Goal: Transaction & Acquisition: Purchase product/service

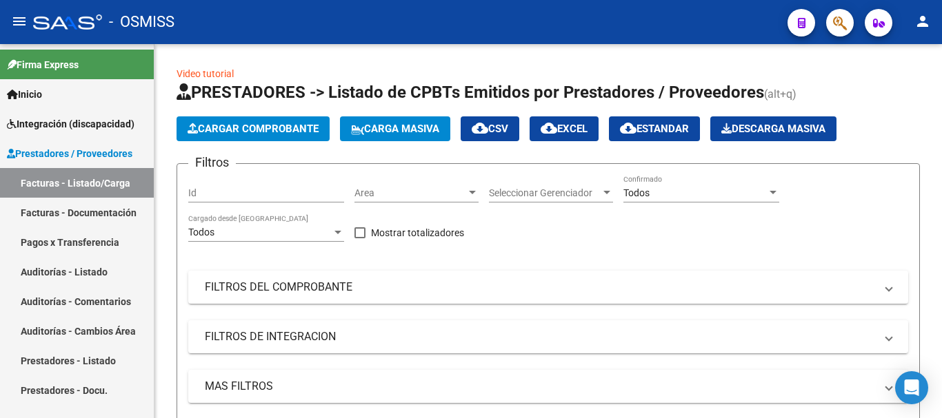
click at [926, 18] on mat-icon "person" at bounding box center [922, 21] width 17 height 17
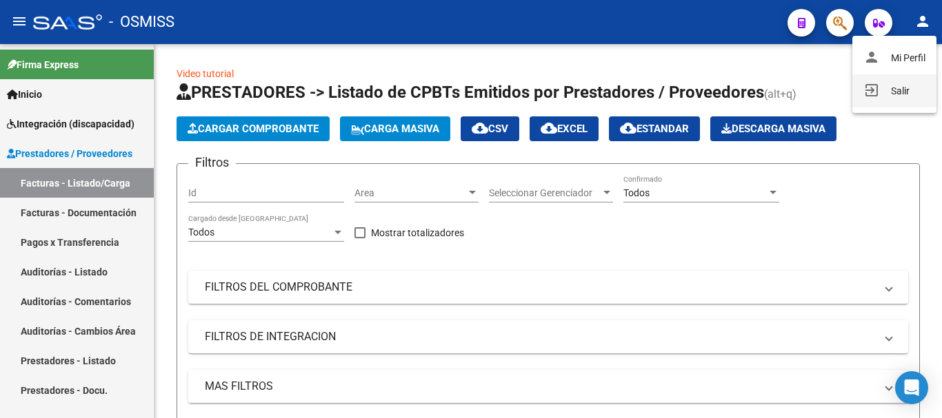
click at [913, 90] on button "exit_to_app Salir" at bounding box center [894, 90] width 84 height 33
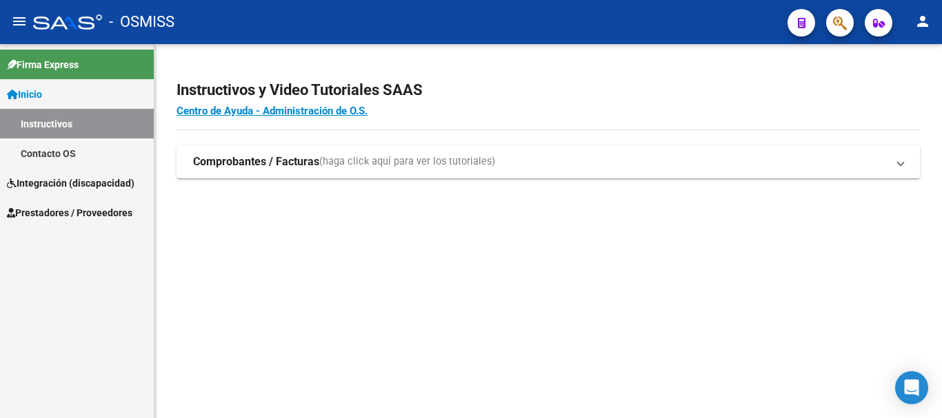
click at [73, 96] on link "Inicio" at bounding box center [77, 94] width 154 height 30
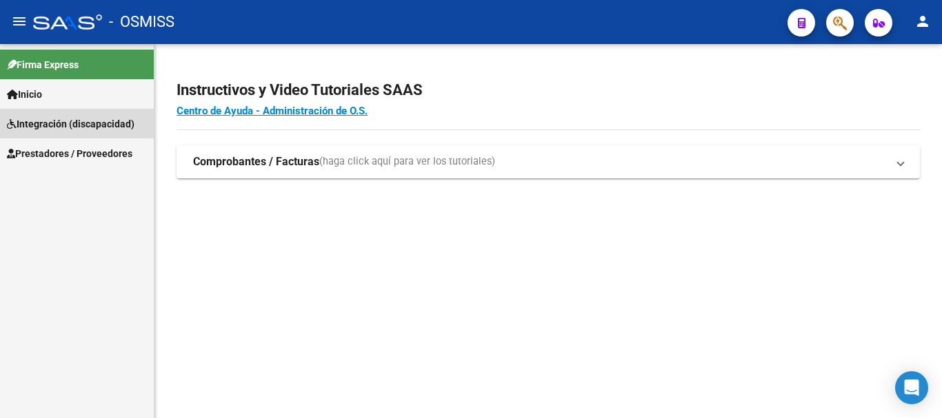
click at [57, 119] on span "Integración (discapacidad)" at bounding box center [71, 123] width 128 height 15
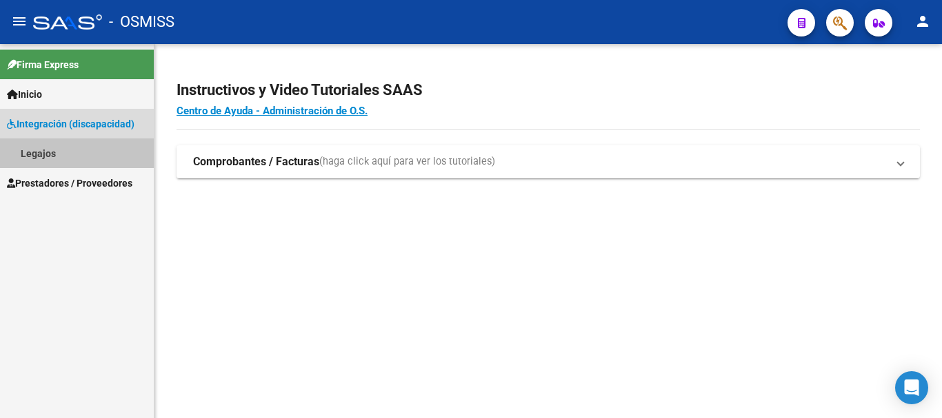
click at [52, 154] on link "Legajos" at bounding box center [77, 154] width 154 height 30
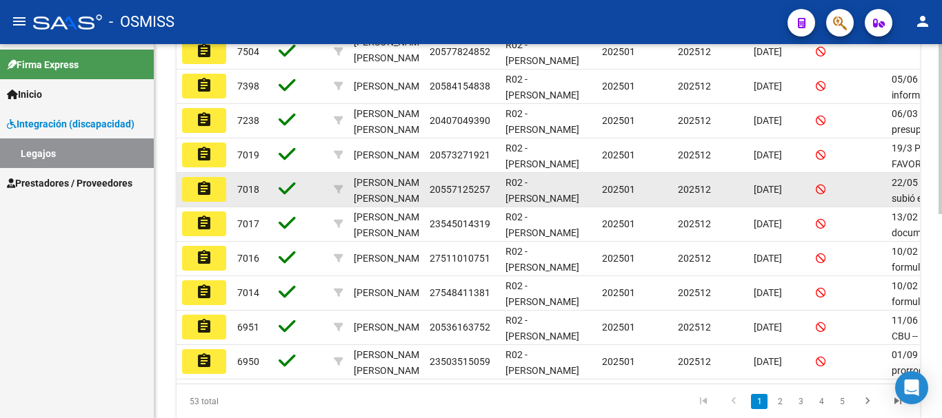
scroll to position [414, 0]
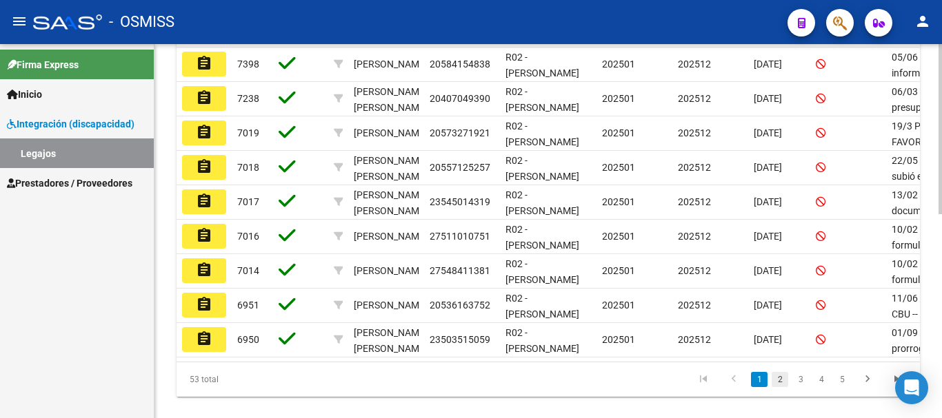
click at [779, 387] on link "2" at bounding box center [779, 379] width 17 height 15
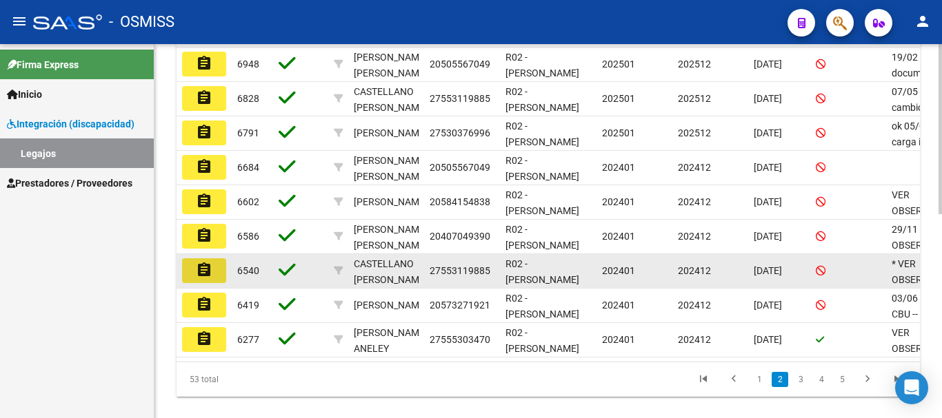
click at [196, 265] on mat-icon "assignment" at bounding box center [204, 270] width 17 height 17
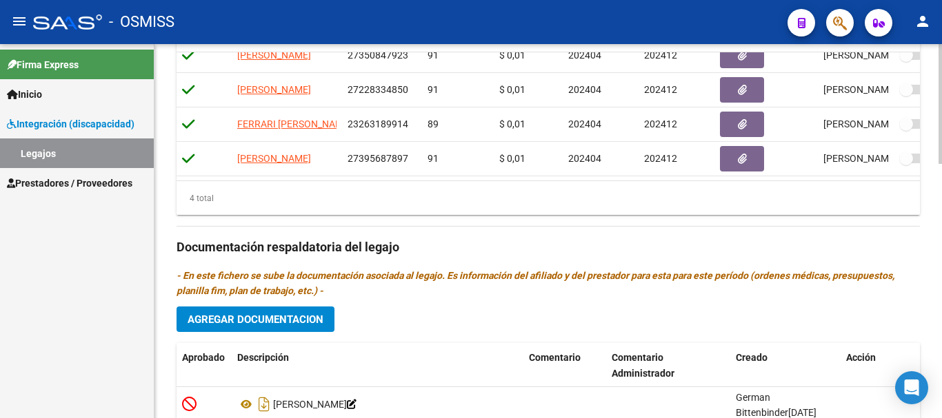
scroll to position [689, 0]
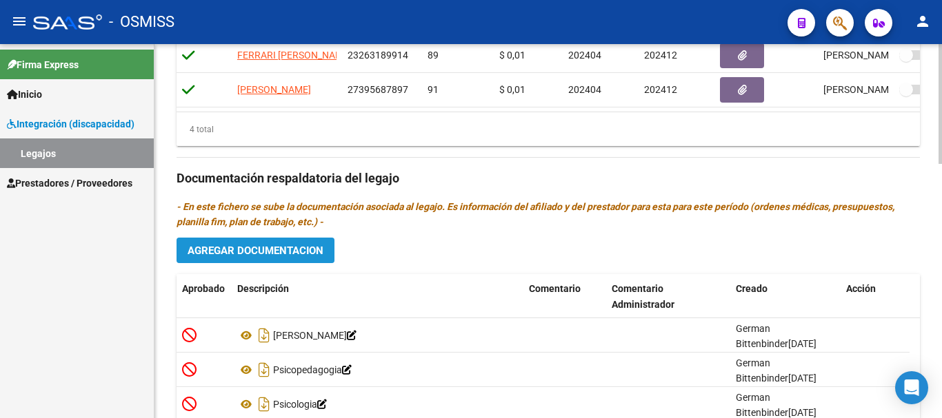
click at [266, 259] on button "Agregar Documentacion" at bounding box center [255, 251] width 158 height 26
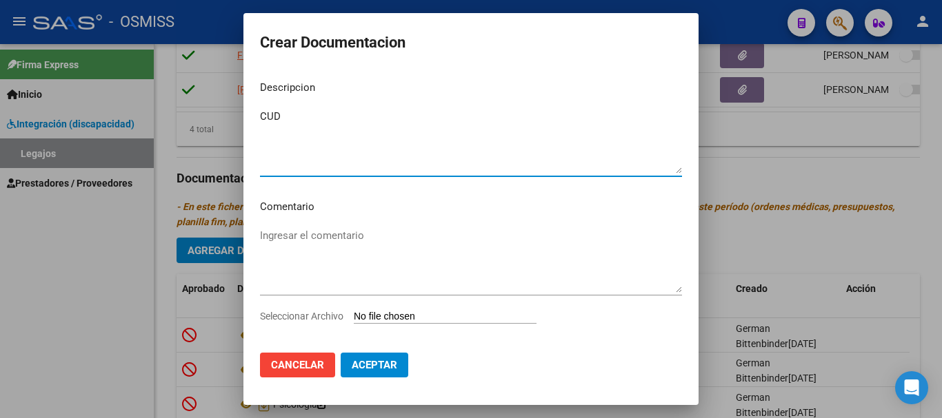
type textarea "CUD"
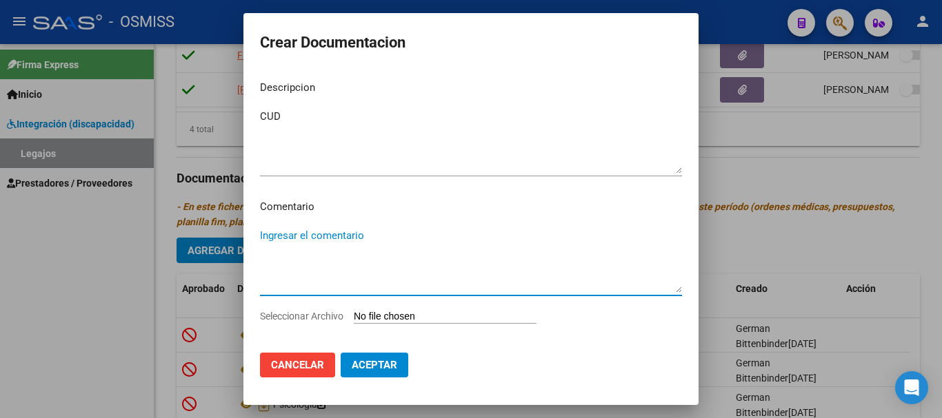
click at [425, 314] on input "Seleccionar Archivo" at bounding box center [445, 317] width 183 height 13
type input "C:\fakepath\CUD Castellano.pdf"
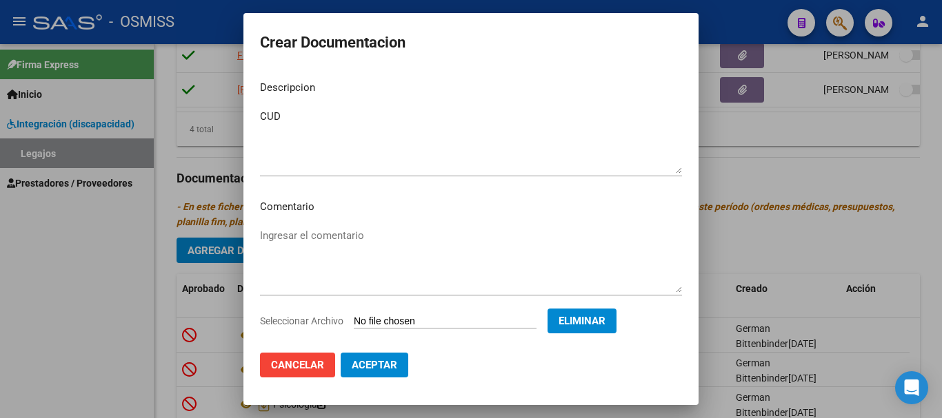
click at [357, 366] on span "Aceptar" at bounding box center [374, 365] width 45 height 12
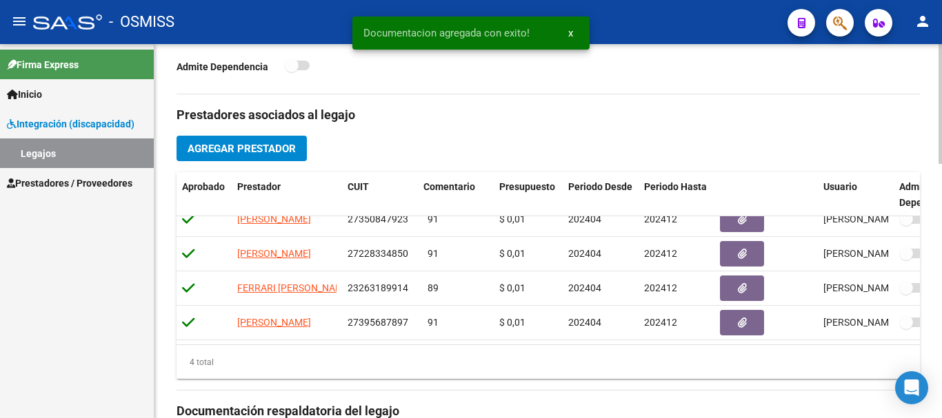
scroll to position [0, 0]
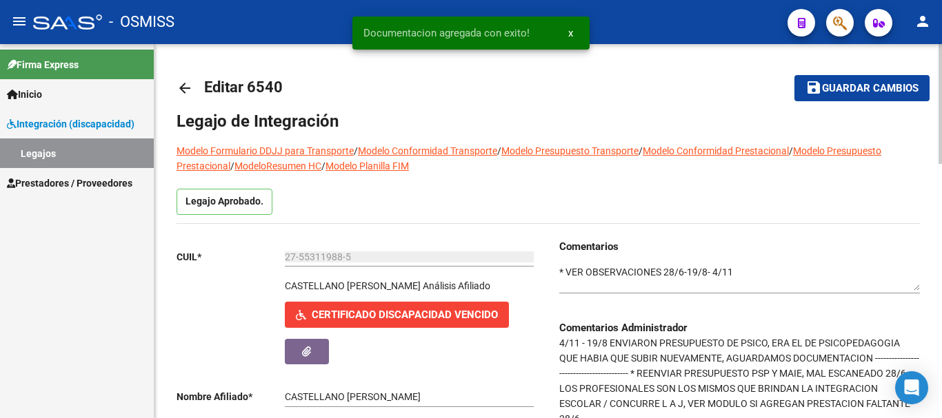
click at [931, 0] on div "menu - OSMISS person Firma Express Inicio Instructivos Contacto OS Integración …" at bounding box center [471, 209] width 942 height 418
click at [558, 272] on div "Comentarios Comentarios Administrador 4/11 - 19/8 ENVIARON PRESUPUESTO DE PSICO…" at bounding box center [734, 394] width 372 height 311
click at [561, 269] on textarea at bounding box center [739, 278] width 360 height 26
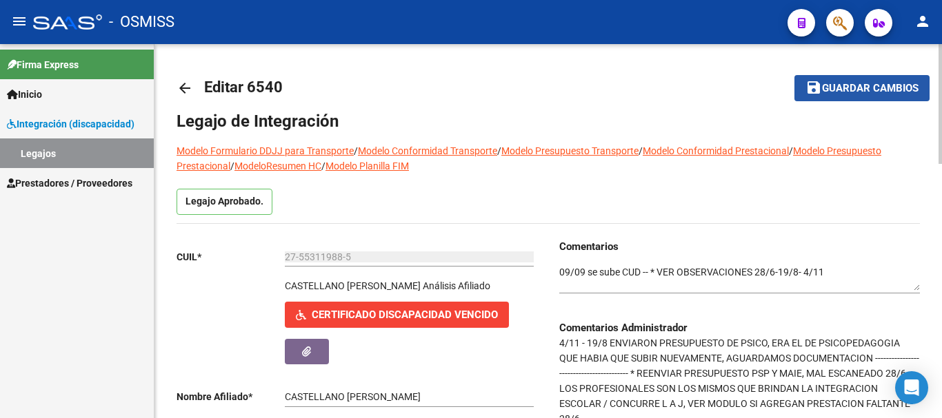
click at [911, 83] on span "Guardar cambios" at bounding box center [870, 89] width 96 height 12
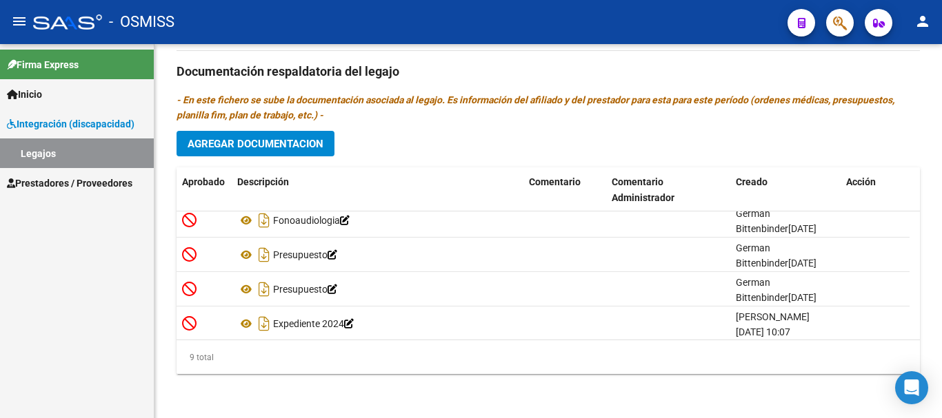
scroll to position [187, 0]
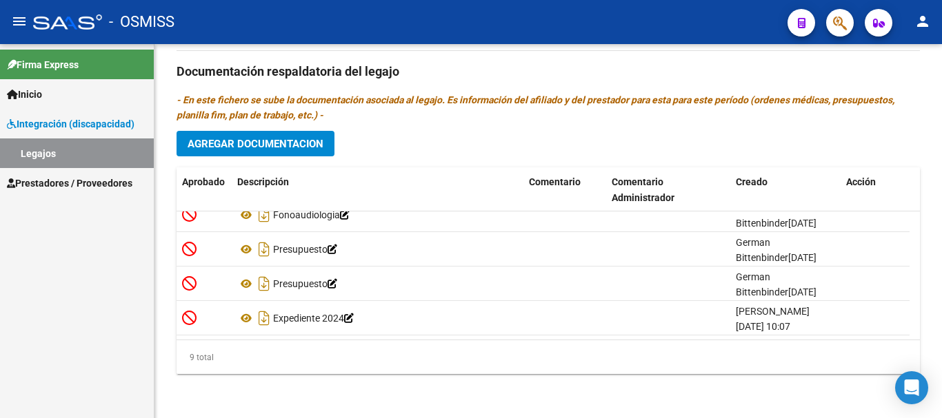
drag, startPoint x: 937, startPoint y: 338, endPoint x: 934, endPoint y: 126, distance: 211.6
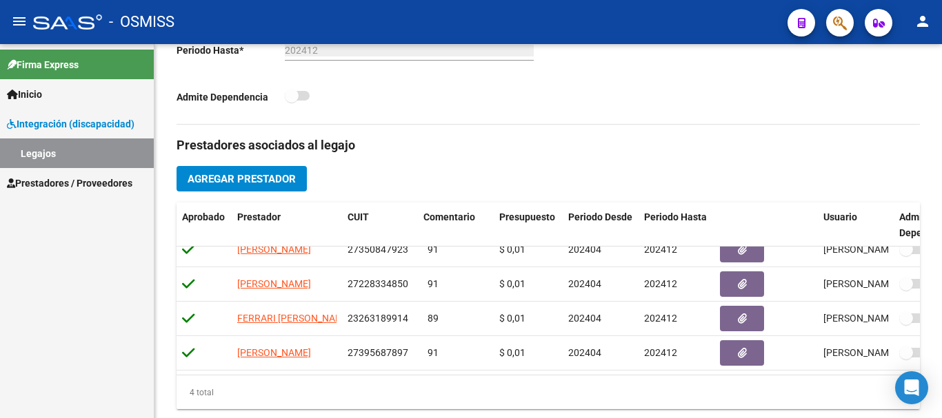
scroll to position [0, 0]
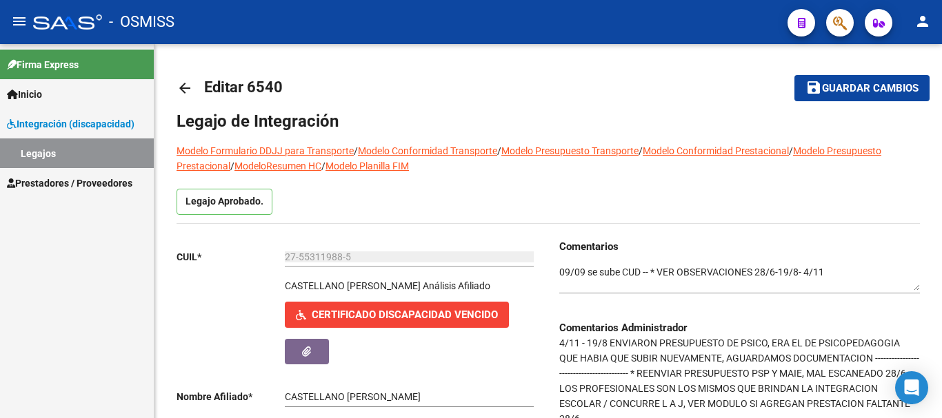
click at [931, 23] on div "menu - OSMISS person Firma Express Inicio Instructivos Contacto OS Integración …" at bounding box center [471, 209] width 942 height 418
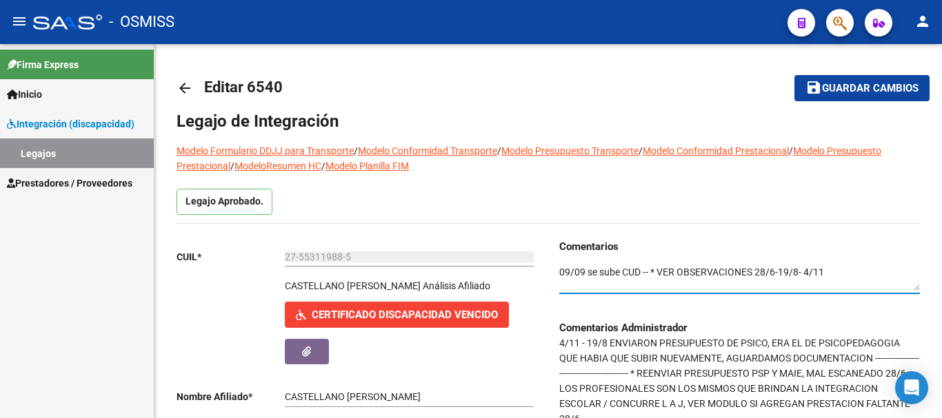
drag, startPoint x: 649, startPoint y: 270, endPoint x: 422, endPoint y: 272, distance: 227.5
click at [427, 272] on div "CUIL * 27-55311988-5 Ingresar CUIL CASTELLANO MIA ABRIL Análisis Afiliado Certi…" at bounding box center [547, 394] width 743 height 311
type textarea "* VER OBSERVACIONES 28/6-19/8- 4/11"
click at [864, 86] on span "Guardar cambios" at bounding box center [870, 89] width 96 height 12
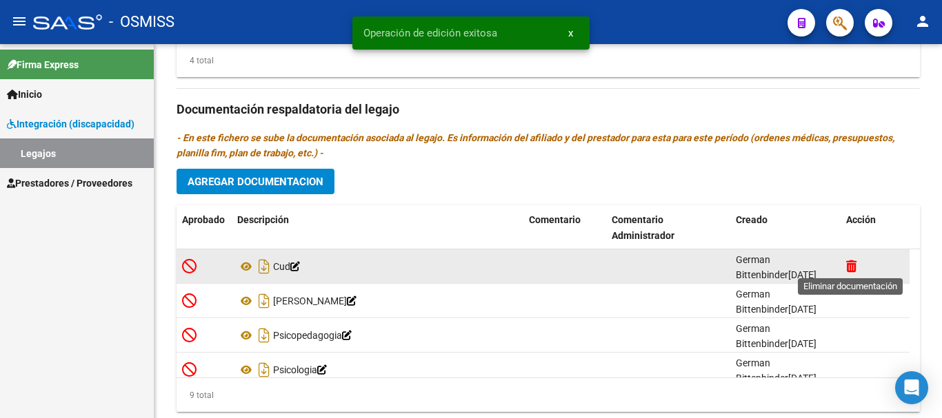
click at [850, 267] on icon at bounding box center [851, 266] width 10 height 13
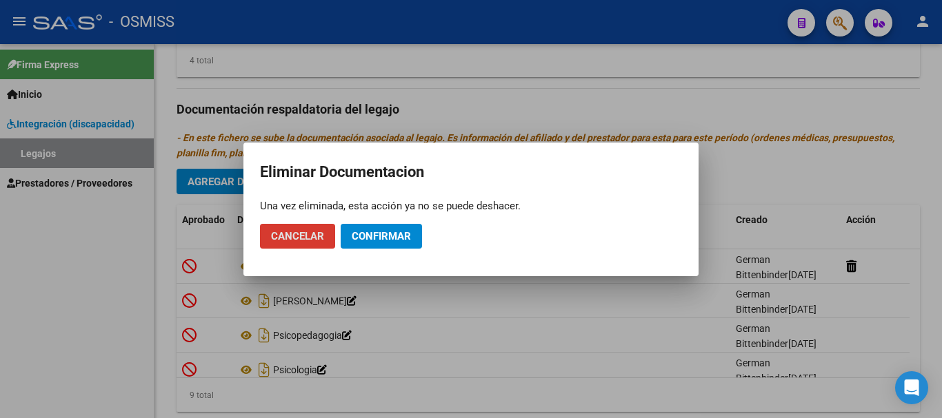
drag, startPoint x: 309, startPoint y: 230, endPoint x: 369, endPoint y: 245, distance: 61.2
click at [318, 273] on mat-dialog-container "Eliminar Documentacion Una vez eliminada, esta acción ya no se puede deshacer. …" at bounding box center [470, 210] width 455 height 134
click at [421, 228] on button "Confirmar" at bounding box center [380, 236] width 81 height 25
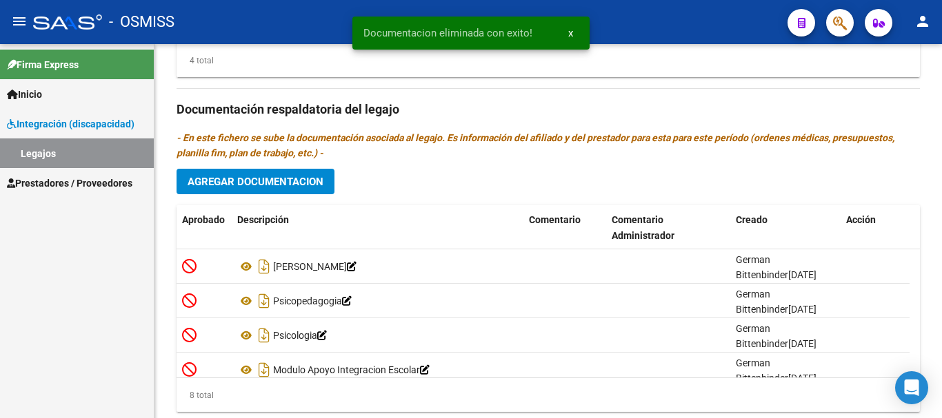
click at [54, 152] on link "Legajos" at bounding box center [77, 154] width 154 height 30
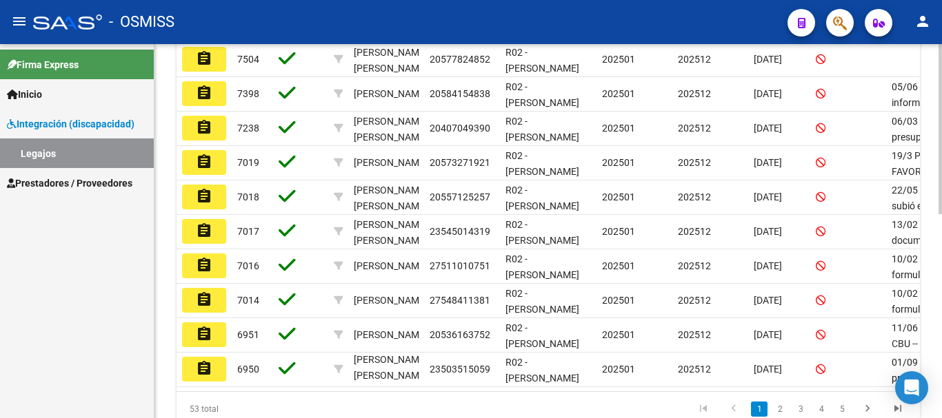
scroll to position [389, 0]
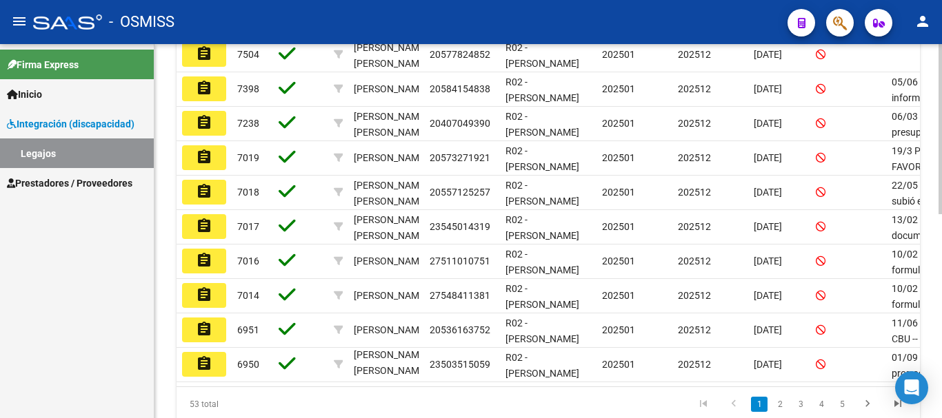
click at [931, 273] on div at bounding box center [939, 311] width 3 height 170
click at [778, 412] on link "2" at bounding box center [779, 404] width 17 height 15
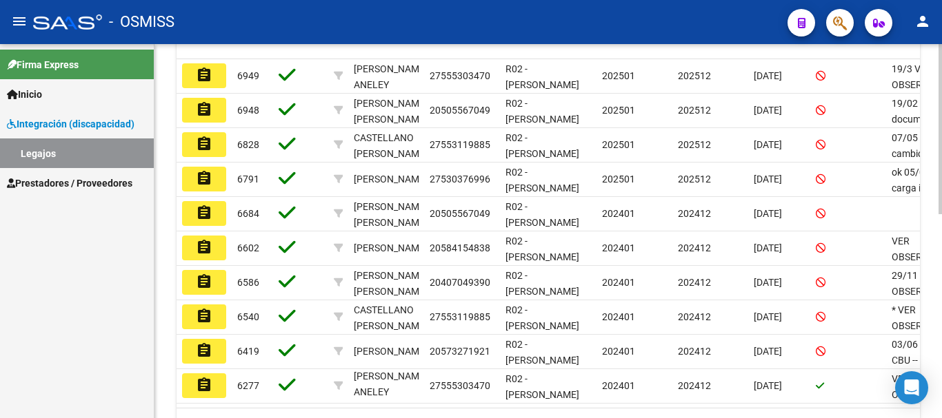
scroll to position [365, 0]
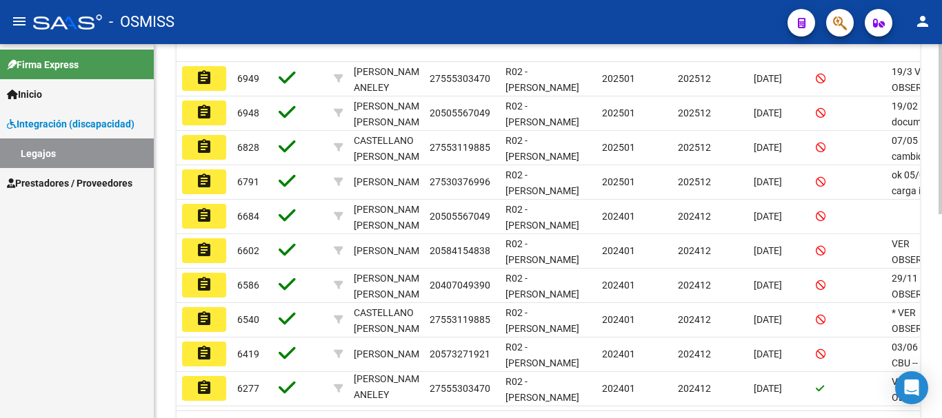
click at [931, 318] on div at bounding box center [939, 299] width 3 height 170
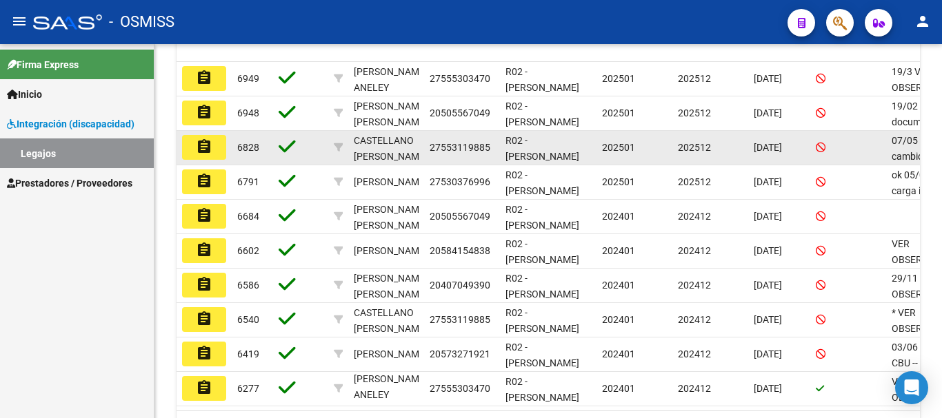
click at [192, 159] on button "assignment" at bounding box center [204, 147] width 44 height 25
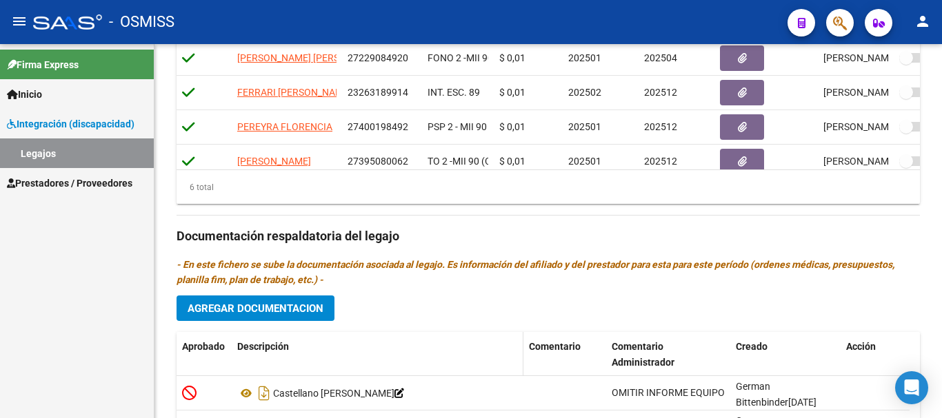
scroll to position [689, 0]
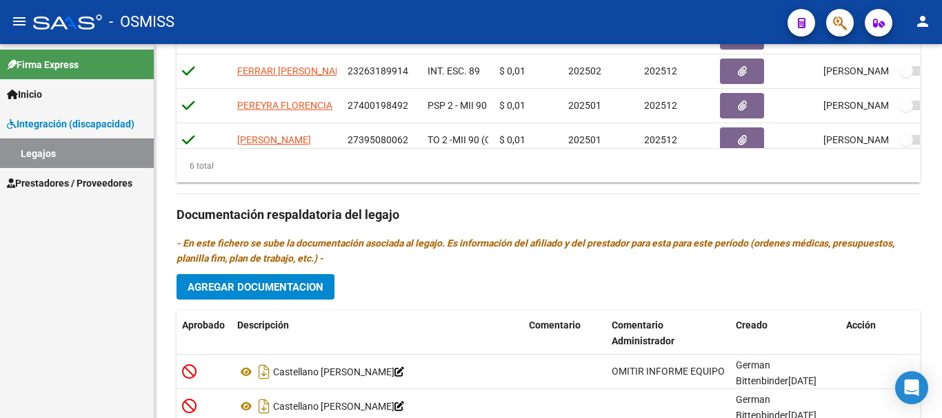
click at [298, 294] on span "Agregar Documentacion" at bounding box center [255, 287] width 136 height 12
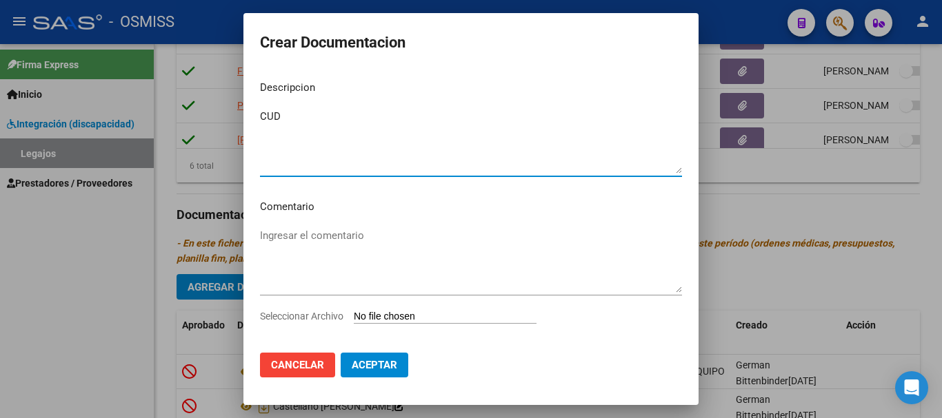
type textarea "CUD"
click at [421, 319] on input "Seleccionar Archivo" at bounding box center [445, 317] width 183 height 13
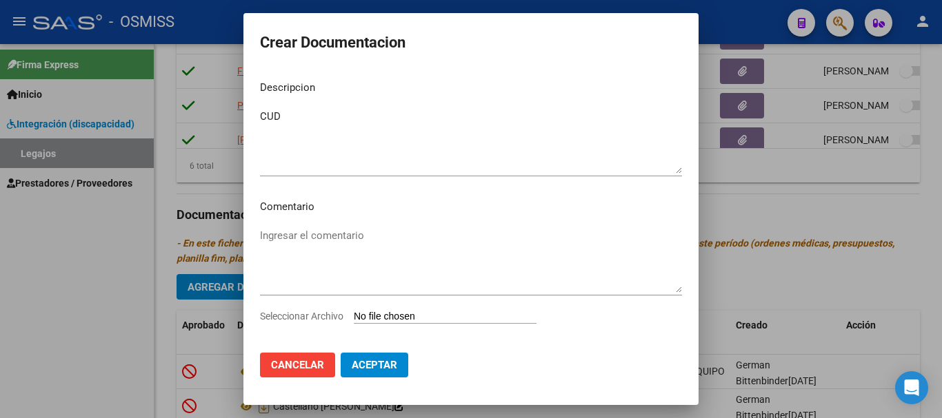
type input "C:\fakepath\CUD Castellano.pdf"
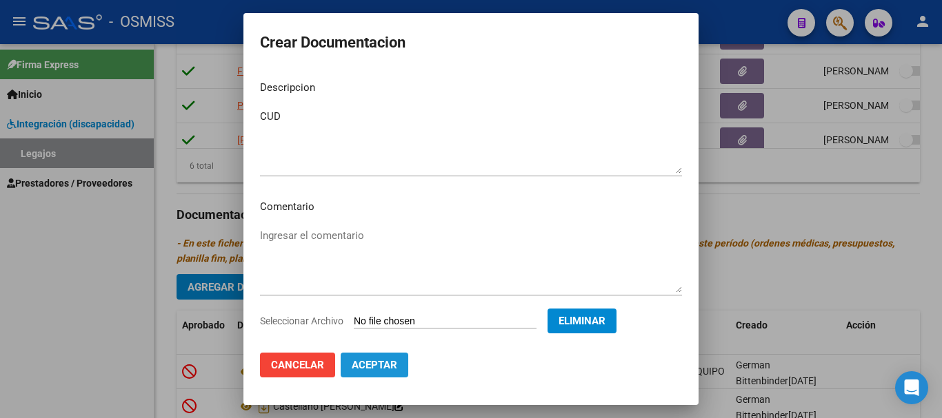
click at [363, 369] on span "Aceptar" at bounding box center [374, 365] width 45 height 12
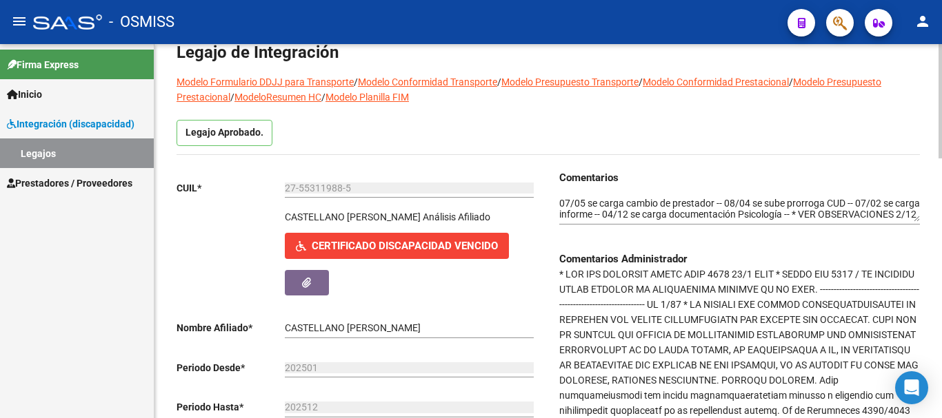
scroll to position [0, 0]
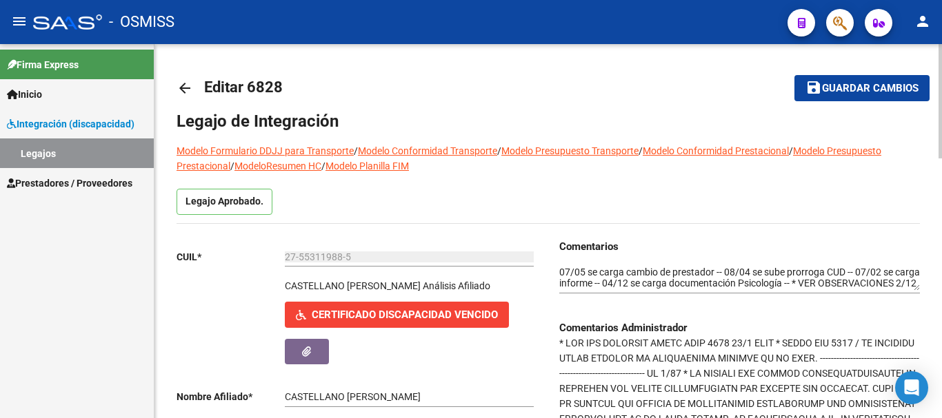
click at [554, 269] on div "Comentarios Comentarios Administrador" at bounding box center [734, 412] width 372 height 347
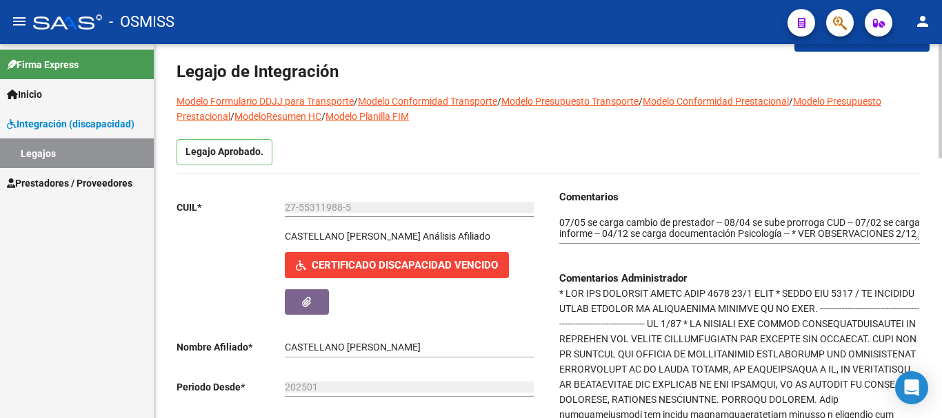
scroll to position [69, 0]
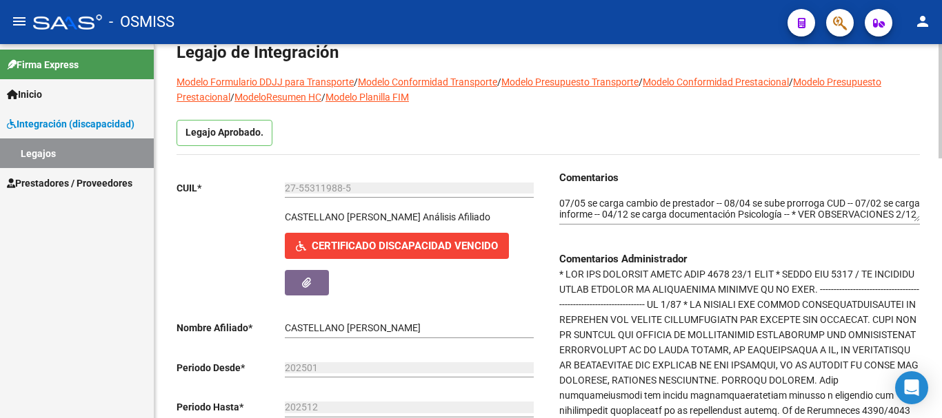
click at [609, 203] on textarea at bounding box center [739, 209] width 360 height 26
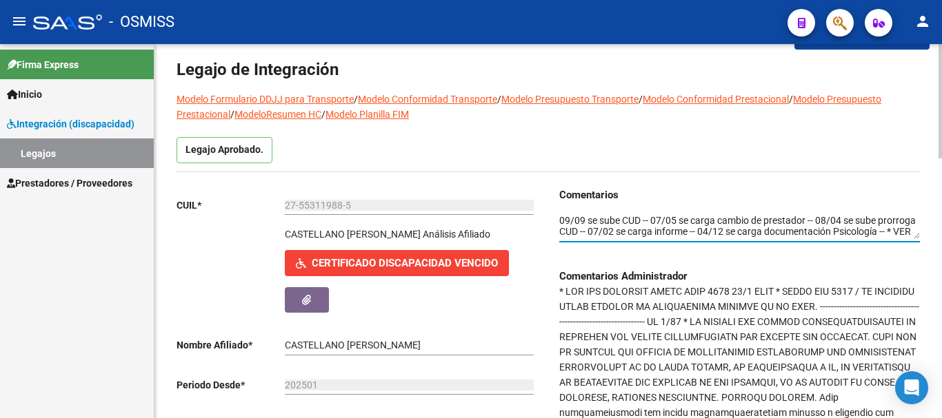
scroll to position [0, 0]
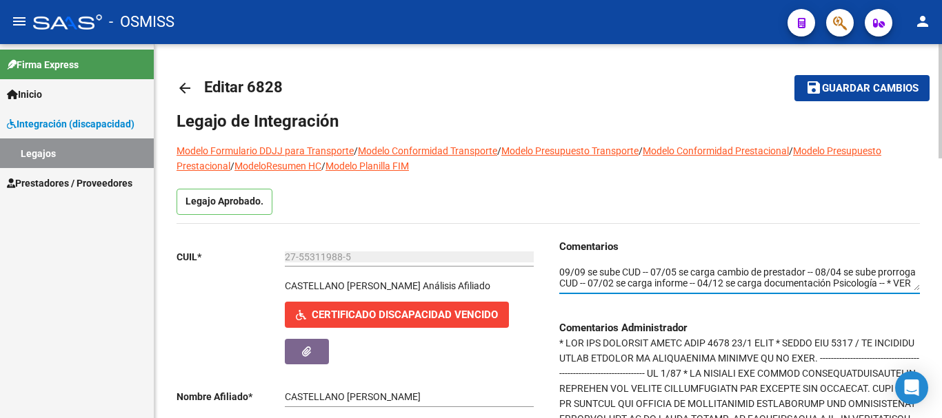
type textarea "09/09 se sube CUD -- 07/05 se carga cambio de prestador -- 08/04 se sube prorro…"
click at [869, 86] on span "Guardar cambios" at bounding box center [870, 89] width 96 height 12
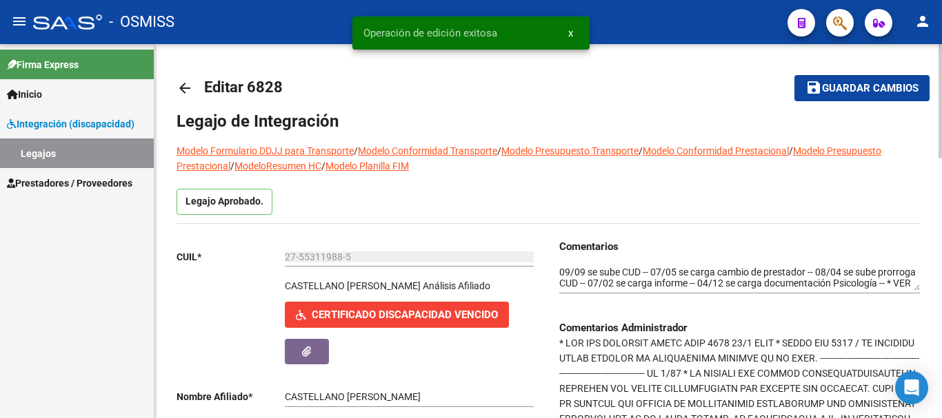
click at [869, 86] on span "Guardar cambios" at bounding box center [870, 89] width 96 height 12
click at [867, 83] on span "Guardar cambios" at bounding box center [870, 89] width 96 height 12
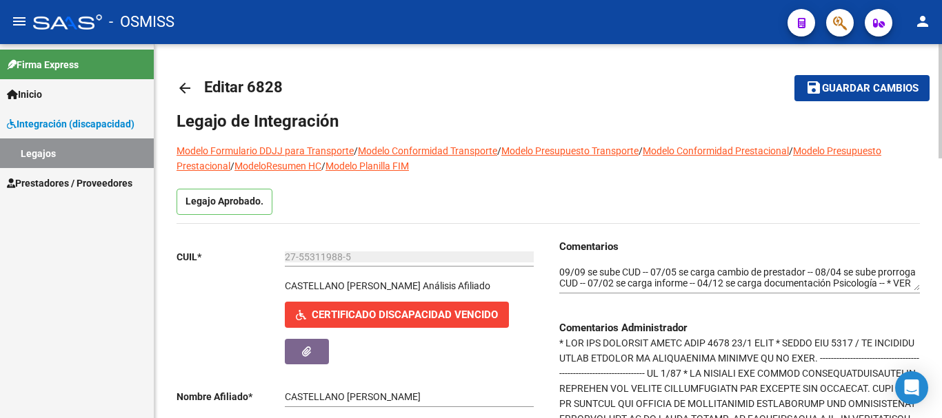
click at [861, 83] on span "Guardar cambios" at bounding box center [870, 89] width 96 height 12
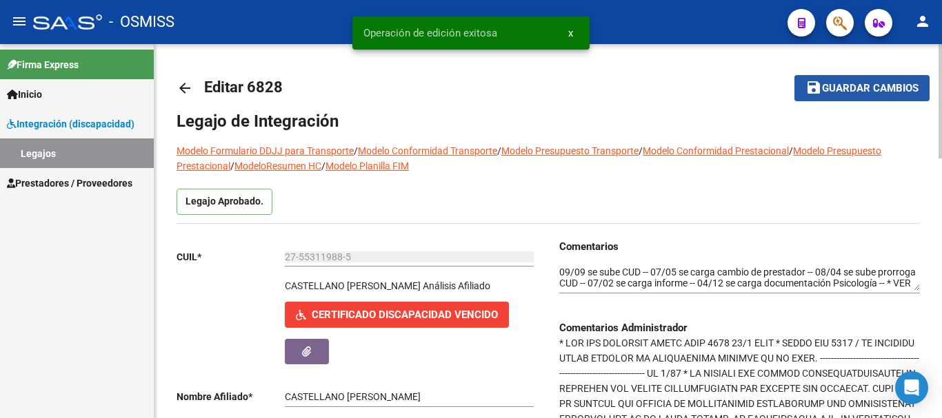
click at [861, 83] on span "Guardar cambios" at bounding box center [870, 89] width 96 height 12
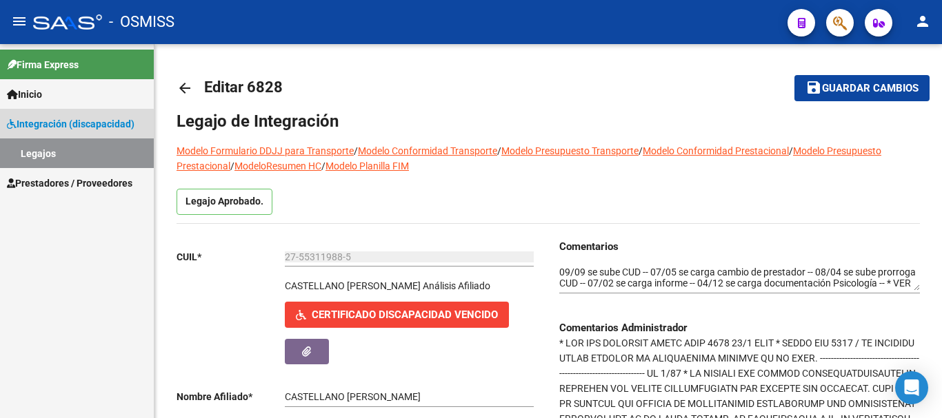
click at [66, 153] on link "Legajos" at bounding box center [77, 154] width 154 height 30
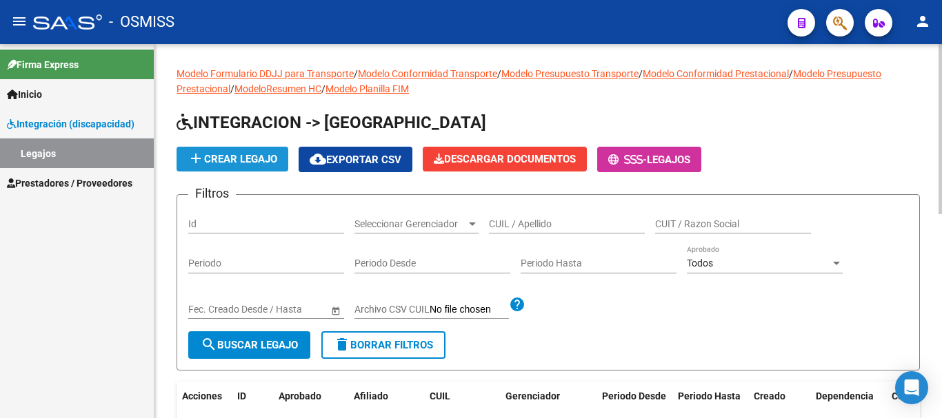
click at [208, 156] on span "add Crear Legajo" at bounding box center [232, 159] width 90 height 12
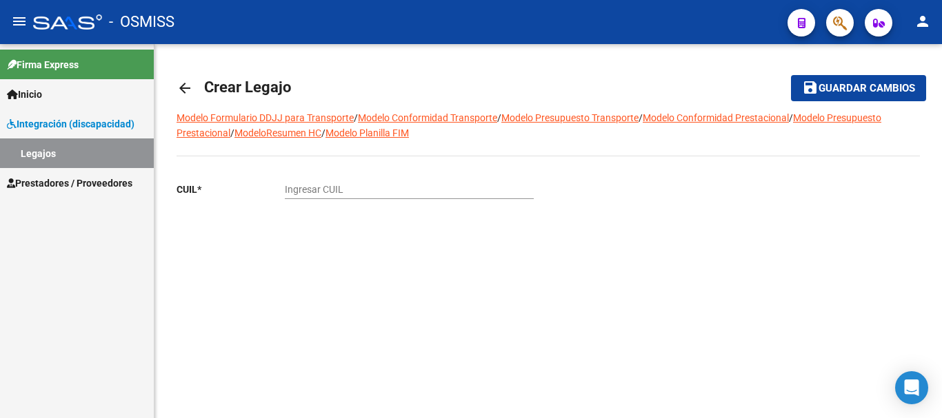
click at [369, 187] on input "Ingresar CUIL" at bounding box center [409, 190] width 249 height 12
type input "23-38289978-4"
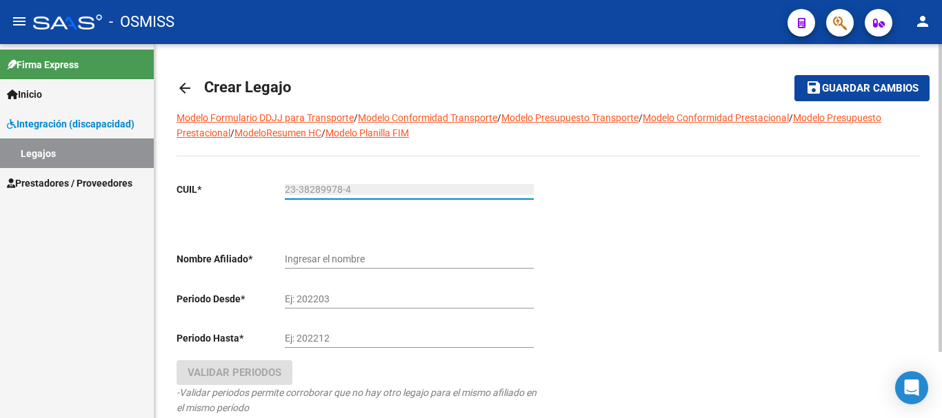
type input "MOLINA RODRIGUEZ YAMILA ESTER"
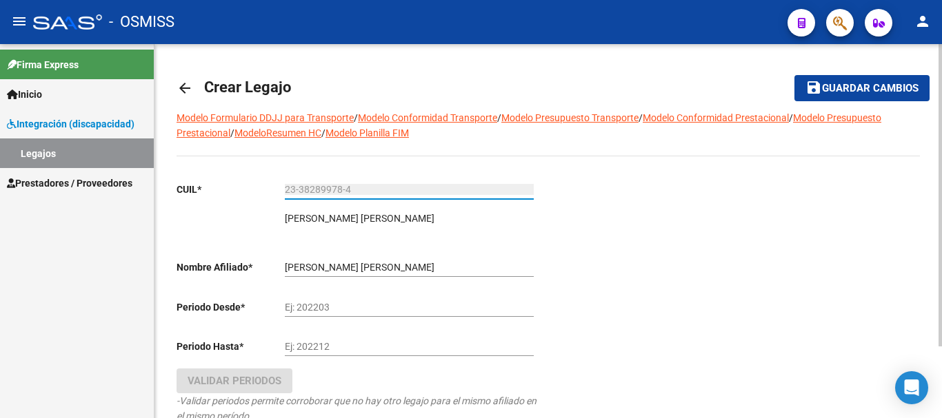
type input "23-38289978-4"
click at [323, 309] on input "Ej: 202203" at bounding box center [409, 308] width 249 height 12
type input "202501"
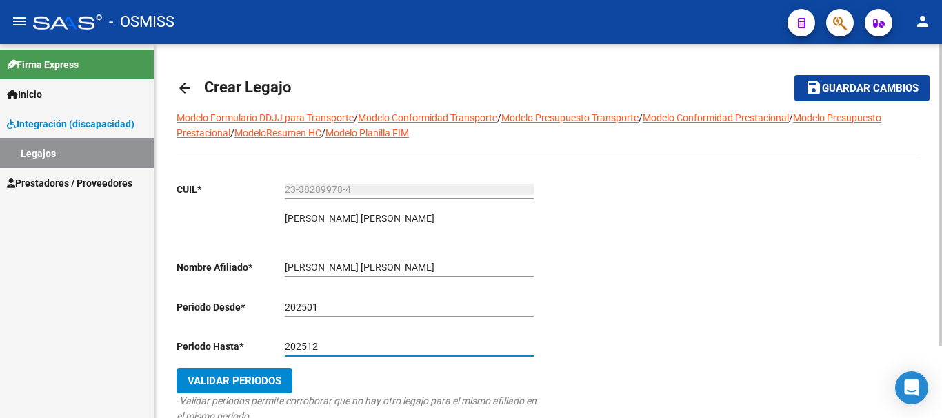
type input "202512"
click at [243, 380] on span "Validar Periodos" at bounding box center [234, 381] width 94 height 12
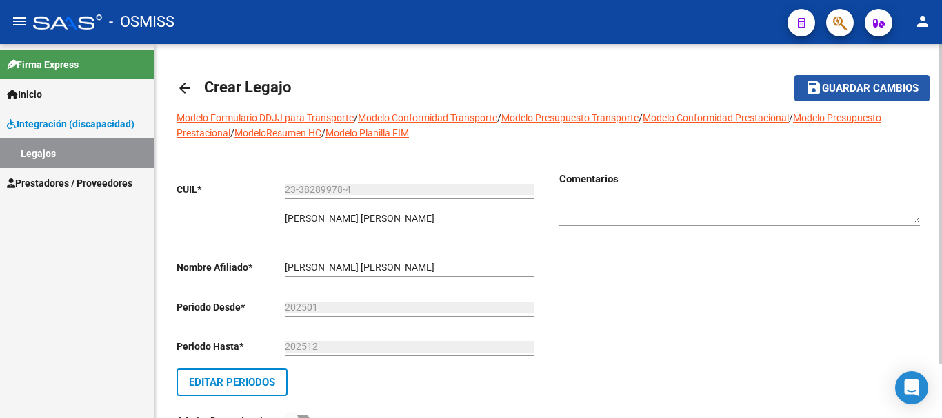
click at [876, 85] on span "Guardar cambios" at bounding box center [870, 89] width 96 height 12
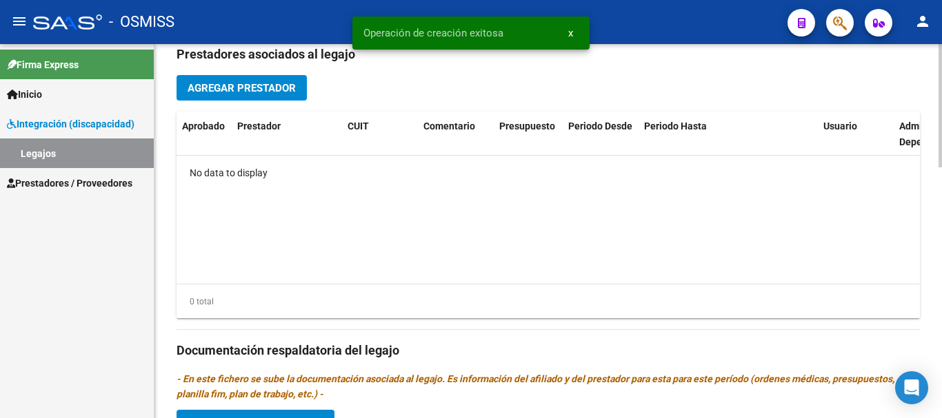
scroll to position [758, 0]
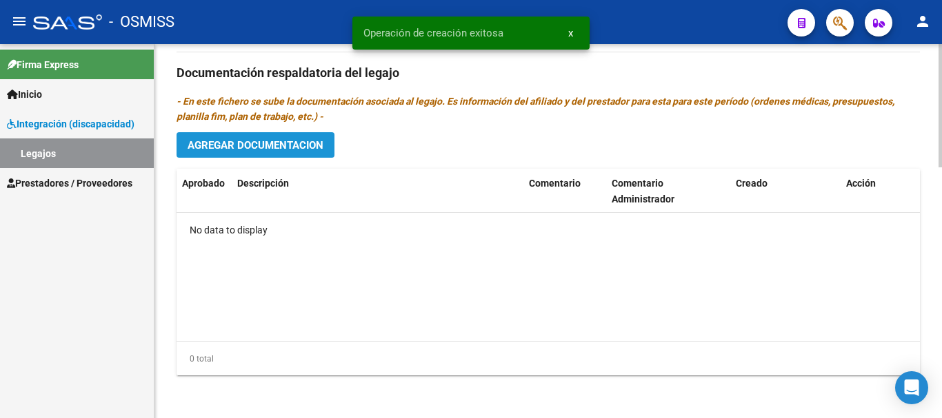
click at [265, 149] on span "Agregar Documentacion" at bounding box center [255, 145] width 136 height 12
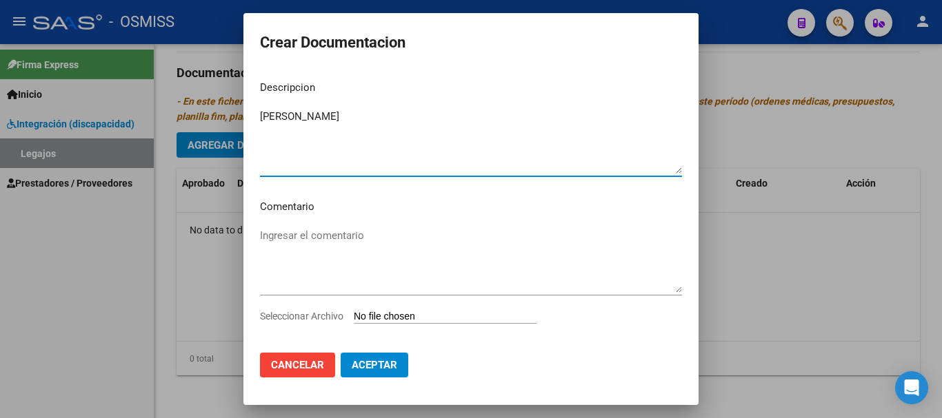
type textarea "Molina Rodriguez Yamila"
click at [429, 316] on input "Seleccionar Archivo" at bounding box center [445, 317] width 183 height 13
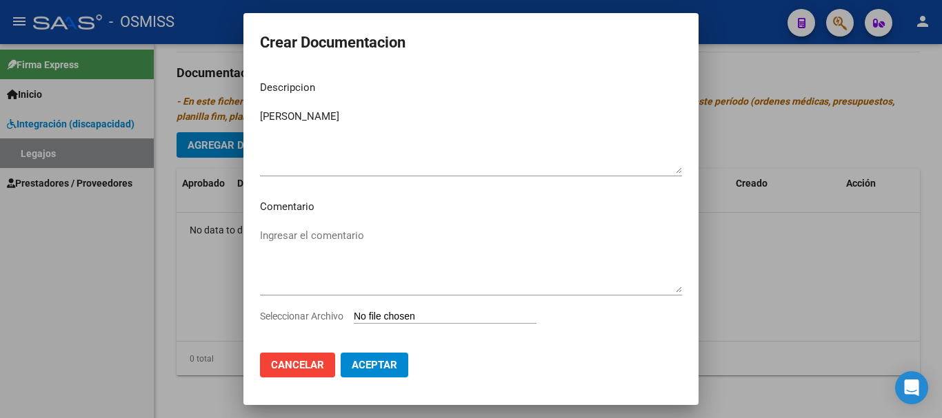
type input "C:\fakepath\Molina Rodriguez Yamila.pdf"
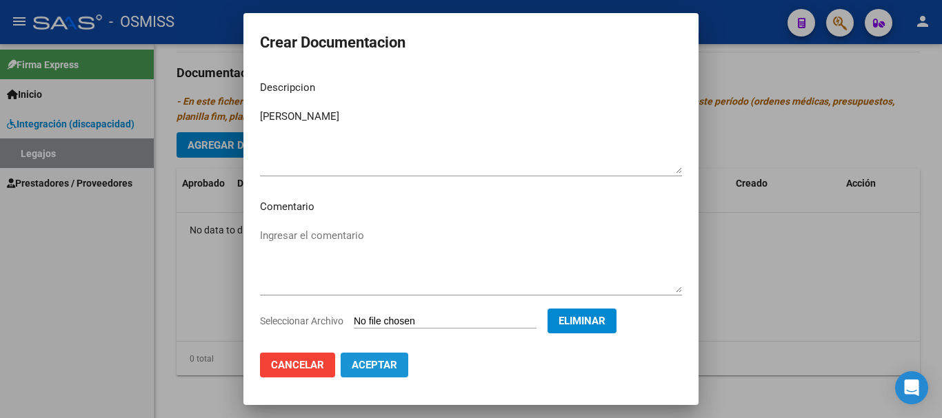
drag, startPoint x: 370, startPoint y: 371, endPoint x: 242, endPoint y: 118, distance: 283.6
click at [370, 370] on span "Aceptar" at bounding box center [374, 365] width 45 height 12
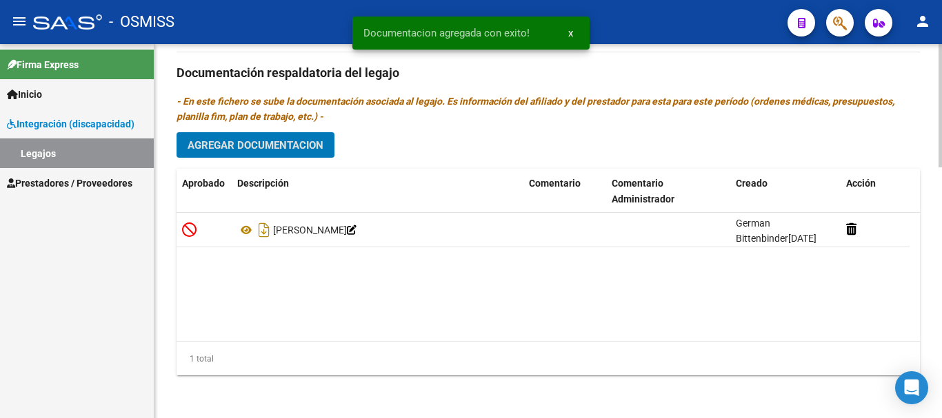
click at [232, 144] on span "Agregar Documentacion" at bounding box center [255, 145] width 136 height 12
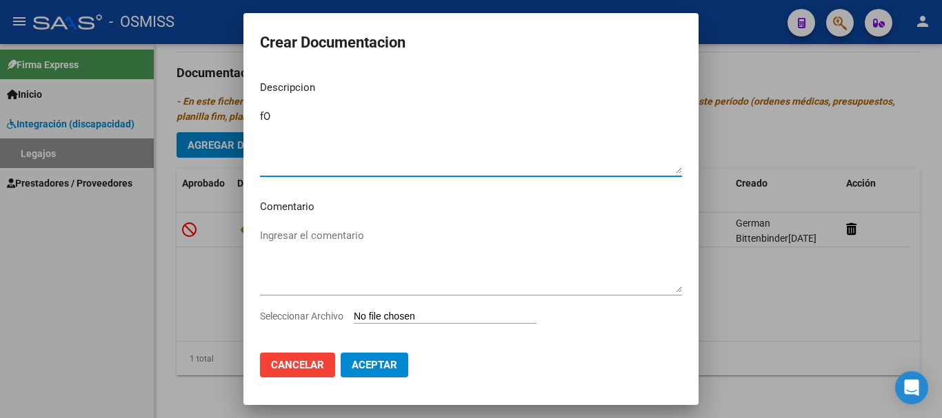
type textarea "f"
type textarea "Fonoaudiologia"
click at [431, 318] on input "Seleccionar Archivo" at bounding box center [445, 317] width 183 height 13
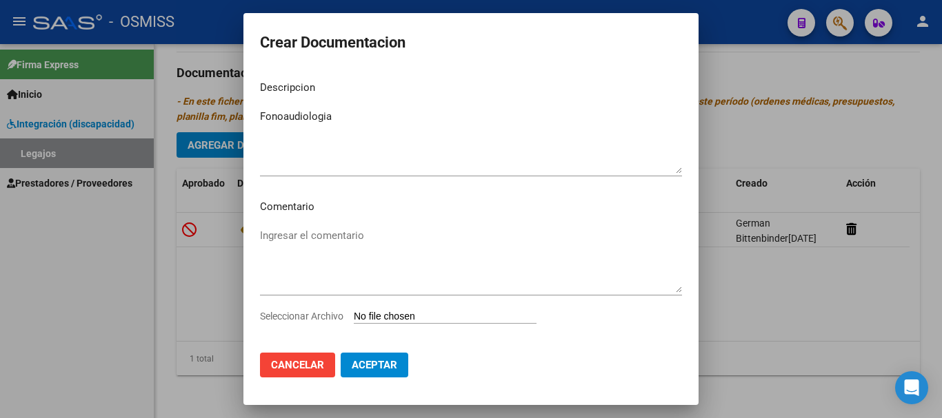
type input "C:\fakepath\Fonoaudiologia.pdf"
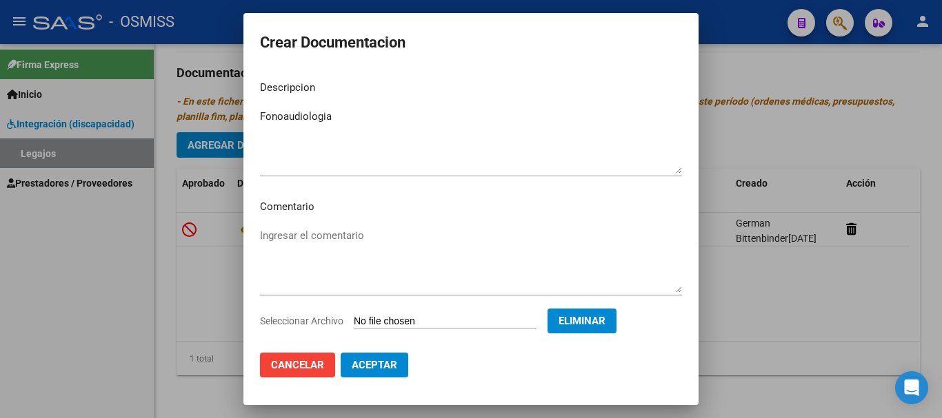
click at [377, 364] on span "Aceptar" at bounding box center [374, 365] width 45 height 12
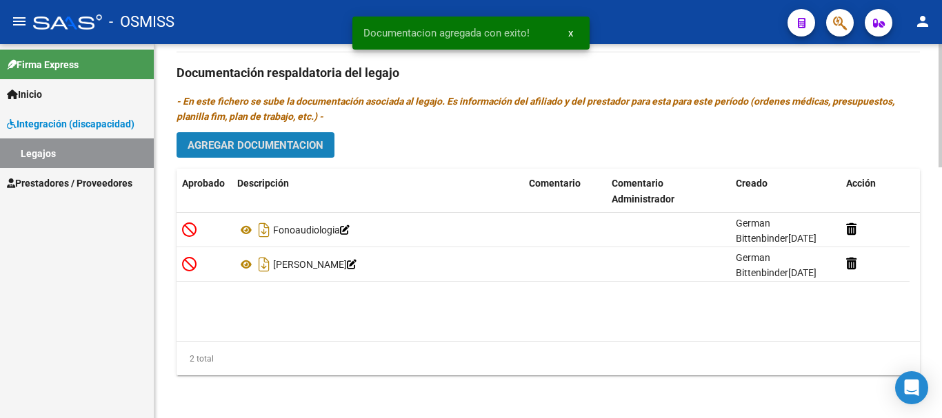
click at [247, 148] on span "Agregar Documentacion" at bounding box center [255, 145] width 136 height 12
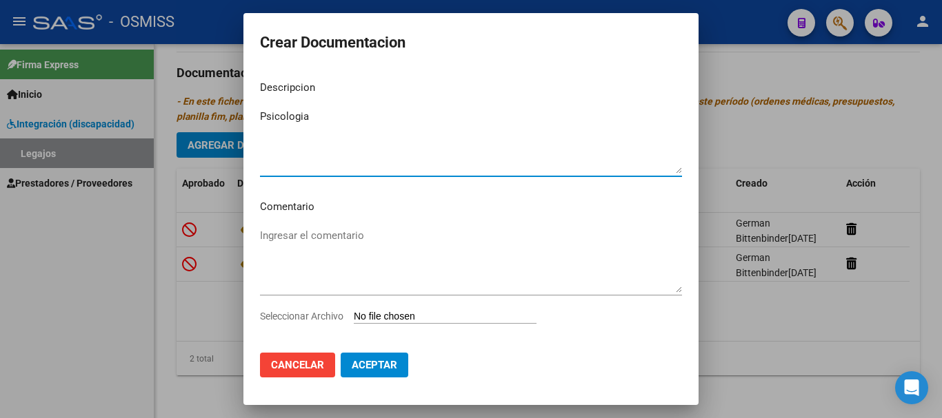
type textarea "Psicologia"
click at [416, 318] on input "Seleccionar Archivo" at bounding box center [445, 317] width 183 height 13
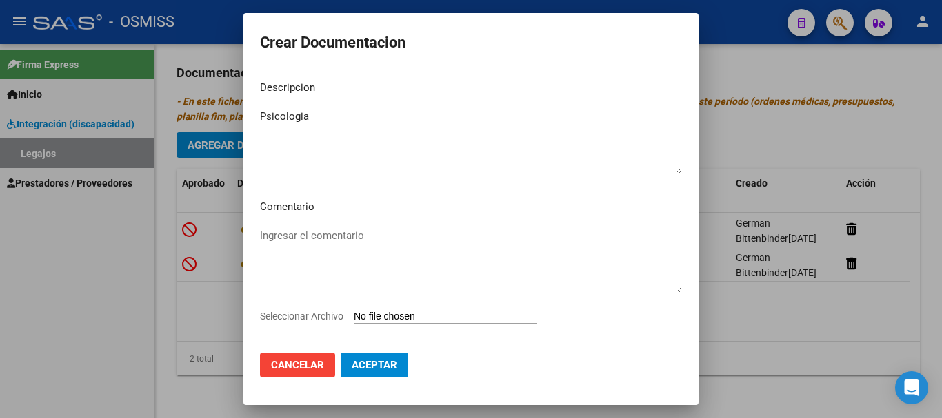
type input "C:\fakepath\Psicologia.pdf"
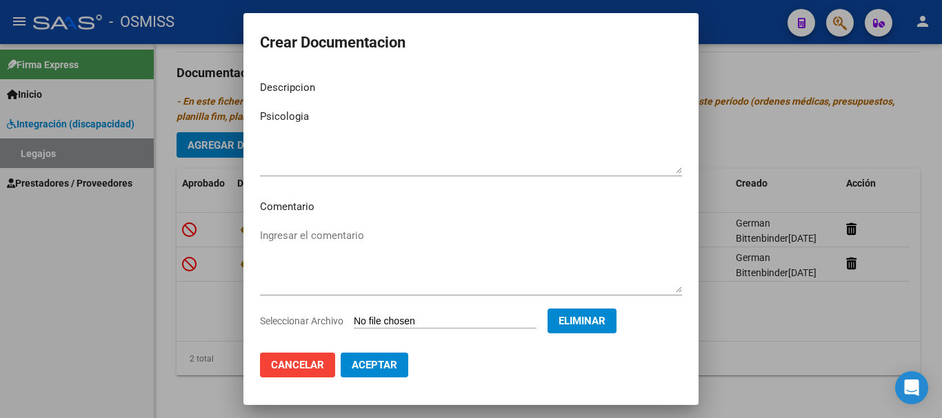
click at [383, 363] on span "Aceptar" at bounding box center [374, 365] width 45 height 12
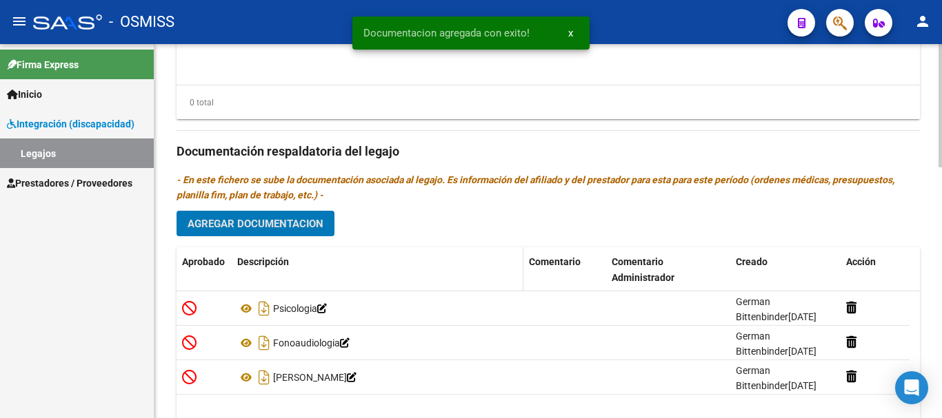
scroll to position [482, 0]
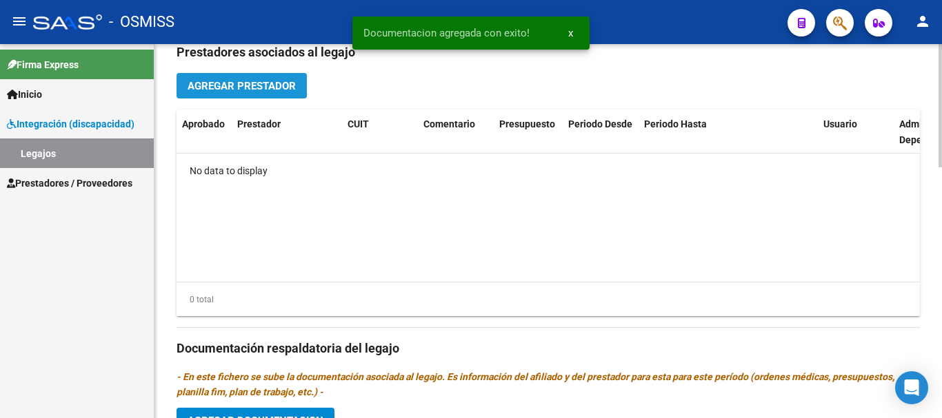
click at [251, 74] on button "Agregar Prestador" at bounding box center [241, 86] width 130 height 26
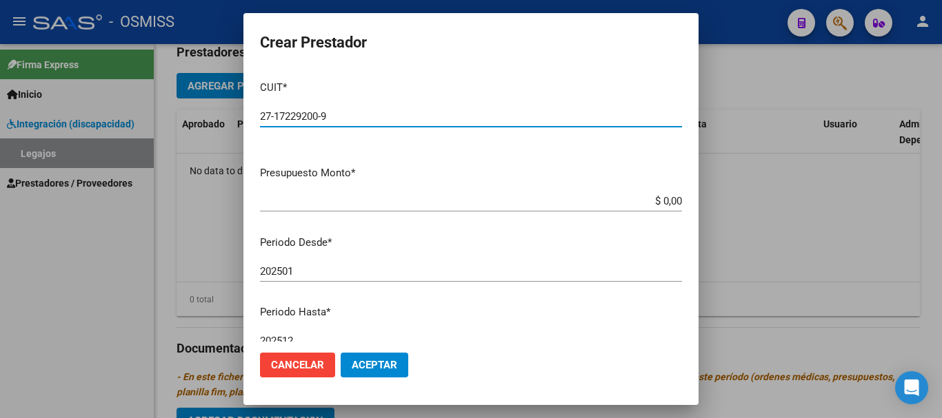
type input "27-17229200-9"
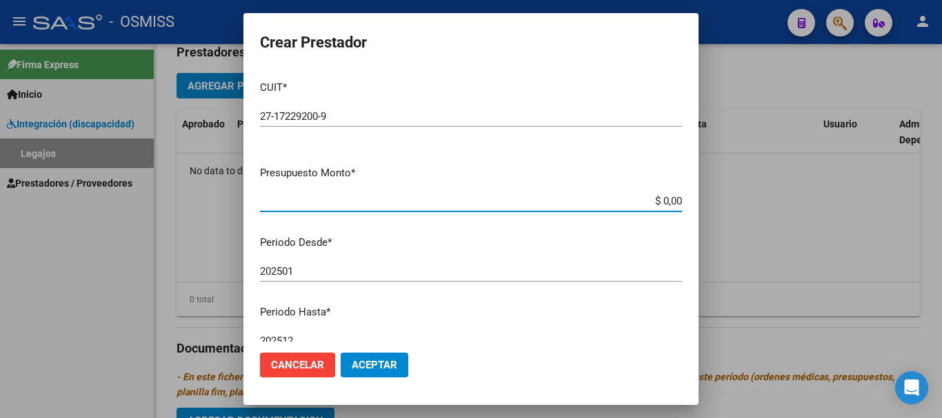
type input "$ 0,01"
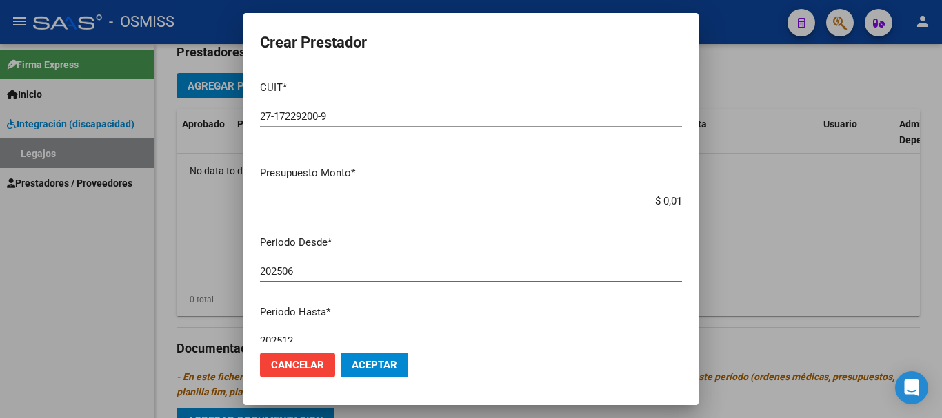
type input "202506"
click at [371, 369] on span "Aceptar" at bounding box center [374, 365] width 45 height 12
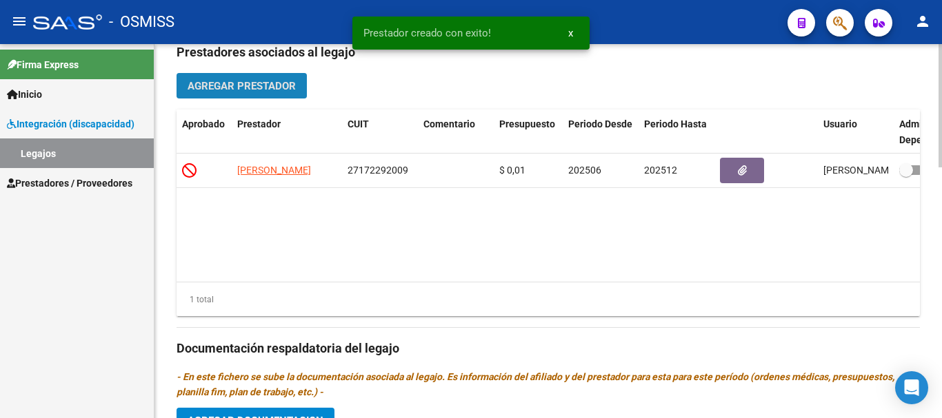
click at [248, 88] on span "Agregar Prestador" at bounding box center [241, 86] width 108 height 12
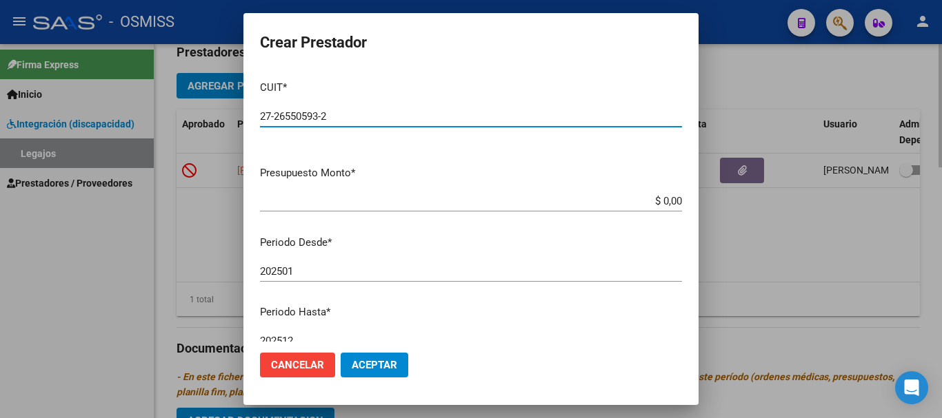
type input "27-26550593-2"
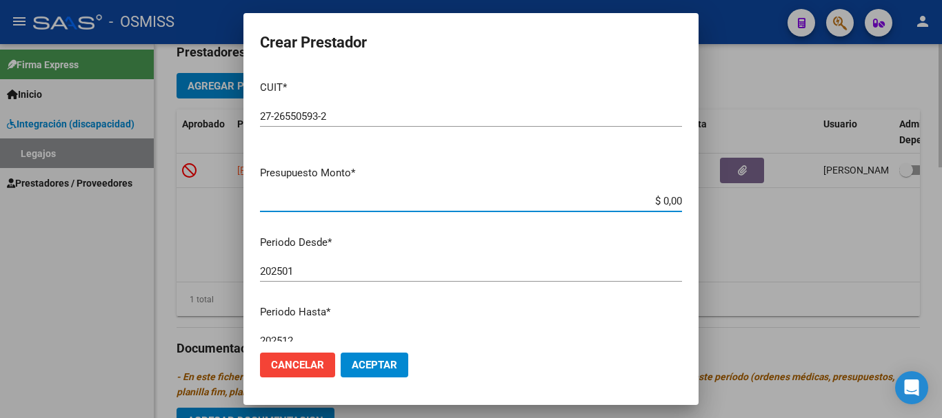
type input "$ 0,01"
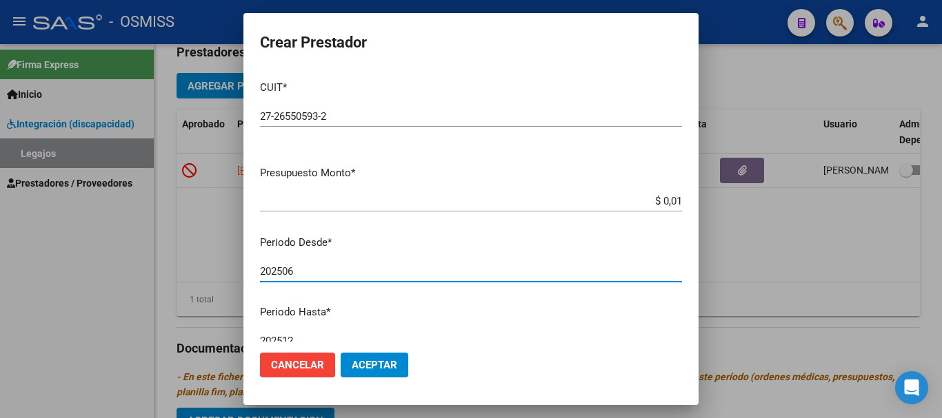
type input "202506"
click at [345, 370] on button "Aceptar" at bounding box center [374, 365] width 68 height 25
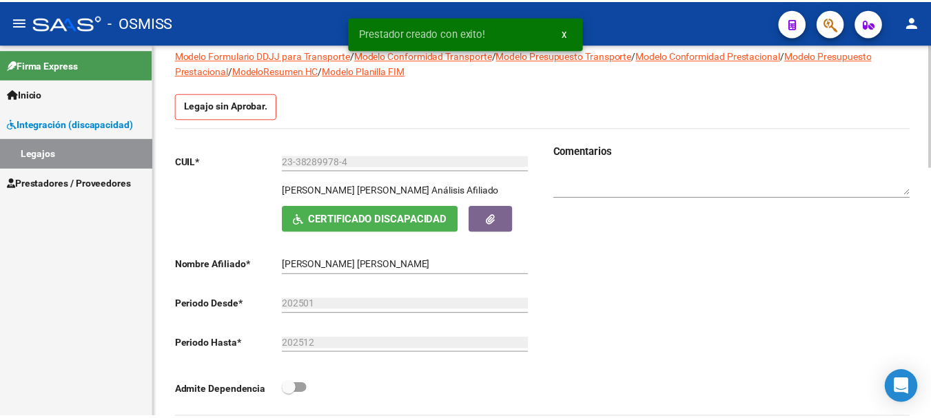
scroll to position [0, 0]
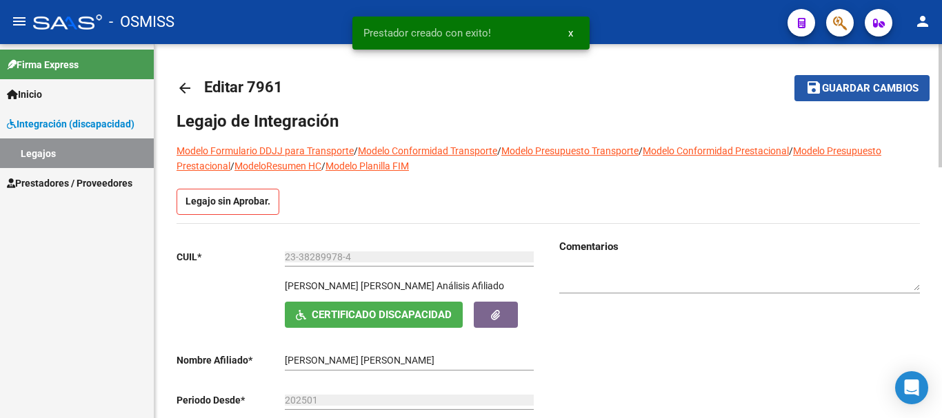
click at [850, 90] on span "Guardar cambios" at bounding box center [870, 89] width 96 height 12
click at [845, 86] on span "Guardar cambios" at bounding box center [870, 89] width 96 height 12
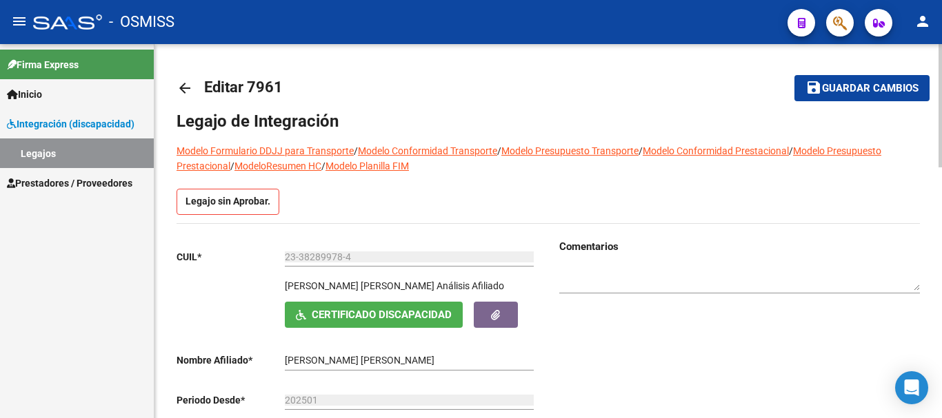
click at [871, 83] on span "Guardar cambios" at bounding box center [870, 89] width 96 height 12
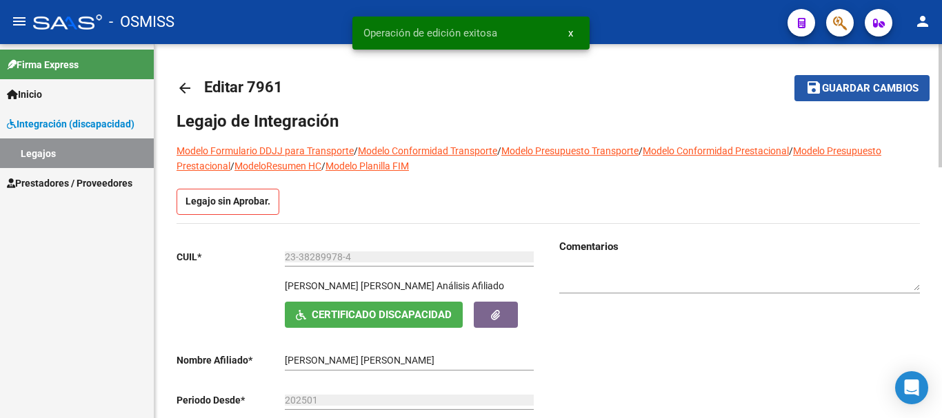
click at [871, 83] on span "Guardar cambios" at bounding box center [870, 89] width 96 height 12
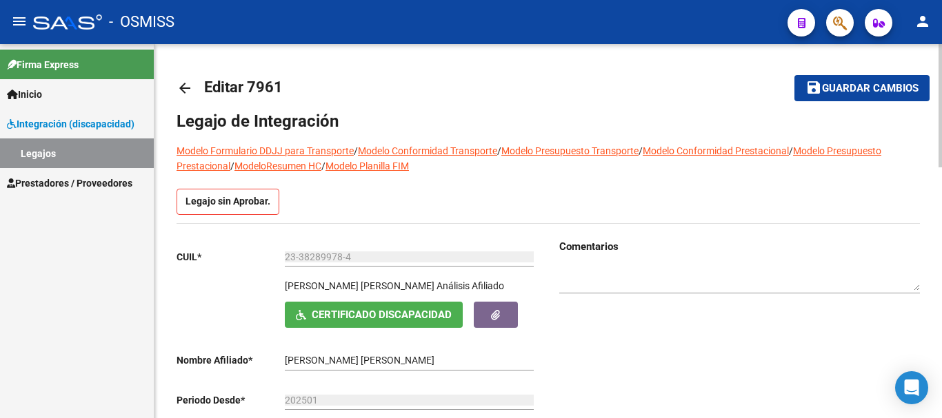
drag, startPoint x: 860, startPoint y: 91, endPoint x: 880, endPoint y: 70, distance: 29.3
click at [860, 90] on span "Guardar cambios" at bounding box center [870, 89] width 96 height 12
click at [924, 23] on mat-icon "person" at bounding box center [922, 21] width 17 height 17
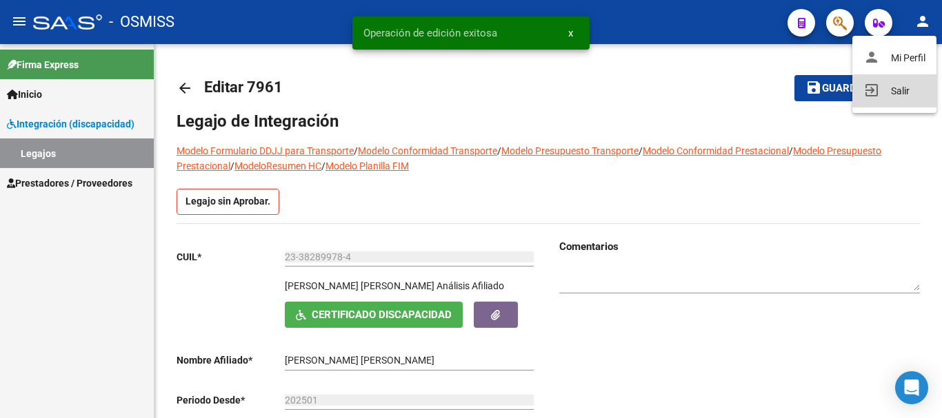
click at [864, 89] on mat-icon "exit_to_app" at bounding box center [871, 90] width 17 height 17
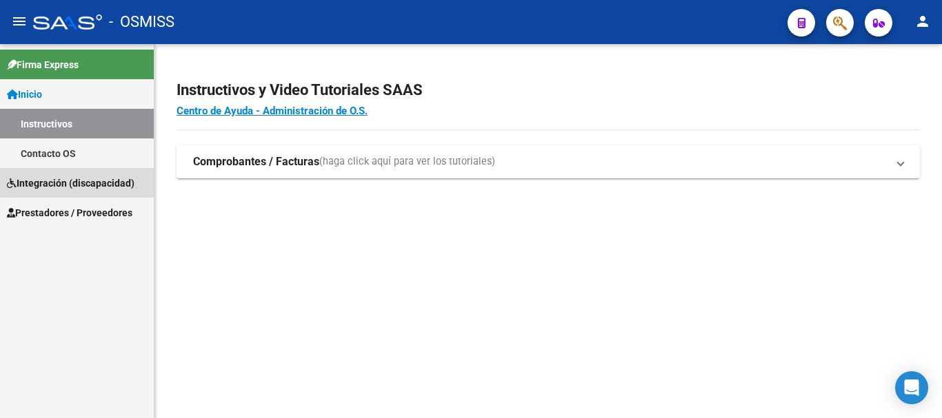
click at [68, 190] on span "Integración (discapacidad)" at bounding box center [71, 183] width 128 height 15
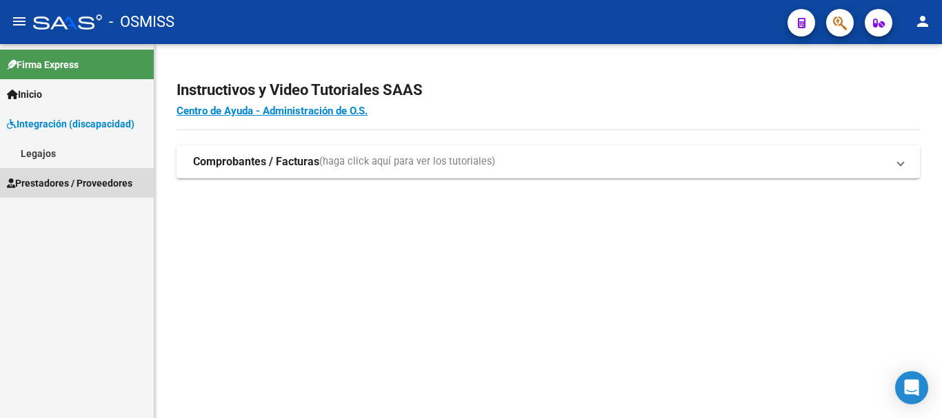
click at [63, 176] on span "Prestadores / Proveedores" at bounding box center [69, 183] width 125 height 15
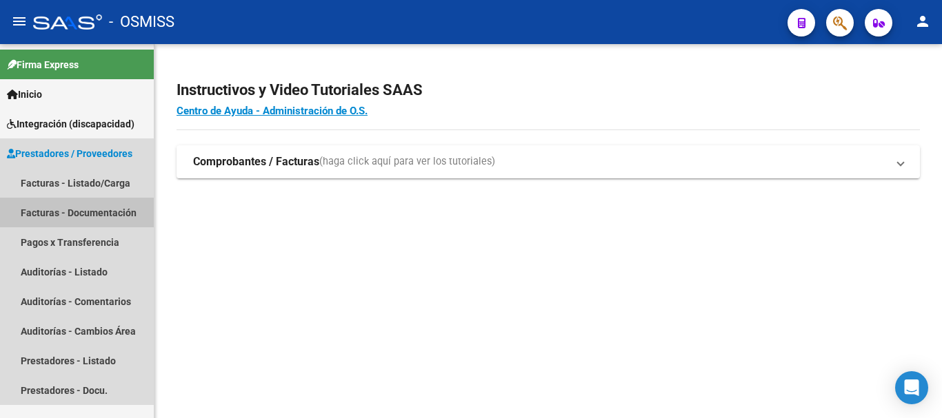
click at [65, 216] on link "Facturas - Documentación" at bounding box center [77, 213] width 154 height 30
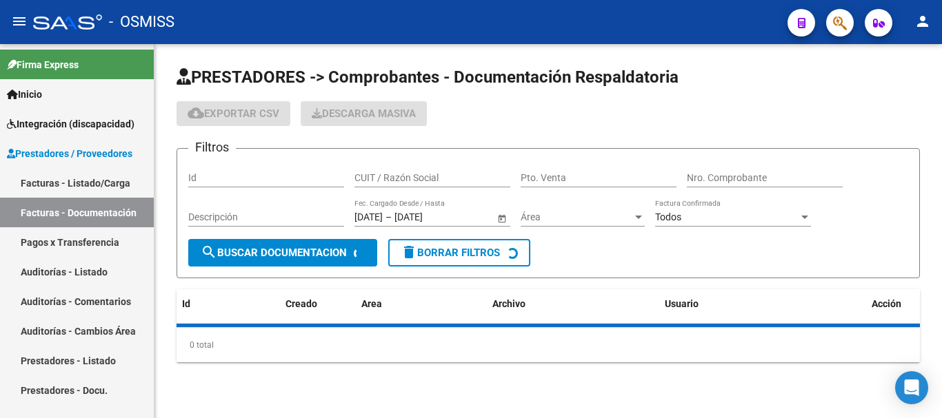
click at [64, 183] on link "Facturas - Listado/Carga" at bounding box center [77, 183] width 154 height 30
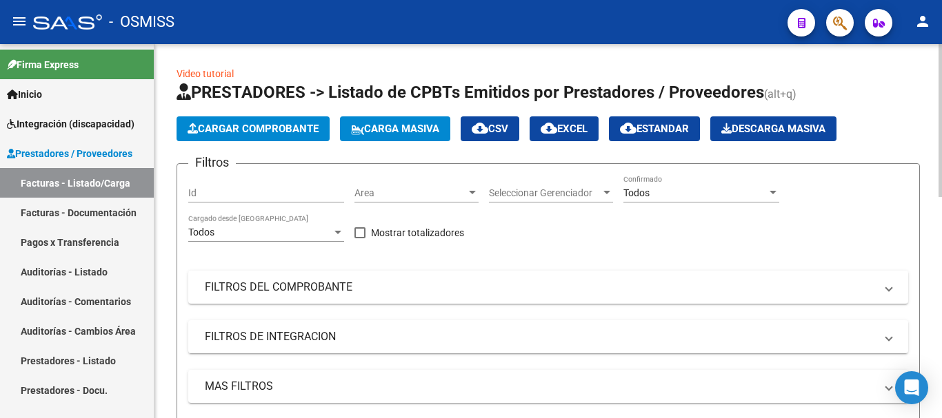
click at [241, 126] on span "Cargar Comprobante" at bounding box center [252, 129] width 131 height 12
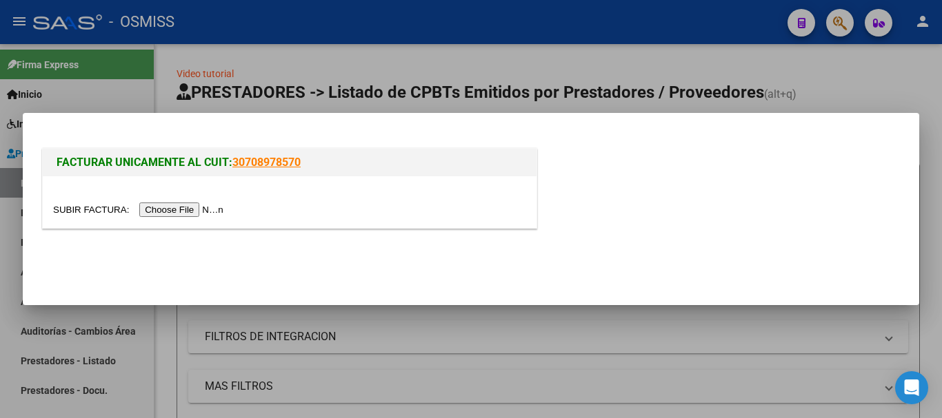
click at [161, 210] on input "file" at bounding box center [140, 210] width 174 height 14
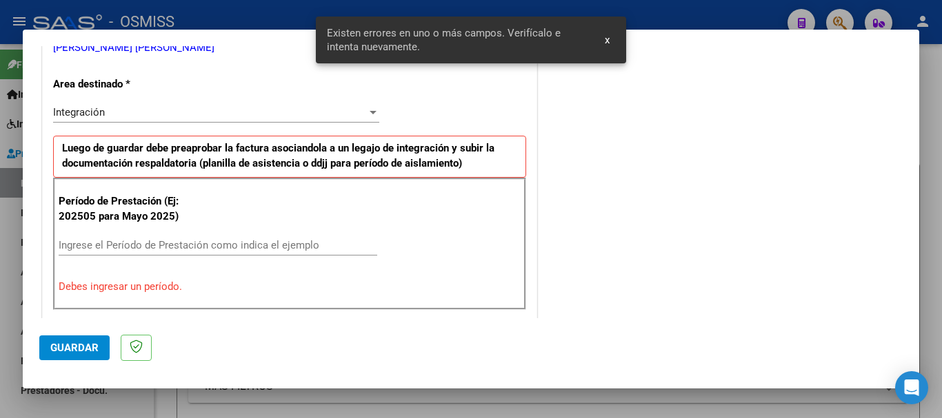
scroll to position [318, 0]
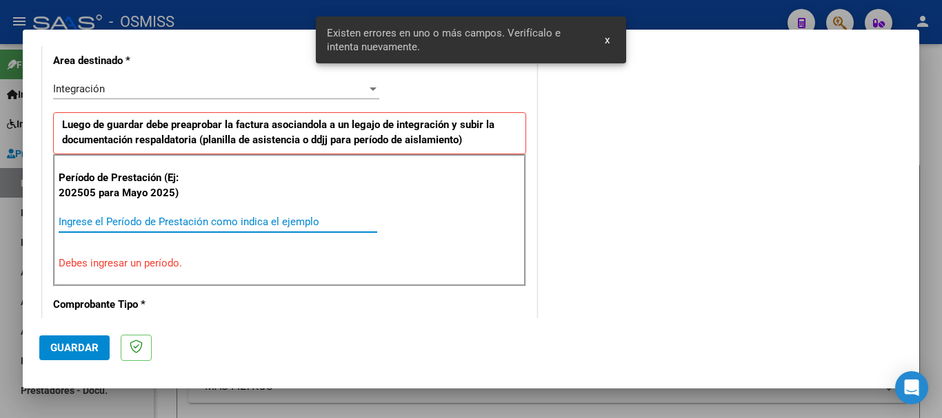
click at [225, 225] on input "Ingrese el Período de Prestación como indica el ejemplo" at bounding box center [218, 222] width 318 height 12
type input "202508"
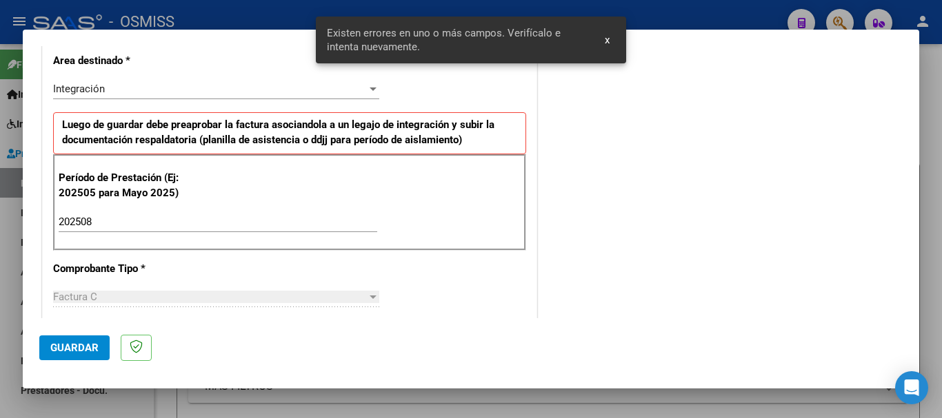
scroll to position [895, 0]
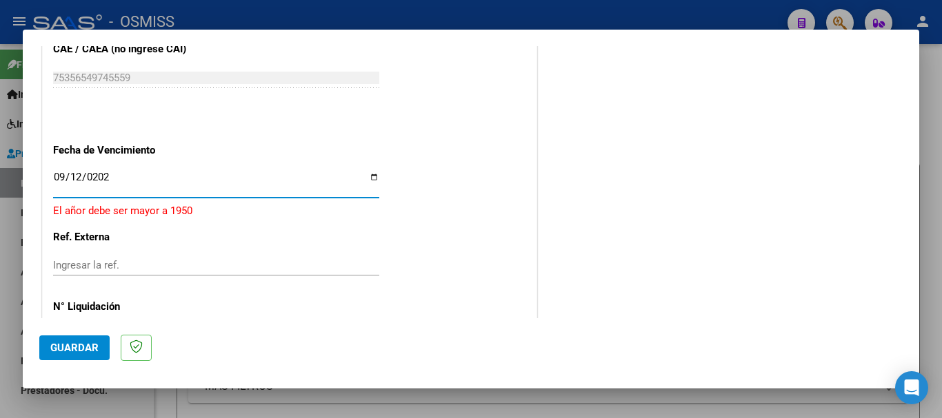
type input "[DATE]"
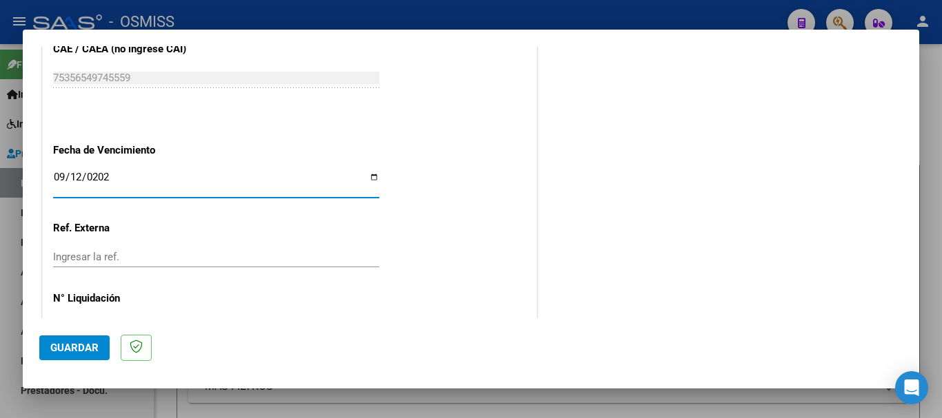
click at [94, 351] on span "Guardar" at bounding box center [74, 348] width 48 height 12
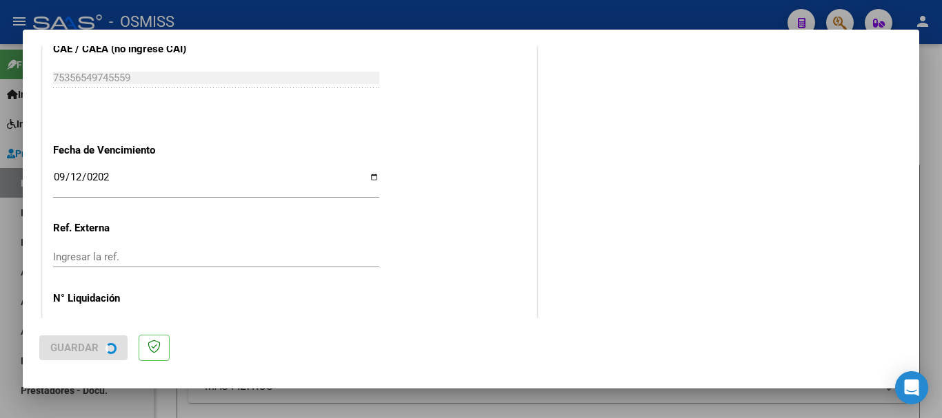
scroll to position [0, 0]
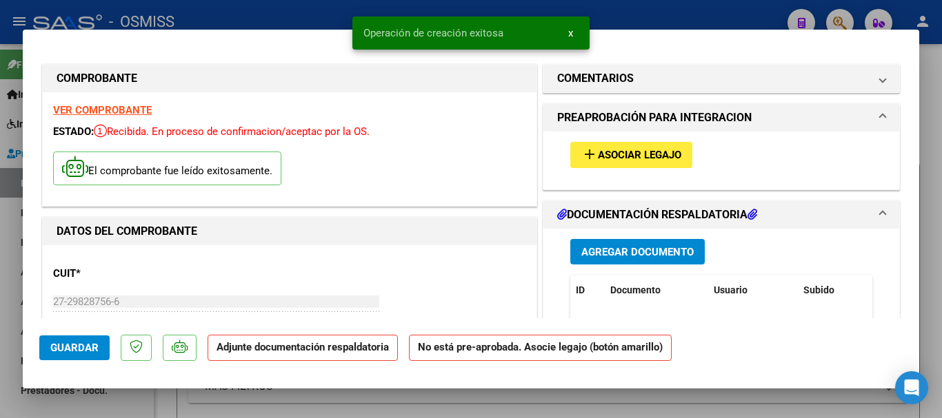
click at [620, 158] on span "Asociar Legajo" at bounding box center [639, 156] width 83 height 12
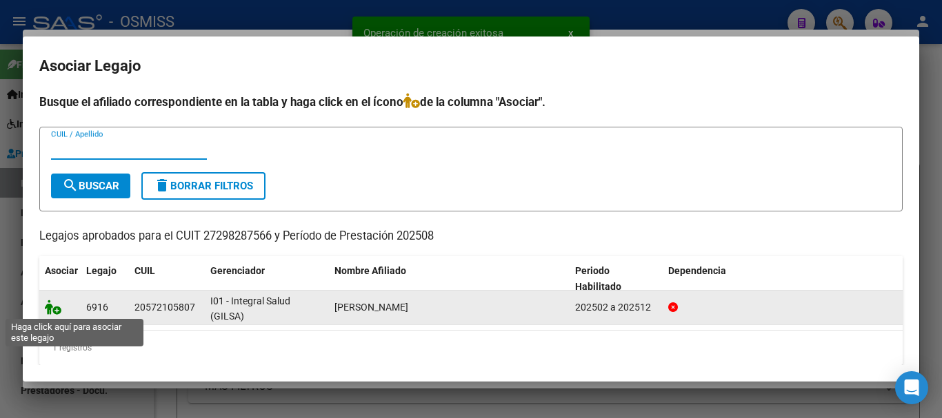
click at [46, 312] on icon at bounding box center [53, 307] width 17 height 15
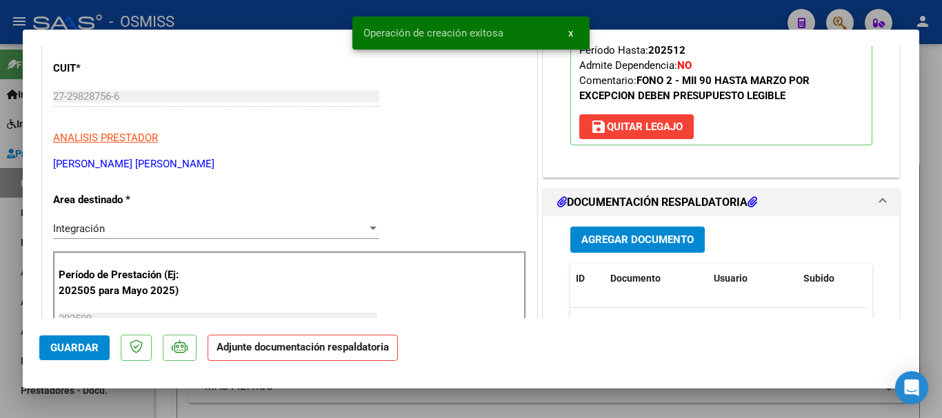
scroll to position [207, 0]
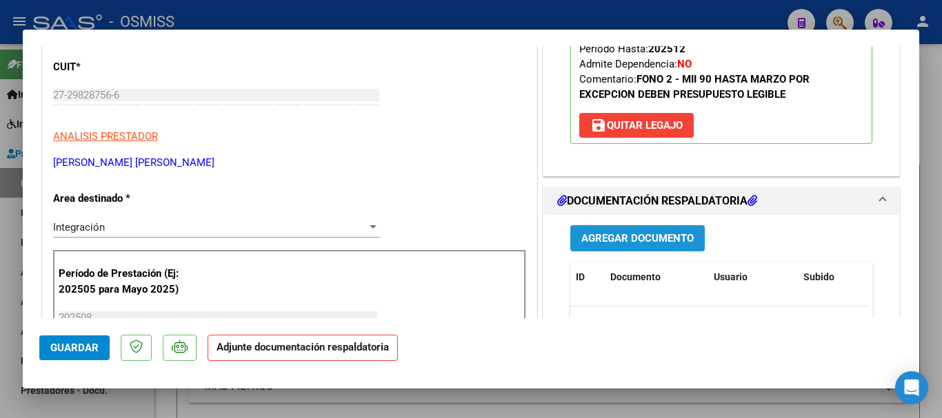
click at [619, 244] on span "Agregar Documento" at bounding box center [637, 239] width 112 height 12
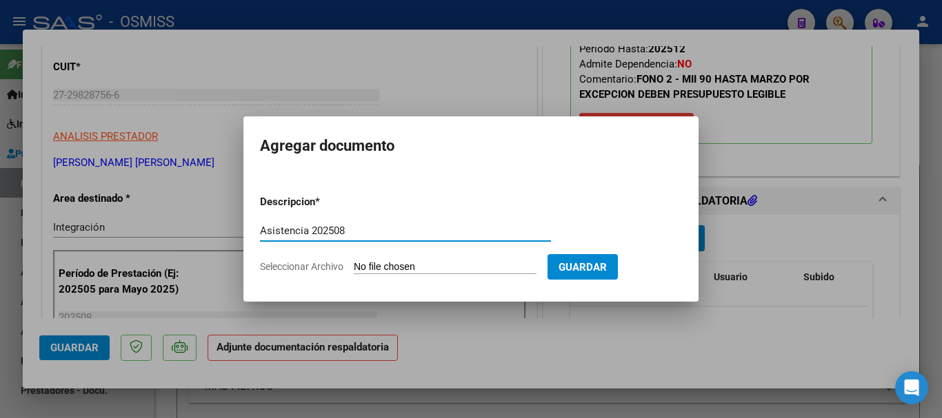
type input "Asistencia 202508"
click at [434, 270] on input "Seleccionar Archivo" at bounding box center [445, 267] width 183 height 13
type input "C:\fakepath\Brollo. Asistencia 202508.pdf"
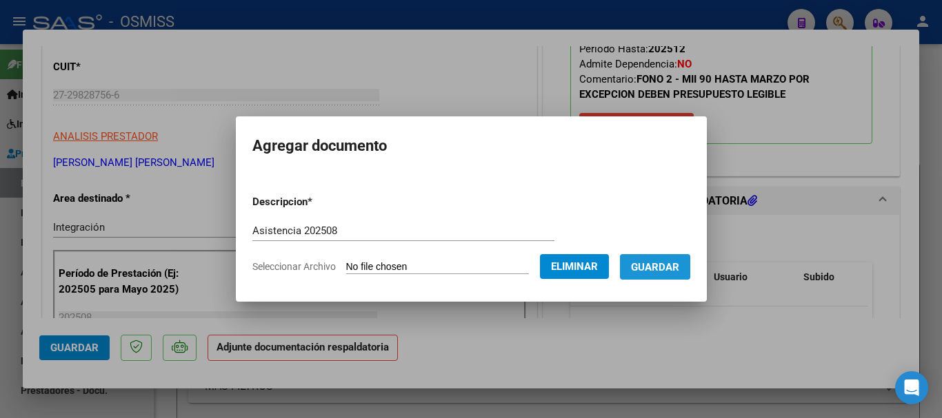
click at [679, 272] on span "Guardar" at bounding box center [655, 267] width 48 height 12
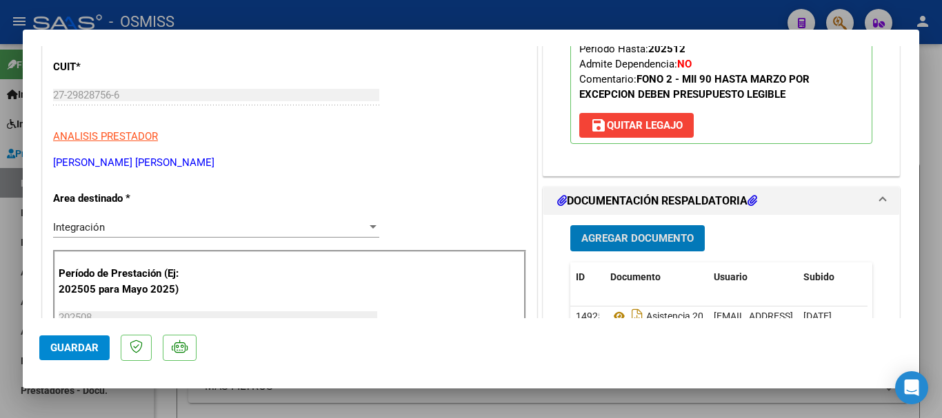
click at [69, 349] on span "Guardar" at bounding box center [74, 348] width 48 height 12
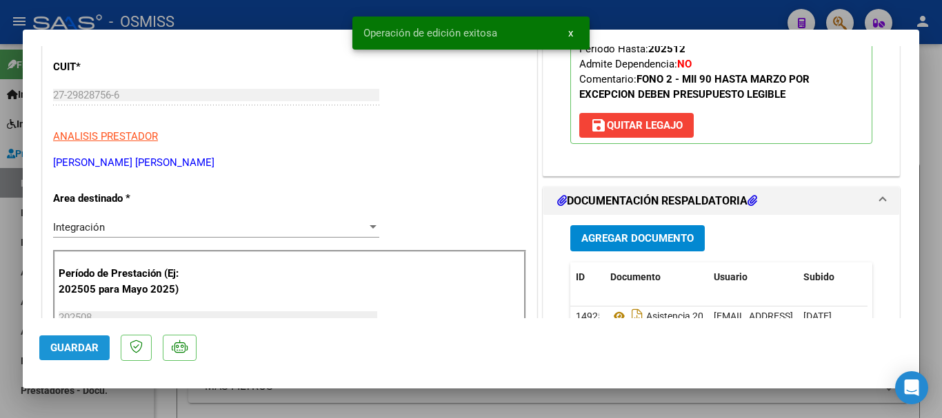
click at [69, 349] on span "Guardar" at bounding box center [74, 348] width 48 height 12
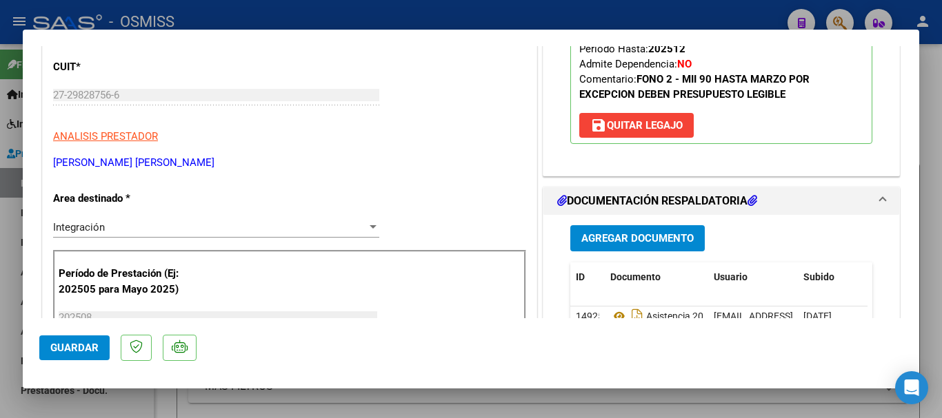
click at [75, 349] on span "Guardar" at bounding box center [74, 348] width 48 height 12
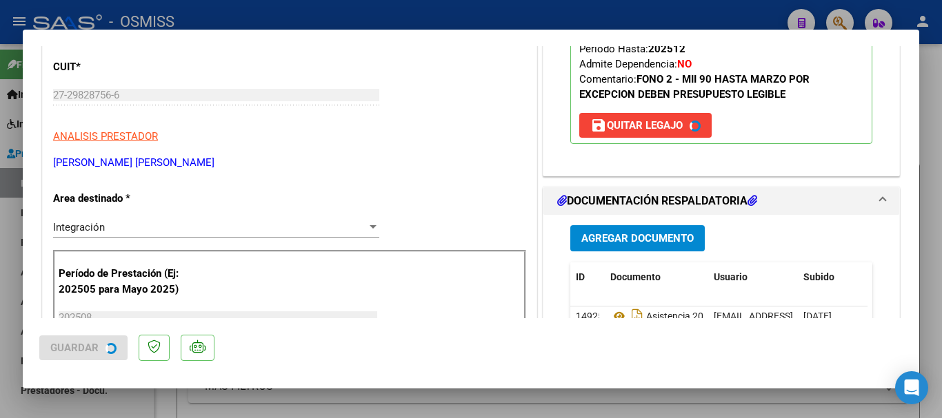
click at [84, 411] on div at bounding box center [471, 209] width 942 height 418
type input "$ 0,00"
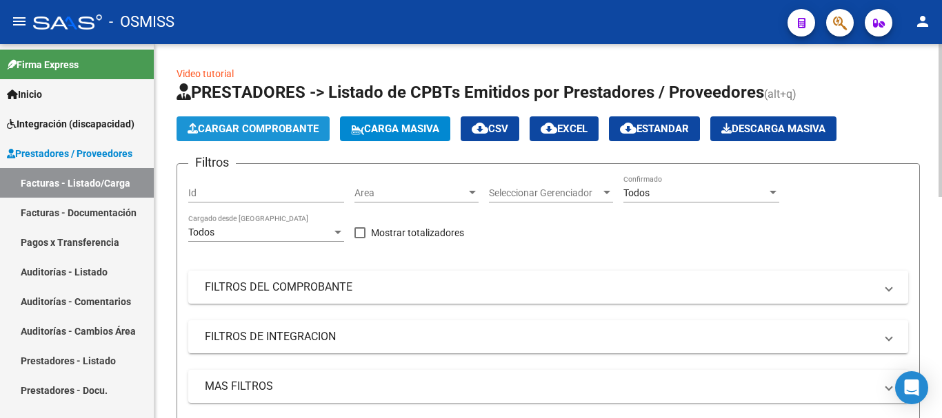
click at [272, 134] on span "Cargar Comprobante" at bounding box center [252, 129] width 131 height 12
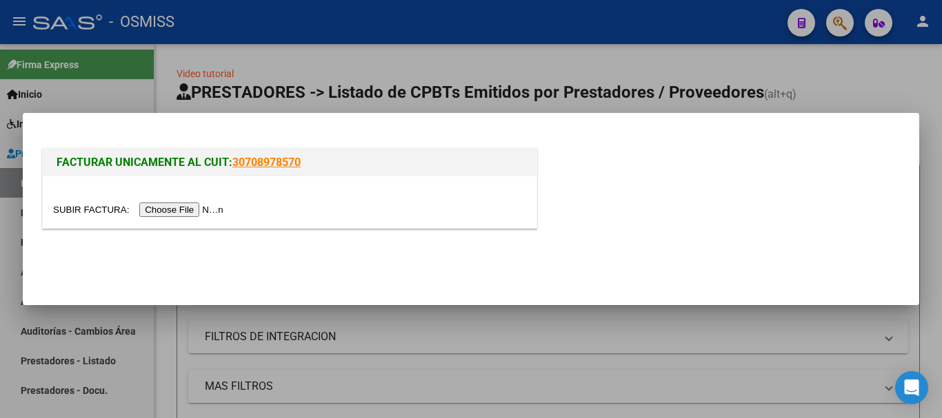
click at [201, 202] on div at bounding box center [289, 210] width 473 height 16
click at [201, 210] on input "file" at bounding box center [140, 210] width 174 height 14
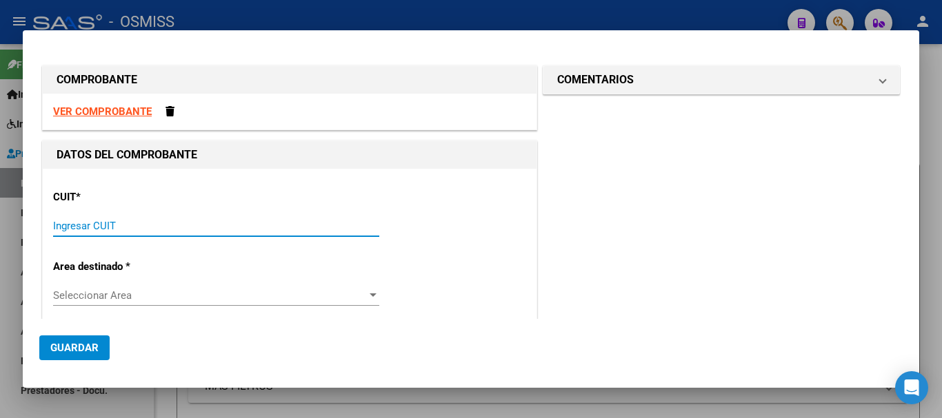
click at [101, 227] on input "Ingresar CUIT" at bounding box center [216, 226] width 326 height 12
type input "27-35980882-3"
type input "1"
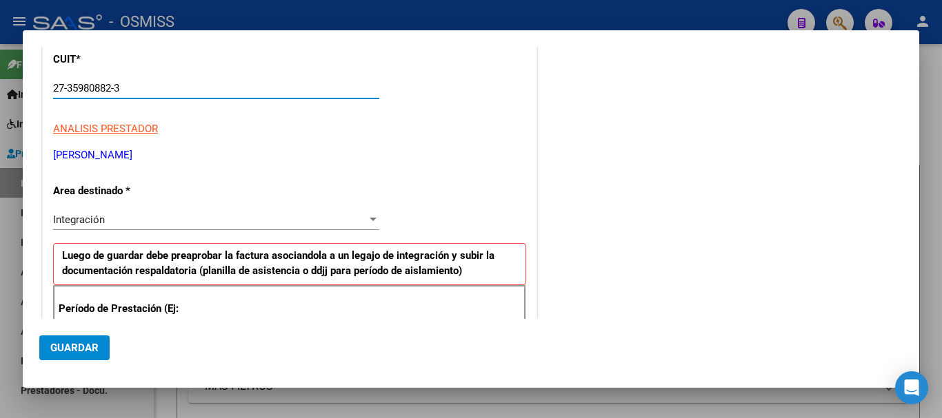
type input "27-35980882-3"
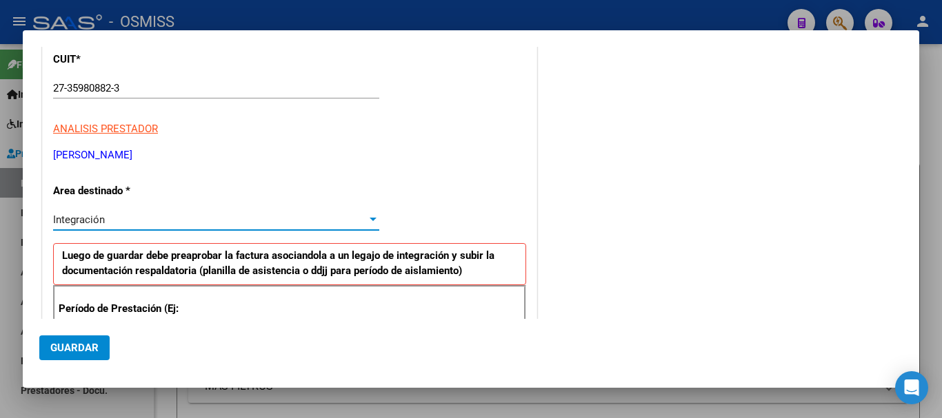
scroll to position [307, 0]
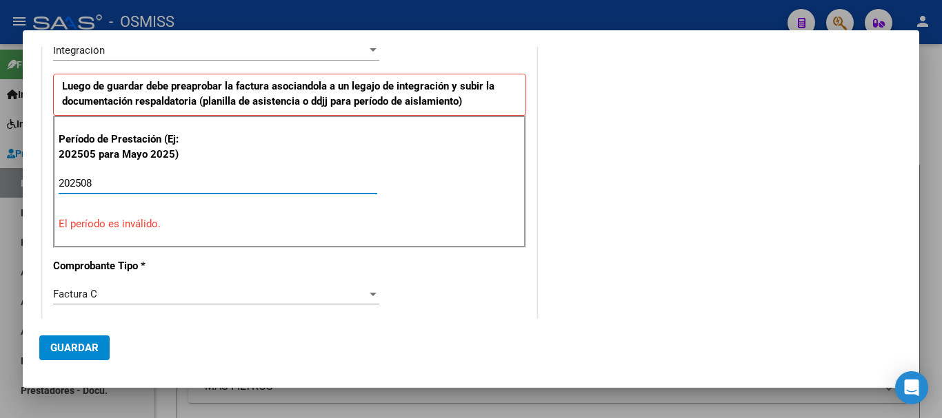
type input "202508"
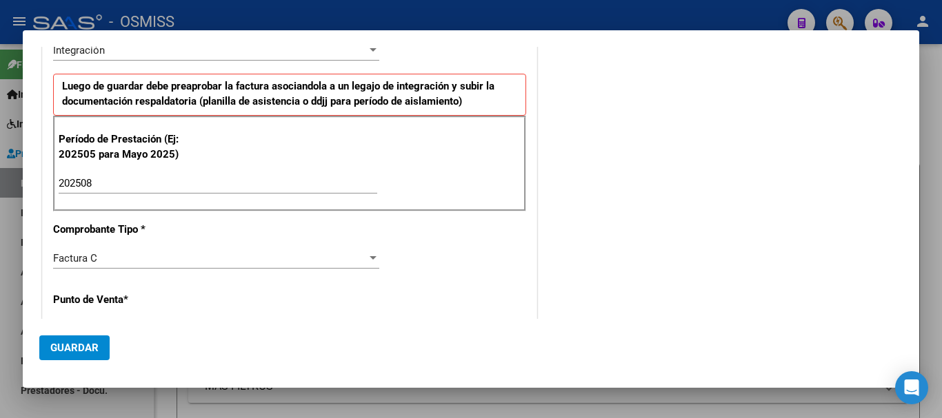
scroll to position [453, 0]
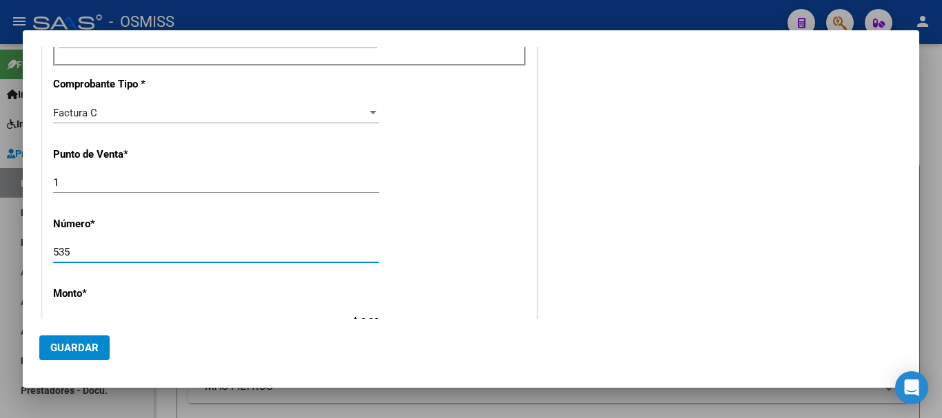
type input "535"
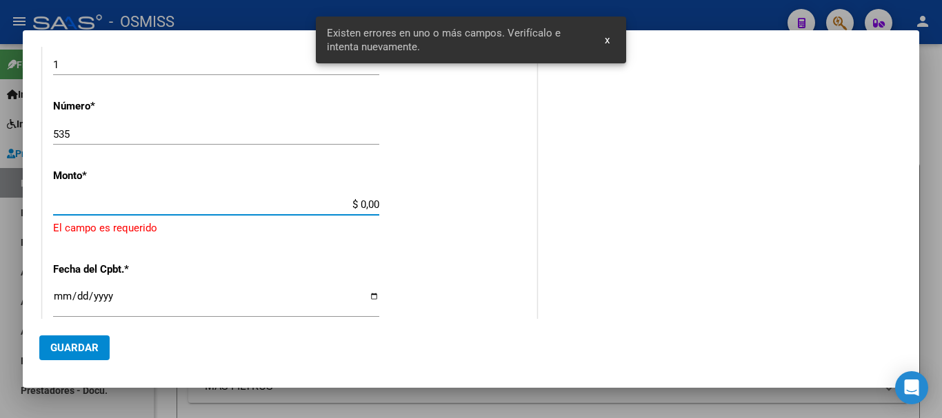
scroll to position [586, 0]
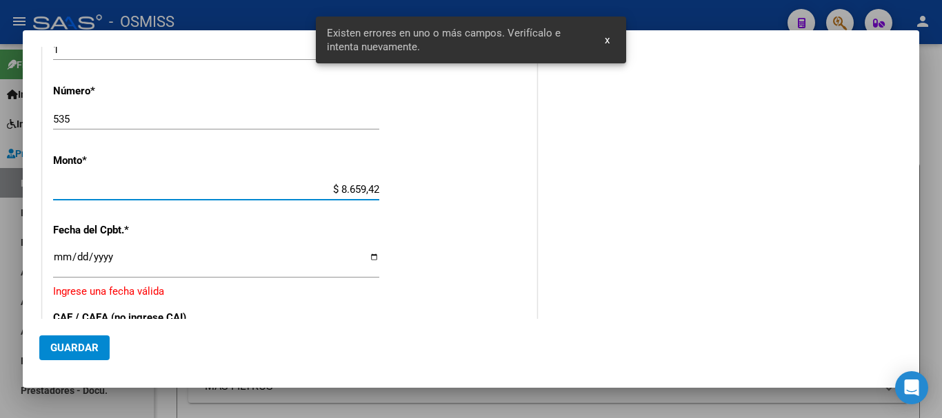
type input "$ 86.594,27"
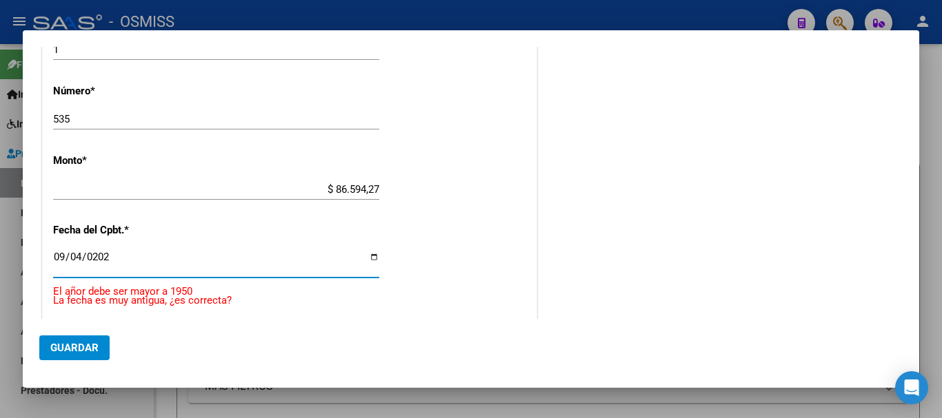
type input "2025-09-04"
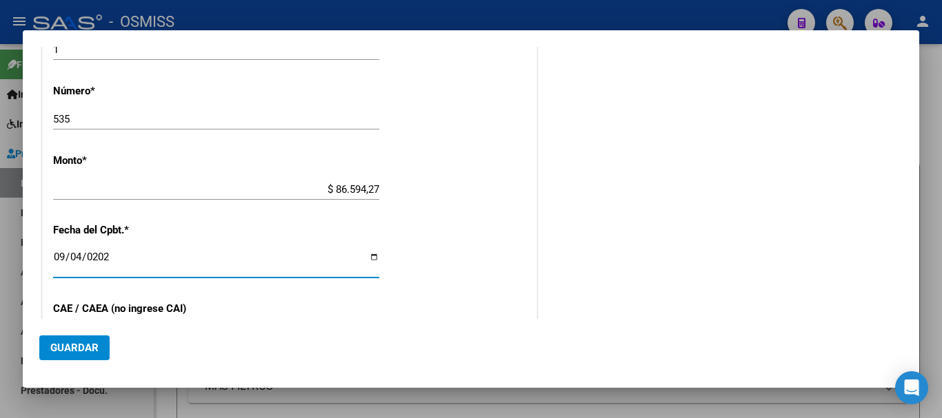
scroll to position [740, 0]
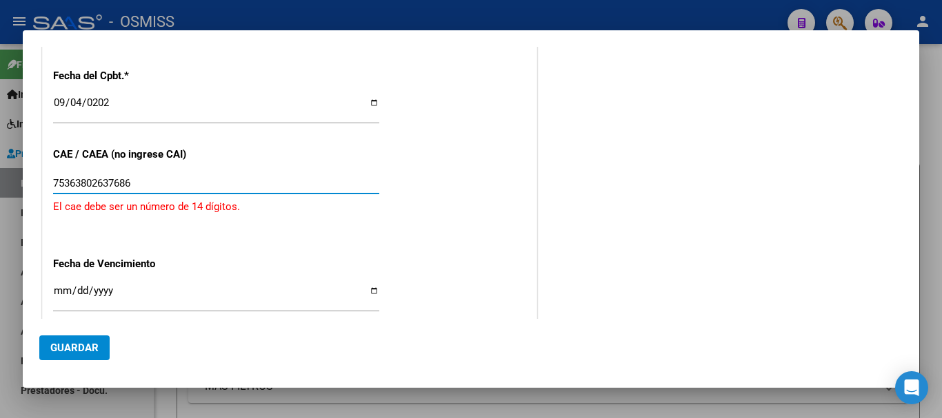
type input "75363802637686"
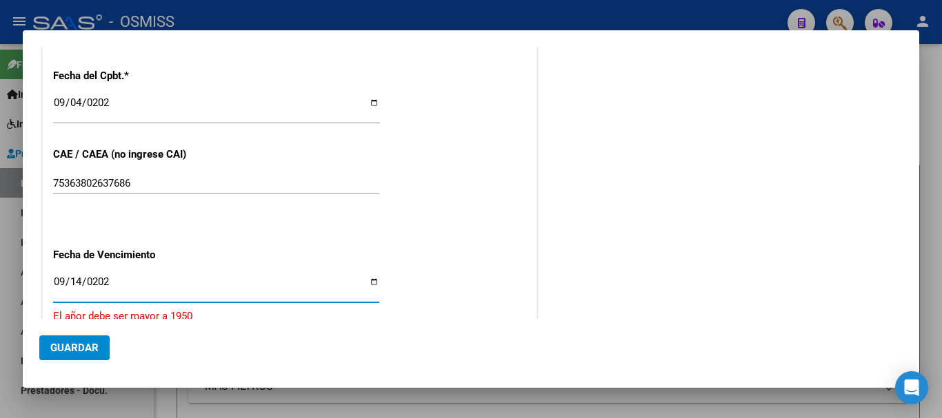
type input "2025-09-14"
click at [59, 343] on span "Guardar" at bounding box center [74, 348] width 48 height 12
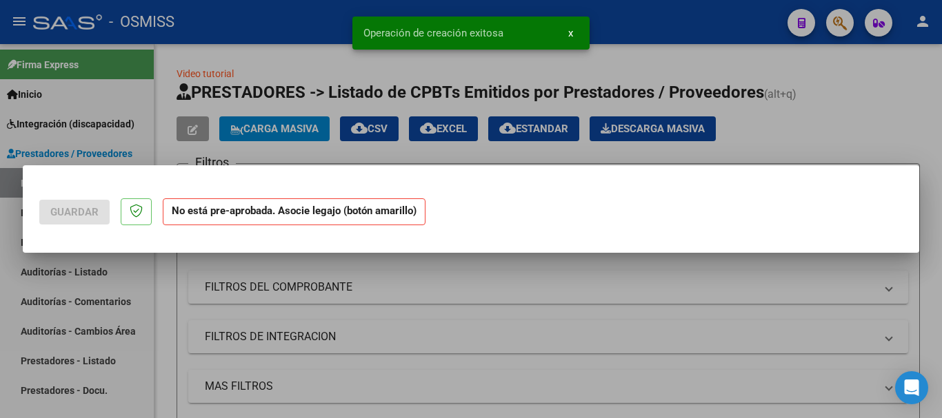
scroll to position [0, 0]
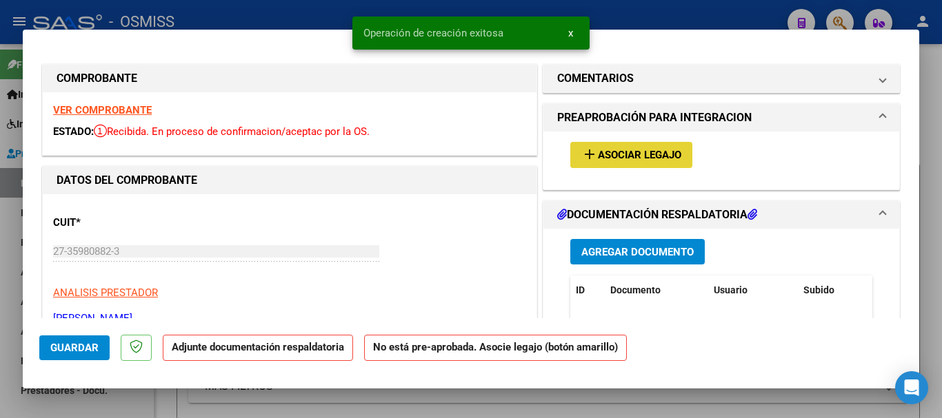
click at [633, 158] on span "Asociar Legajo" at bounding box center [639, 156] width 83 height 12
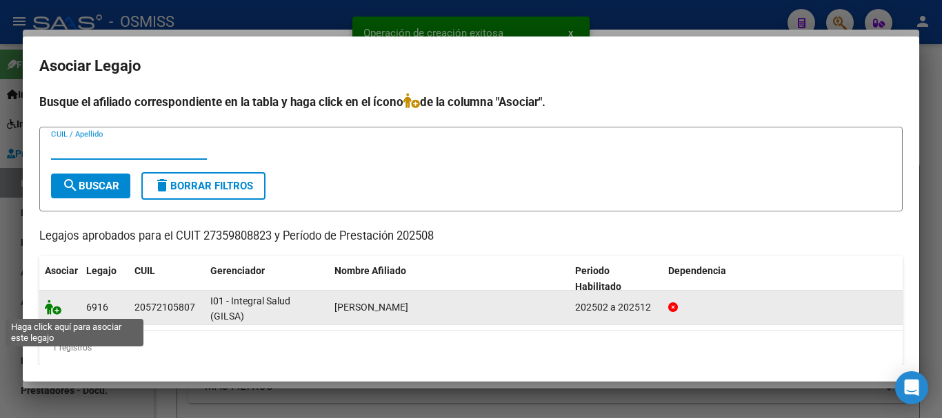
click at [49, 312] on icon at bounding box center [53, 307] width 17 height 15
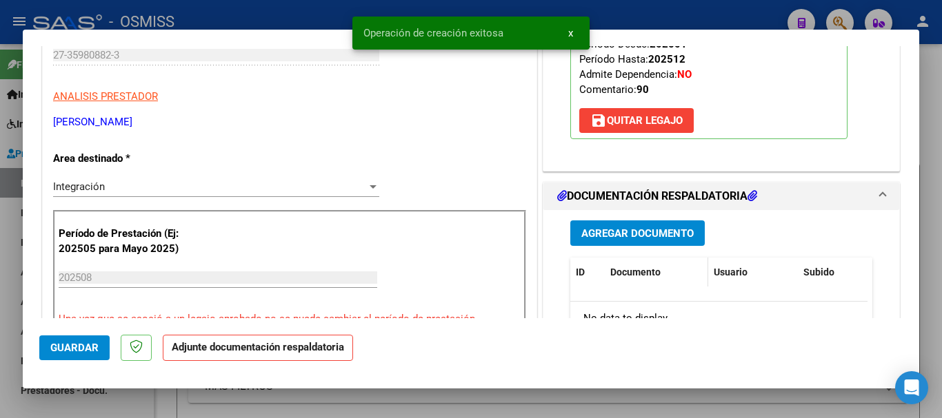
scroll to position [207, 0]
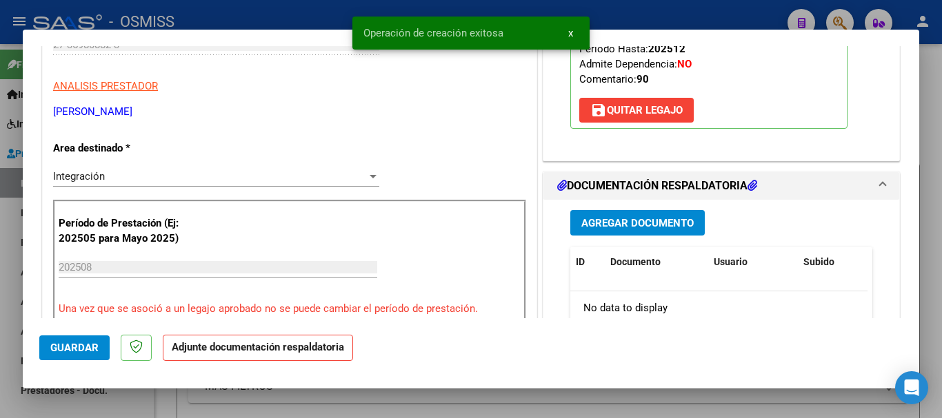
click at [647, 230] on button "Agregar Documento" at bounding box center [637, 223] width 134 height 26
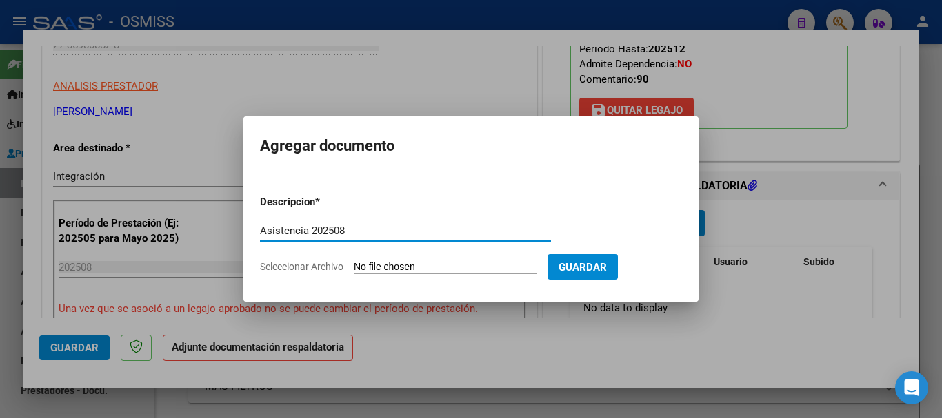
type input "Asistencia 202508"
click at [403, 266] on input "Seleccionar Archivo" at bounding box center [445, 267] width 183 height 13
type input "C:\fakepath\Sarmiento. Asistencia 202508.pdf"
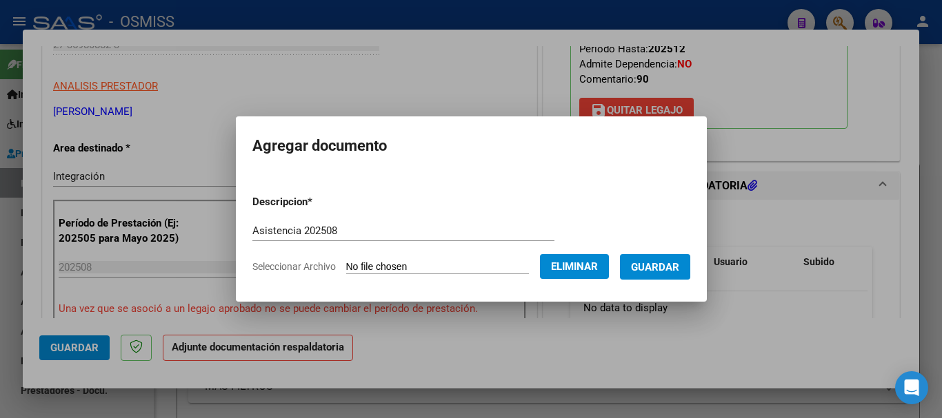
click at [662, 263] on span "Guardar" at bounding box center [655, 267] width 48 height 12
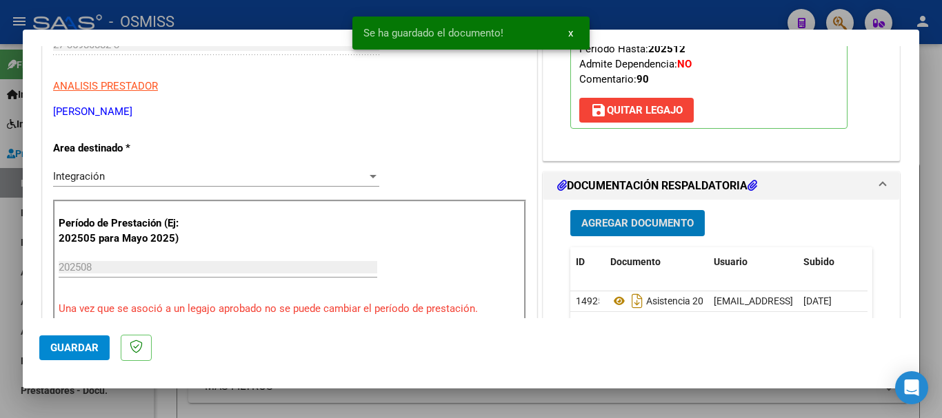
click at [94, 354] on button "Guardar" at bounding box center [74, 348] width 70 height 25
click at [75, 342] on span "Guardar" at bounding box center [74, 348] width 48 height 12
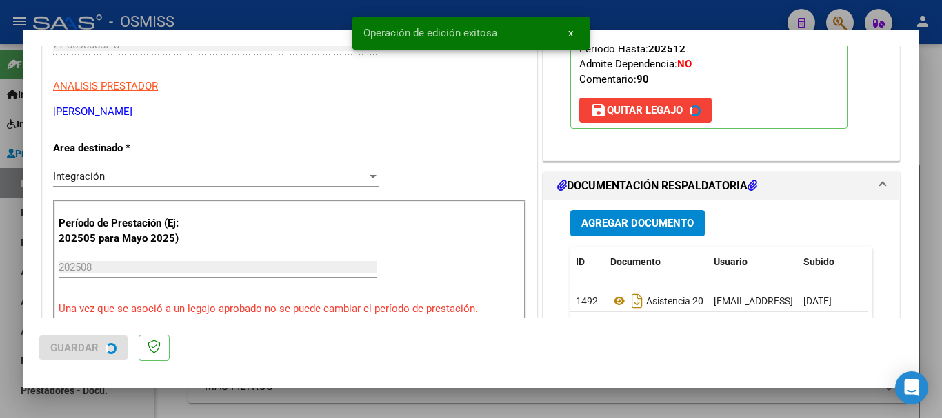
click at [99, 405] on div at bounding box center [471, 209] width 942 height 418
type input "$ 0,00"
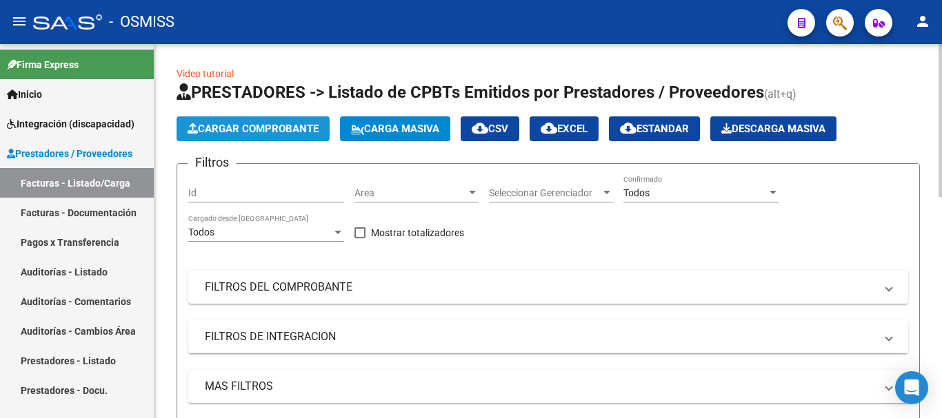
click at [275, 133] on span "Cargar Comprobante" at bounding box center [252, 129] width 131 height 12
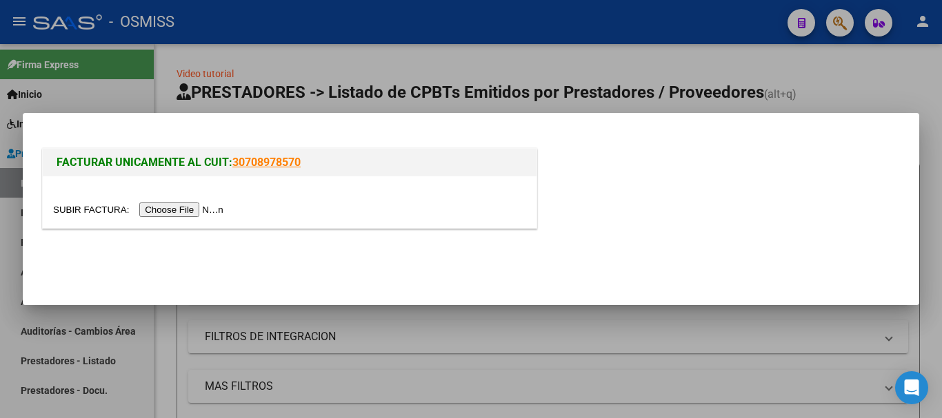
click at [180, 204] on input "file" at bounding box center [140, 210] width 174 height 14
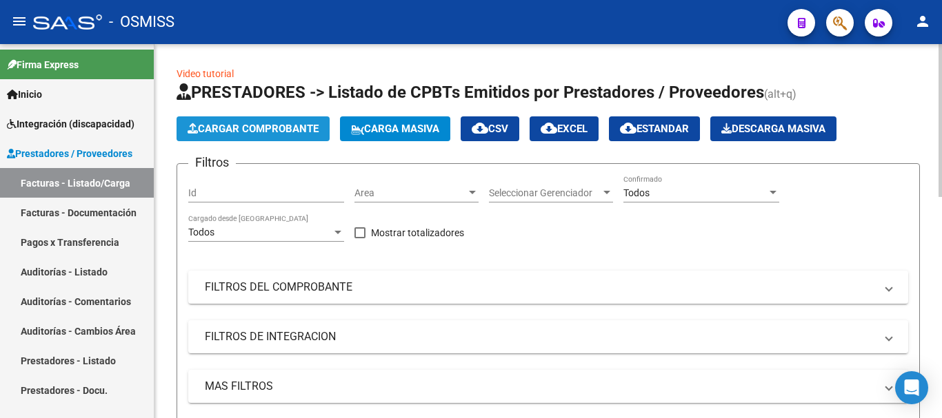
click at [289, 121] on button "Cargar Comprobante" at bounding box center [252, 128] width 153 height 25
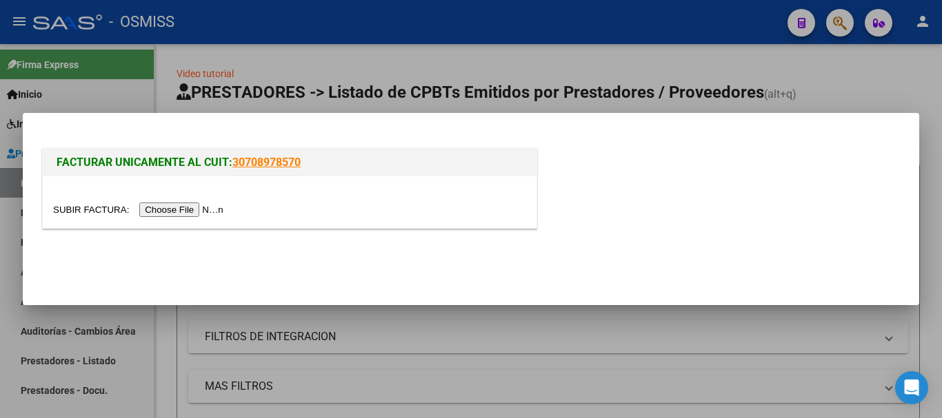
click at [169, 212] on input "file" at bounding box center [140, 210] width 174 height 14
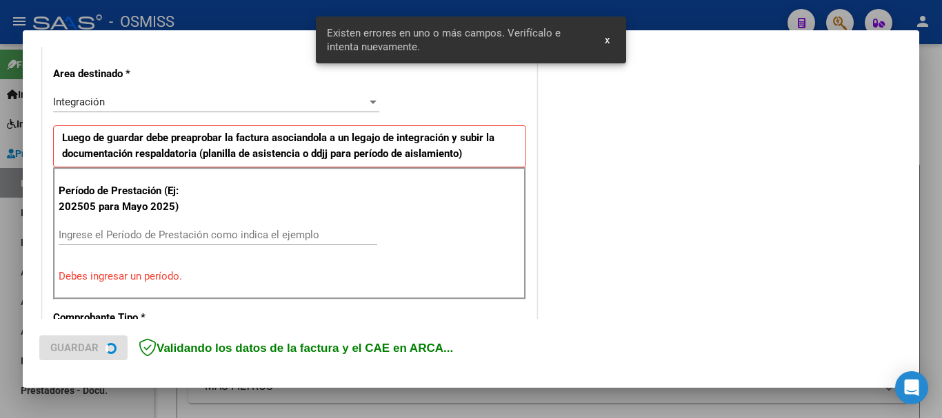
scroll to position [344, 0]
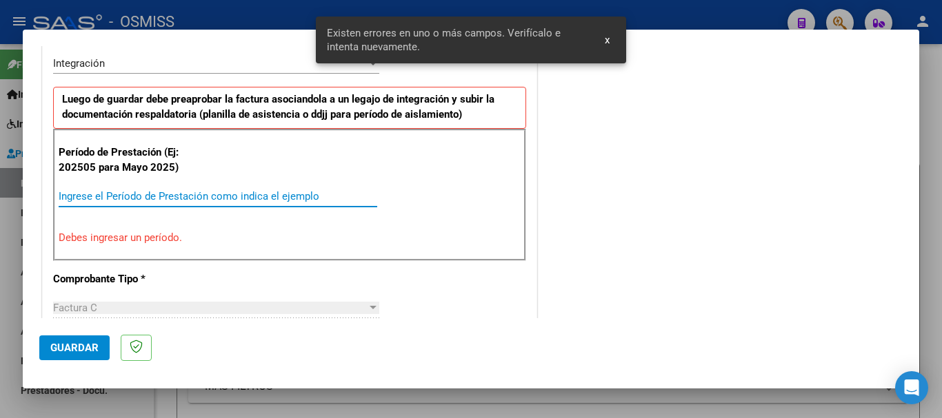
click at [138, 196] on input "Ingrese el Período de Prestación como indica el ejemplo" at bounding box center [218, 196] width 318 height 12
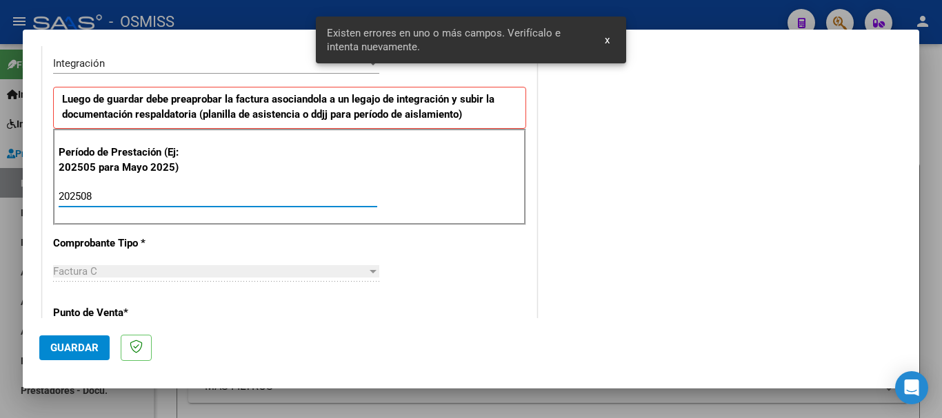
type input "202508"
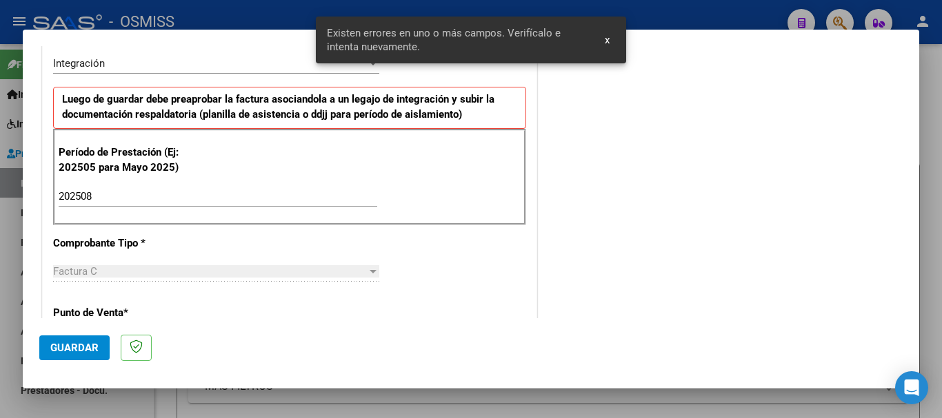
scroll to position [895, 0]
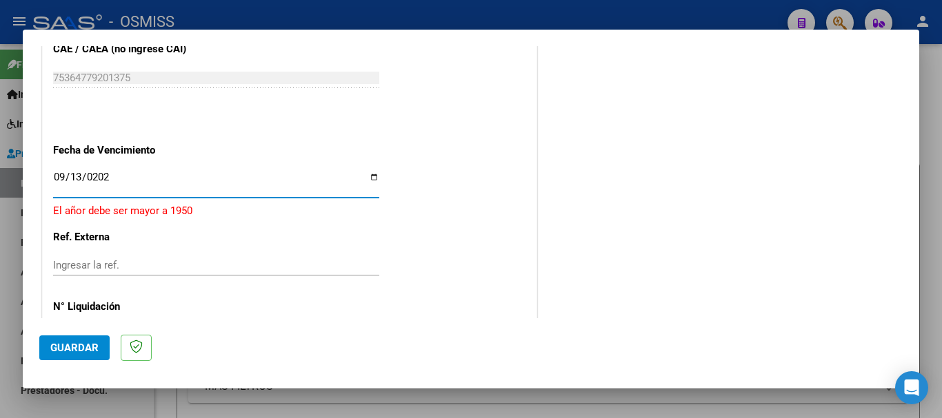
type input "[DATE]"
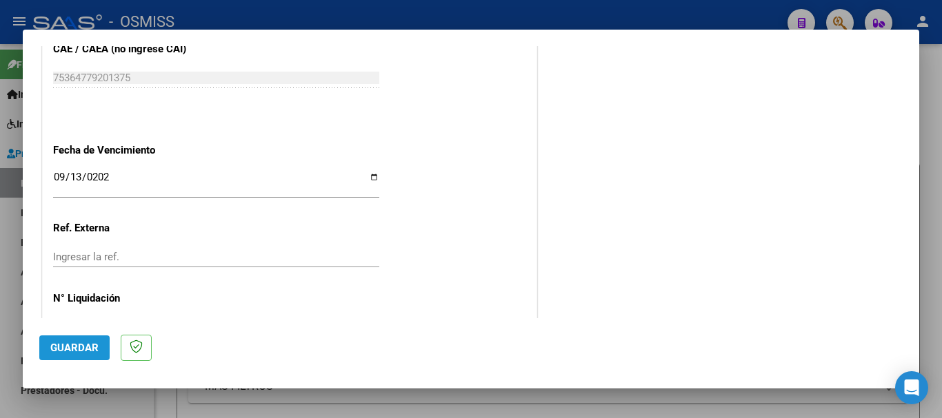
click at [90, 347] on span "Guardar" at bounding box center [74, 348] width 48 height 12
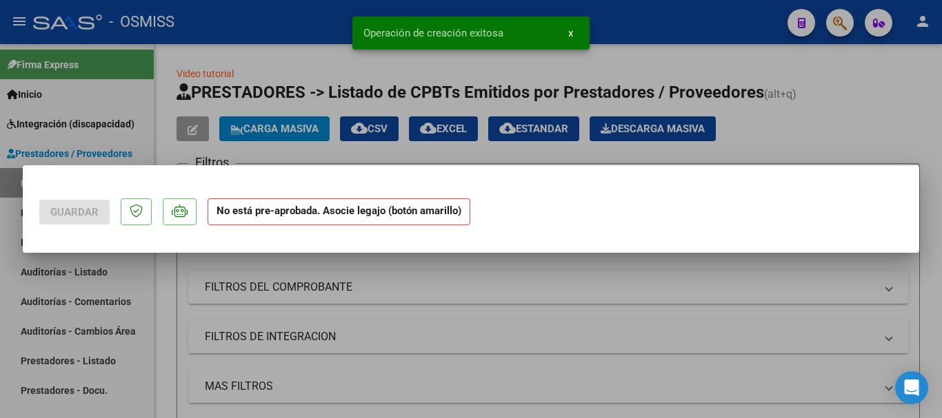
scroll to position [0, 0]
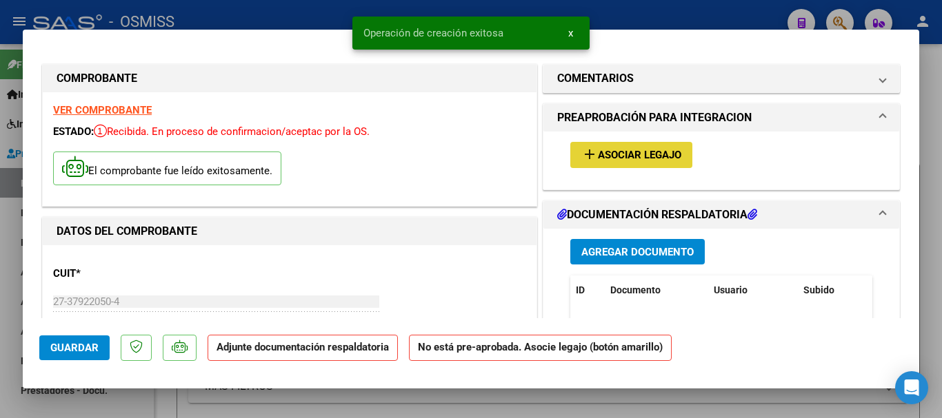
click at [598, 150] on span "Asociar Legajo" at bounding box center [639, 156] width 83 height 12
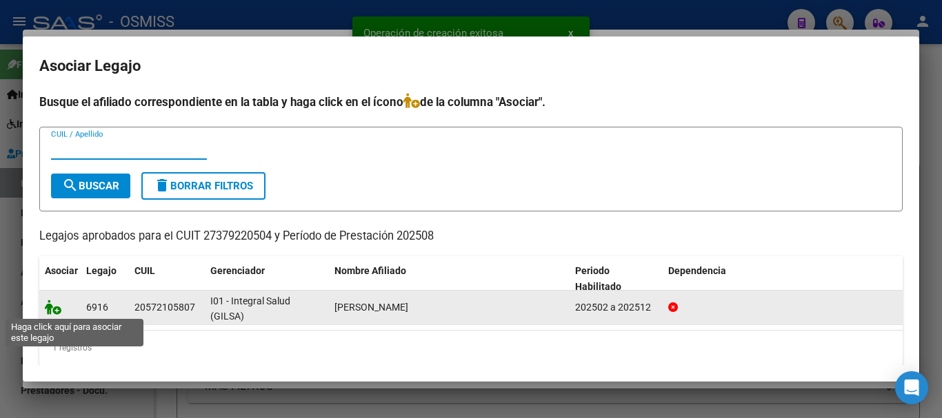
click at [55, 308] on icon at bounding box center [53, 307] width 17 height 15
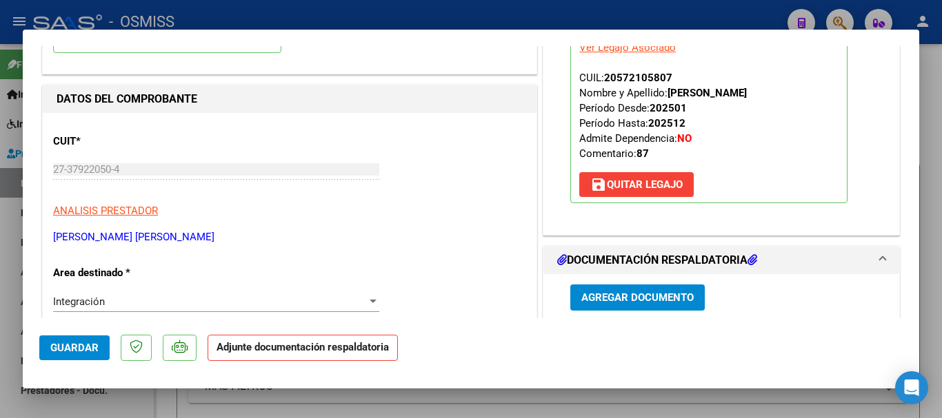
scroll to position [138, 0]
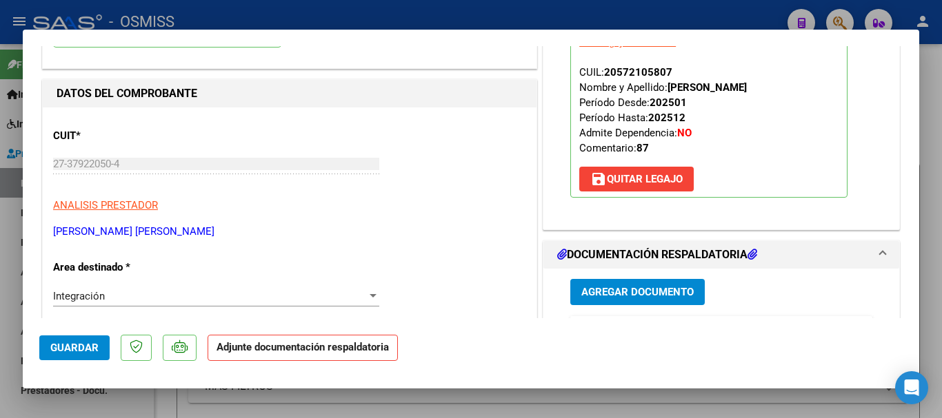
click at [629, 297] on span "Agregar Documento" at bounding box center [637, 293] width 112 height 12
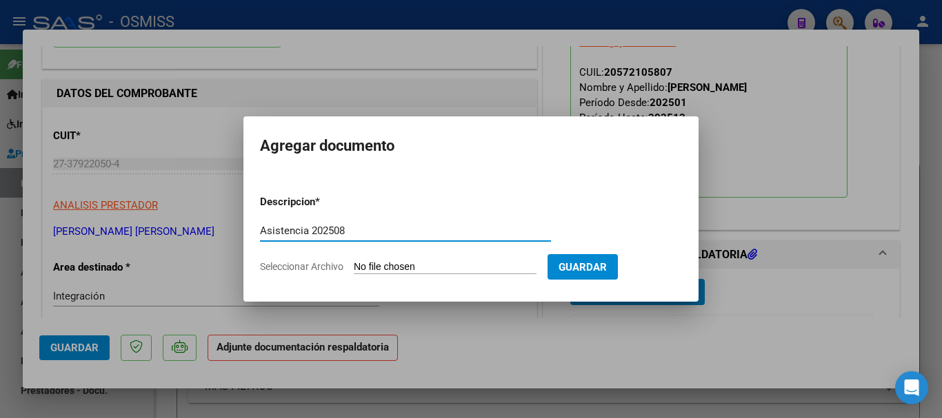
type input "Asistencia 202508"
click at [425, 264] on input "Seleccionar Archivo" at bounding box center [445, 267] width 183 height 13
type input "C:\fakepath\Casanova. Asistencia 202508.pdf"
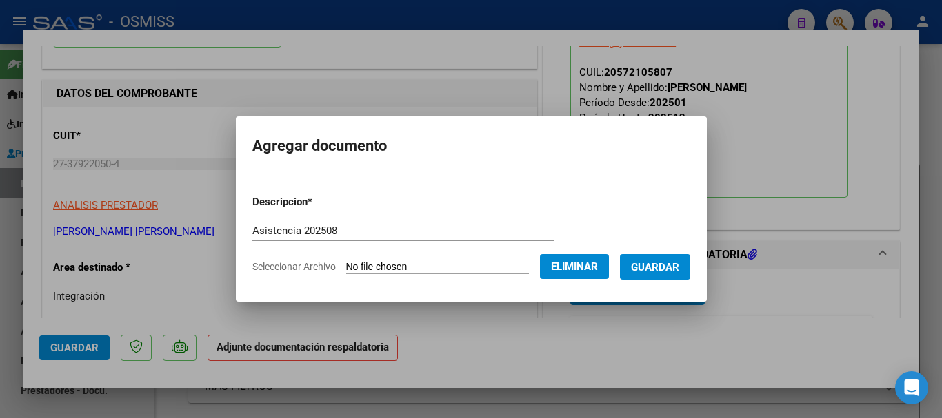
click at [679, 268] on span "Guardar" at bounding box center [655, 267] width 48 height 12
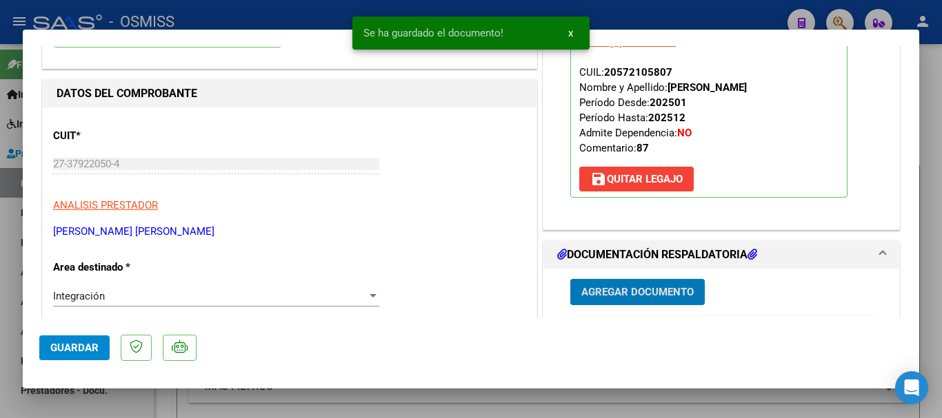
click at [74, 352] on span "Guardar" at bounding box center [74, 348] width 48 height 12
click at [75, 351] on span "Guardar" at bounding box center [74, 348] width 48 height 12
click at [94, 407] on div at bounding box center [471, 209] width 942 height 418
type input "$ 0,00"
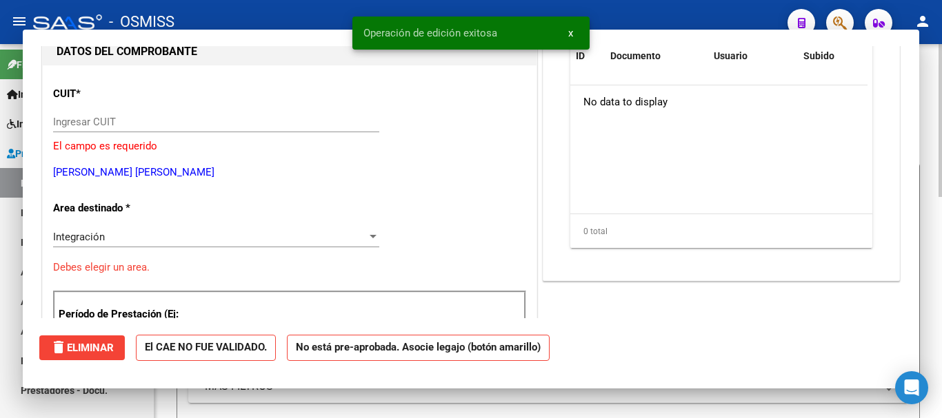
scroll to position [146, 0]
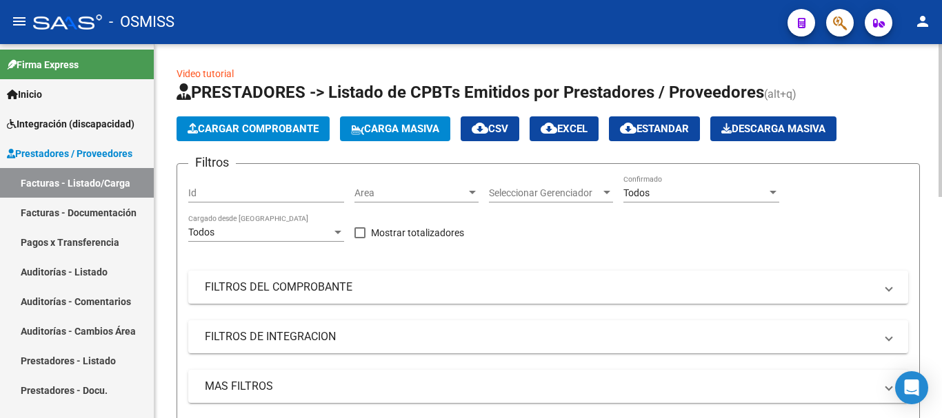
click at [301, 137] on button "Cargar Comprobante" at bounding box center [252, 128] width 153 height 25
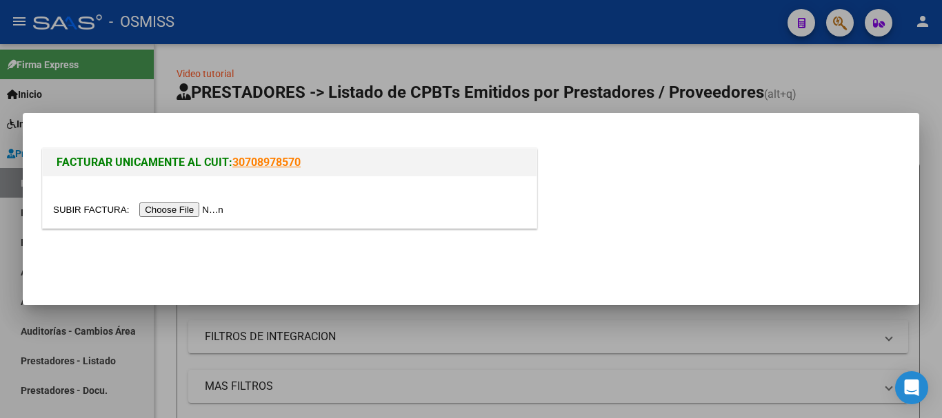
click at [216, 204] on div at bounding box center [290, 202] width 494 height 52
click at [159, 210] on input "file" at bounding box center [140, 210] width 174 height 14
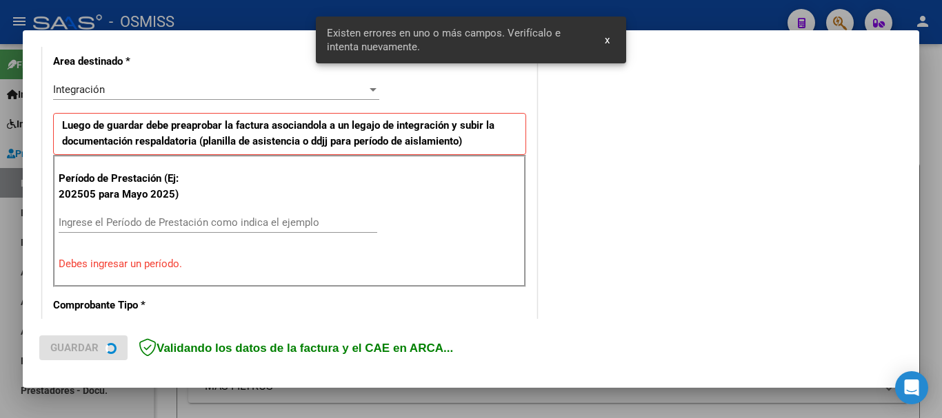
scroll to position [344, 0]
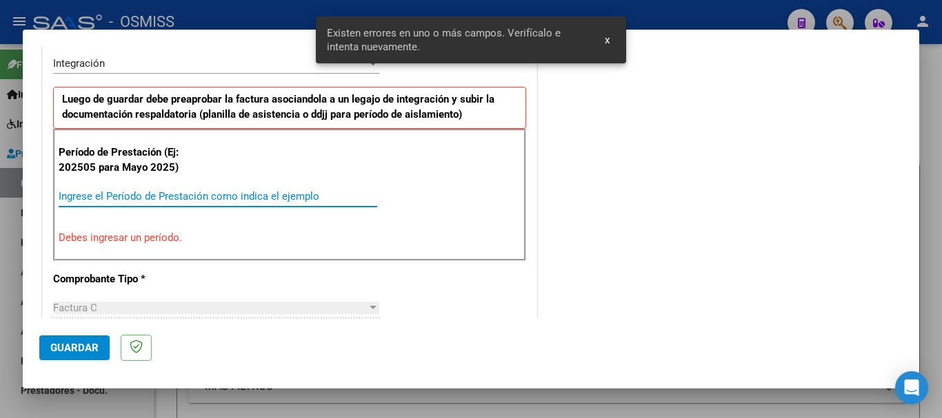
click at [151, 202] on input "Ingrese el Período de Prestación como indica el ejemplo" at bounding box center [218, 196] width 318 height 12
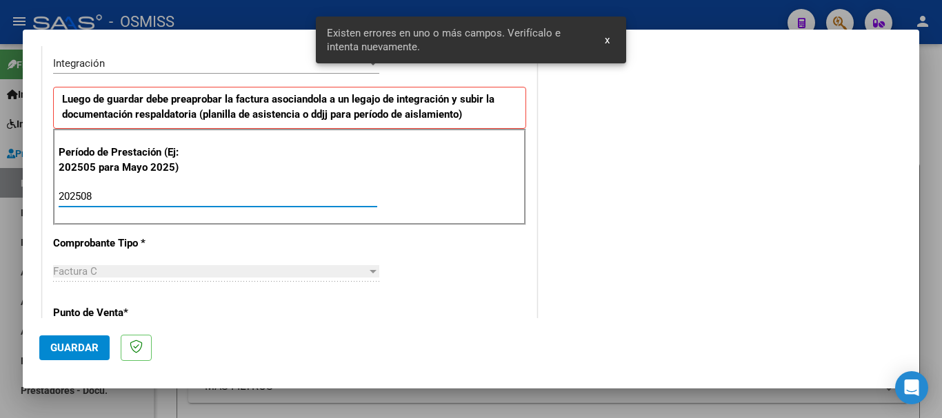
type input "202508"
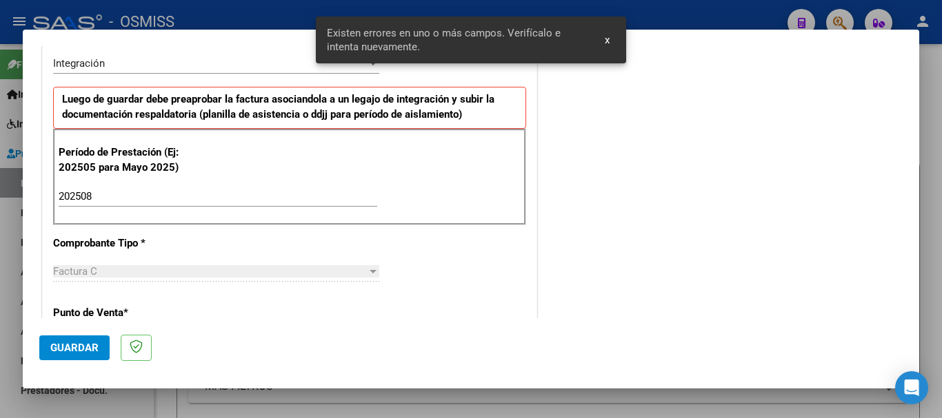
scroll to position [895, 0]
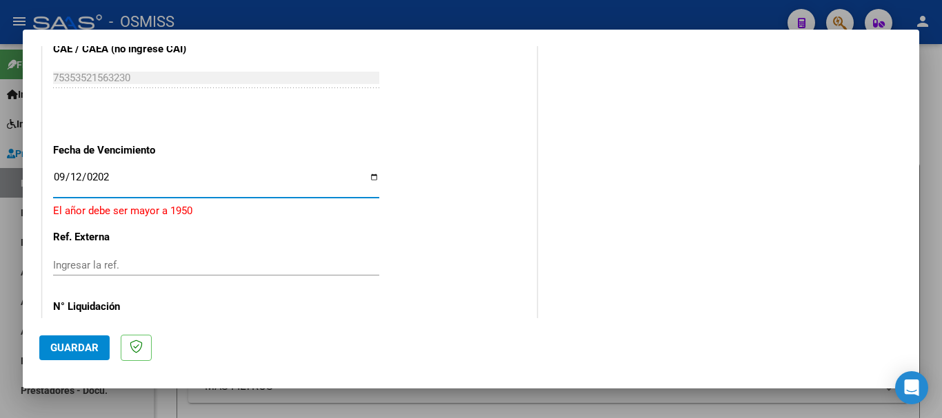
type input "[DATE]"
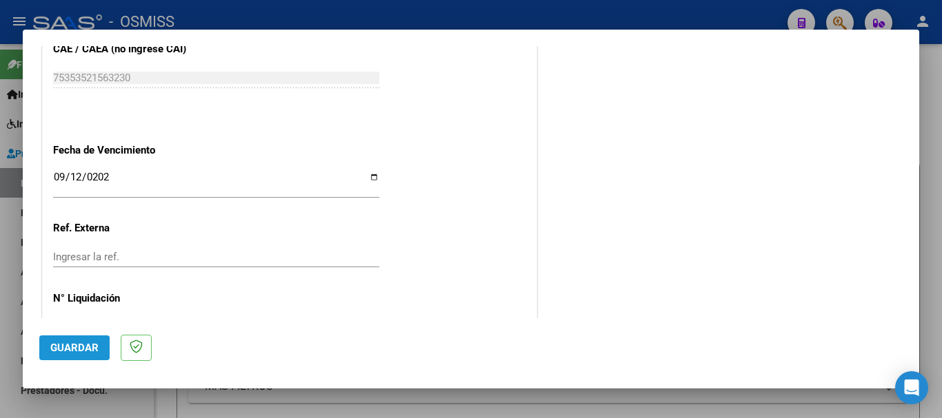
click at [61, 350] on span "Guardar" at bounding box center [74, 348] width 48 height 12
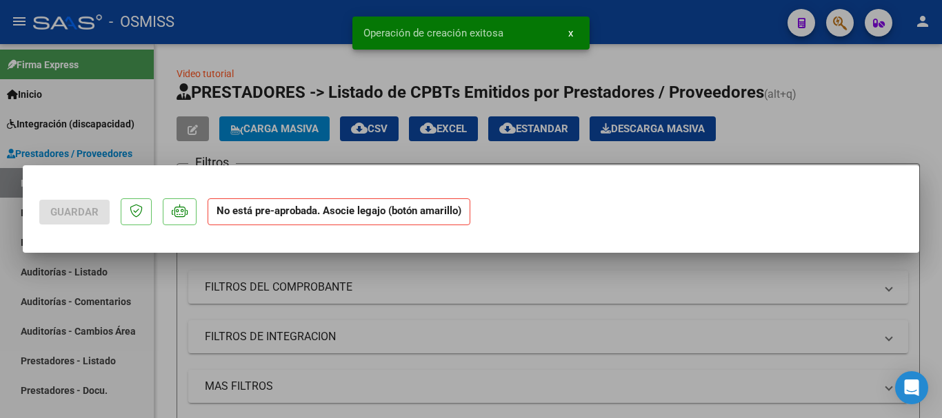
scroll to position [0, 0]
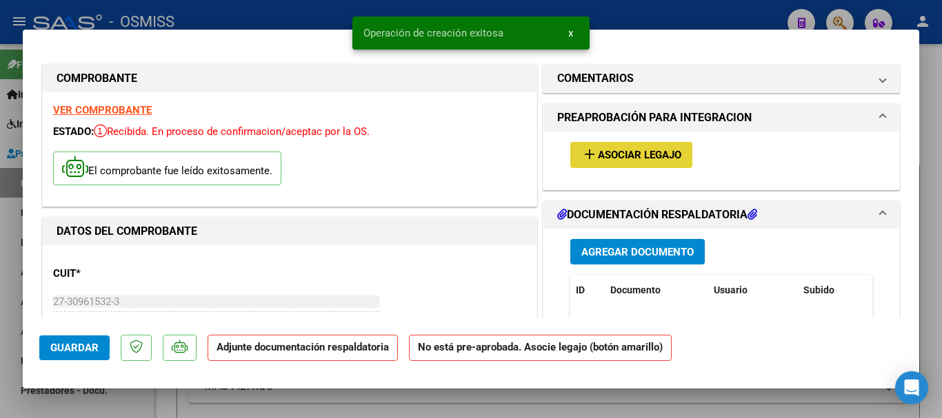
click at [628, 155] on span "Asociar Legajo" at bounding box center [639, 156] width 83 height 12
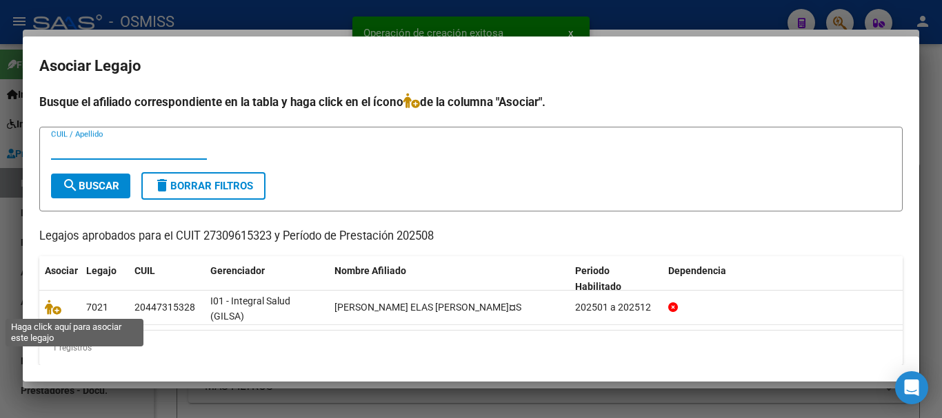
drag, startPoint x: 54, startPoint y: 304, endPoint x: 702, endPoint y: 132, distance: 670.4
click at [54, 305] on icon at bounding box center [53, 307] width 17 height 15
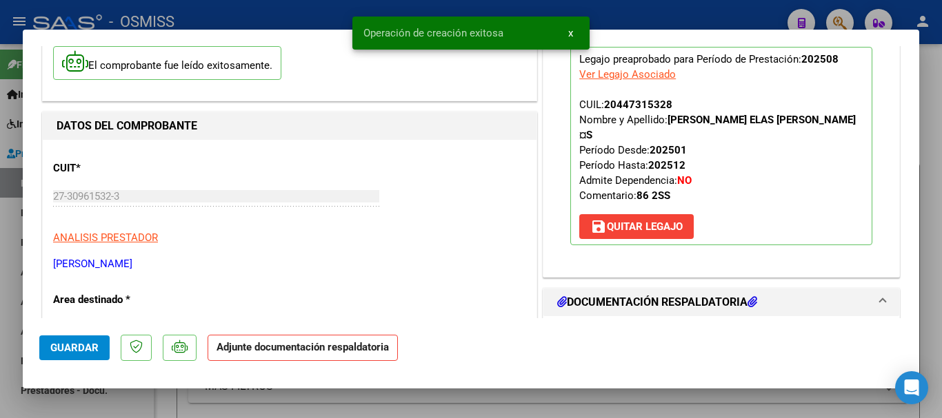
scroll to position [276, 0]
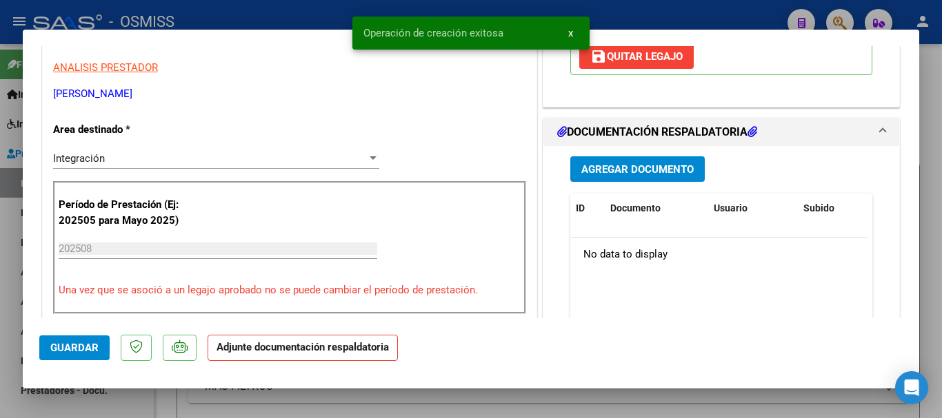
click at [614, 164] on span "Agregar Documento" at bounding box center [637, 170] width 112 height 12
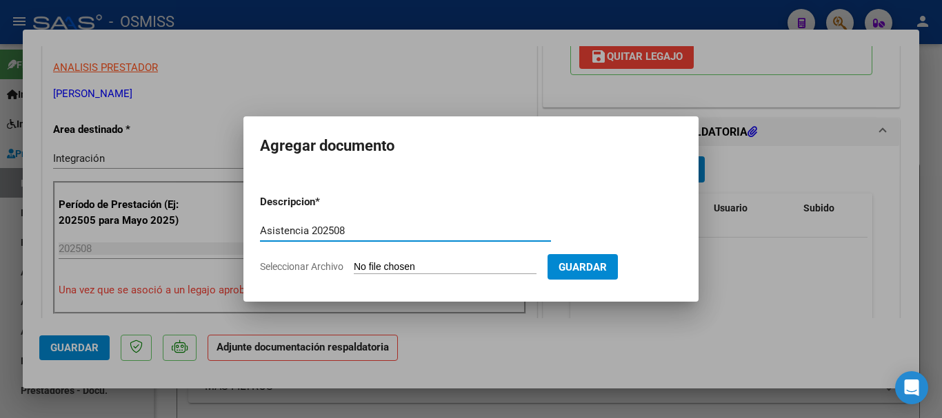
type input "Asistencia 202508"
click at [411, 273] on input "Seleccionar Archivo" at bounding box center [445, 267] width 183 height 13
type input "C:\fakepath\Acosta. Asistencia 202508.pdf"
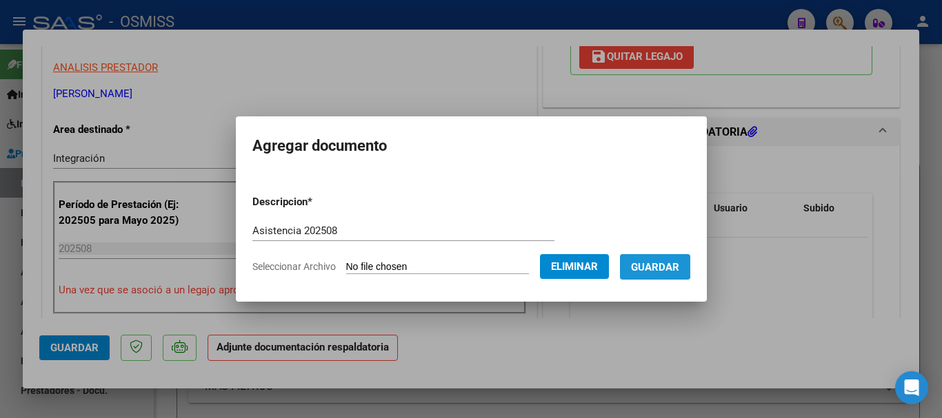
click at [656, 265] on span "Guardar" at bounding box center [655, 267] width 48 height 12
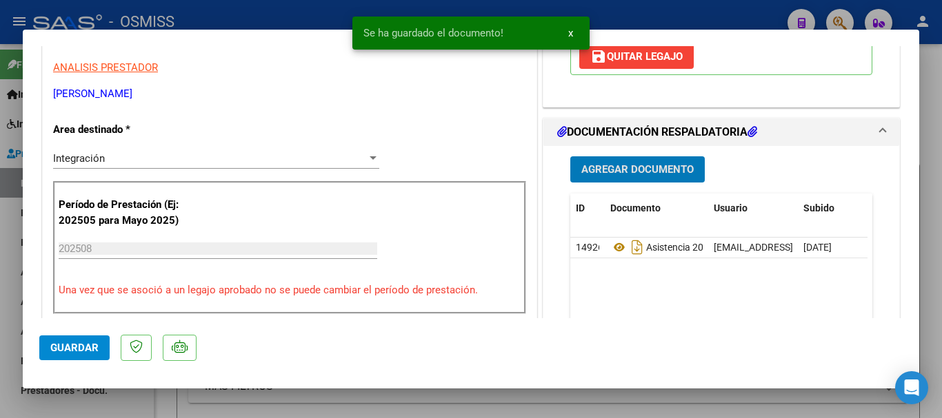
click at [74, 349] on span "Guardar" at bounding box center [74, 348] width 48 height 12
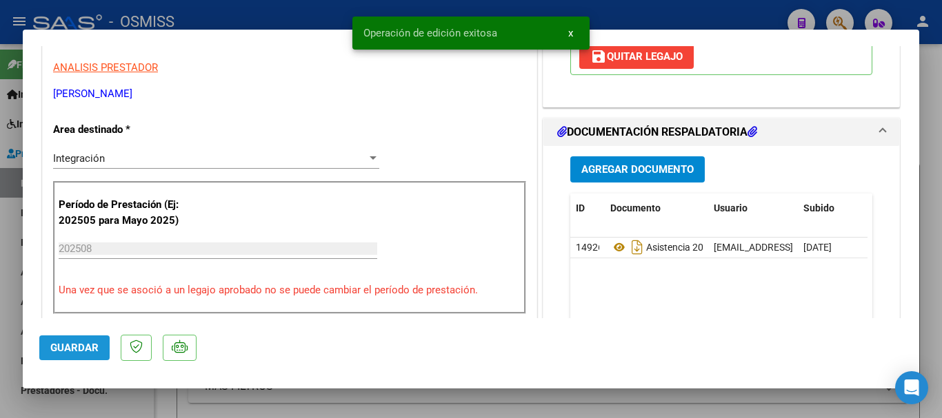
click at [75, 350] on span "Guardar" at bounding box center [74, 348] width 48 height 12
click at [106, 408] on div at bounding box center [471, 209] width 942 height 418
type input "$ 0,00"
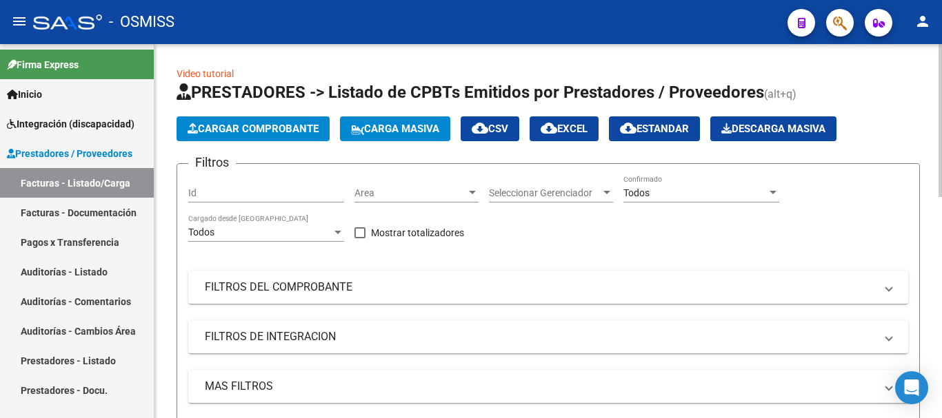
click at [253, 131] on span "Cargar Comprobante" at bounding box center [252, 129] width 131 height 12
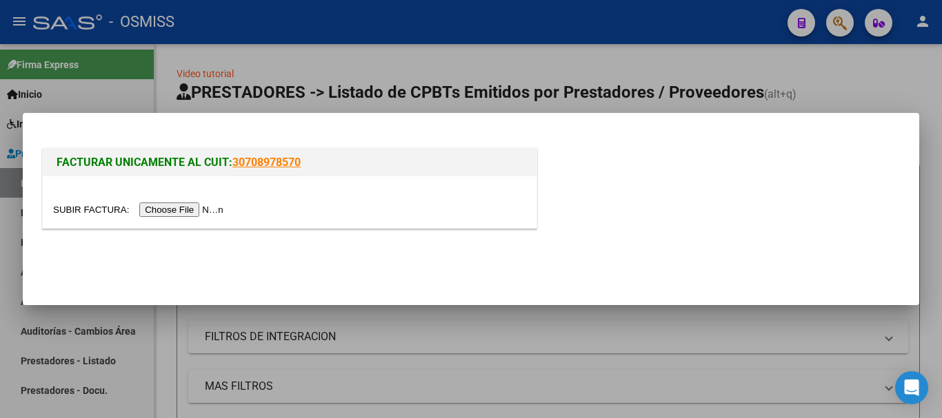
click at [200, 212] on input "file" at bounding box center [140, 210] width 174 height 14
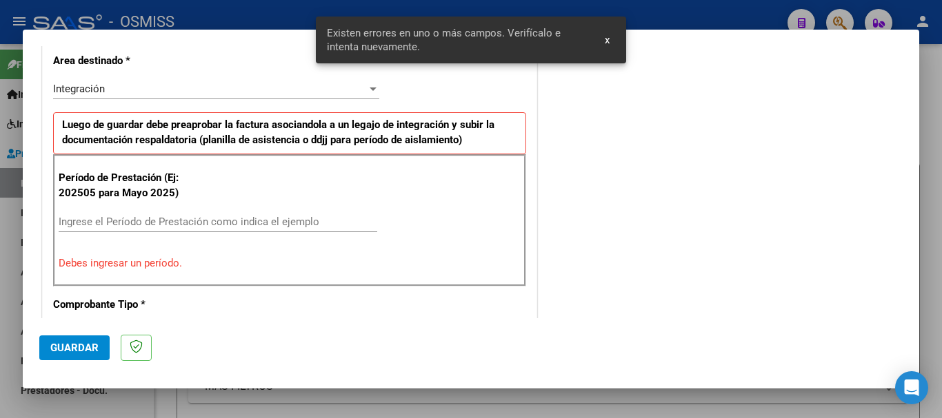
scroll to position [344, 0]
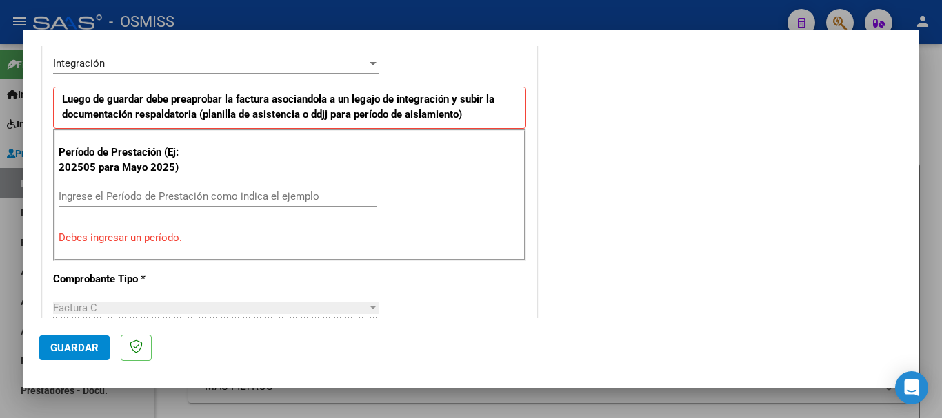
click at [134, 199] on input "Ingrese el Período de Prestación como indica el ejemplo" at bounding box center [218, 196] width 318 height 12
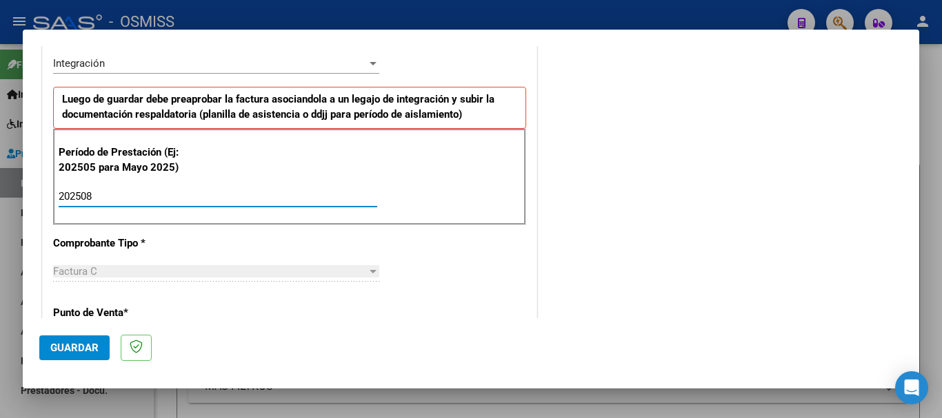
type input "202508"
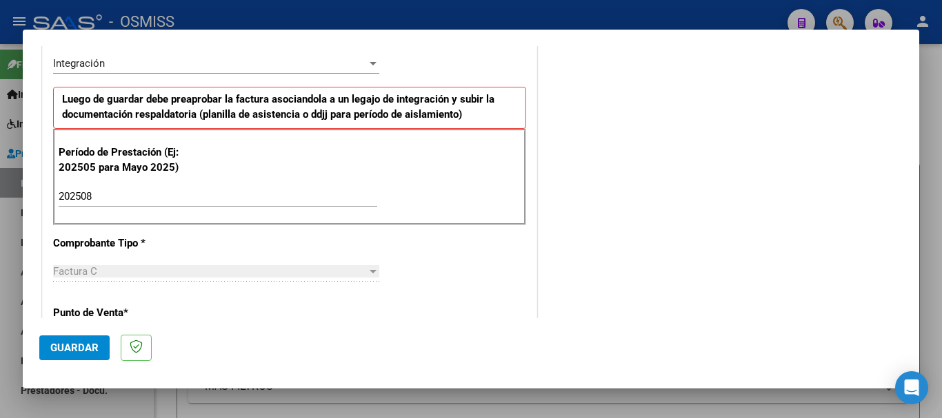
scroll to position [895, 0]
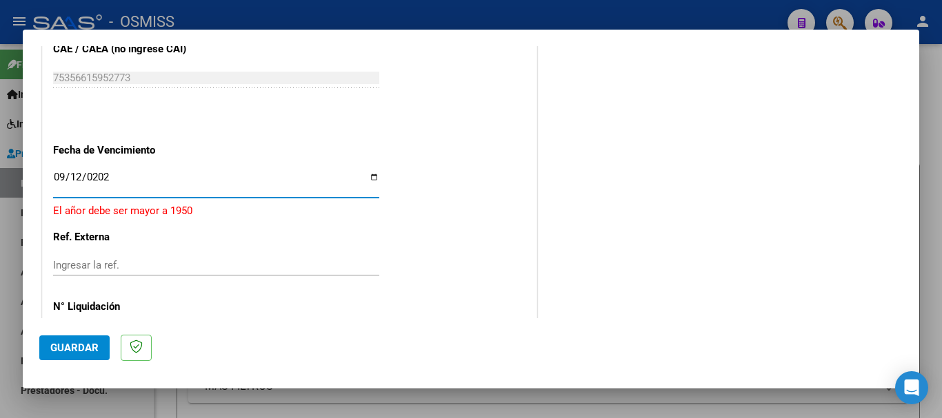
type input "[DATE]"
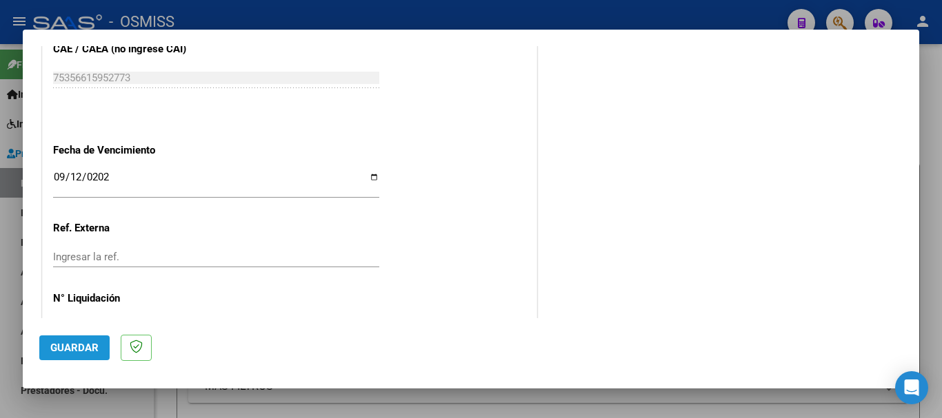
click at [90, 348] on span "Guardar" at bounding box center [74, 348] width 48 height 12
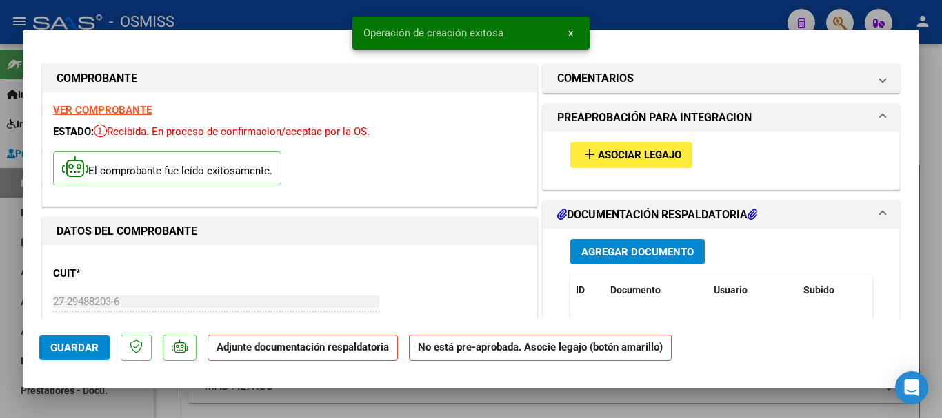
click at [635, 154] on span "Asociar Legajo" at bounding box center [639, 156] width 83 height 12
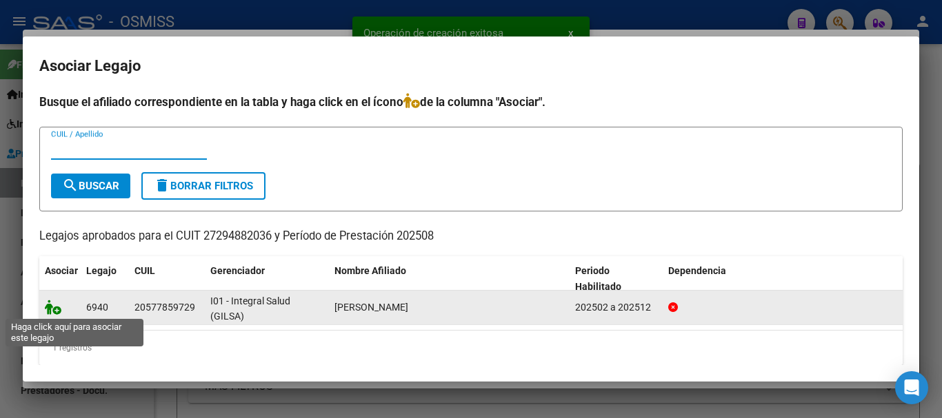
click at [52, 306] on icon at bounding box center [53, 307] width 17 height 15
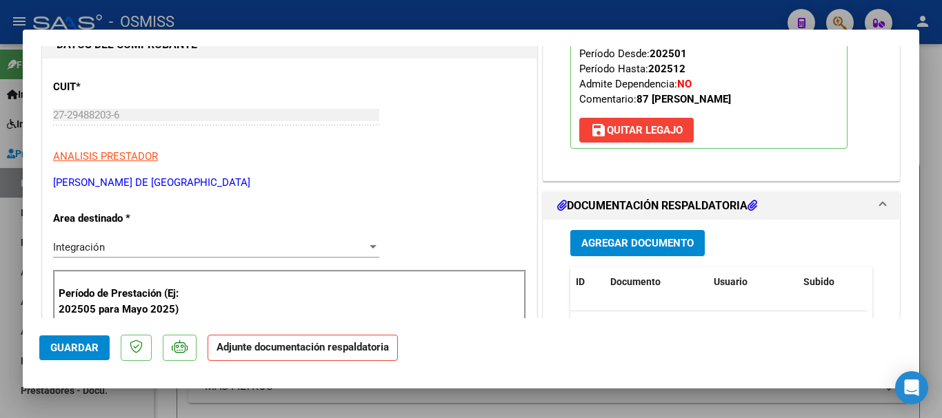
scroll to position [207, 0]
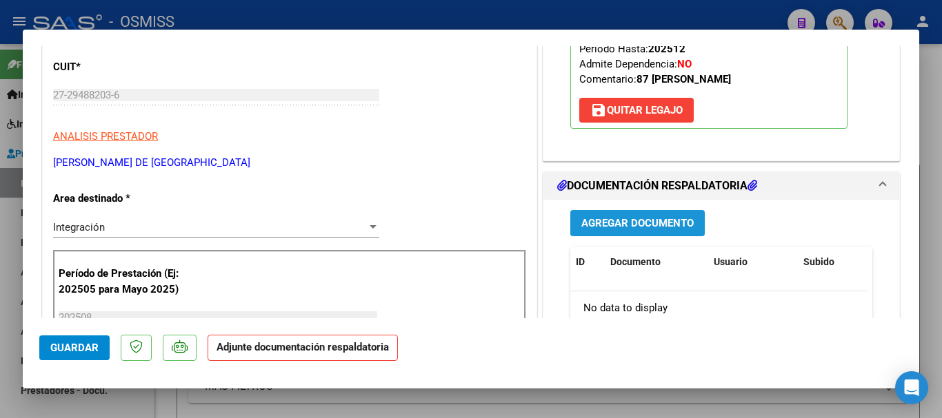
click at [570, 210] on button "Agregar Documento" at bounding box center [637, 223] width 134 height 26
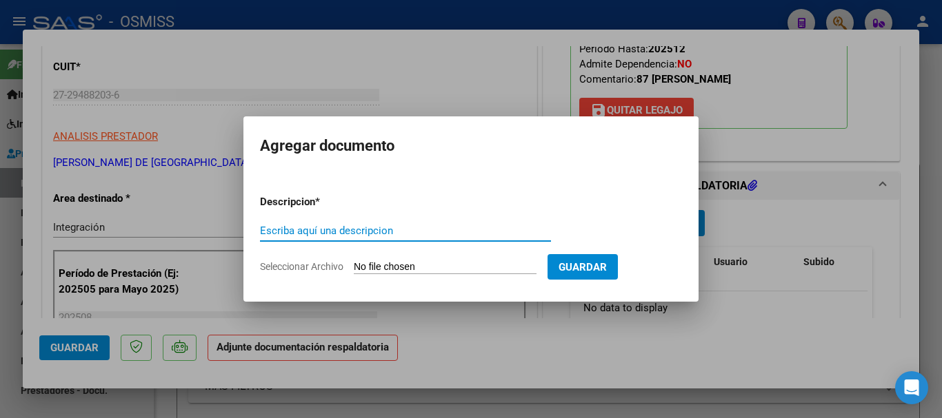
drag, startPoint x: 616, startPoint y: 230, endPoint x: 637, endPoint y: 215, distance: 25.6
click at [617, 230] on div "COMPROBANTE VER COMPROBANTE ESTADO: Recibida. En proceso de confirmacion/acepta…" at bounding box center [471, 209] width 942 height 418
type input "Asistencia 202508"
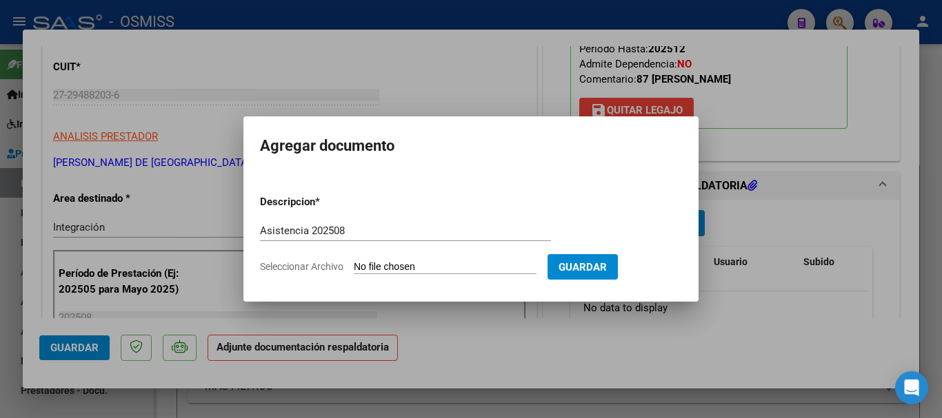
click at [409, 256] on form "Descripcion * Asistencia 202508 Escriba aquí una descripcion Seleccionar Archiv…" at bounding box center [471, 234] width 422 height 101
click at [407, 269] on input "Seleccionar Archivo" at bounding box center [445, 267] width 183 height 13
type input "C:\fakepath\Sosa. Asistencia 202508.pdf"
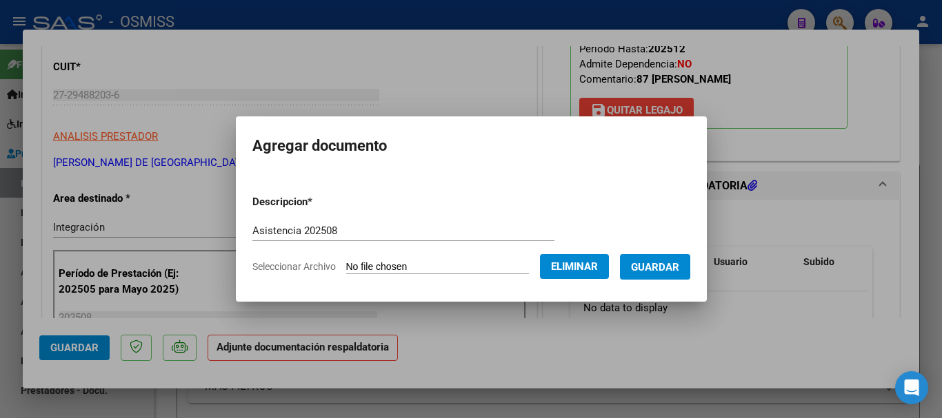
click at [660, 270] on span "Guardar" at bounding box center [655, 267] width 48 height 12
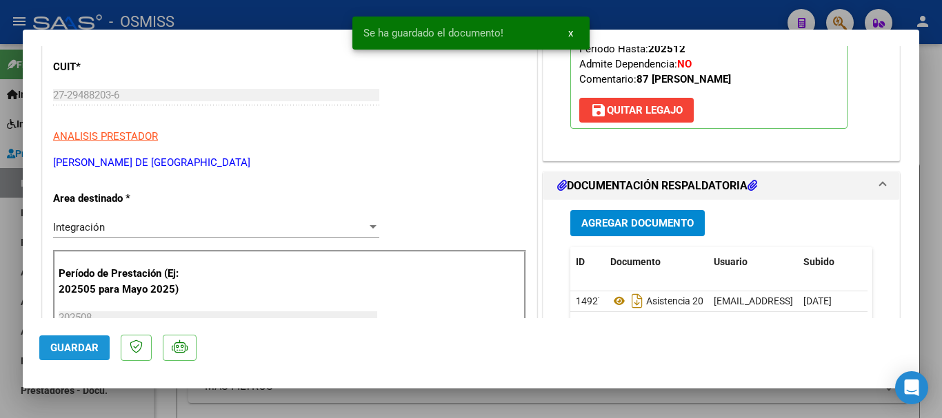
click at [81, 338] on button "Guardar" at bounding box center [74, 348] width 70 height 25
click at [77, 345] on span "Guardar" at bounding box center [74, 348] width 48 height 12
click at [135, 399] on div at bounding box center [471, 209] width 942 height 418
type input "$ 0,00"
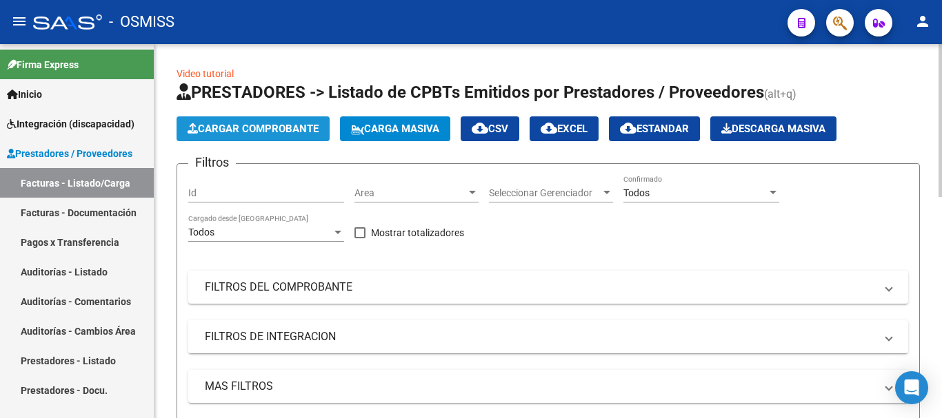
click at [208, 130] on span "Cargar Comprobante" at bounding box center [252, 129] width 131 height 12
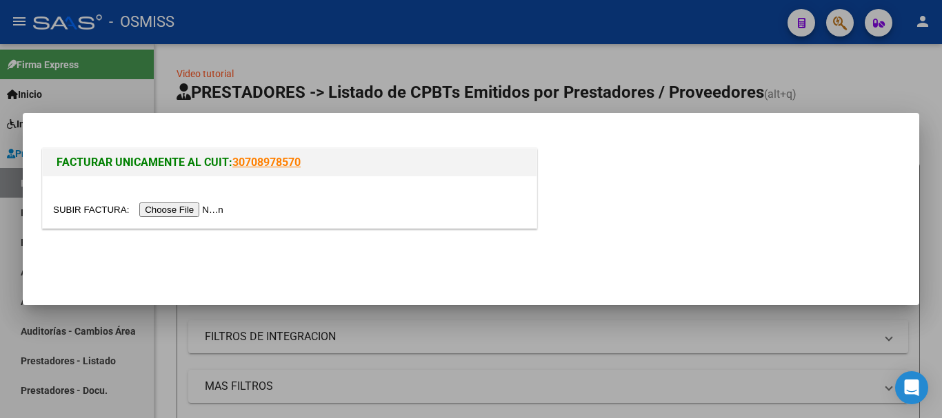
click at [212, 215] on input "file" at bounding box center [140, 210] width 174 height 14
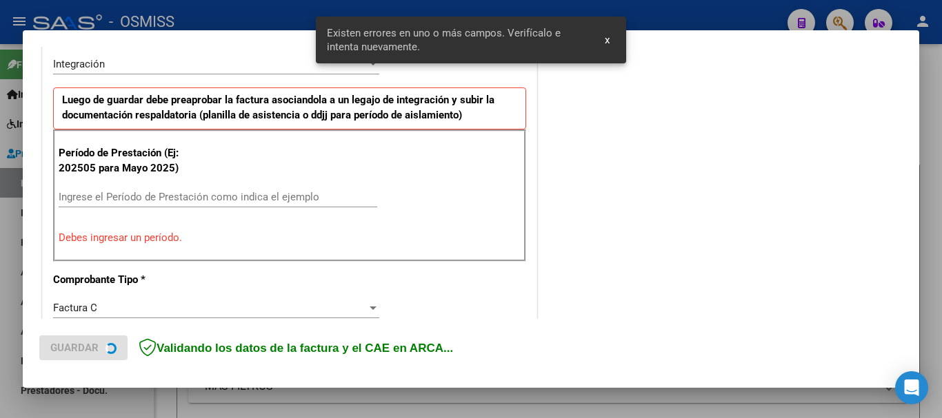
scroll to position [344, 0]
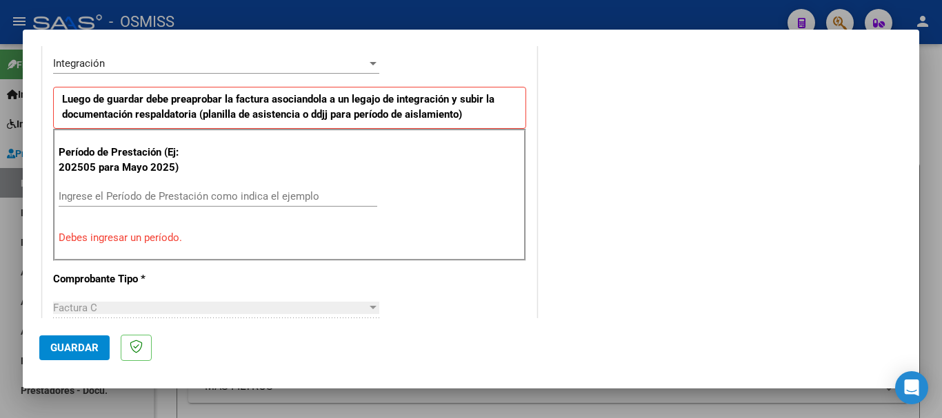
click at [199, 199] on input "Ingrese el Período de Prestación como indica el ejemplo" at bounding box center [218, 196] width 318 height 12
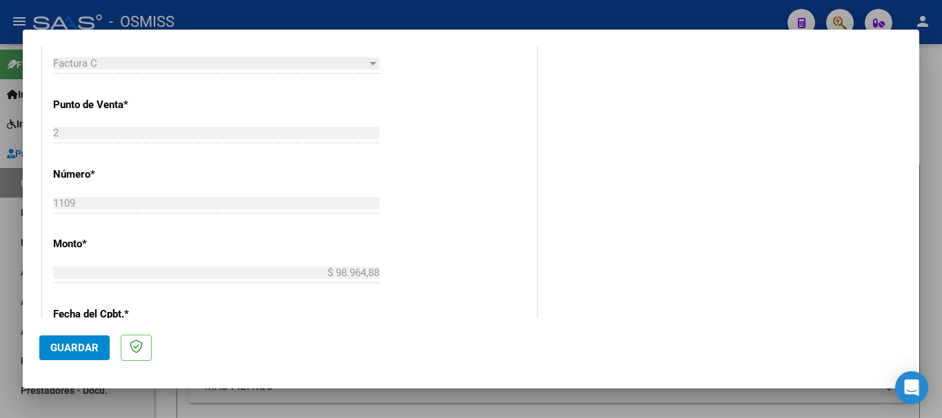
scroll to position [826, 0]
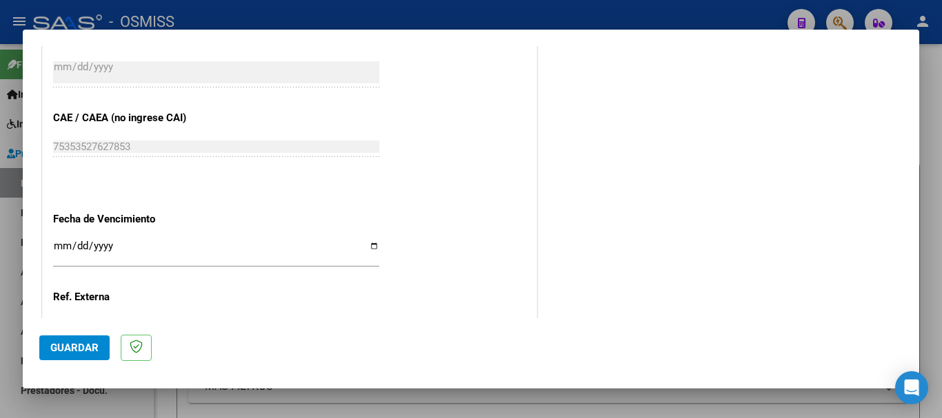
type input "202508"
click at [55, 247] on input "Ingresar la fecha" at bounding box center [216, 252] width 326 height 22
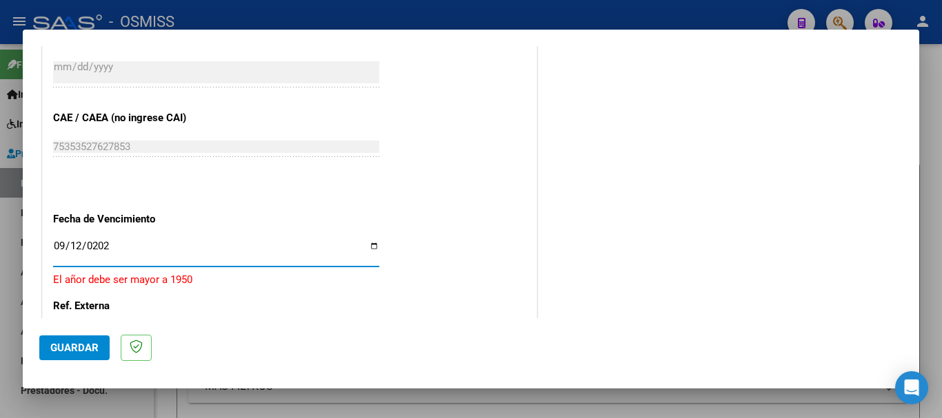
type input "[DATE]"
click at [81, 355] on button "Guardar" at bounding box center [74, 348] width 70 height 25
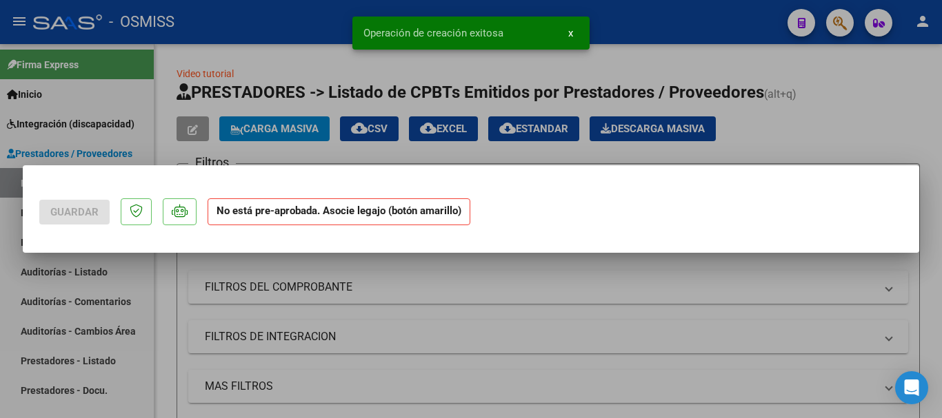
scroll to position [0, 0]
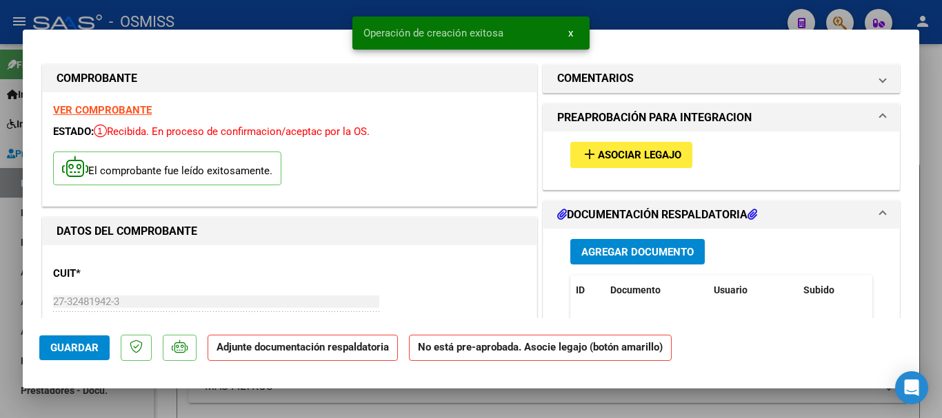
click at [644, 161] on span "Asociar Legajo" at bounding box center [639, 156] width 83 height 12
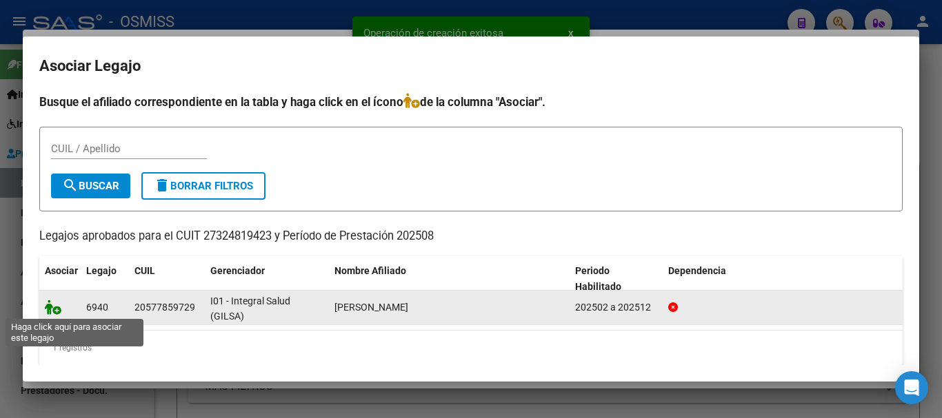
click at [52, 312] on icon at bounding box center [53, 307] width 17 height 15
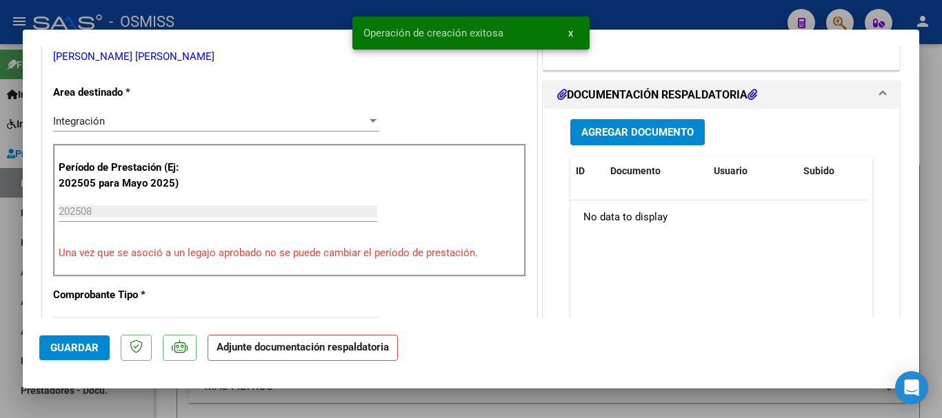
scroll to position [345, 0]
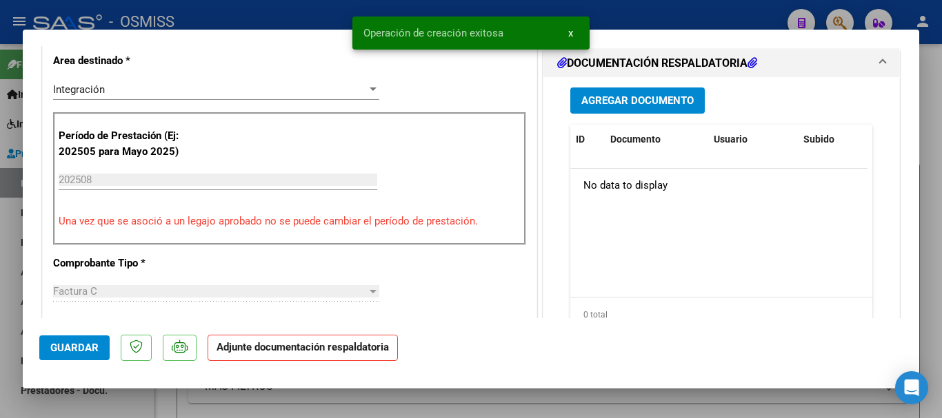
click at [651, 166] on datatable-header "ID Documento Usuario Subido Acción" at bounding box center [718, 147] width 297 height 44
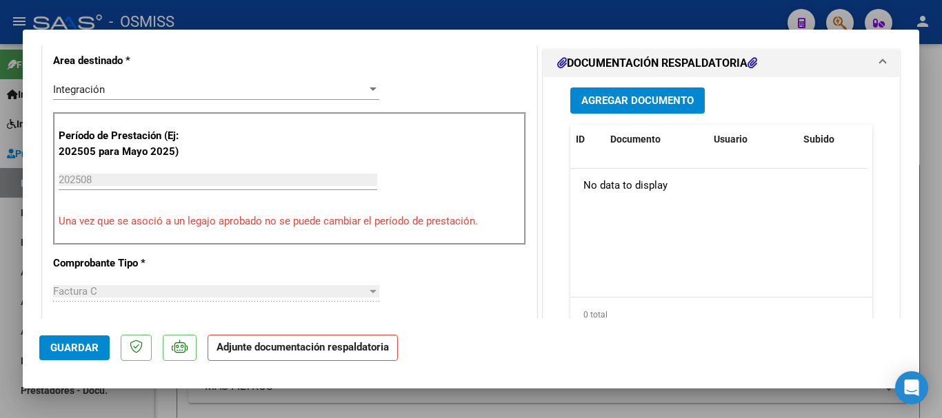
click at [654, 105] on span "Agregar Documento" at bounding box center [637, 101] width 112 height 12
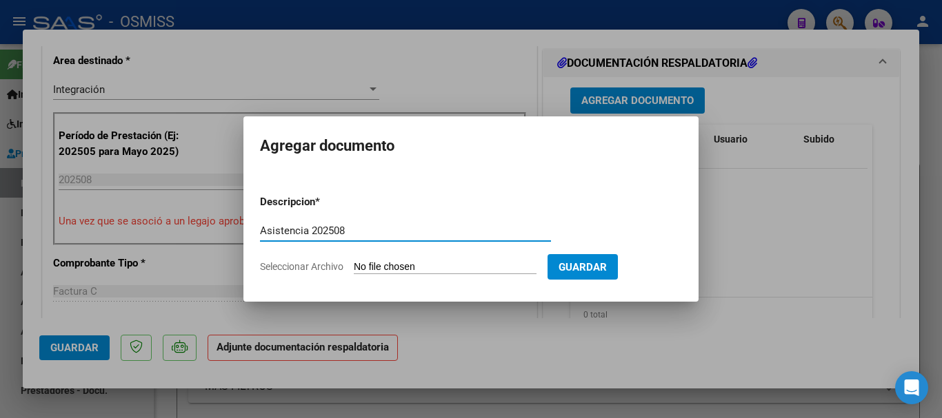
type input "Asistencia 202508"
click at [458, 273] on input "Seleccionar Archivo" at bounding box center [445, 267] width 183 height 13
type input "C:\fakepath\Navarro. Asistencia 202508.pdf"
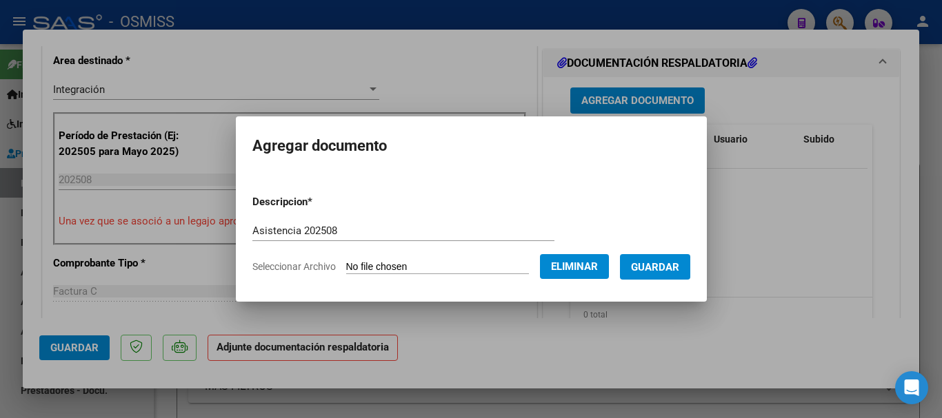
click at [667, 268] on span "Guardar" at bounding box center [655, 267] width 48 height 12
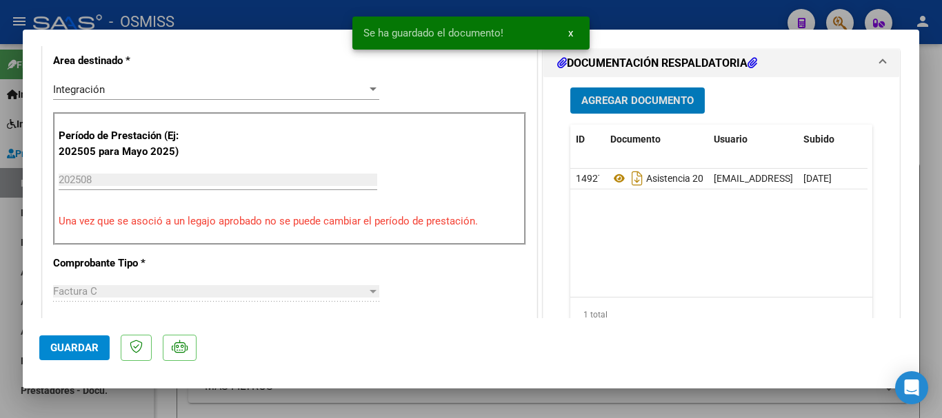
click at [63, 348] on span "Guardar" at bounding box center [74, 348] width 48 height 12
click at [66, 345] on span "Guardar" at bounding box center [74, 348] width 48 height 12
drag, startPoint x: 84, startPoint y: 400, endPoint x: 312, endPoint y: 414, distance: 227.9
click at [85, 401] on div at bounding box center [471, 209] width 942 height 418
type input "$ 0,00"
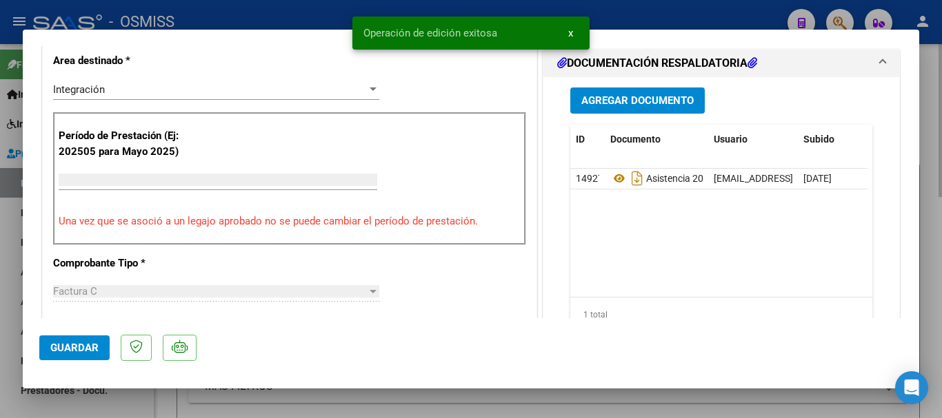
scroll to position [285, 0]
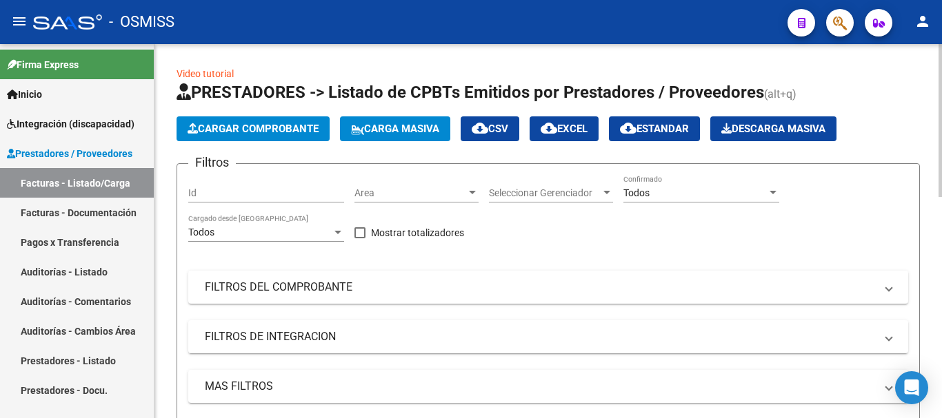
click at [202, 128] on span "Cargar Comprobante" at bounding box center [252, 129] width 131 height 12
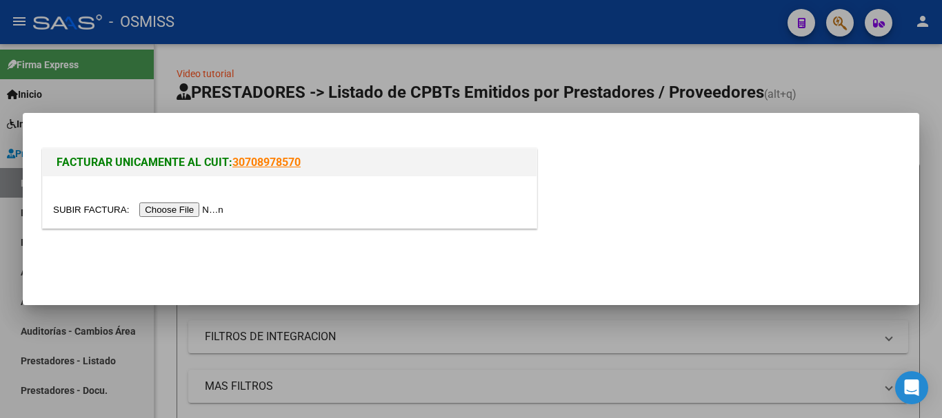
click at [226, 207] on input "file" at bounding box center [140, 210] width 174 height 14
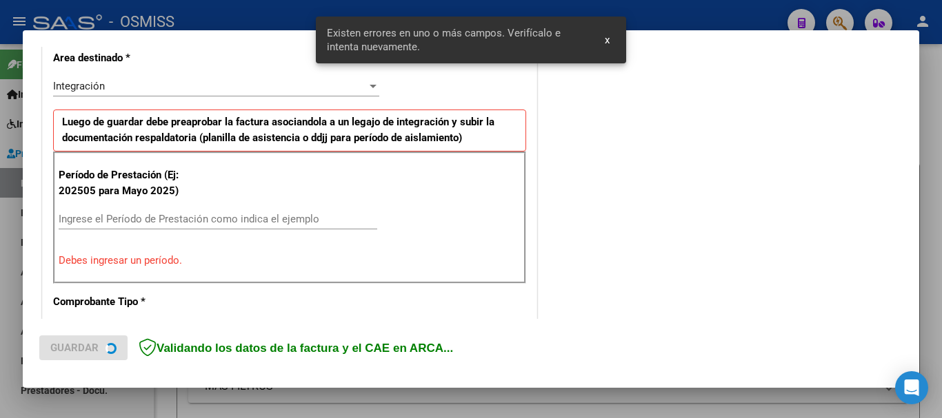
scroll to position [344, 0]
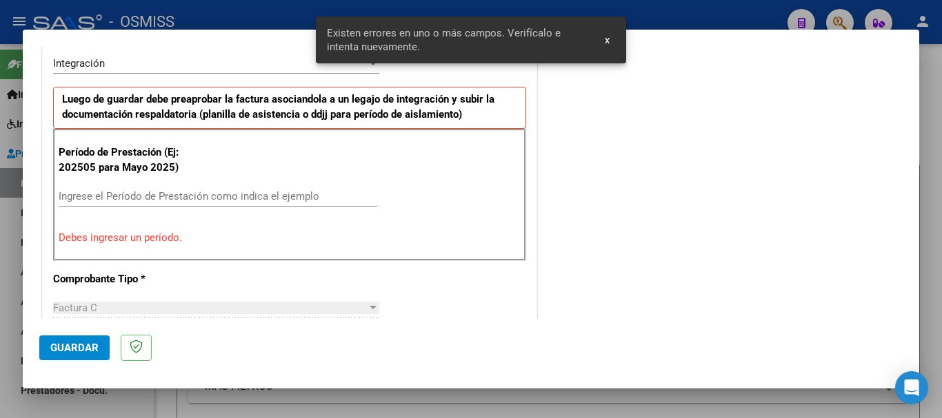
click at [213, 192] on input "Ingrese el Período de Prestación como indica el ejemplo" at bounding box center [218, 196] width 318 height 12
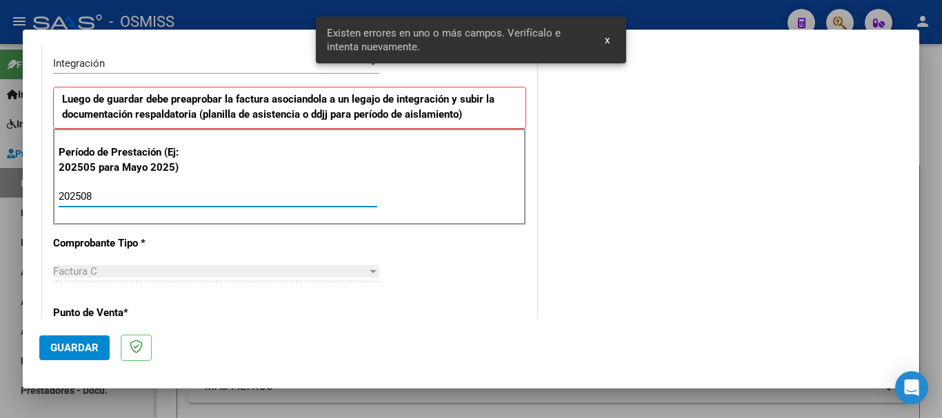
type input "202508"
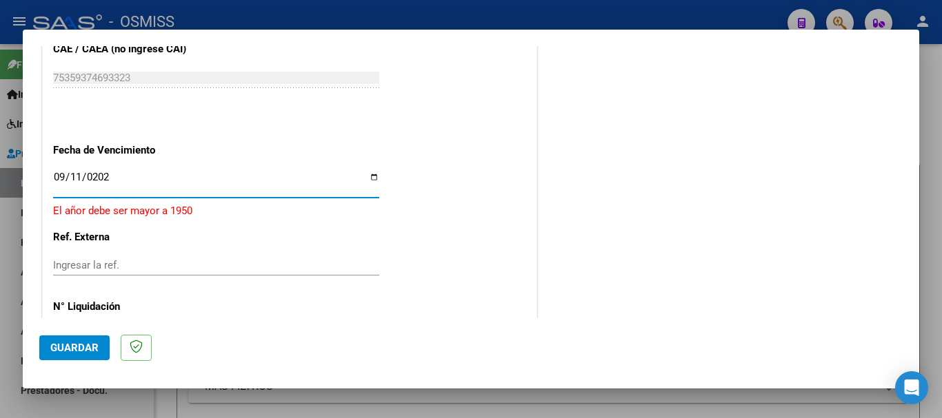
type input "[DATE]"
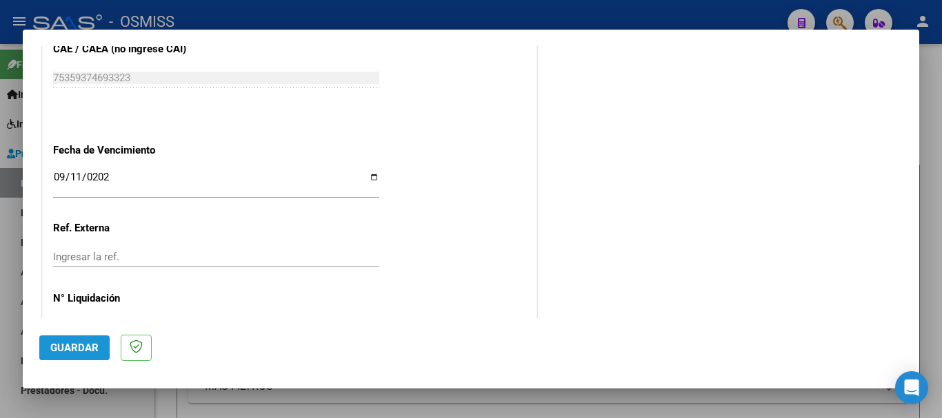
drag, startPoint x: 74, startPoint y: 349, endPoint x: 462, endPoint y: 160, distance: 432.5
click at [74, 350] on span "Guardar" at bounding box center [74, 348] width 48 height 12
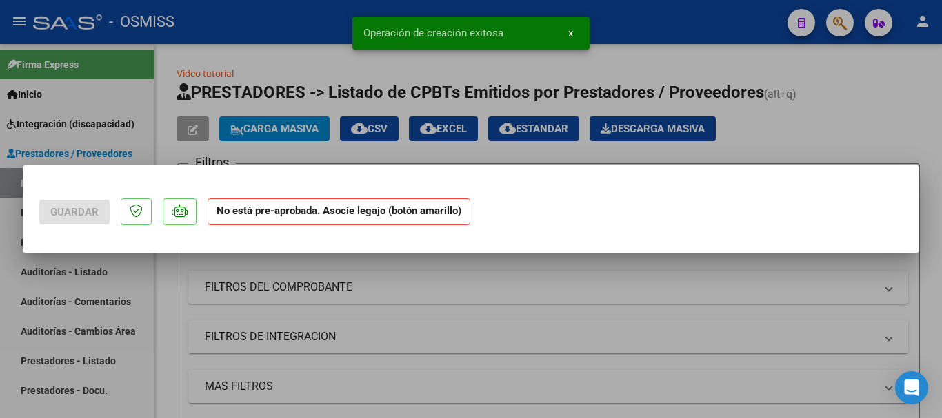
scroll to position [0, 0]
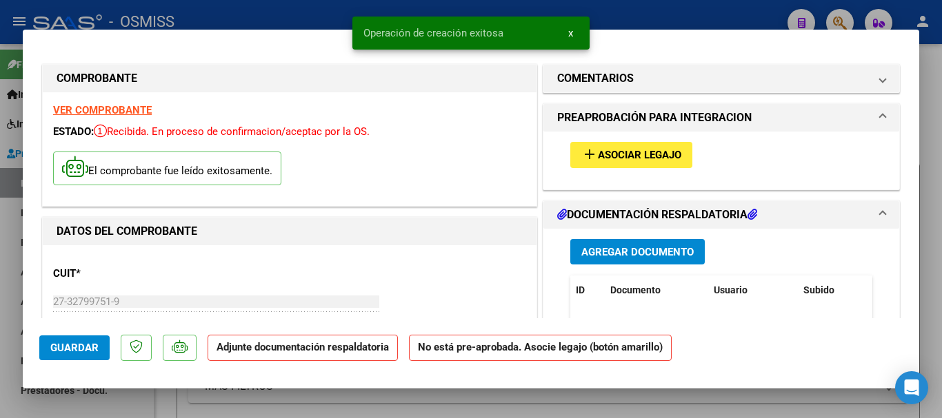
click at [640, 154] on span "Asociar Legajo" at bounding box center [639, 156] width 83 height 12
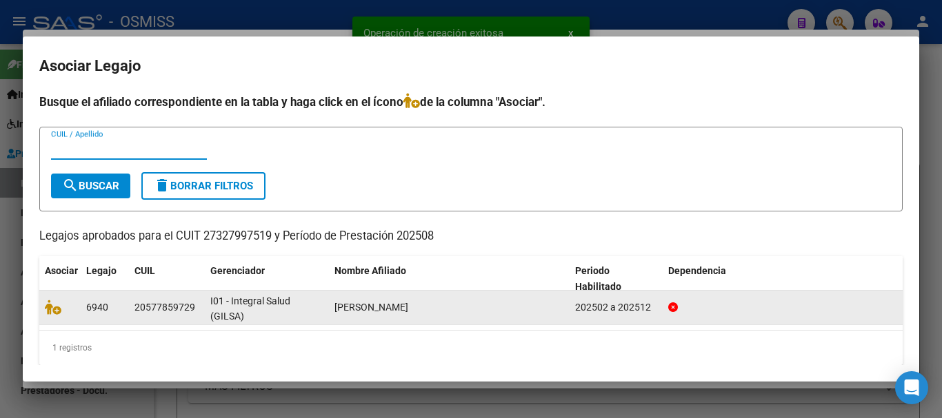
click at [44, 305] on datatable-body-cell at bounding box center [59, 308] width 41 height 34
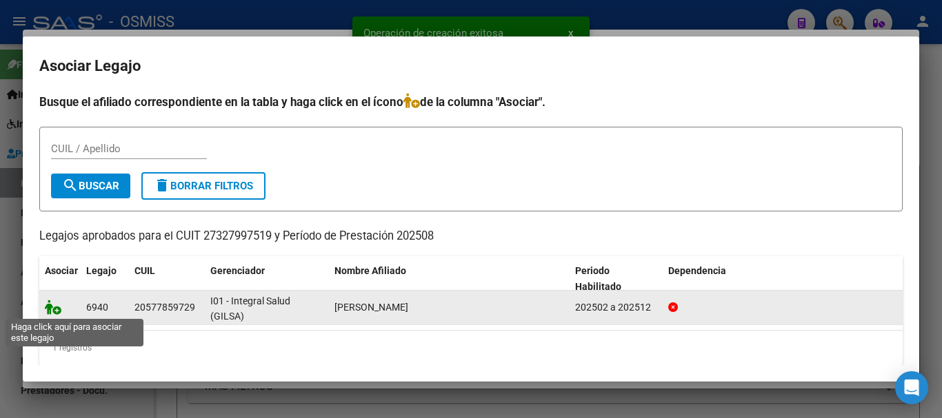
click at [57, 305] on icon at bounding box center [53, 307] width 17 height 15
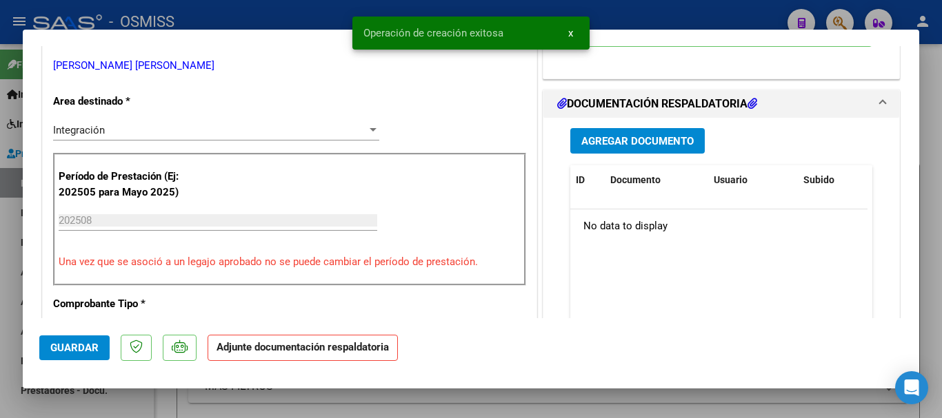
scroll to position [345, 0]
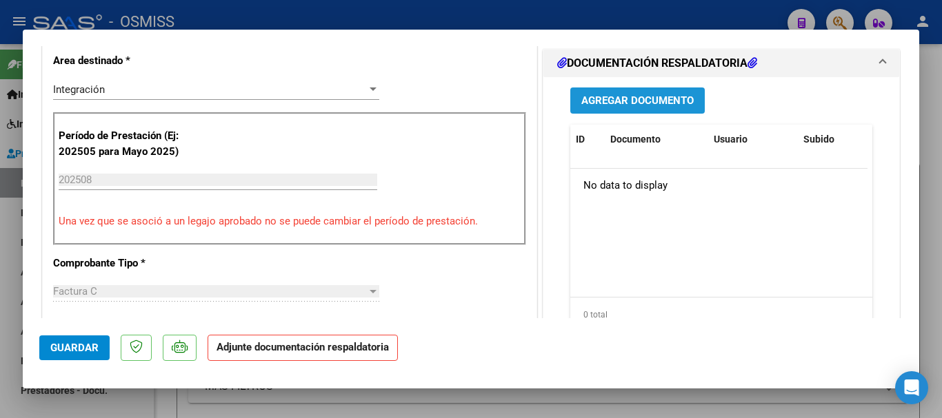
click at [619, 93] on button "Agregar Documento" at bounding box center [637, 101] width 134 height 26
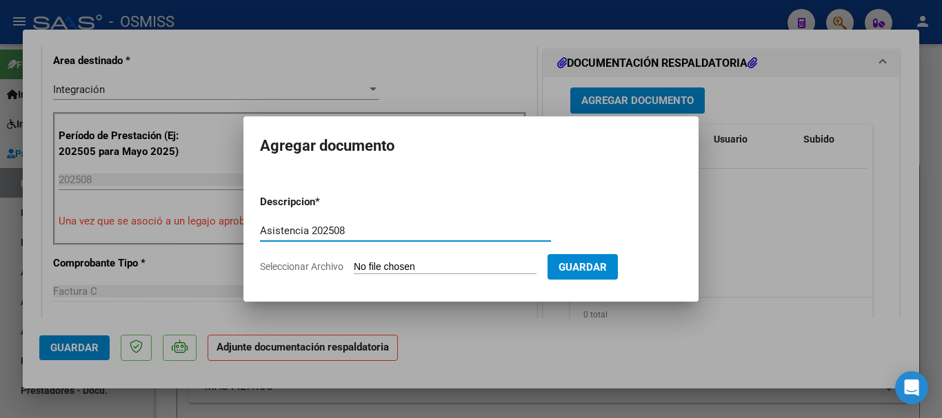
type input "Asistencia 202508"
click at [436, 263] on input "Seleccionar Archivo" at bounding box center [445, 267] width 183 height 13
type input "C:\fakepath\Peressutti. Asistencia 202508.pdf"
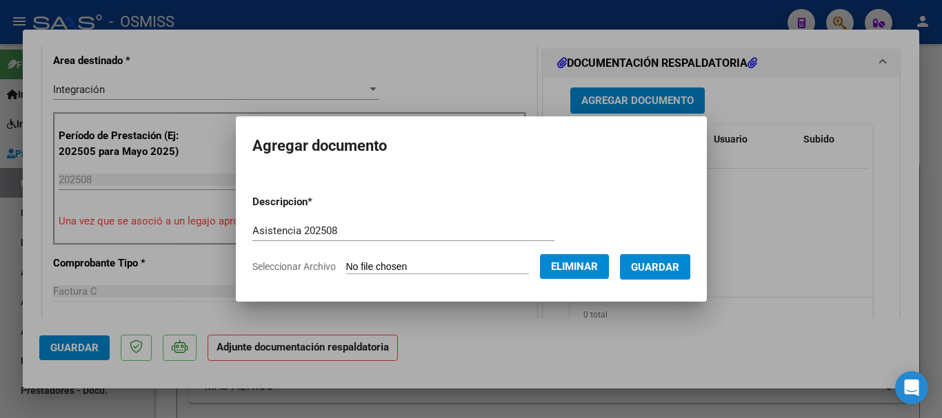
click at [658, 265] on span "Guardar" at bounding box center [655, 267] width 48 height 12
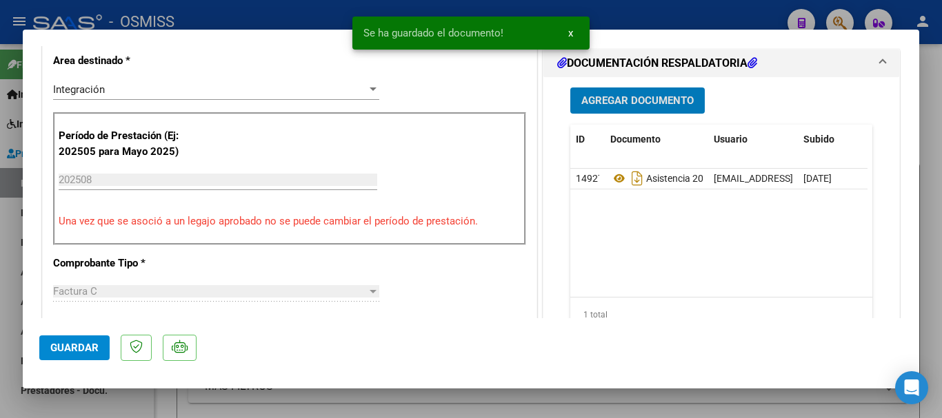
click at [72, 345] on span "Guardar" at bounding box center [74, 348] width 48 height 12
click at [101, 349] on button "Guardar" at bounding box center [74, 348] width 70 height 25
click at [111, 403] on div at bounding box center [471, 209] width 942 height 418
type input "$ 0,00"
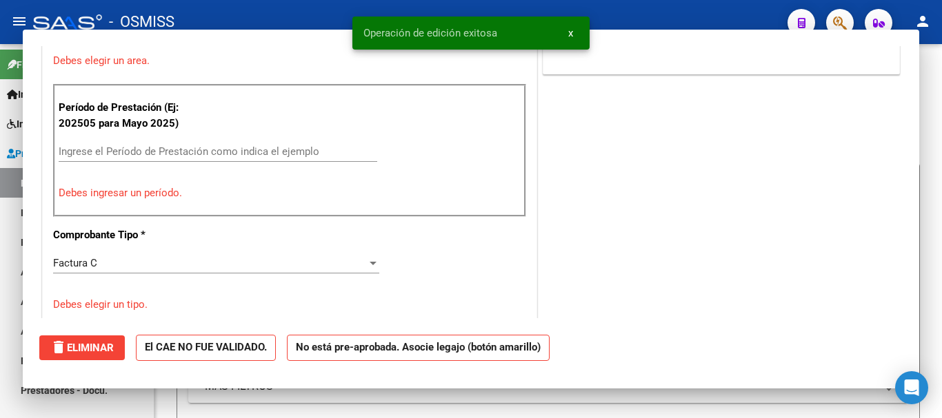
scroll to position [0, 0]
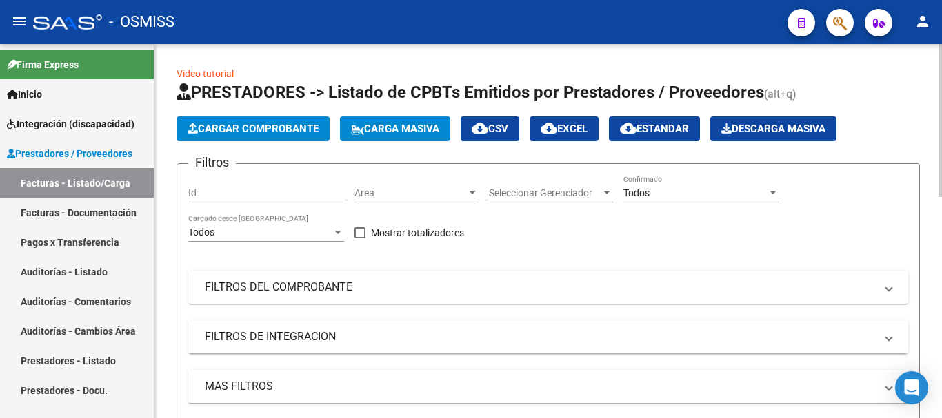
click at [227, 124] on span "Cargar Comprobante" at bounding box center [252, 129] width 131 height 12
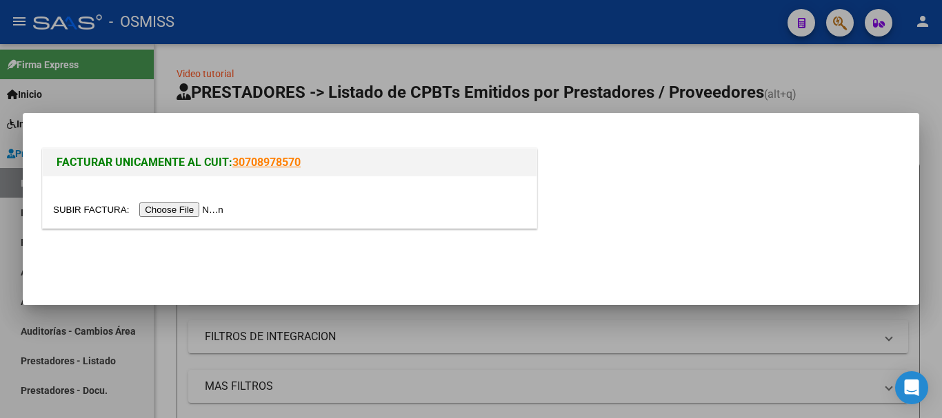
click at [184, 215] on input "file" at bounding box center [140, 210] width 174 height 14
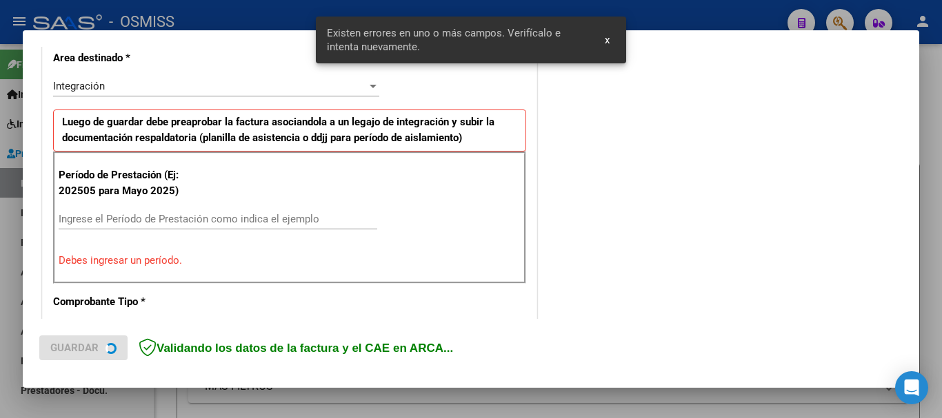
scroll to position [344, 0]
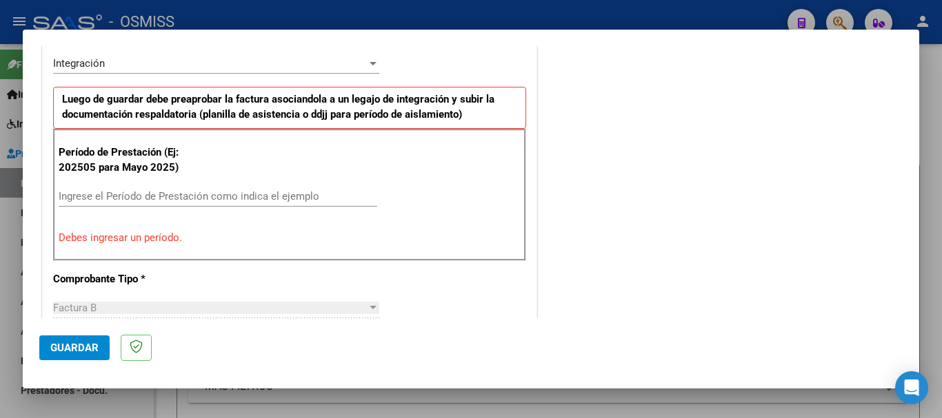
click at [185, 197] on input "Ingrese el Período de Prestación como indica el ejemplo" at bounding box center [218, 196] width 318 height 12
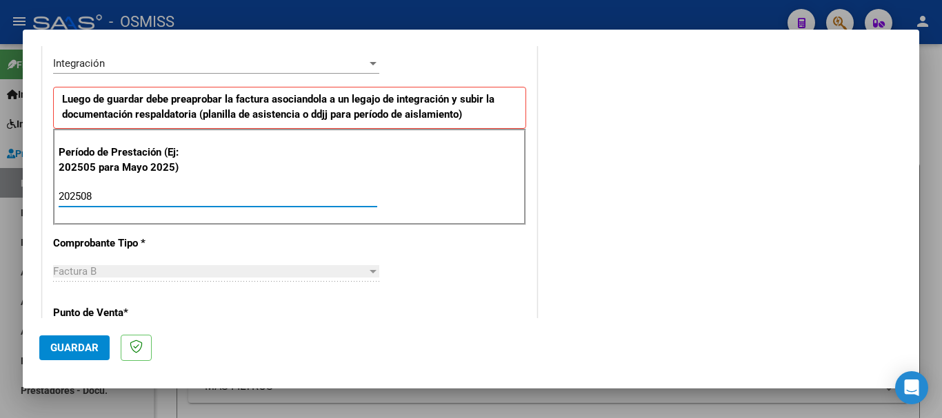
type input "202508"
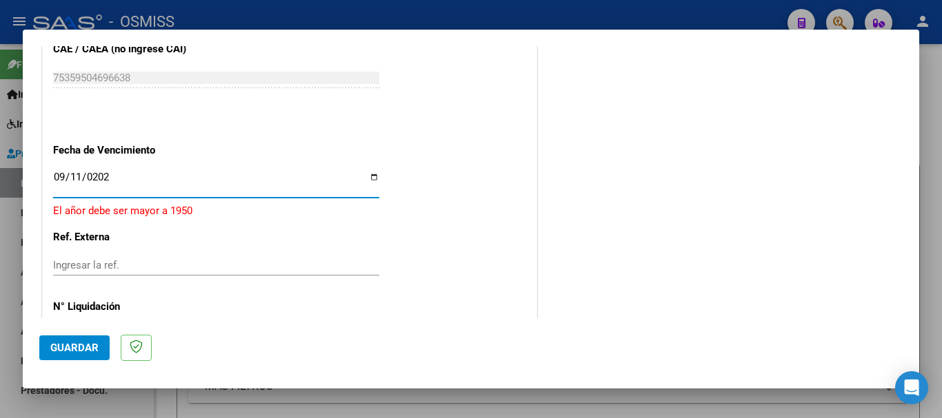
type input "[DATE]"
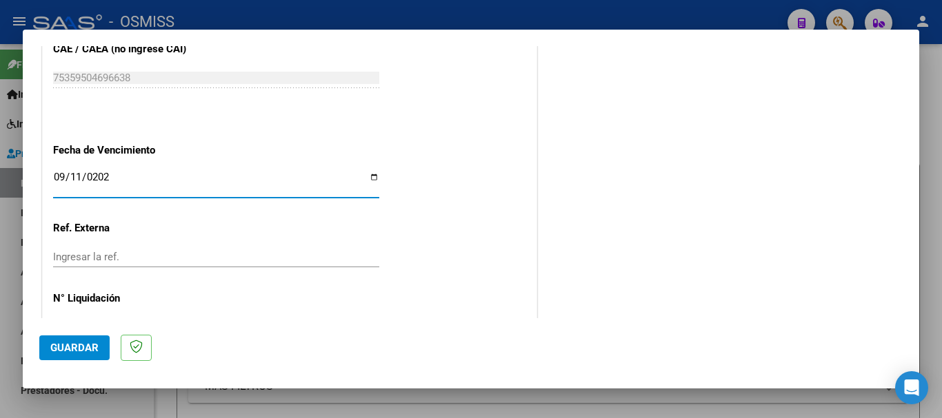
click at [74, 339] on button "Guardar" at bounding box center [74, 348] width 70 height 25
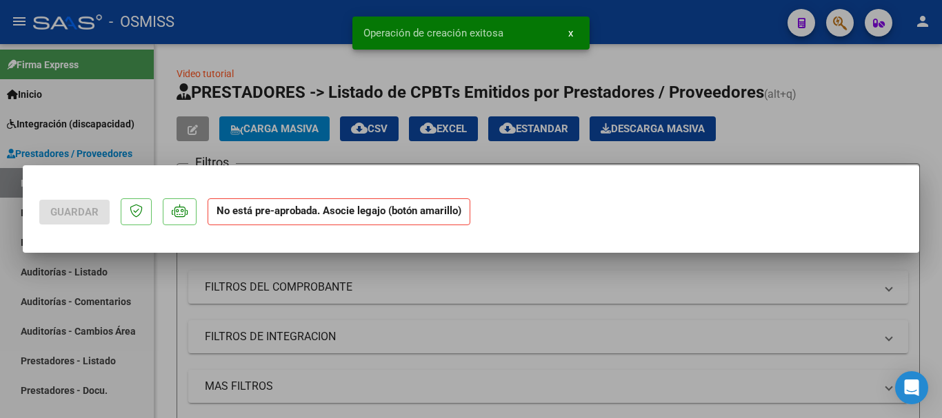
scroll to position [0, 0]
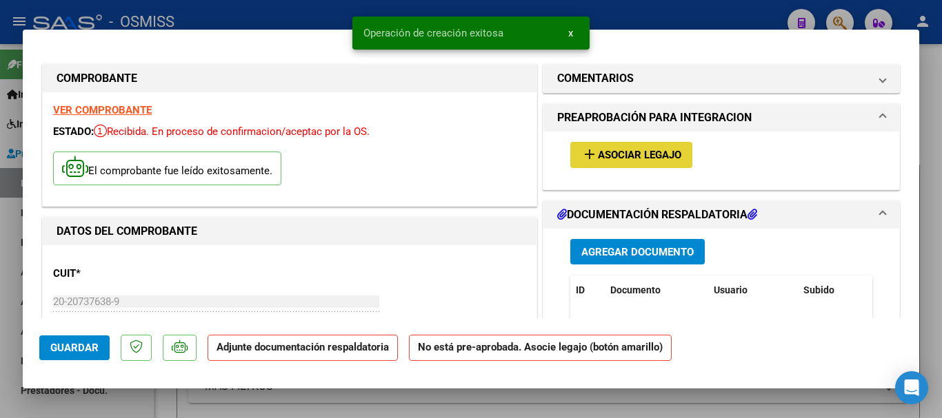
click at [641, 143] on button "add Asociar Legajo" at bounding box center [631, 155] width 122 height 26
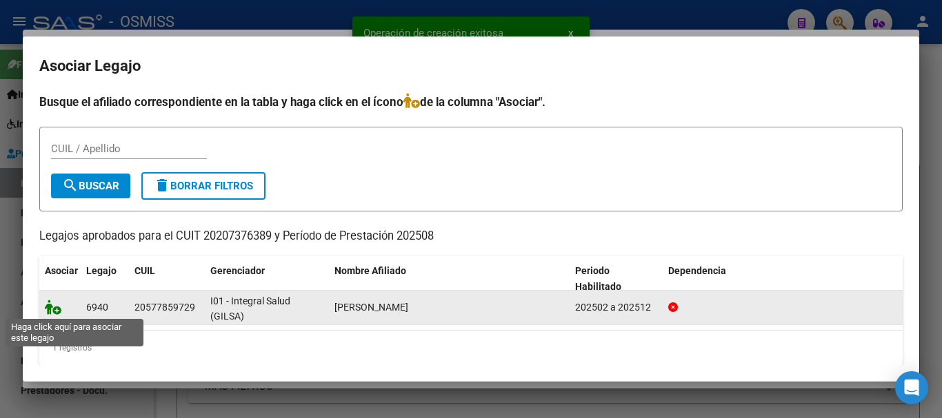
click at [52, 307] on icon at bounding box center [53, 307] width 17 height 15
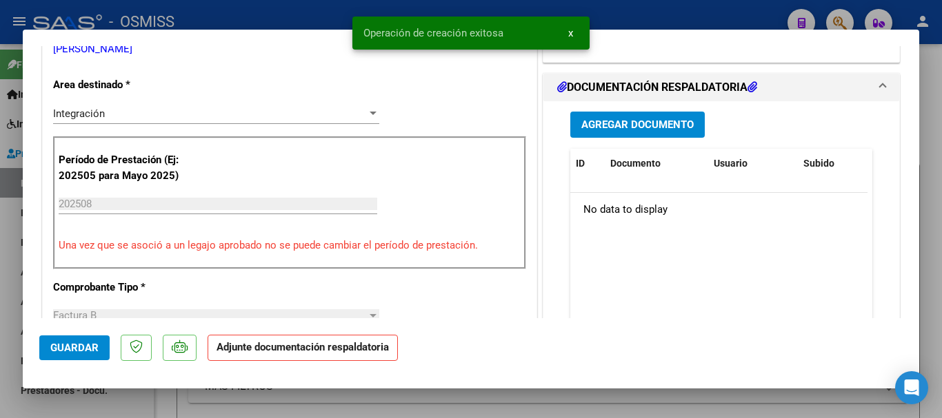
scroll to position [345, 0]
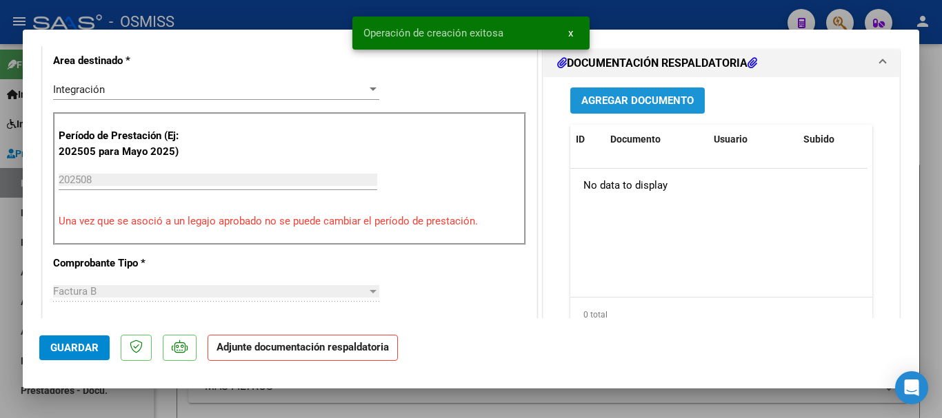
click at [604, 103] on span "Agregar Documento" at bounding box center [637, 101] width 112 height 12
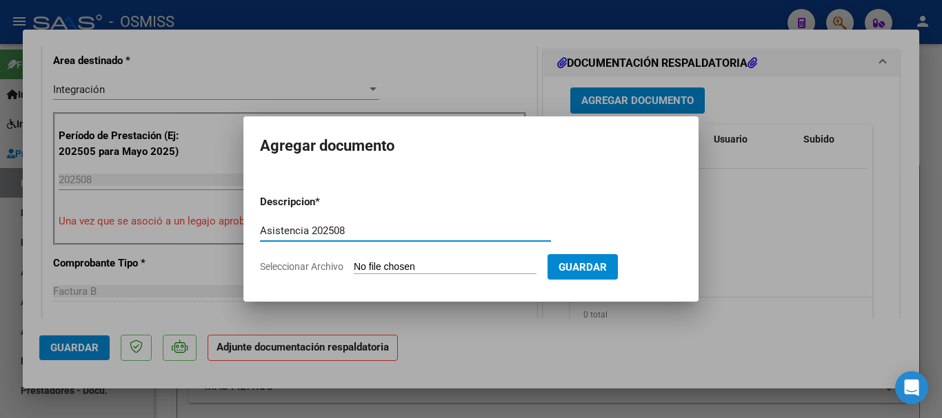
type input "Asistencia 202508"
click at [444, 264] on input "Seleccionar Archivo" at bounding box center [445, 267] width 183 height 13
type input "C:\fakepath\Vallejos. Asistencia 202508.pdf"
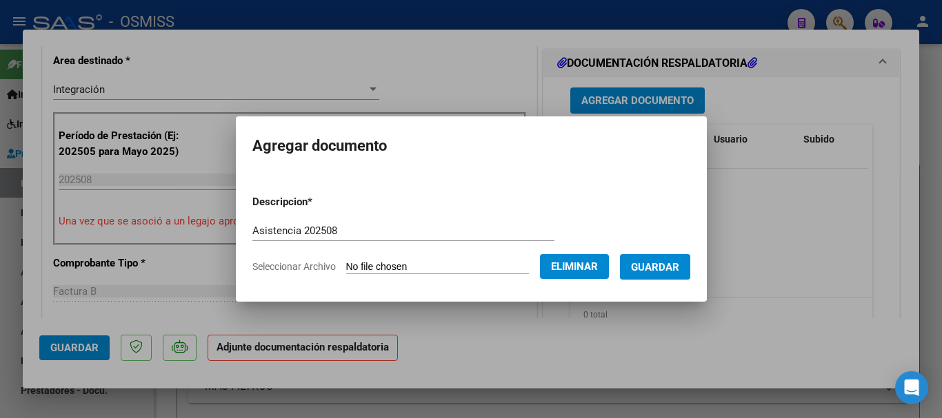
click at [662, 263] on span "Guardar" at bounding box center [655, 267] width 48 height 12
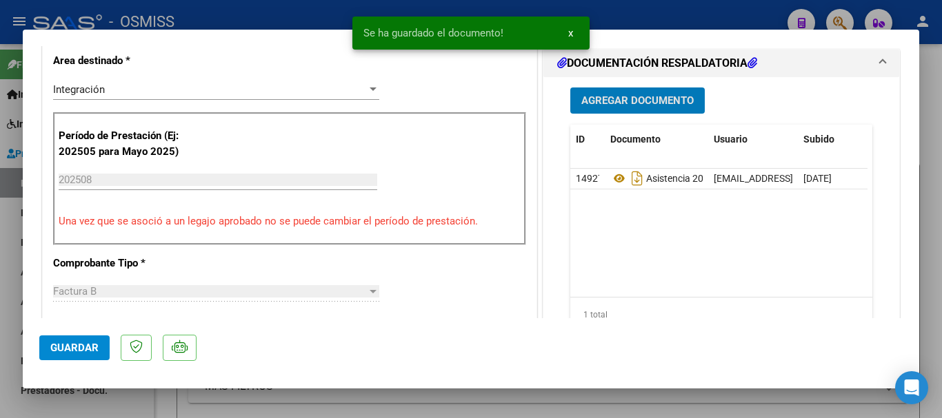
click at [81, 344] on span "Guardar" at bounding box center [74, 348] width 48 height 12
click at [81, 343] on span "Guardar" at bounding box center [74, 348] width 48 height 12
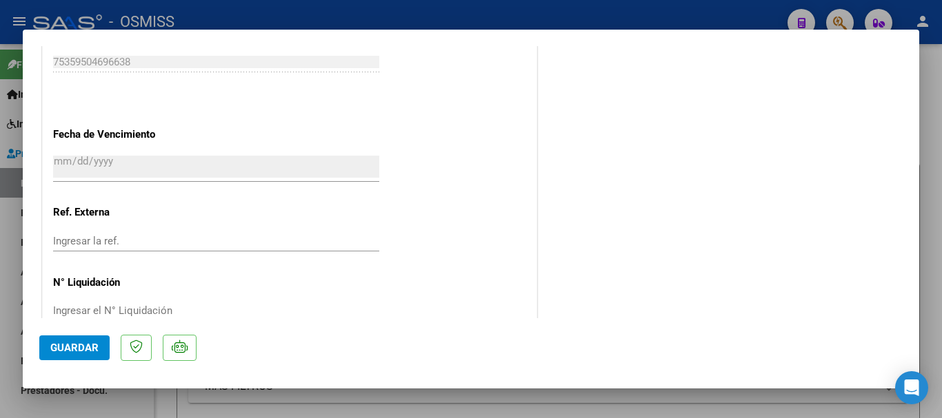
scroll to position [962, 0]
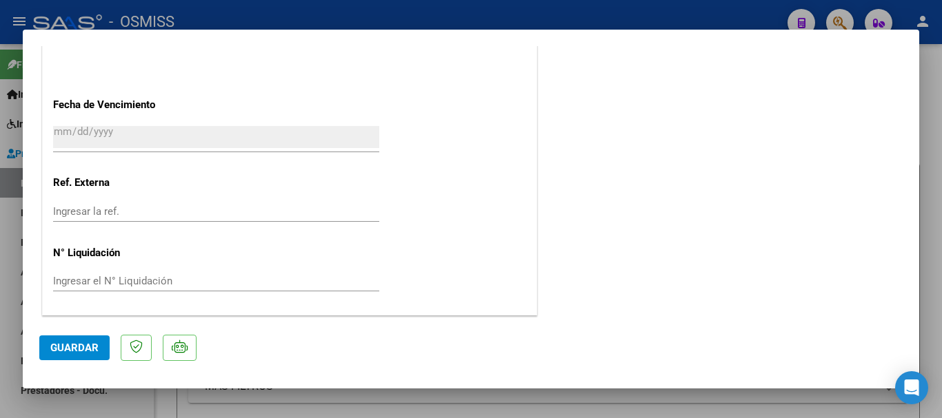
click at [72, 354] on span "Guardar" at bounding box center [74, 348] width 48 height 12
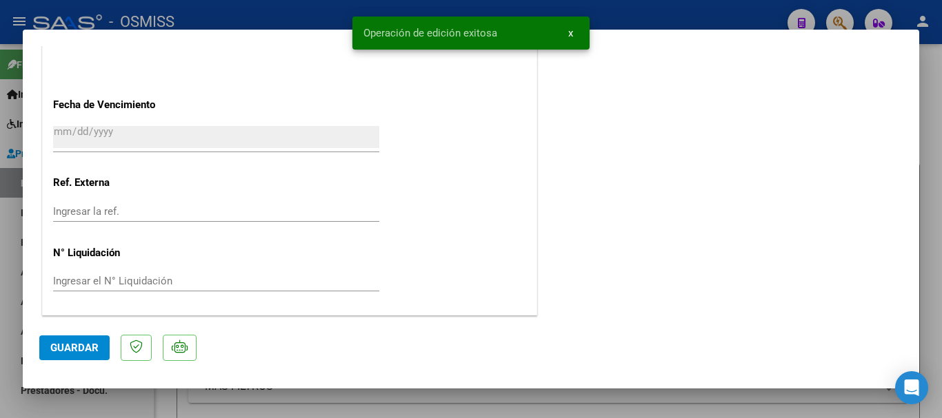
click at [85, 403] on div at bounding box center [471, 209] width 942 height 418
type input "$ 0,00"
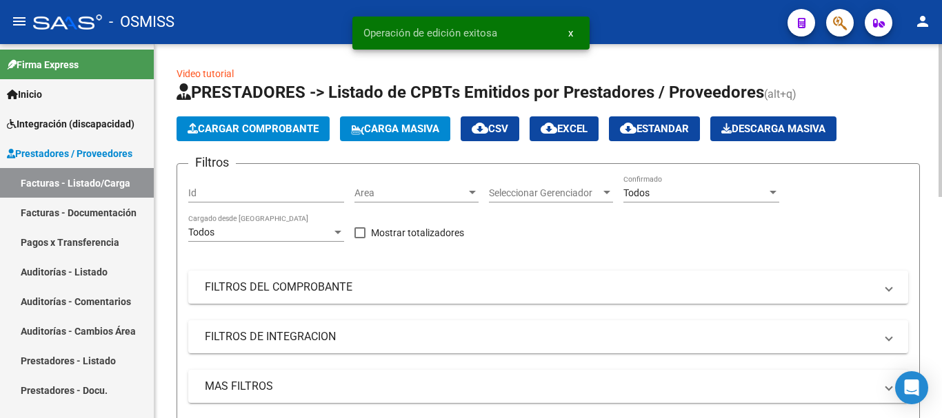
click at [238, 129] on span "Cargar Comprobante" at bounding box center [252, 129] width 131 height 12
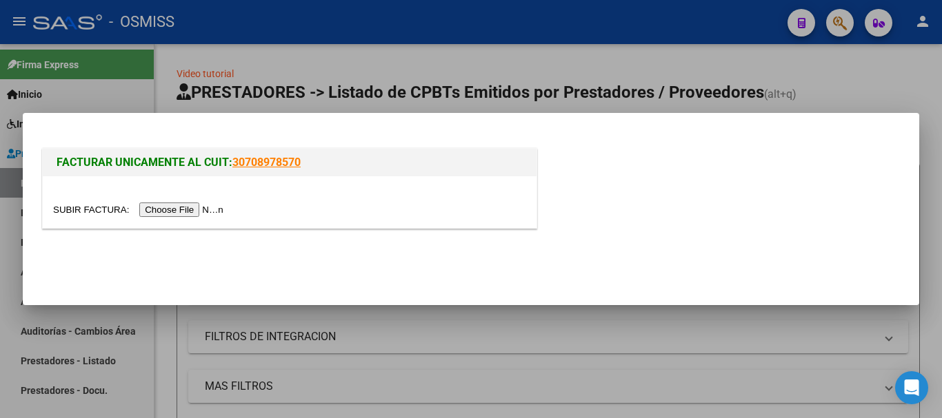
click at [214, 206] on input "file" at bounding box center [140, 210] width 174 height 14
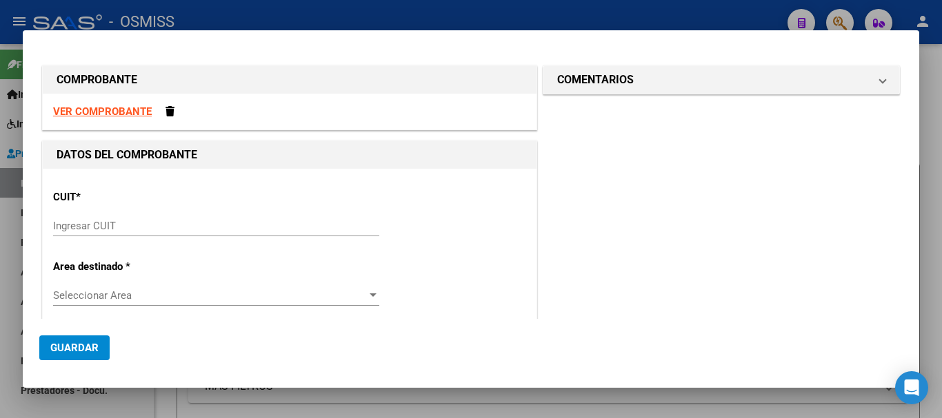
click at [183, 226] on input "Ingresar CUIT" at bounding box center [216, 226] width 326 height 12
click at [92, 112] on strong "VER COMPROBANTE" at bounding box center [102, 111] width 99 height 12
click at [190, 225] on input "Ingresar CUIT" at bounding box center [216, 226] width 326 height 12
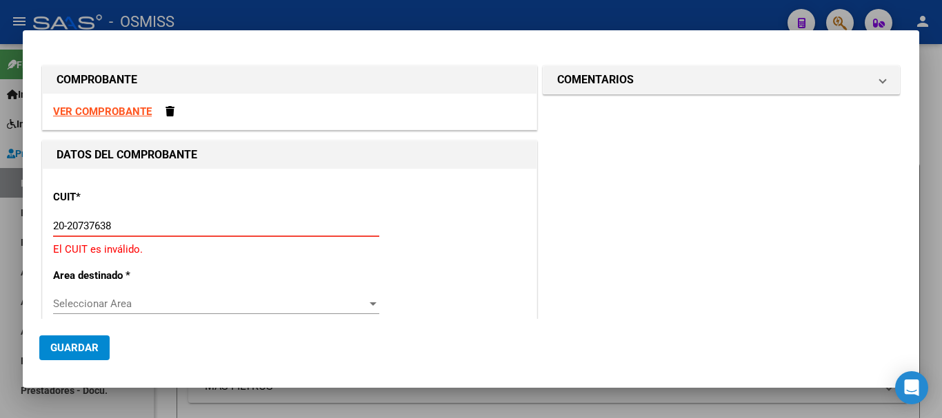
type input "20-20737638-9"
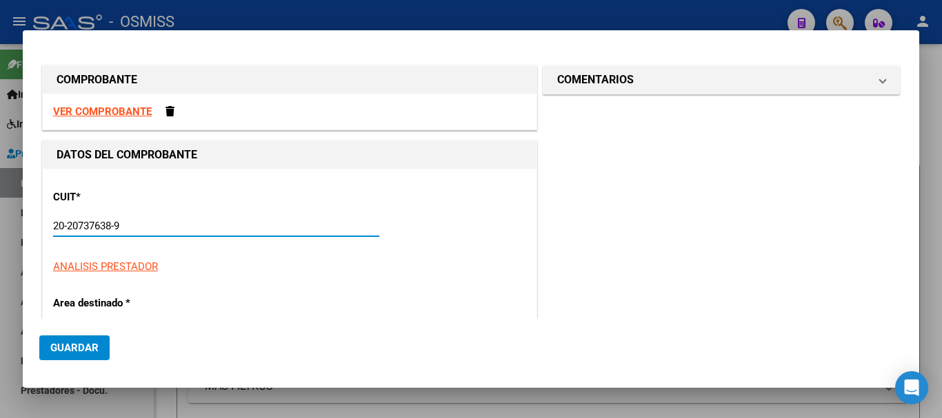
type input "4"
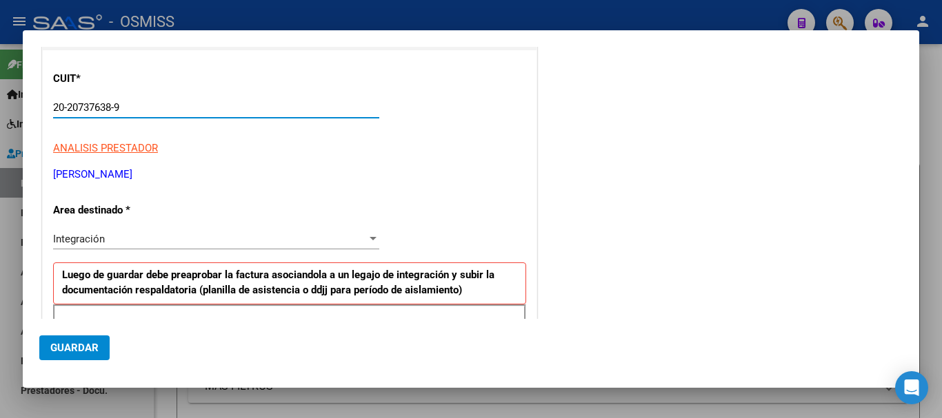
scroll to position [276, 0]
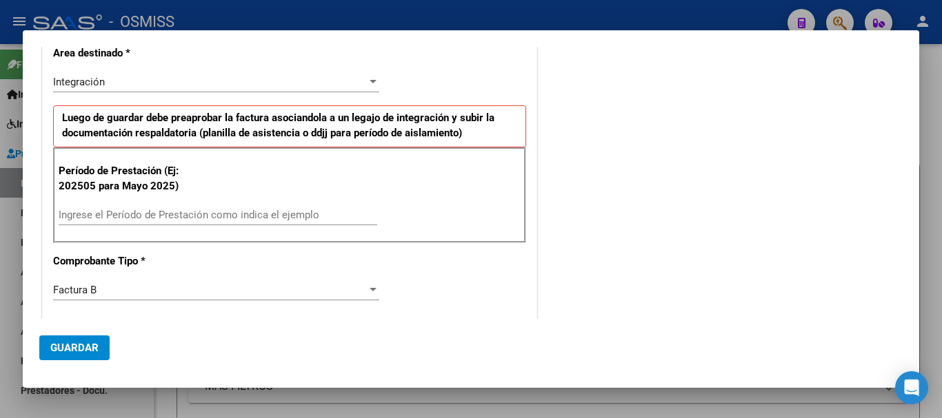
type input "20-20737638-9"
click at [198, 218] on input "Ingrese el Período de Prestación como indica el ejemplo" at bounding box center [218, 215] width 318 height 12
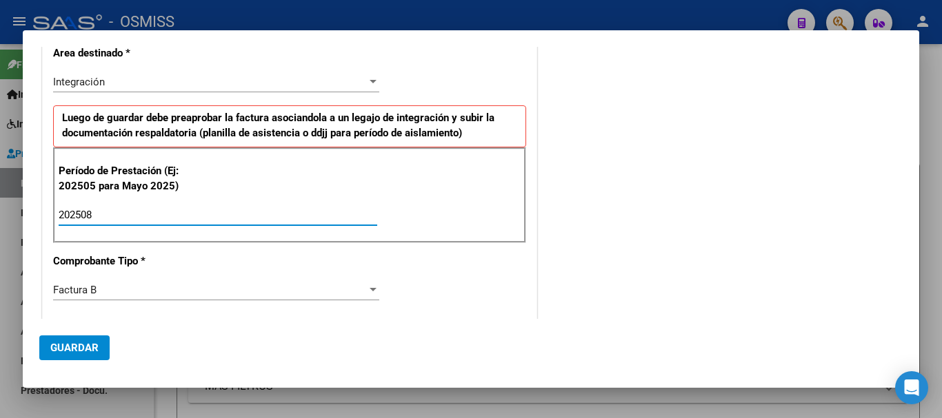
type input "202508"
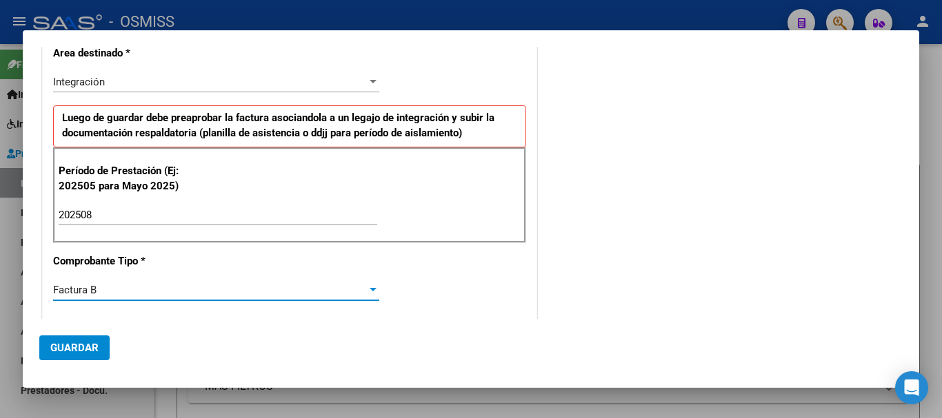
scroll to position [453, 0]
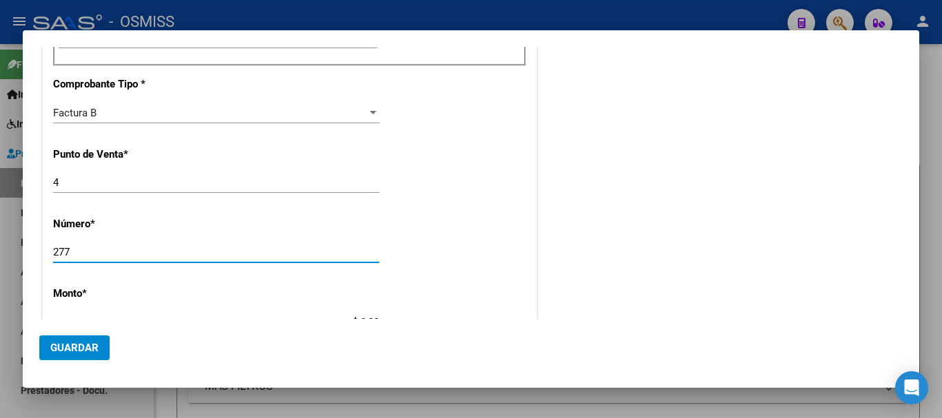
type input "277"
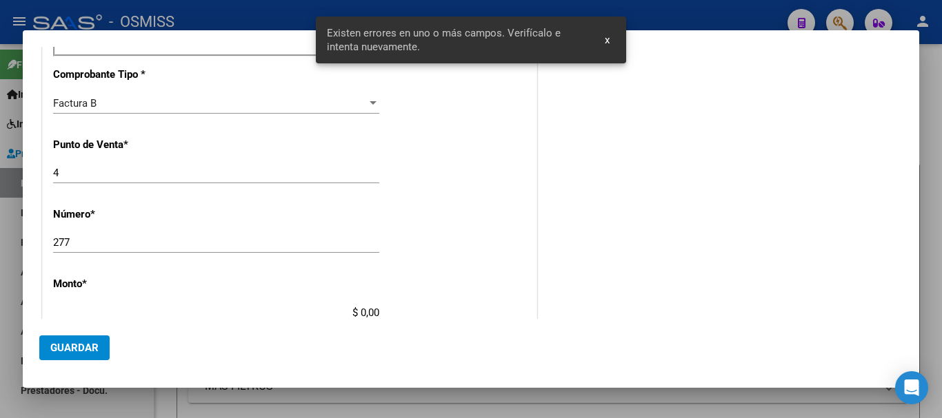
scroll to position [586, 0]
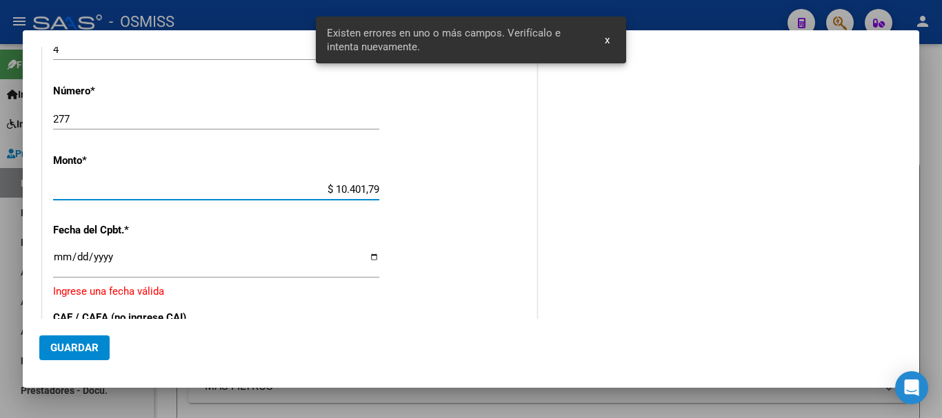
type input "$ 104.017,92"
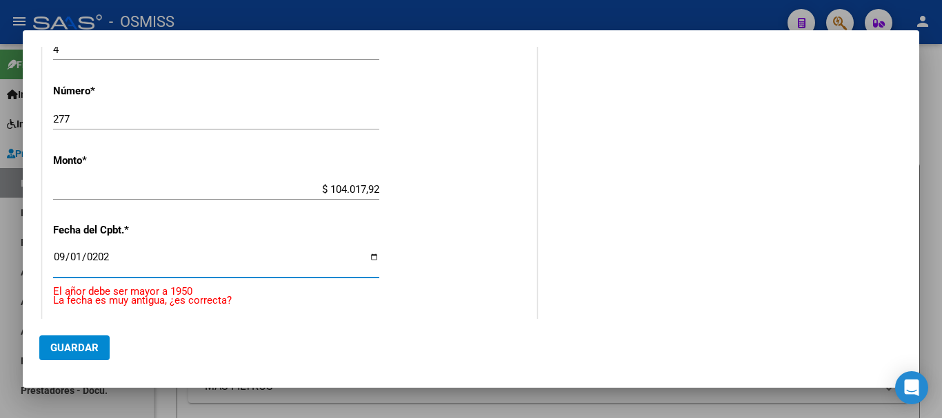
type input "[DATE]"
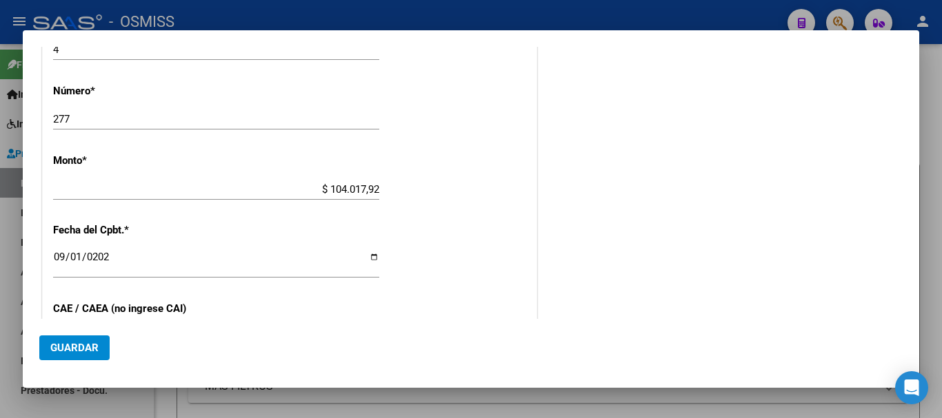
scroll to position [740, 0]
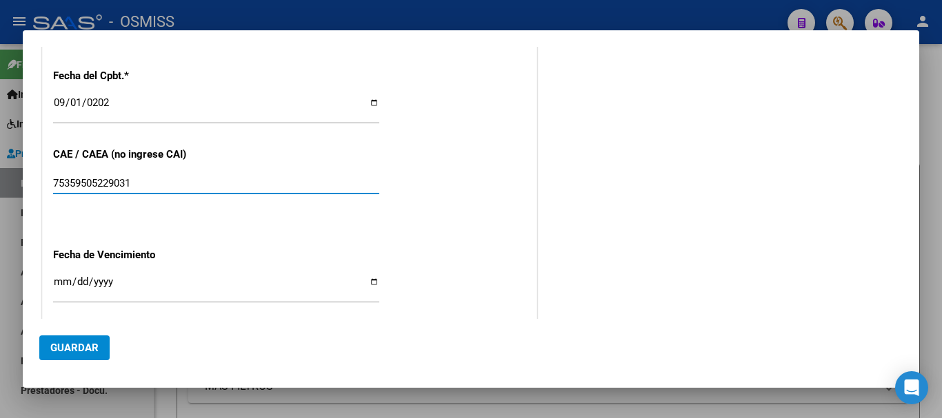
type input "75359505229031"
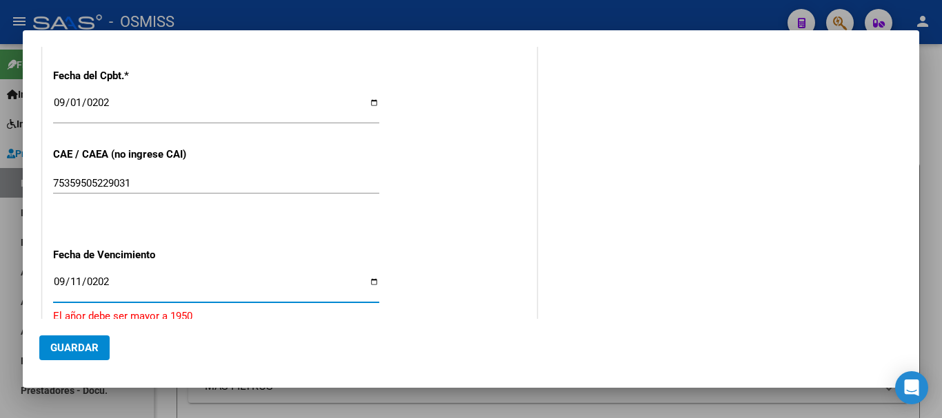
type input "[DATE]"
click at [94, 342] on span "Guardar" at bounding box center [74, 348] width 48 height 12
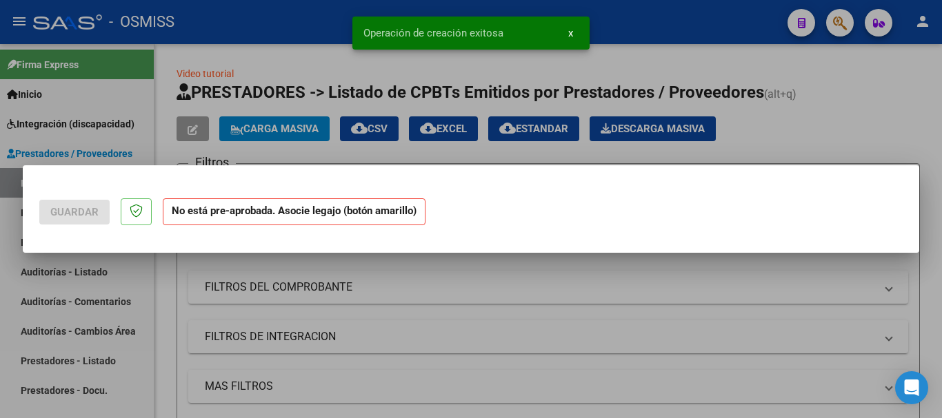
scroll to position [0, 0]
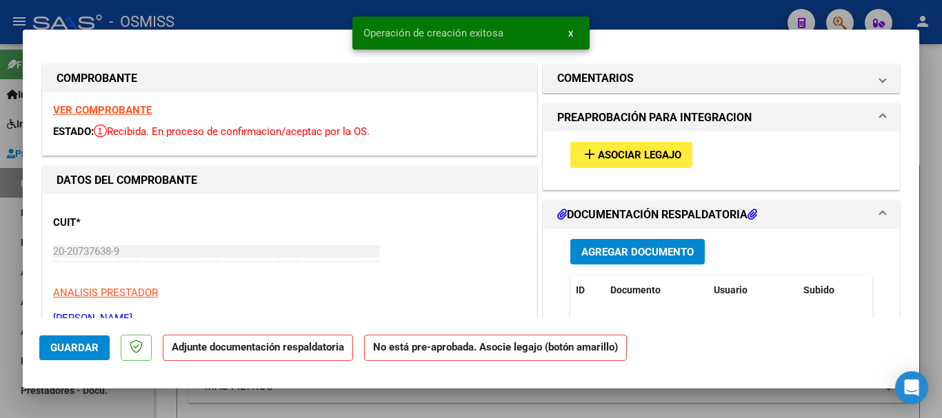
click at [630, 148] on span "add Asociar Legajo" at bounding box center [631, 154] width 100 height 12
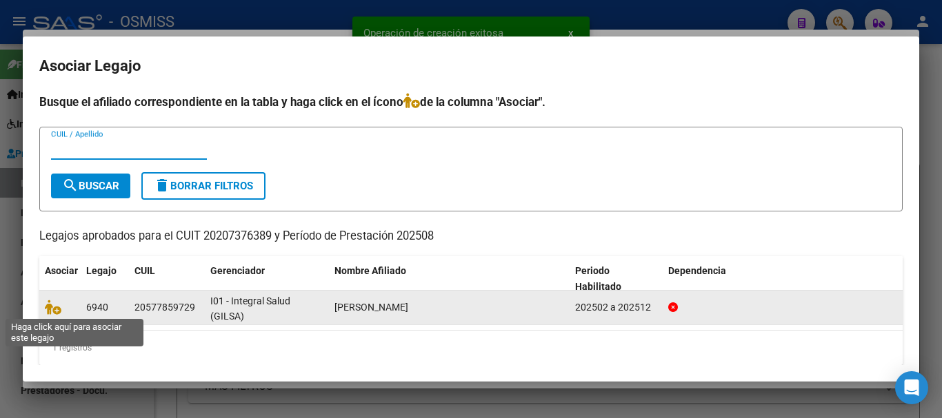
click at [58, 303] on icon at bounding box center [53, 307] width 17 height 15
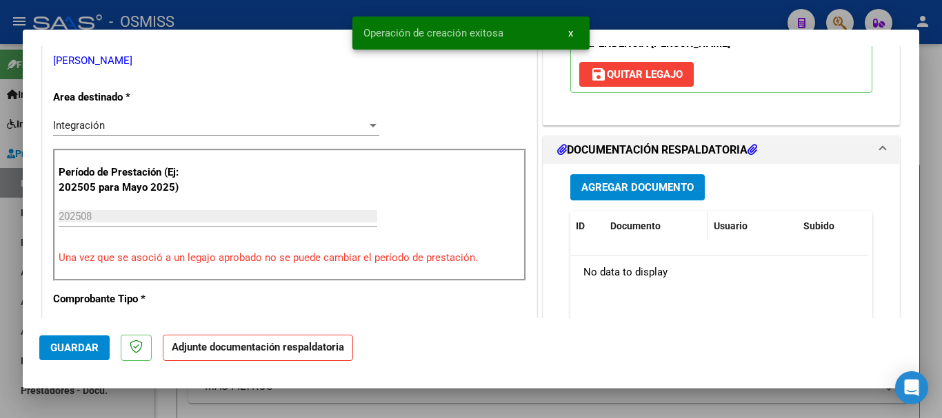
scroll to position [276, 0]
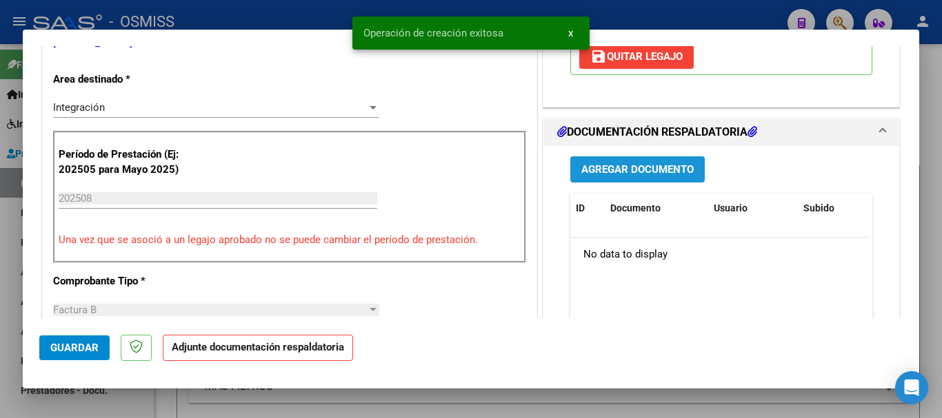
click at [596, 161] on button "Agregar Documento" at bounding box center [637, 169] width 134 height 26
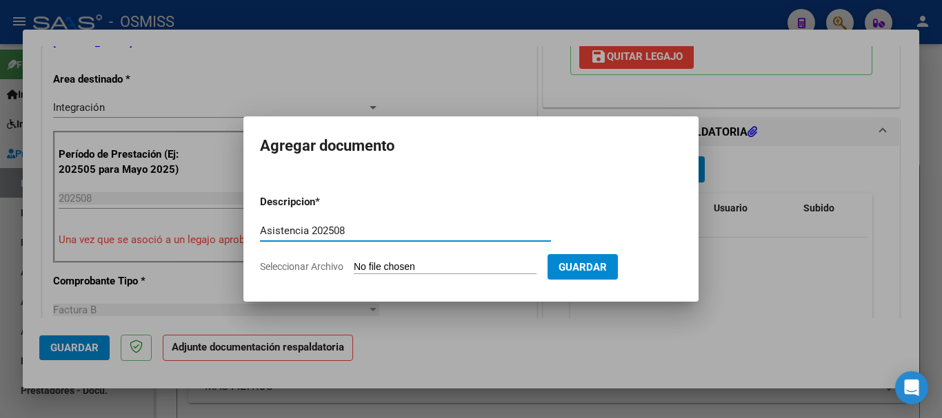
type input "Asistencia 202508"
click at [452, 261] on input "Seleccionar Archivo" at bounding box center [445, 267] width 183 height 13
type input "C:\fakepath\Vallejos. Asistencia 202508..pdf"
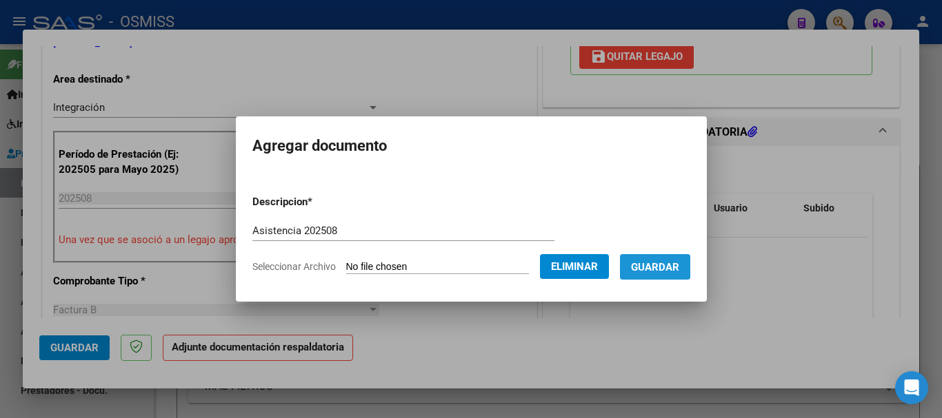
click at [663, 275] on button "Guardar" at bounding box center [655, 267] width 70 height 26
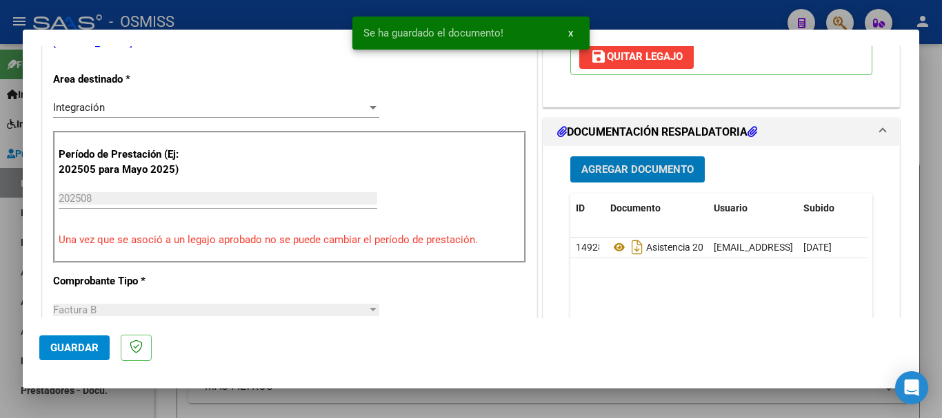
click at [72, 354] on button "Guardar" at bounding box center [74, 348] width 70 height 25
click at [84, 347] on span "Guardar" at bounding box center [74, 348] width 48 height 12
click at [82, 396] on div at bounding box center [471, 209] width 942 height 418
type input "$ 0,00"
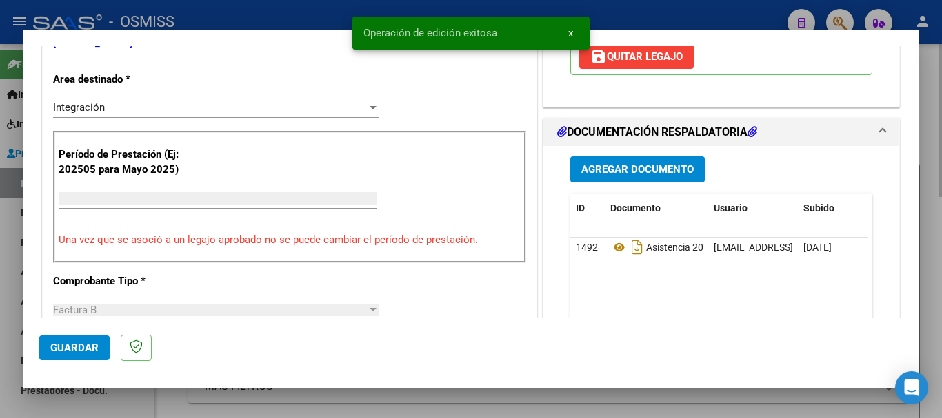
scroll to position [0, 0]
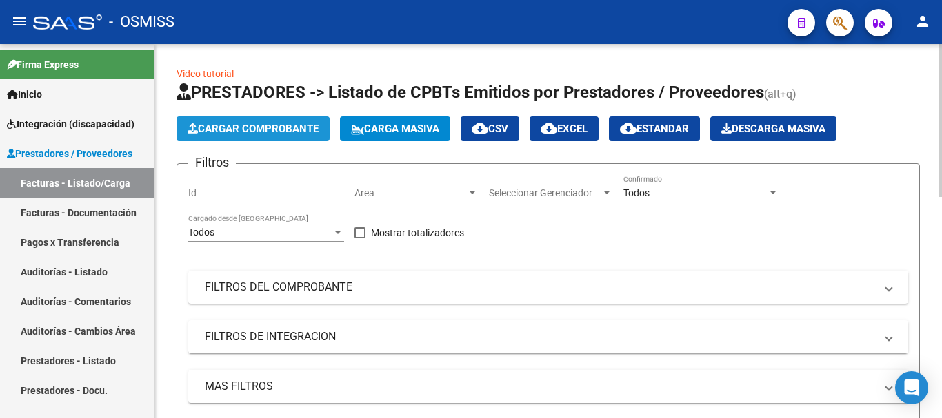
click at [248, 128] on span "Cargar Comprobante" at bounding box center [252, 129] width 131 height 12
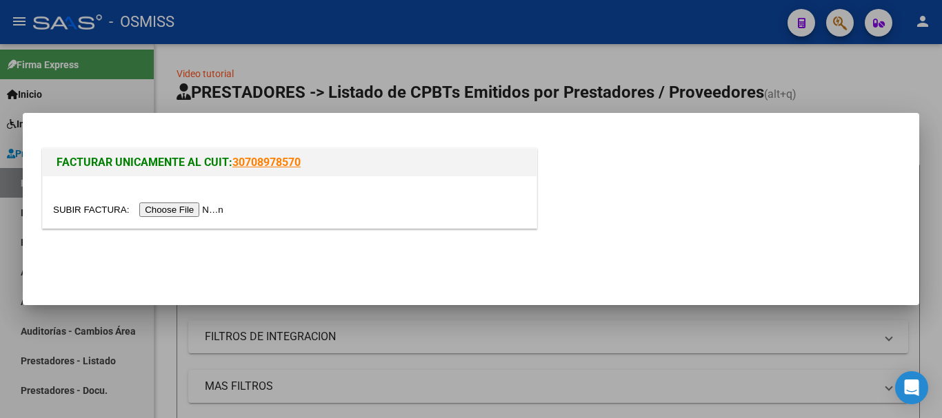
click at [157, 210] on input "file" at bounding box center [140, 210] width 174 height 14
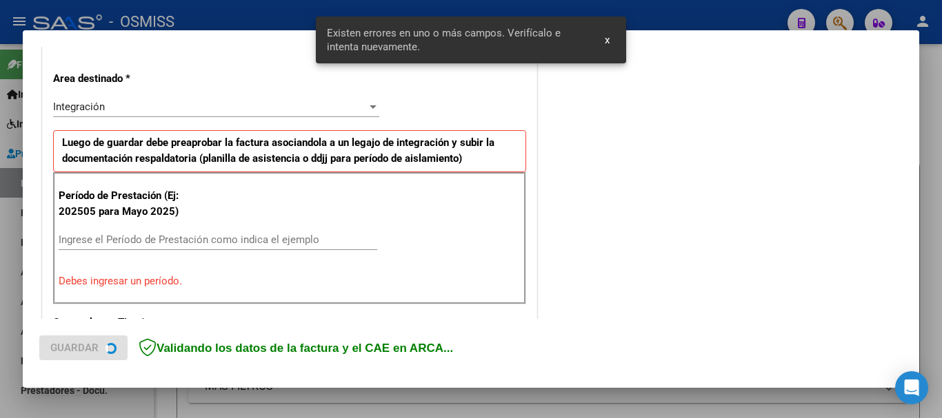
scroll to position [318, 0]
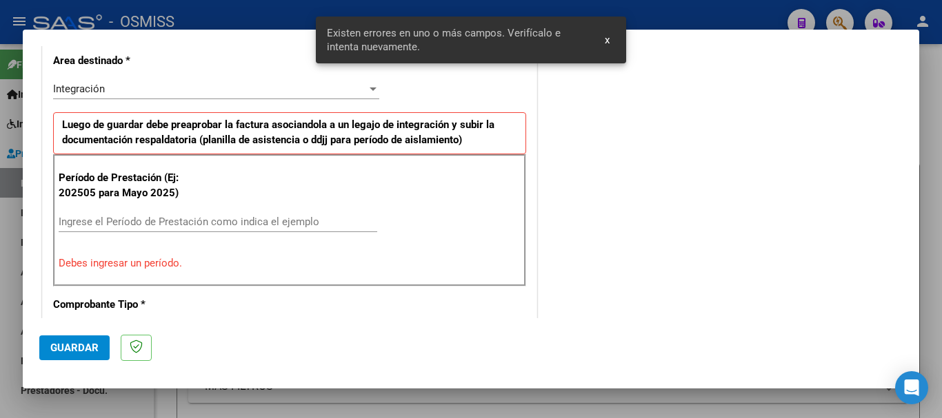
click at [148, 223] on input "Ingrese el Período de Prestación como indica el ejemplo" at bounding box center [218, 222] width 318 height 12
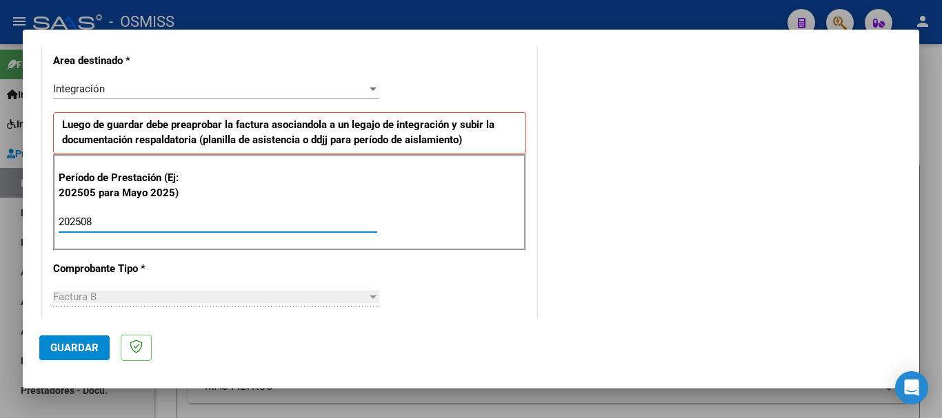
type input "202508"
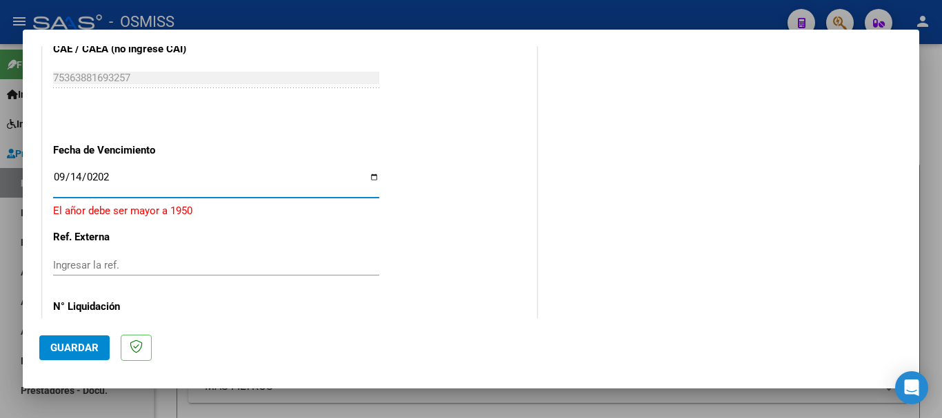
type input "2025-09-14"
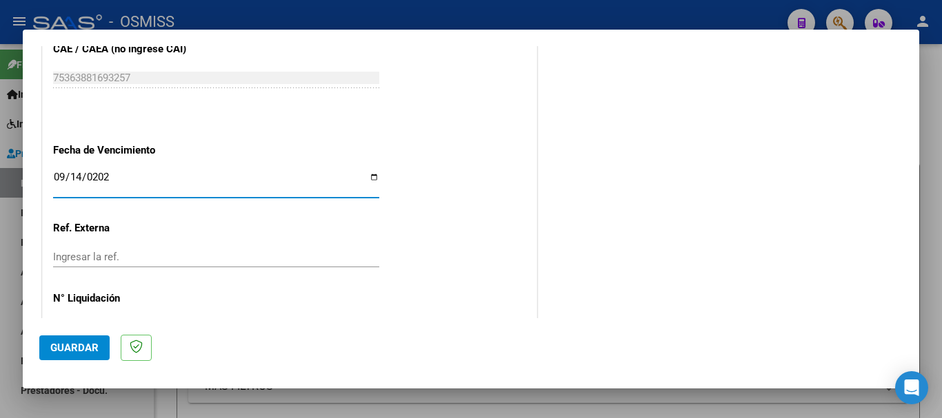
click at [79, 349] on span "Guardar" at bounding box center [74, 348] width 48 height 12
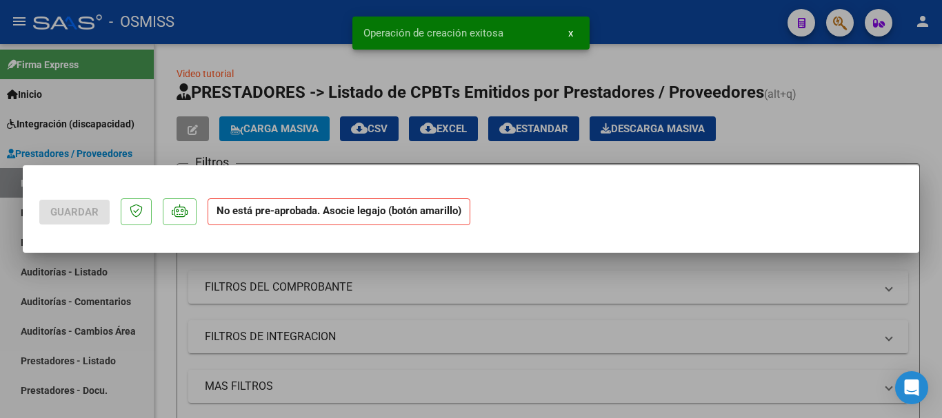
scroll to position [0, 0]
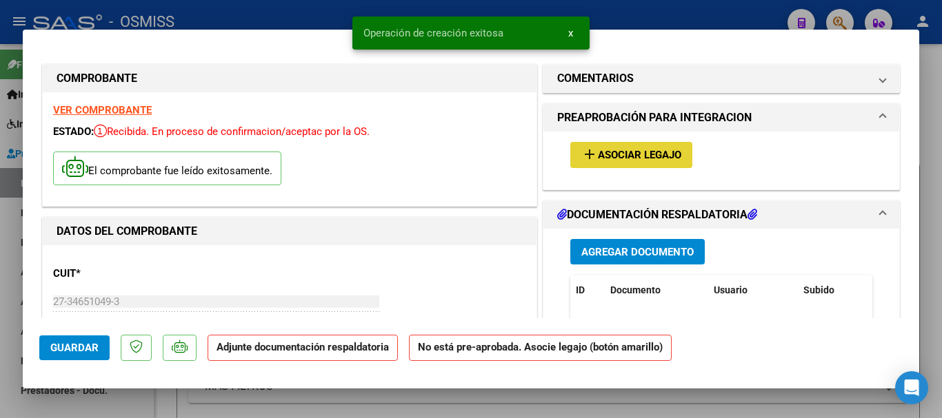
click at [624, 155] on span "Asociar Legajo" at bounding box center [639, 156] width 83 height 12
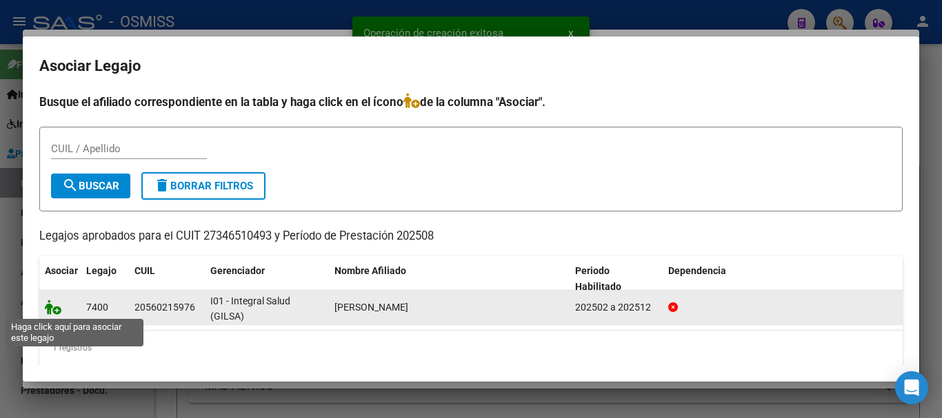
click at [49, 303] on icon at bounding box center [53, 307] width 17 height 15
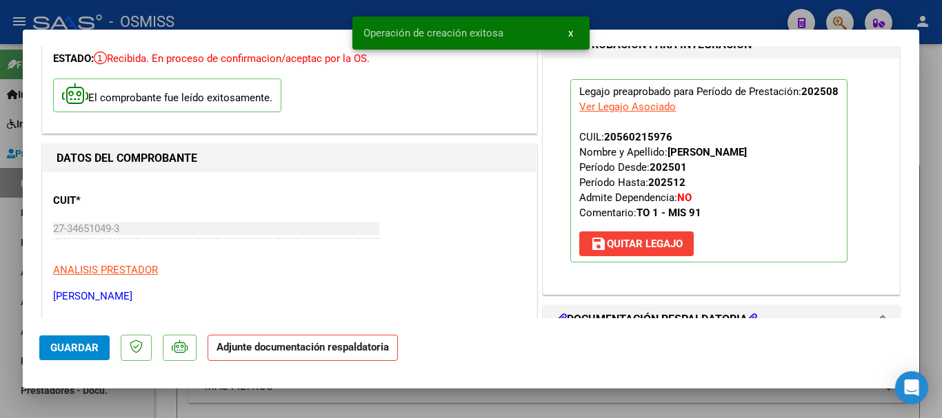
scroll to position [207, 0]
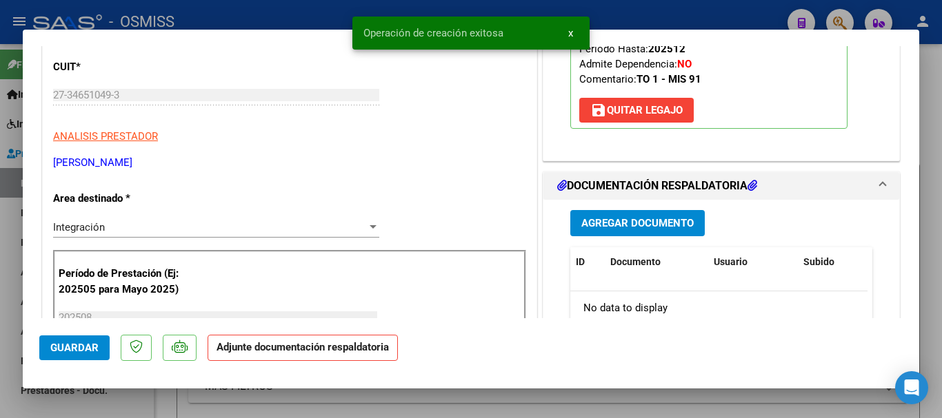
click at [611, 229] on span "Agregar Documento" at bounding box center [637, 224] width 112 height 12
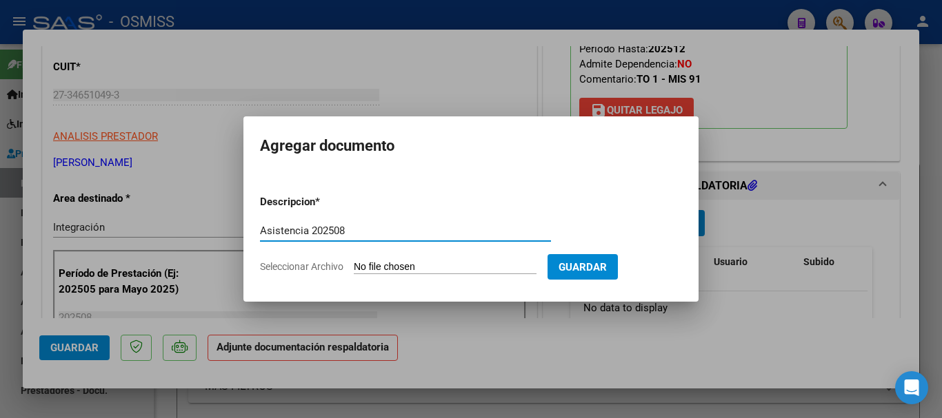
type input "Asistencia 202508"
click at [400, 268] on input "Seleccionar Archivo" at bounding box center [445, 267] width 183 height 13
type input "C:\fakepath\Demonte. Asistencia 202508.pdf"
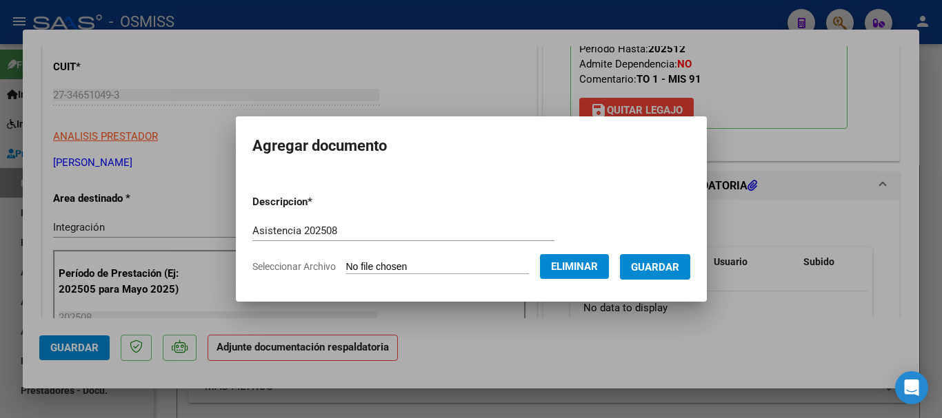
click at [678, 261] on span "Guardar" at bounding box center [655, 267] width 48 height 12
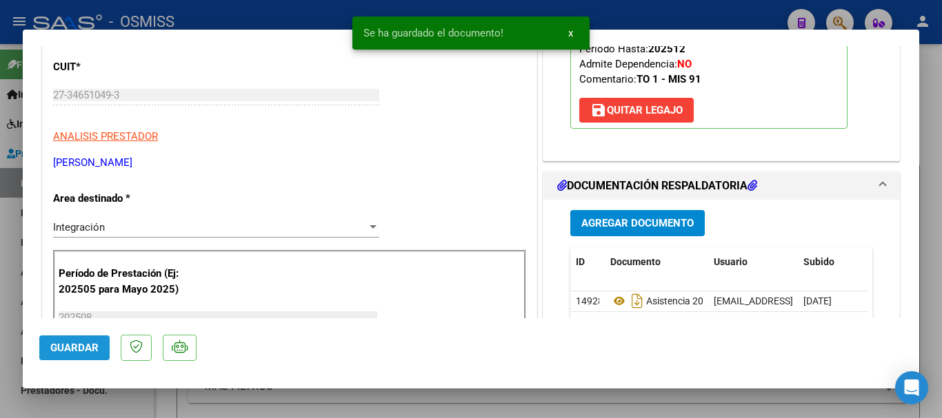
click at [69, 352] on span "Guardar" at bounding box center [74, 348] width 48 height 12
click at [81, 343] on span "Guardar" at bounding box center [74, 348] width 48 height 12
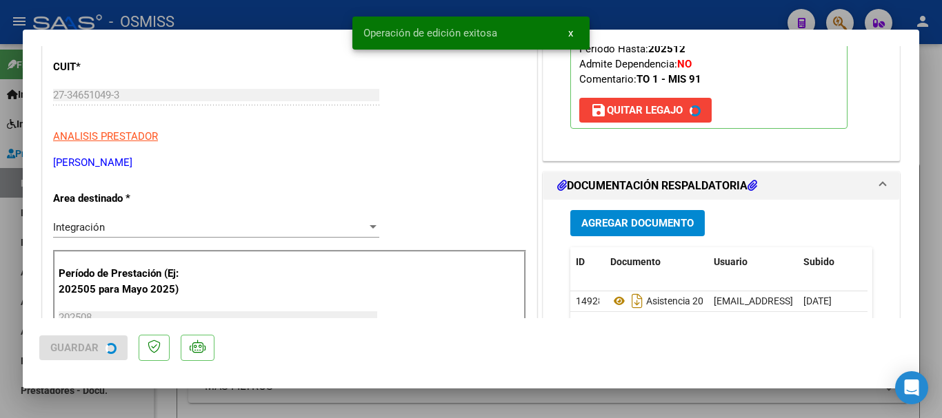
click at [90, 400] on div at bounding box center [471, 209] width 942 height 418
type input "$ 0,00"
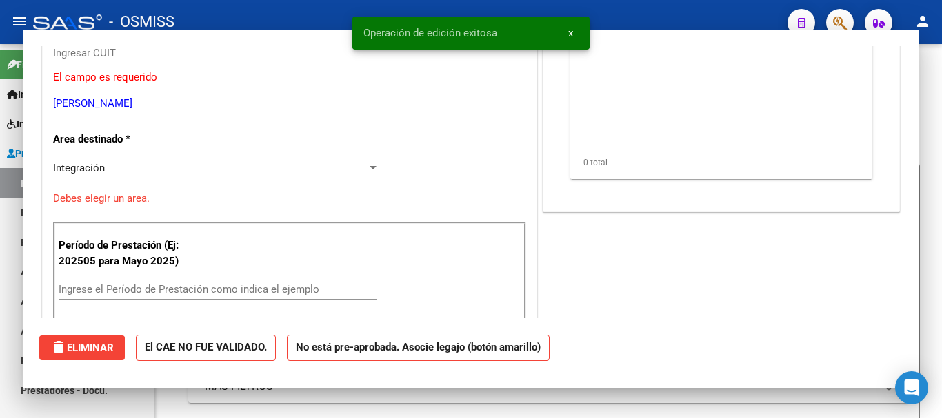
scroll to position [165, 0]
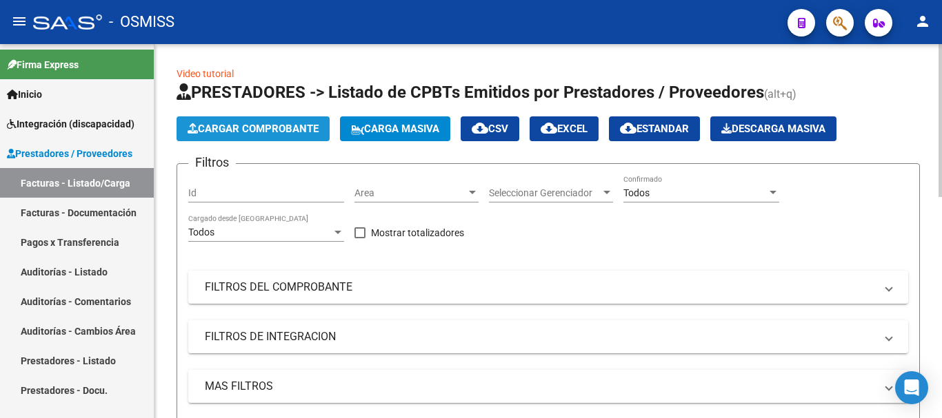
click at [249, 130] on span "Cargar Comprobante" at bounding box center [252, 129] width 131 height 12
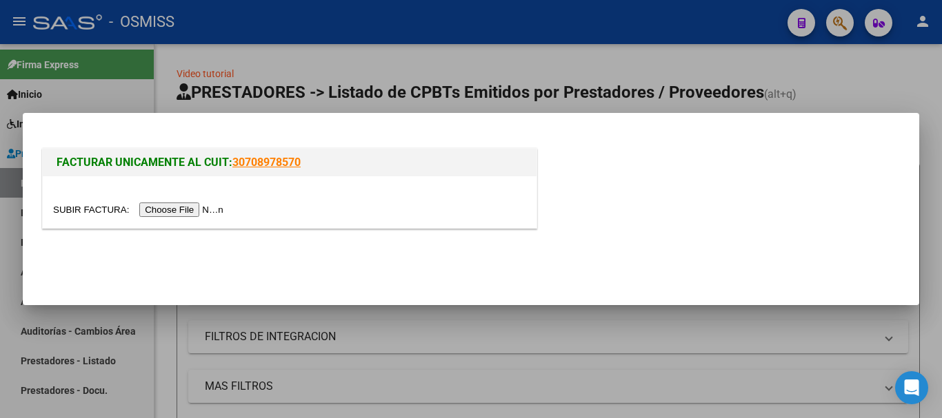
click at [159, 212] on input "file" at bounding box center [140, 210] width 174 height 14
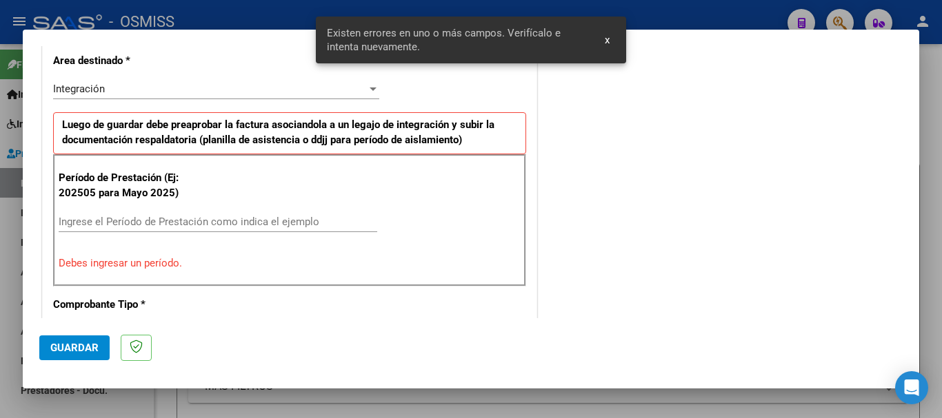
scroll to position [344, 0]
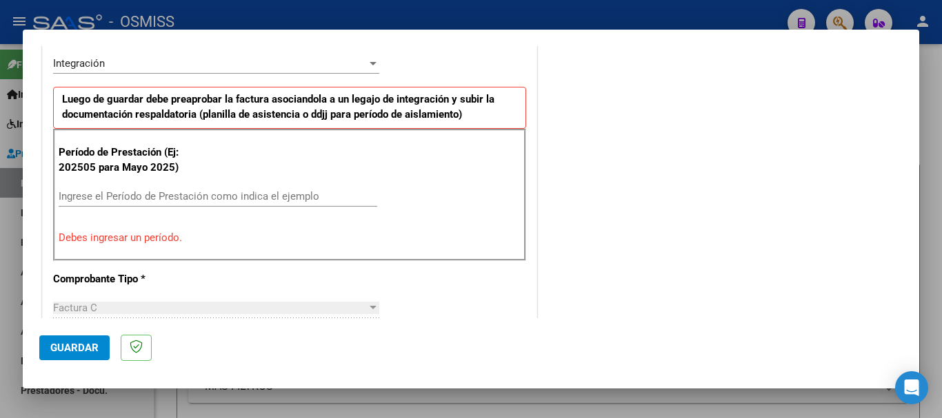
click at [278, 196] on input "Ingrese el Período de Prestación como indica el ejemplo" at bounding box center [218, 196] width 318 height 12
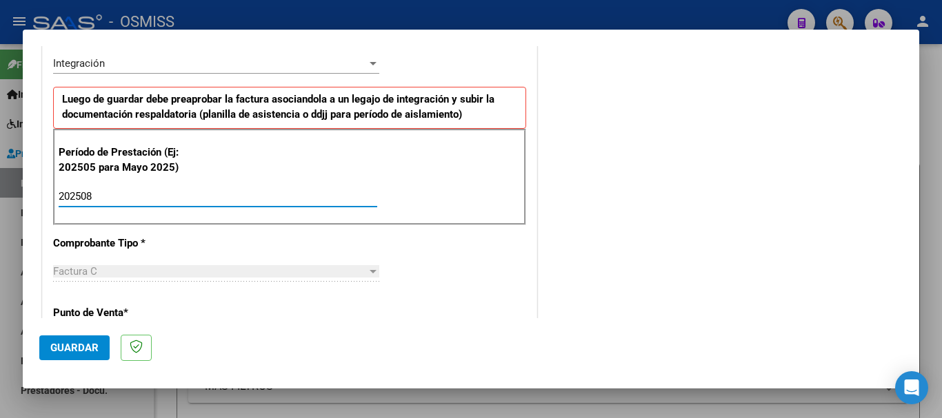
type input "202508"
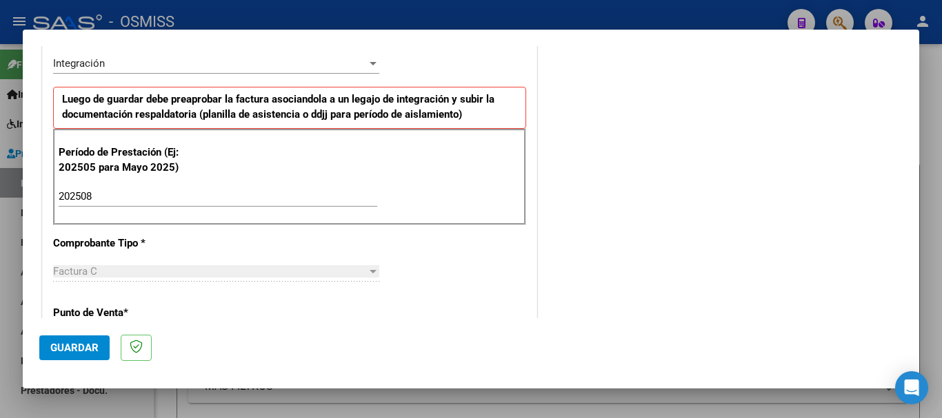
scroll to position [895, 0]
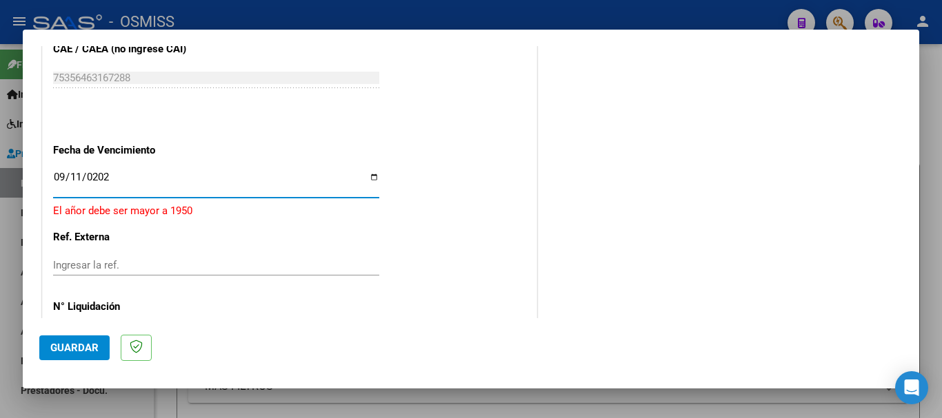
type input "[DATE]"
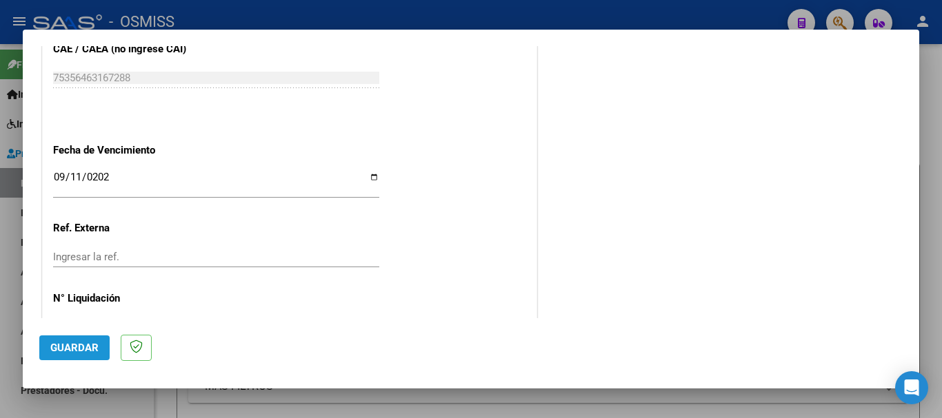
click at [79, 358] on button "Guardar" at bounding box center [74, 348] width 70 height 25
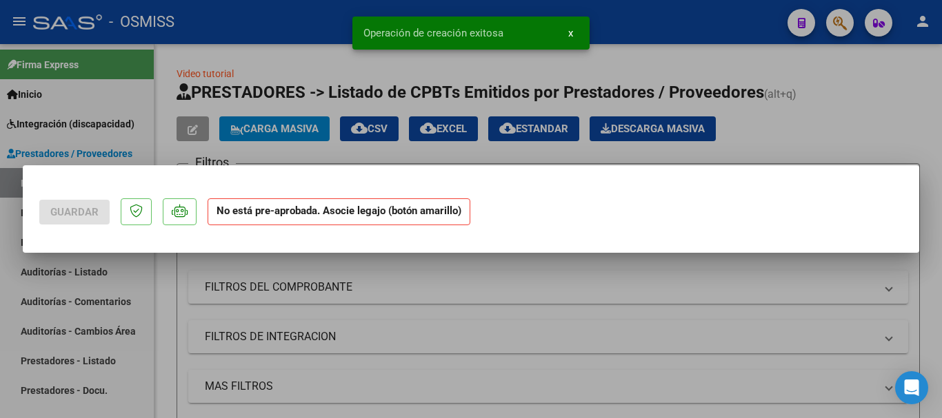
scroll to position [0, 0]
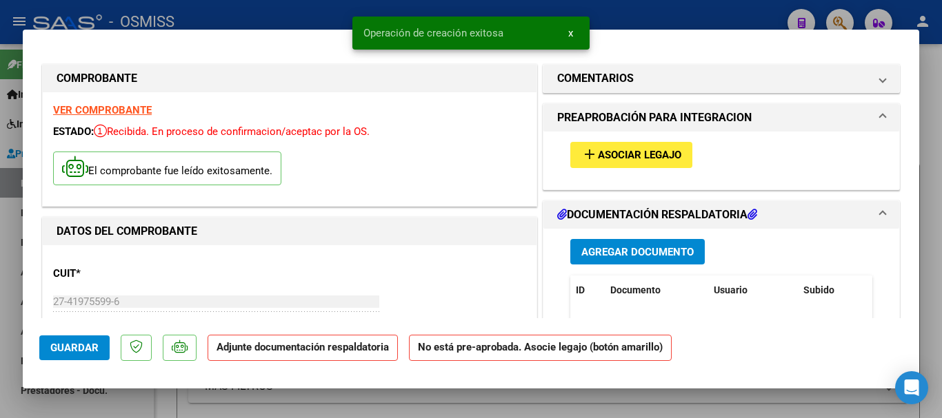
click at [605, 150] on span "Asociar Legajo" at bounding box center [639, 156] width 83 height 12
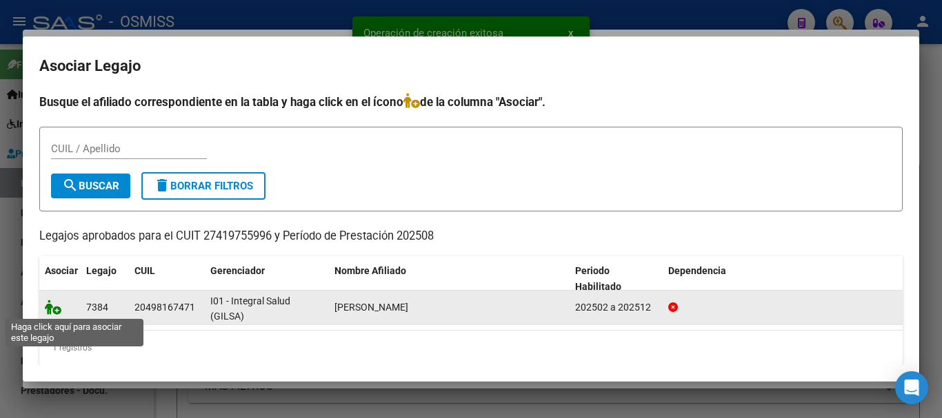
click at [53, 311] on icon at bounding box center [53, 307] width 17 height 15
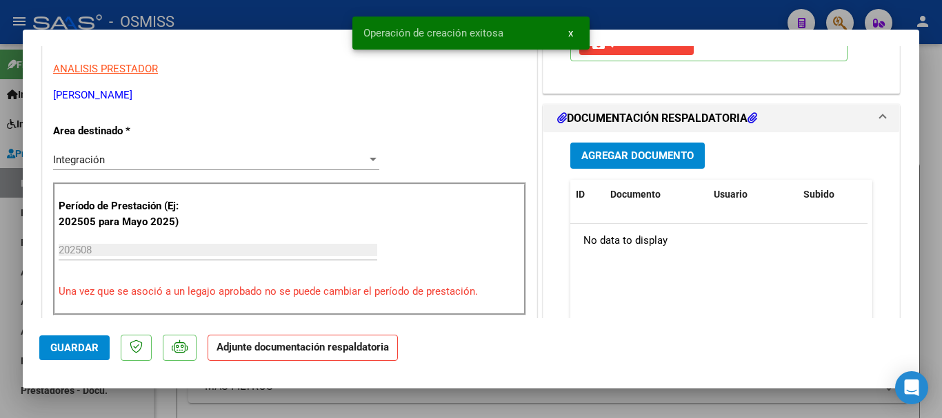
scroll to position [276, 0]
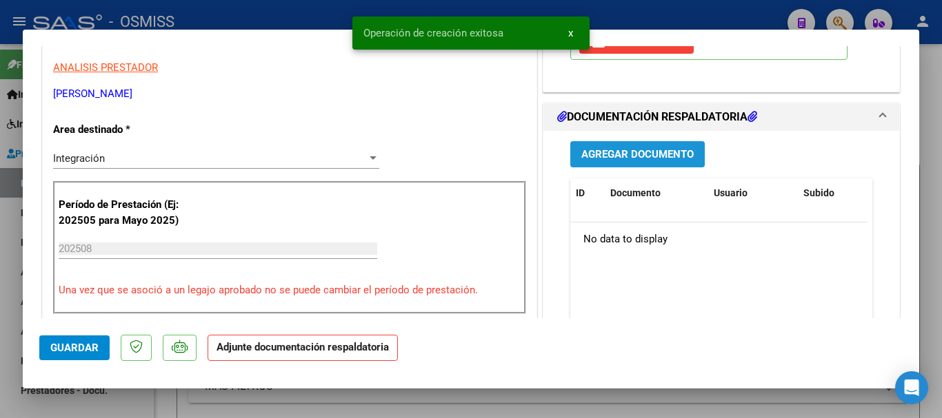
click at [623, 149] on span "Agregar Documento" at bounding box center [637, 155] width 112 height 12
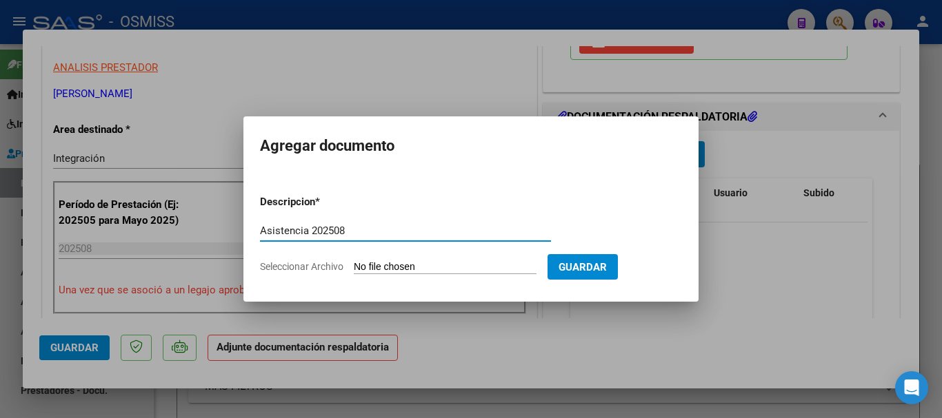
type input "Asistencia 202508"
click at [449, 263] on input "Seleccionar Archivo" at bounding box center [445, 267] width 183 height 13
type input "C:\fakepath\Lechman. Asistencia 202508.pdf"
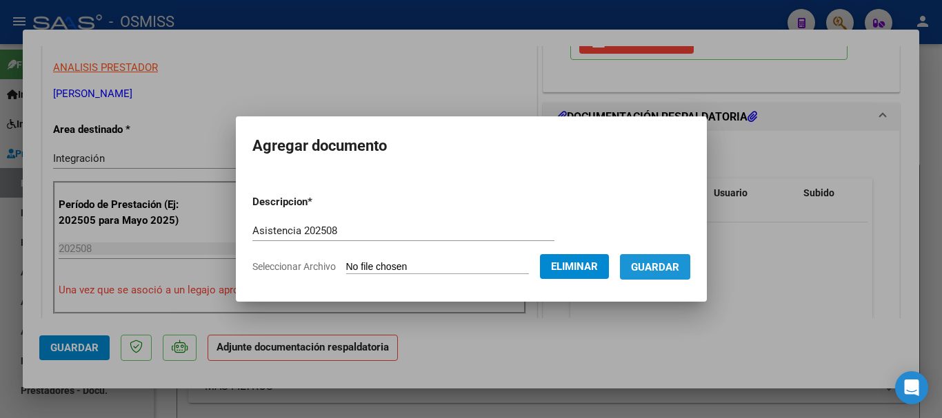
click at [673, 258] on button "Guardar" at bounding box center [655, 267] width 70 height 26
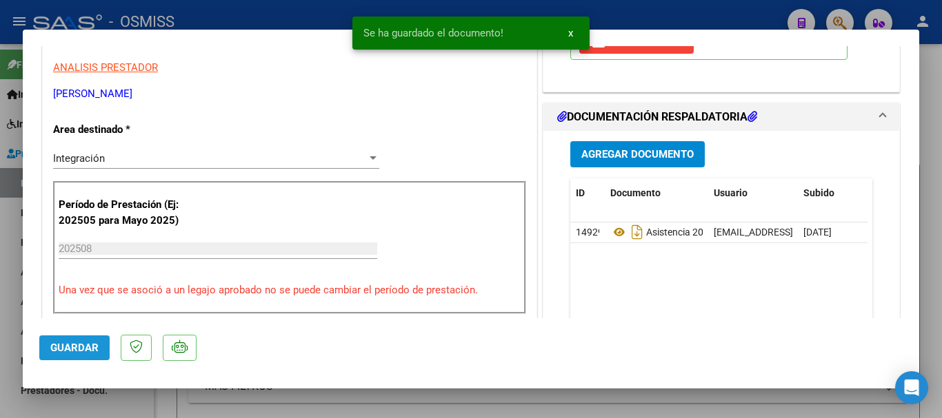
click at [95, 348] on span "Guardar" at bounding box center [74, 348] width 48 height 12
drag, startPoint x: 82, startPoint y: 347, endPoint x: 88, endPoint y: 368, distance: 21.4
click at [82, 348] on span "Guardar" at bounding box center [74, 348] width 48 height 12
click at [105, 409] on div at bounding box center [471, 209] width 942 height 418
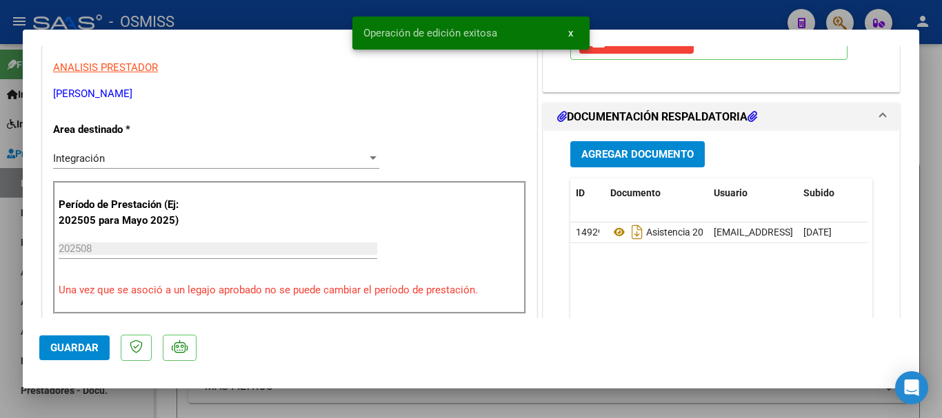
type input "$ 0,00"
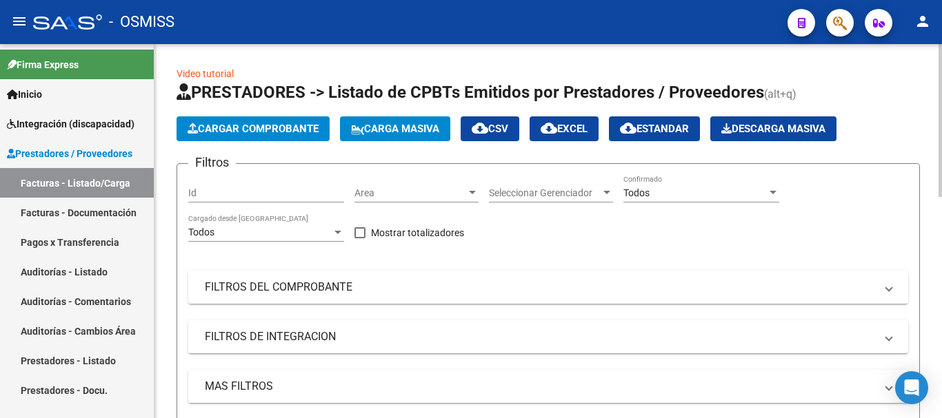
click at [249, 128] on span "Cargar Comprobante" at bounding box center [252, 129] width 131 height 12
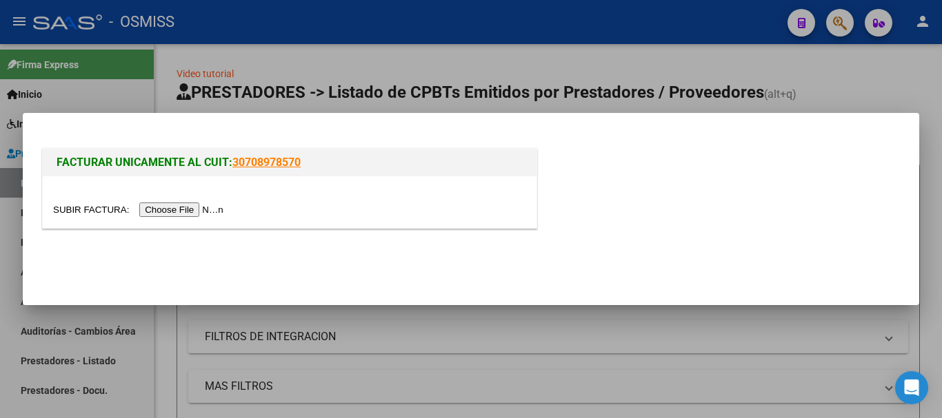
click at [170, 204] on input "file" at bounding box center [140, 210] width 174 height 14
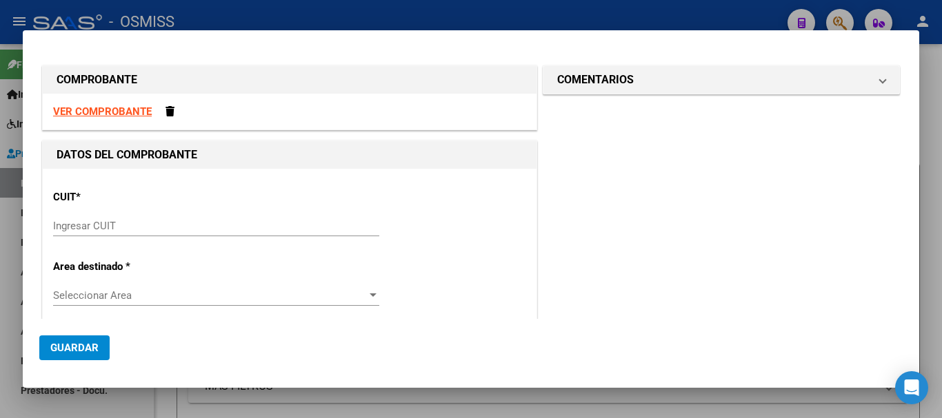
click at [129, 228] on input "Ingresar CUIT" at bounding box center [216, 226] width 326 height 12
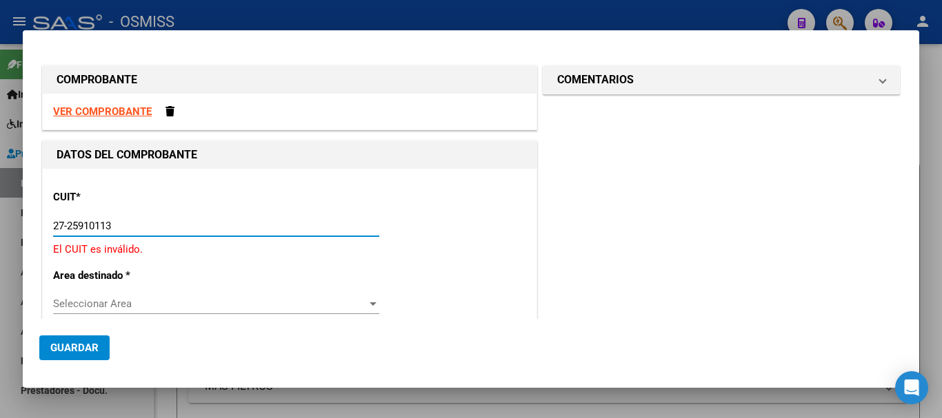
type input "27-25910113-7"
type input "2"
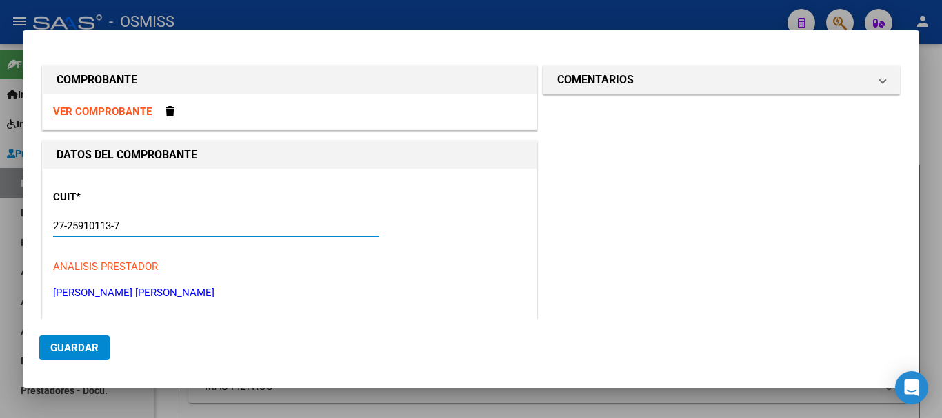
type input "27-25910113-7"
click at [123, 110] on strong "VER COMPROBANTE" at bounding box center [102, 111] width 99 height 12
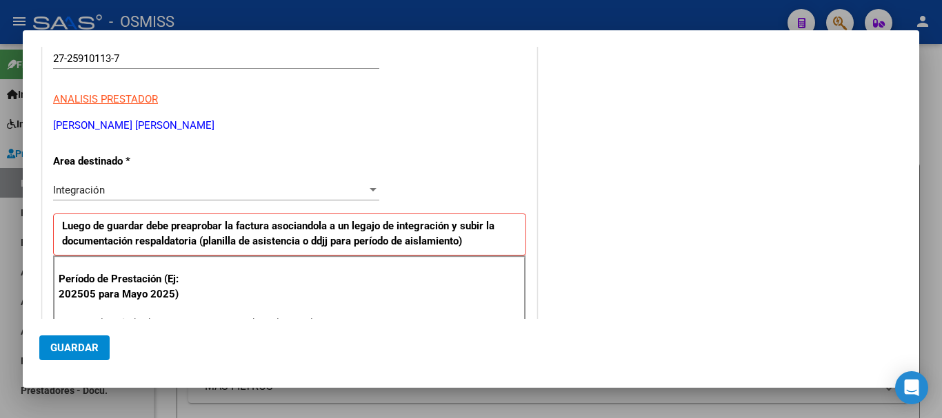
scroll to position [207, 0]
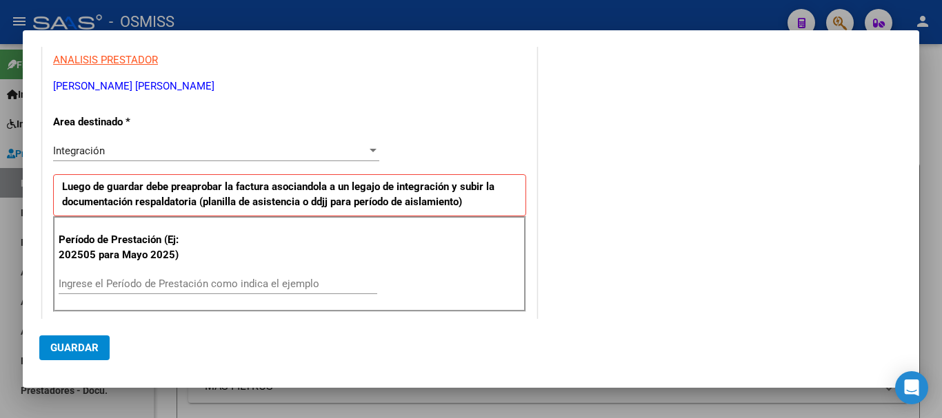
click at [172, 278] on input "Ingrese el Período de Prestación como indica el ejemplo" at bounding box center [218, 284] width 318 height 12
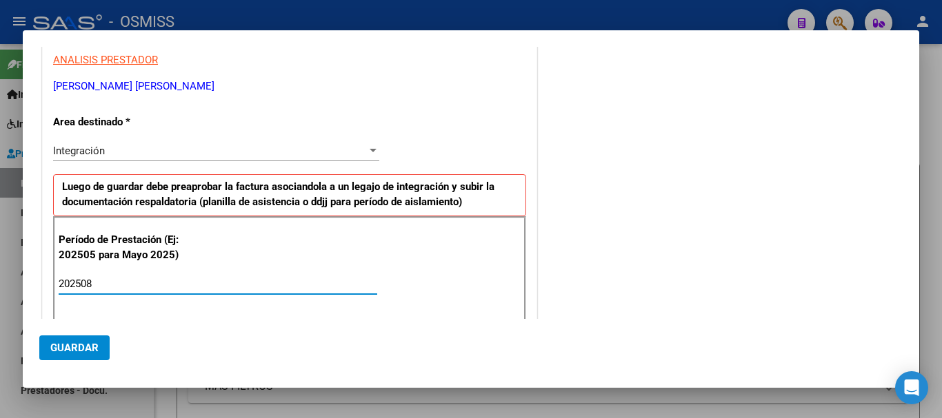
type input "202508"
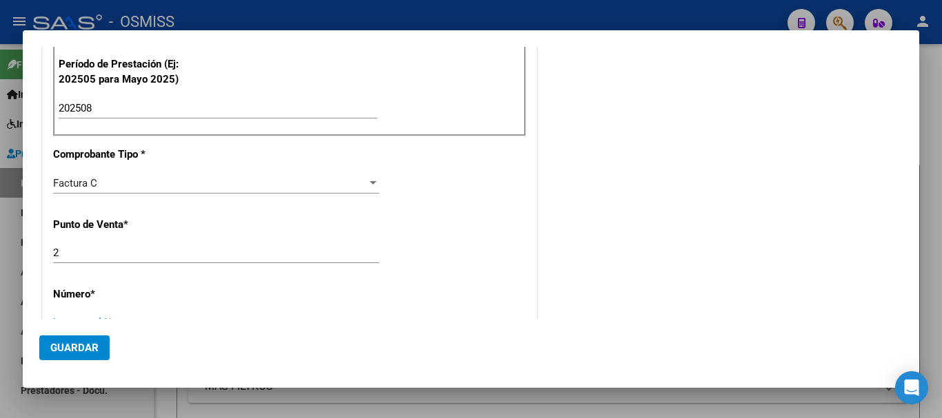
scroll to position [393, 0]
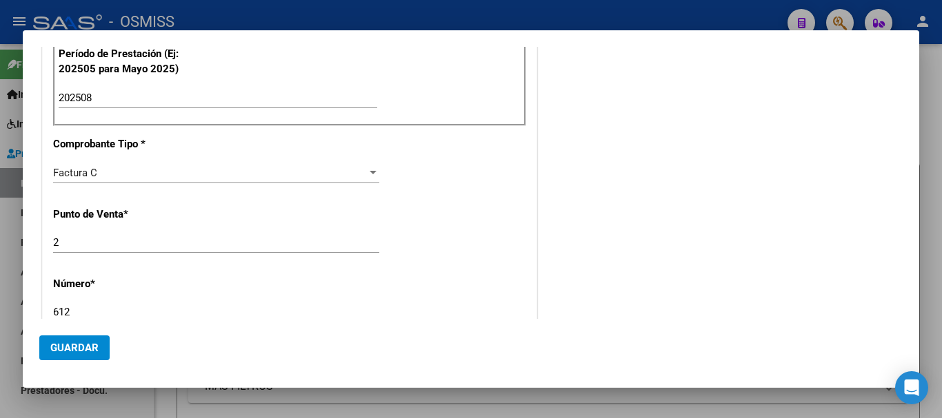
type input "612"
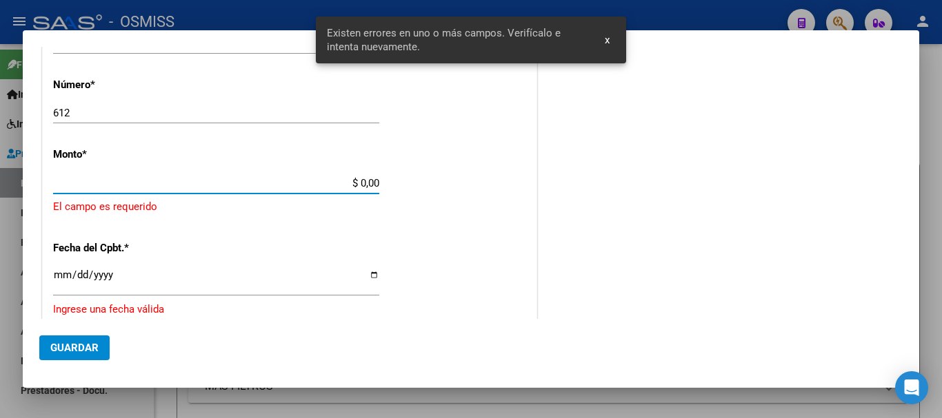
scroll to position [586, 0]
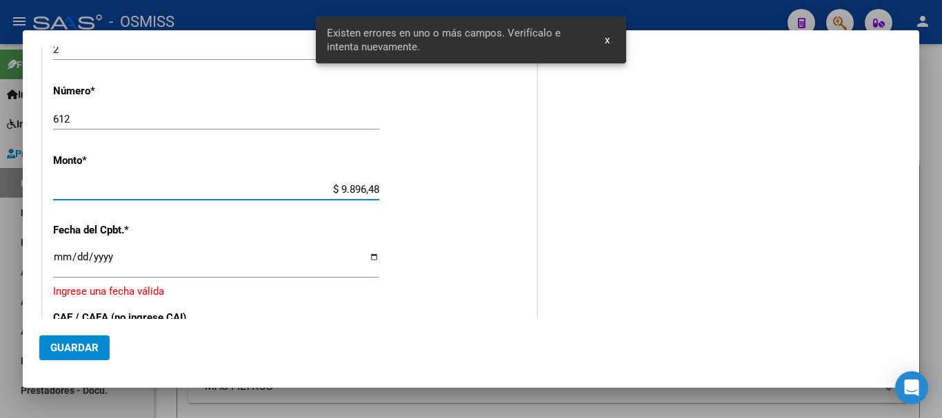
type input "$ 98.964,88"
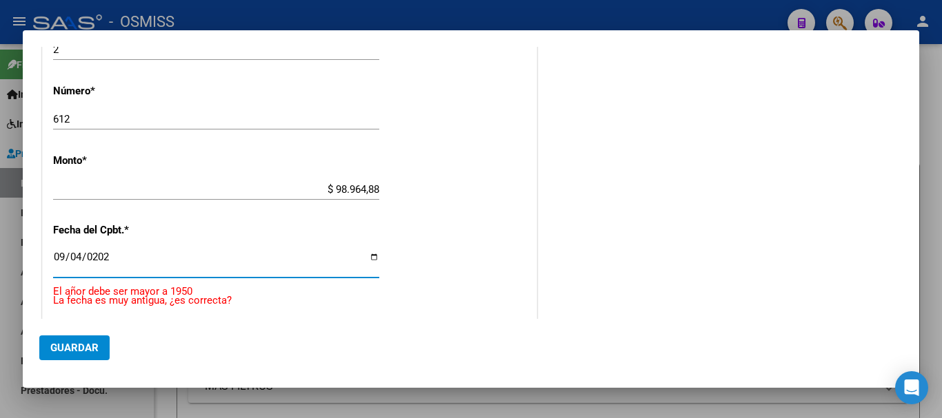
type input "2025-09-04"
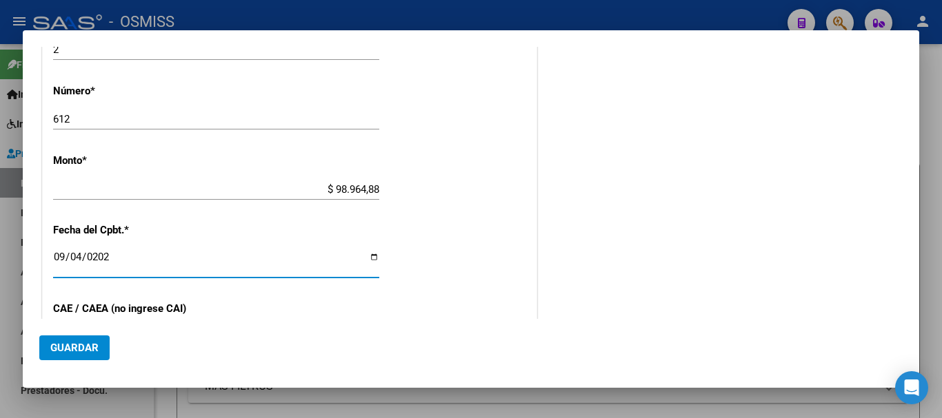
scroll to position [740, 0]
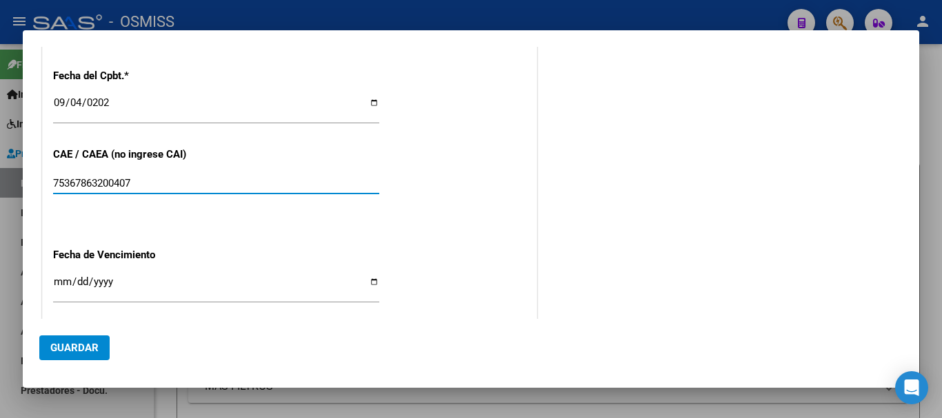
type input "75367863200407"
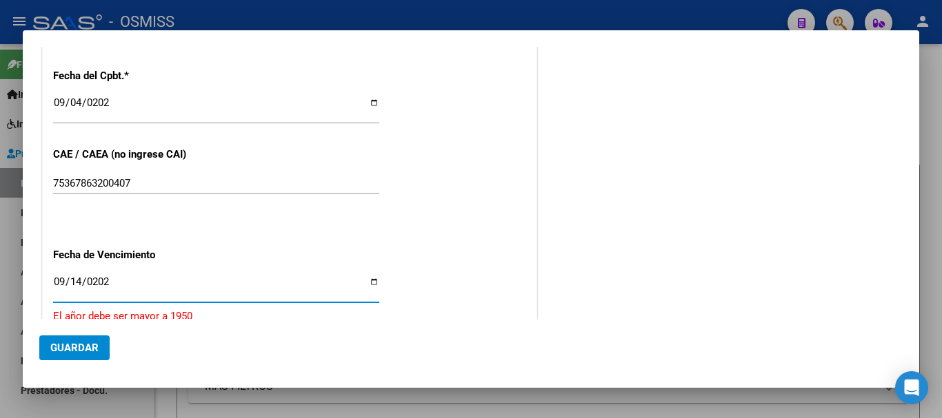
type input "2025-09-14"
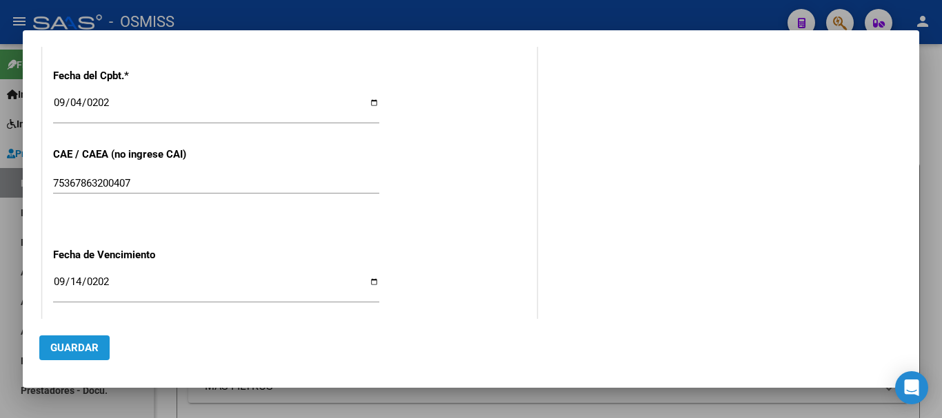
click at [101, 347] on button "Guardar" at bounding box center [74, 348] width 70 height 25
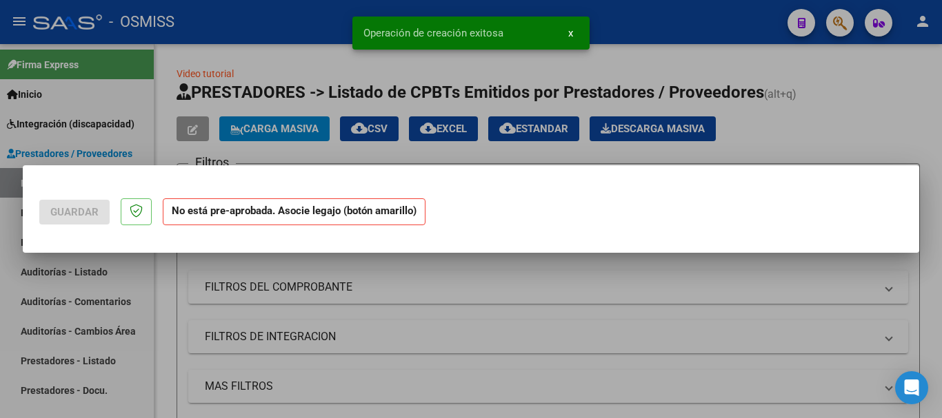
scroll to position [0, 0]
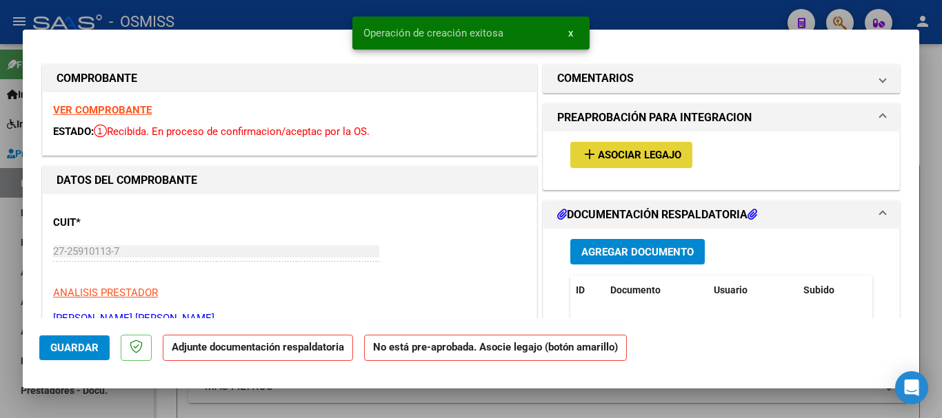
click at [611, 148] on button "add Asociar Legajo" at bounding box center [631, 155] width 122 height 26
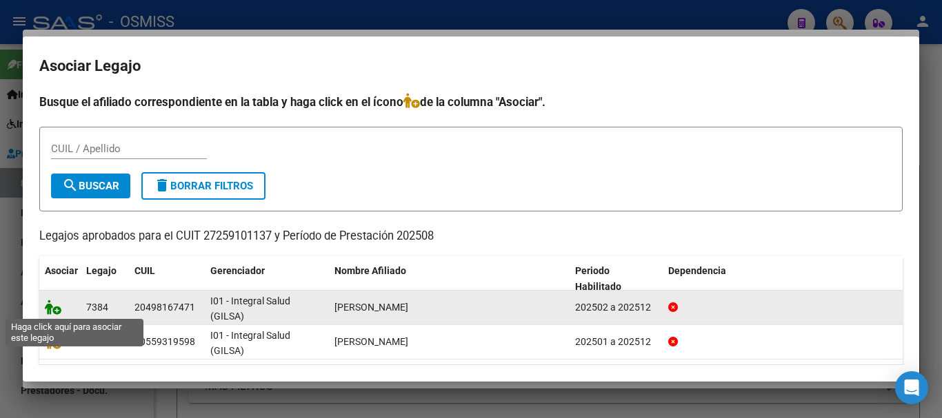
click at [48, 307] on icon at bounding box center [53, 307] width 17 height 15
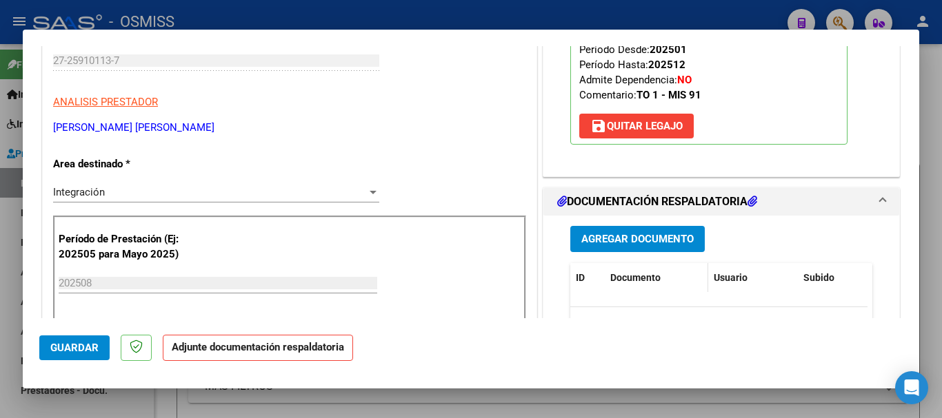
scroll to position [207, 0]
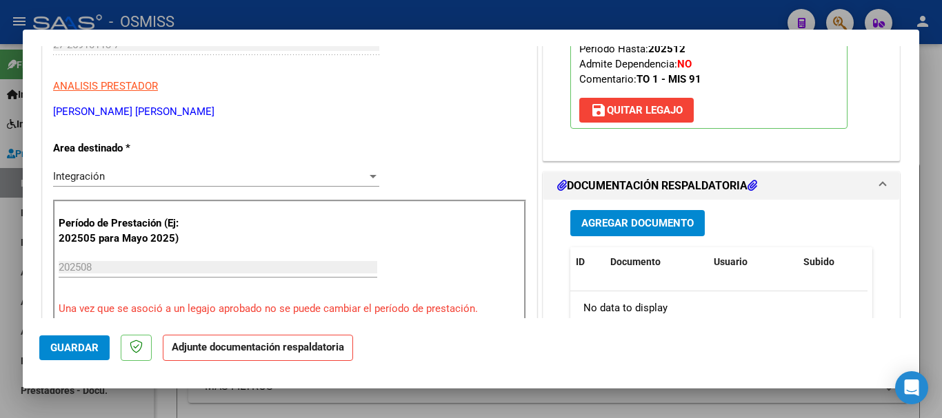
click at [597, 220] on span "Agregar Documento" at bounding box center [637, 224] width 112 height 12
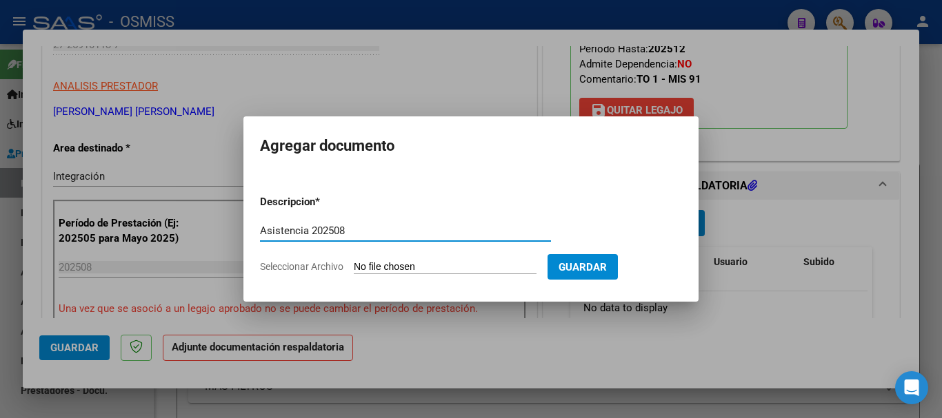
type input "Asistencia 202508"
click at [449, 266] on input "Seleccionar Archivo" at bounding box center [445, 267] width 183 height 13
type input "C:\fakepath\Li Causi. Asistencia 202508.pdf"
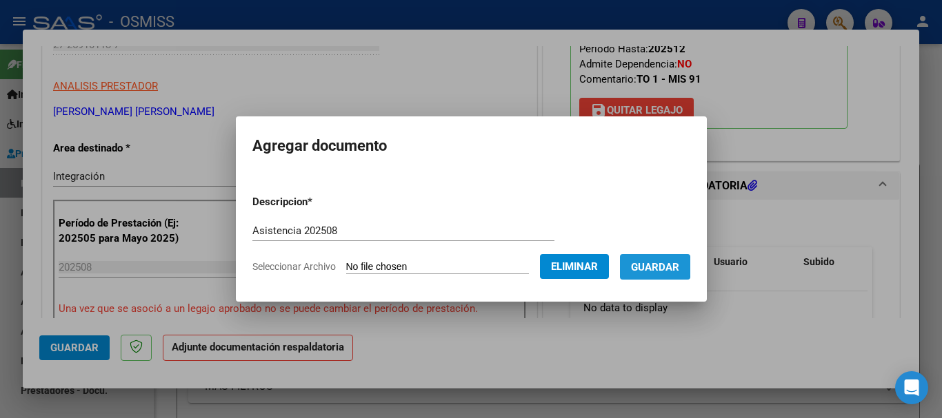
click at [654, 267] on span "Guardar" at bounding box center [655, 267] width 48 height 12
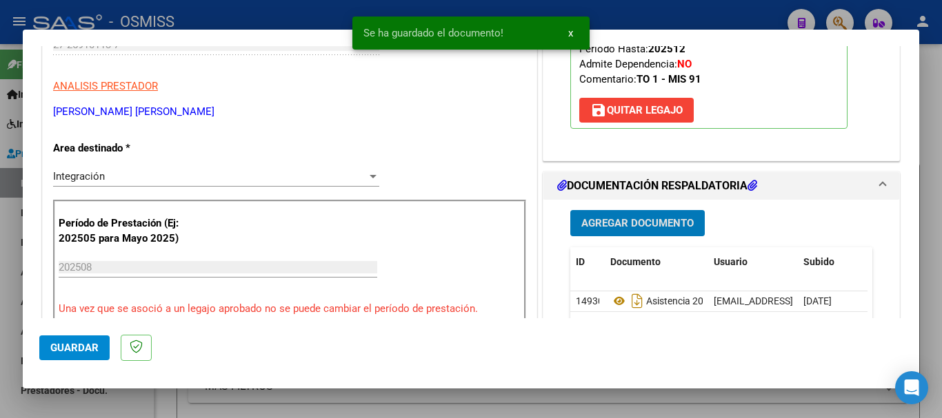
click at [63, 352] on span "Guardar" at bounding box center [74, 348] width 48 height 12
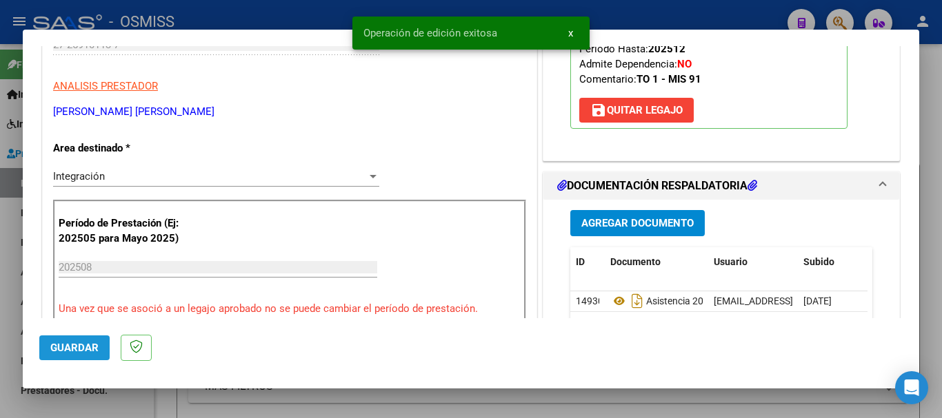
click at [61, 349] on span "Guardar" at bounding box center [74, 348] width 48 height 12
click at [66, 407] on div at bounding box center [471, 209] width 942 height 418
type input "$ 0,00"
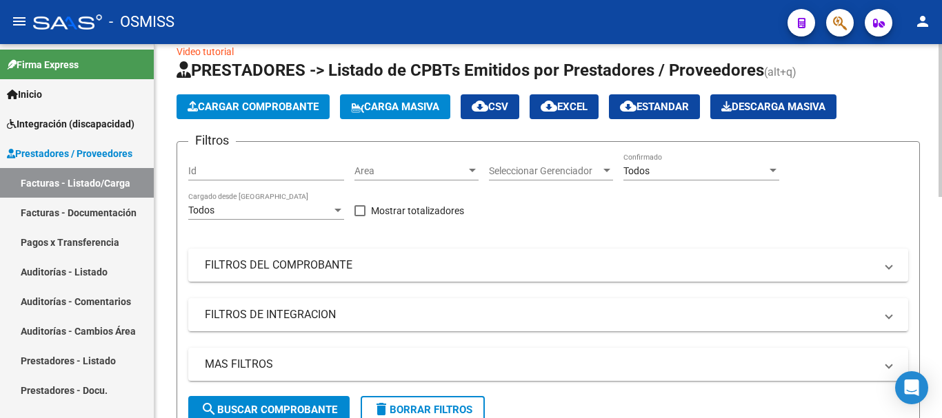
scroll to position [0, 0]
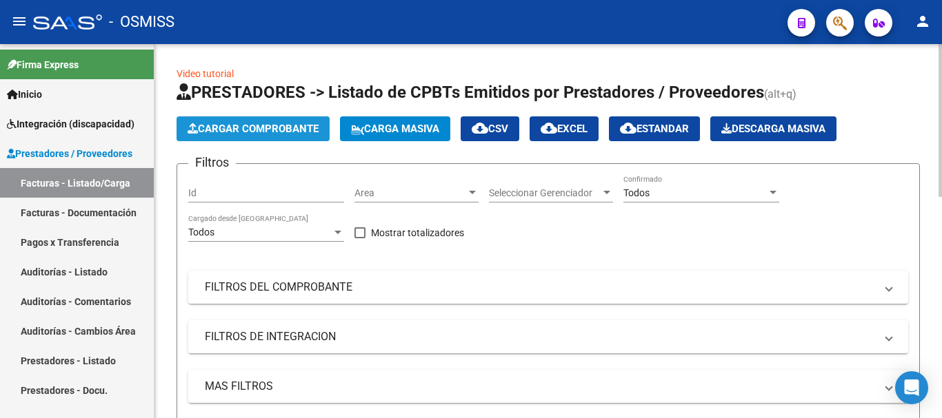
click at [239, 126] on span "Cargar Comprobante" at bounding box center [252, 129] width 131 height 12
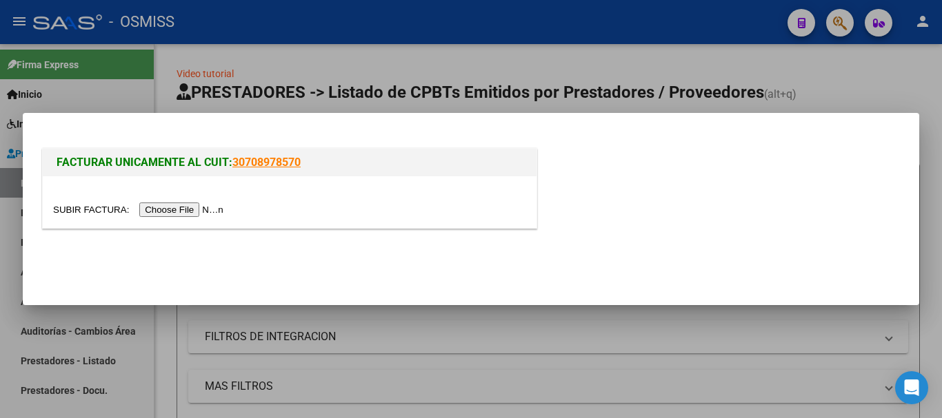
click at [187, 202] on div at bounding box center [289, 210] width 473 height 16
click at [190, 212] on input "file" at bounding box center [140, 210] width 174 height 14
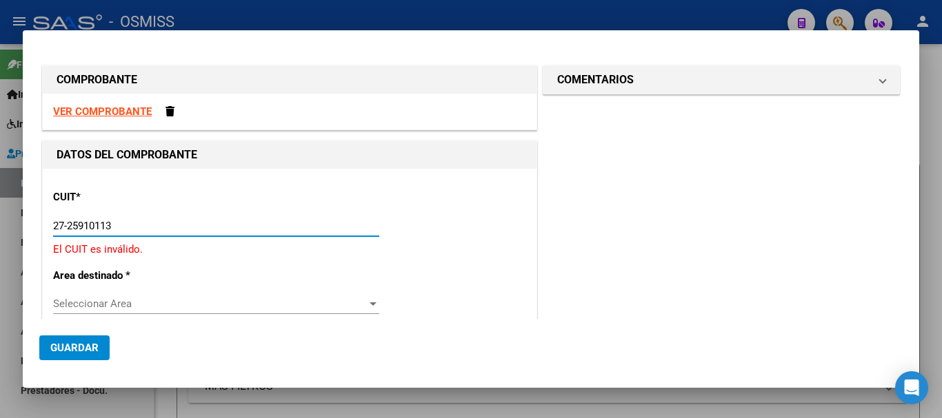
type input "27-25910113-7"
type input "2"
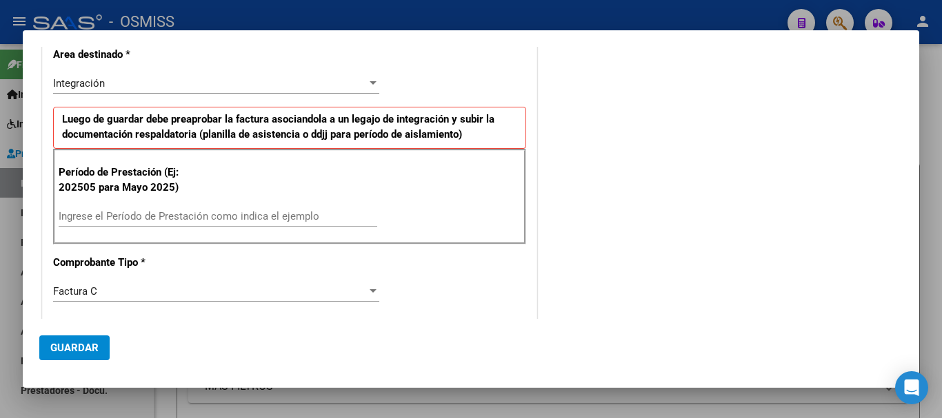
scroll to position [276, 0]
type input "27-25910113-7"
click at [185, 196] on div "Período de Prestación (Ej: 202505 para Mayo 2025) Ingrese el Período de Prestac…" at bounding box center [289, 196] width 473 height 96
click at [185, 205] on div "Ingrese el Período de Prestación como indica el ejemplo" at bounding box center [218, 215] width 318 height 21
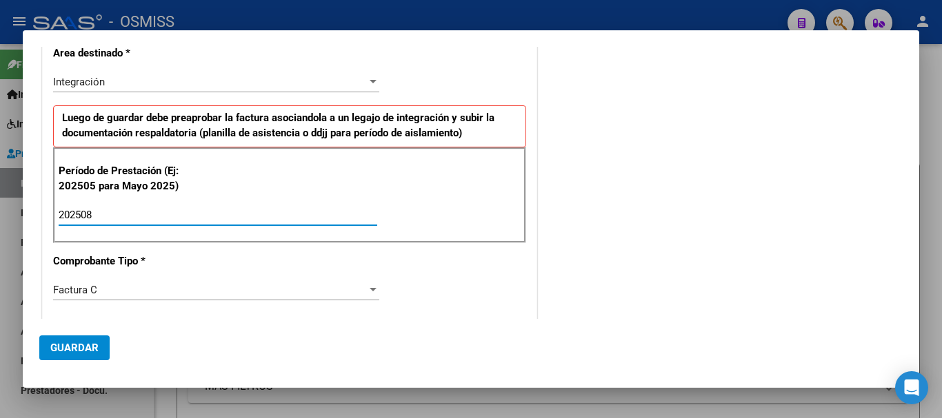
type input "202508"
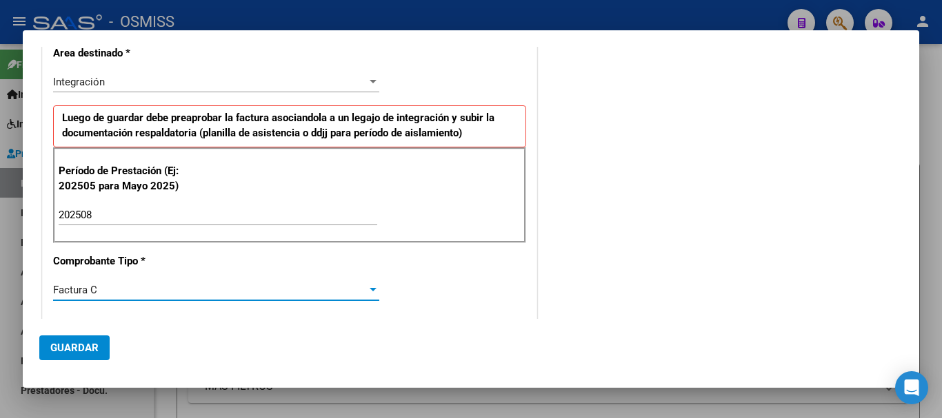
scroll to position [453, 0]
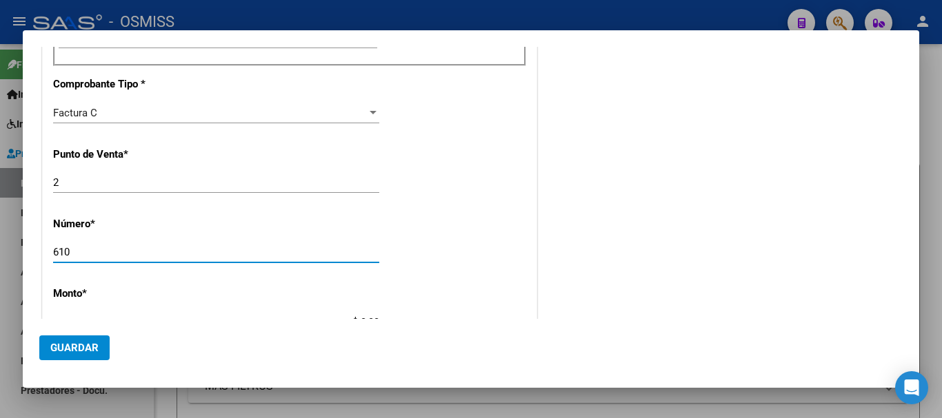
type input "610"
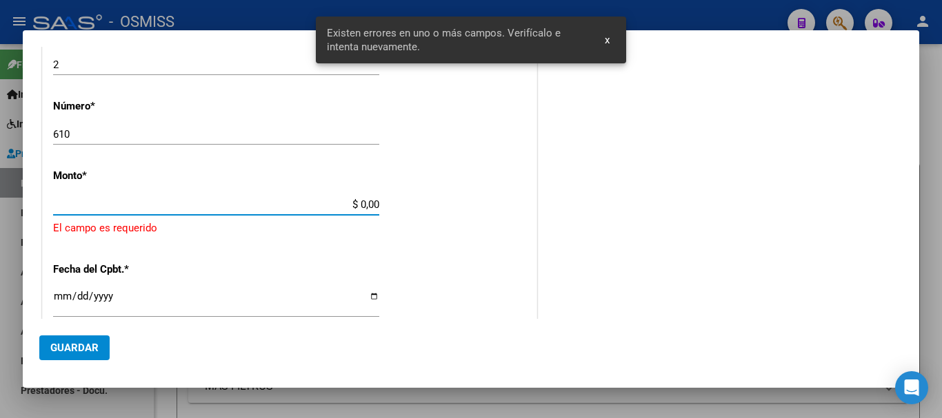
scroll to position [586, 0]
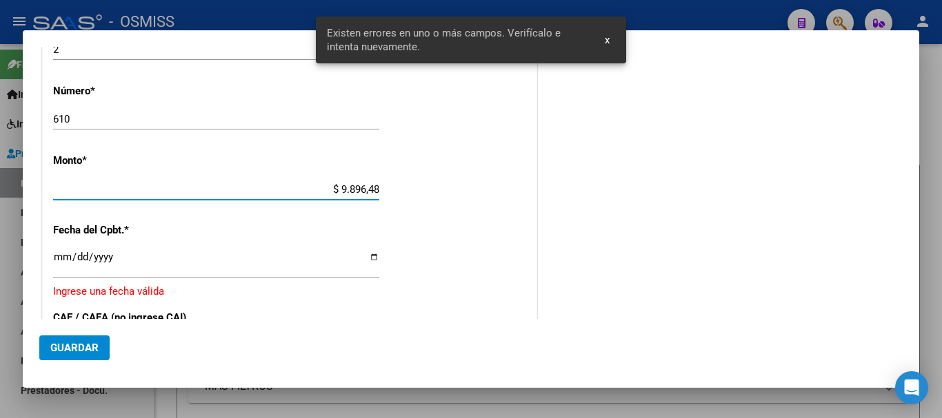
type input "$ 98.964,88"
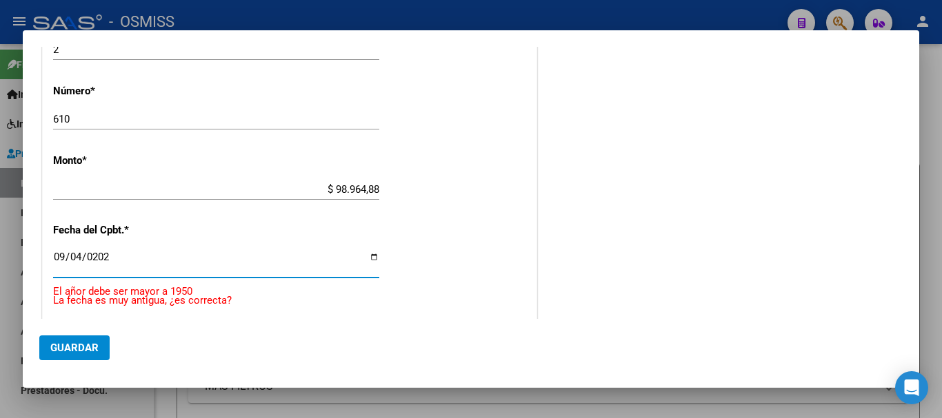
type input "2025-09-04"
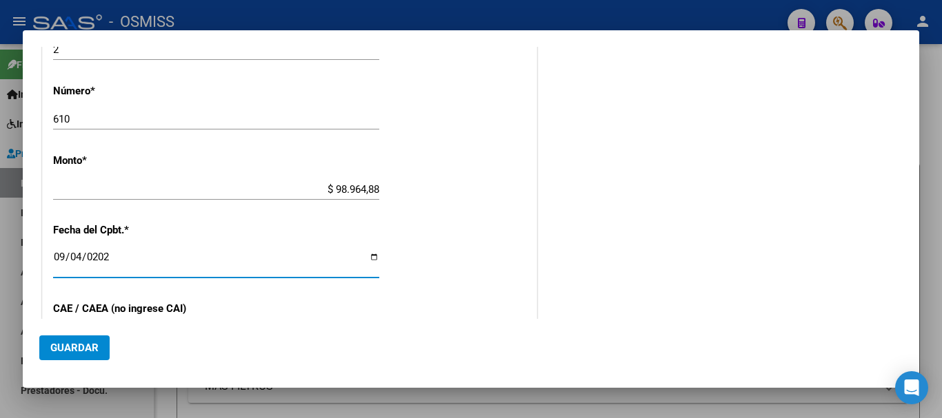
scroll to position [740, 0]
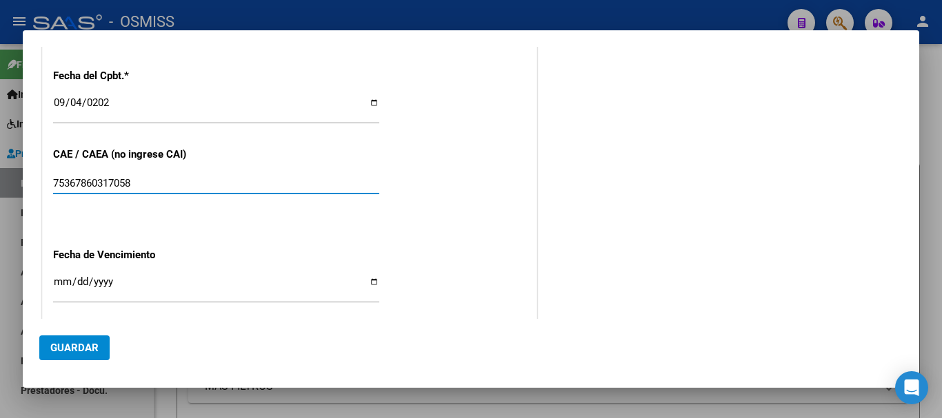
type input "75367860317058"
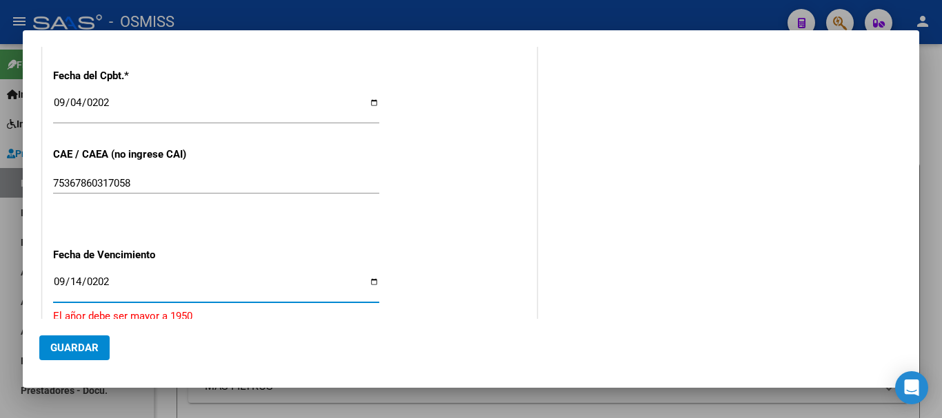
type input "2025-09-14"
click at [82, 346] on span "Guardar" at bounding box center [74, 348] width 48 height 12
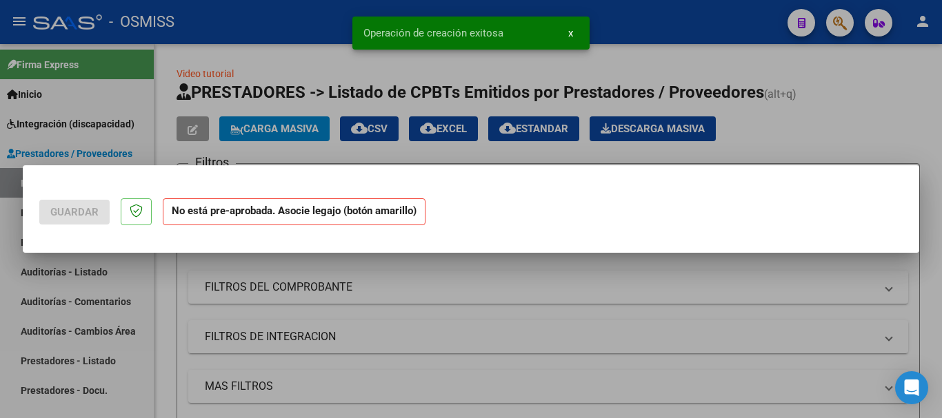
scroll to position [0, 0]
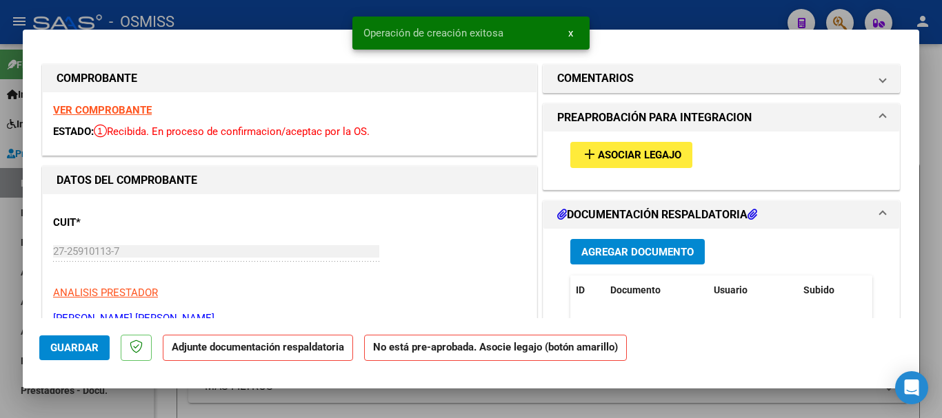
click at [632, 159] on span "Asociar Legajo" at bounding box center [639, 156] width 83 height 12
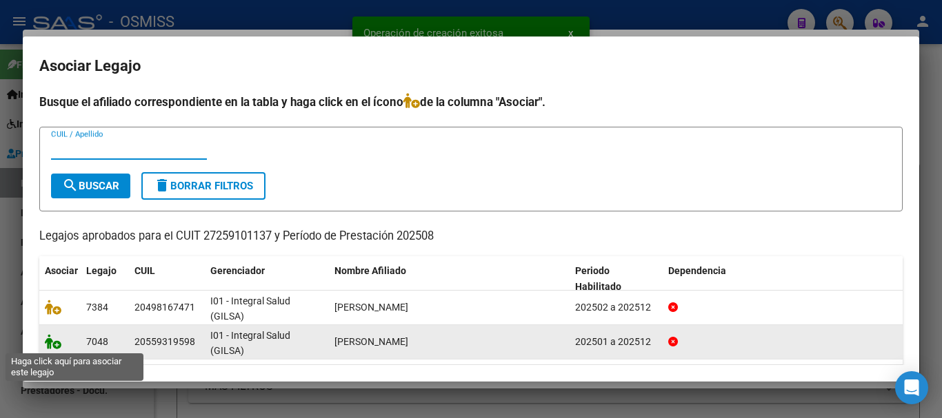
click at [57, 339] on icon at bounding box center [53, 341] width 17 height 15
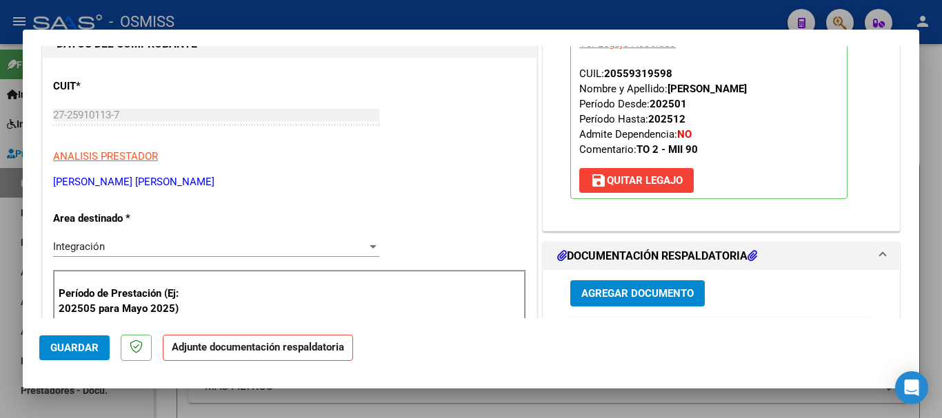
scroll to position [138, 0]
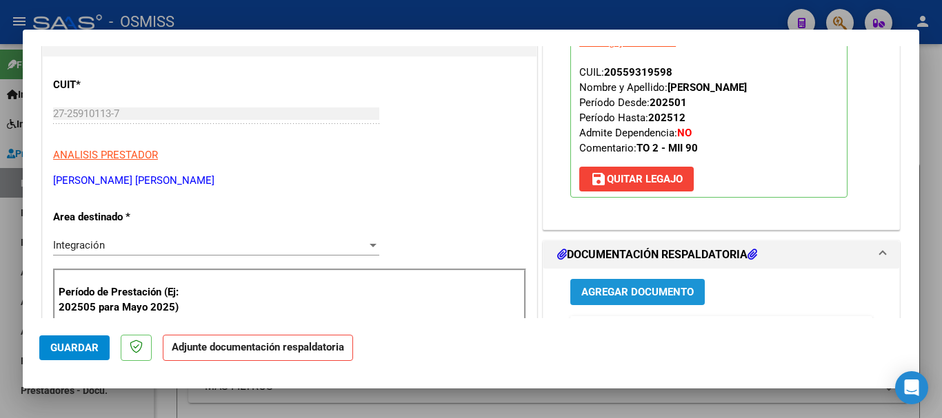
click at [617, 285] on button "Agregar Documento" at bounding box center [637, 292] width 134 height 26
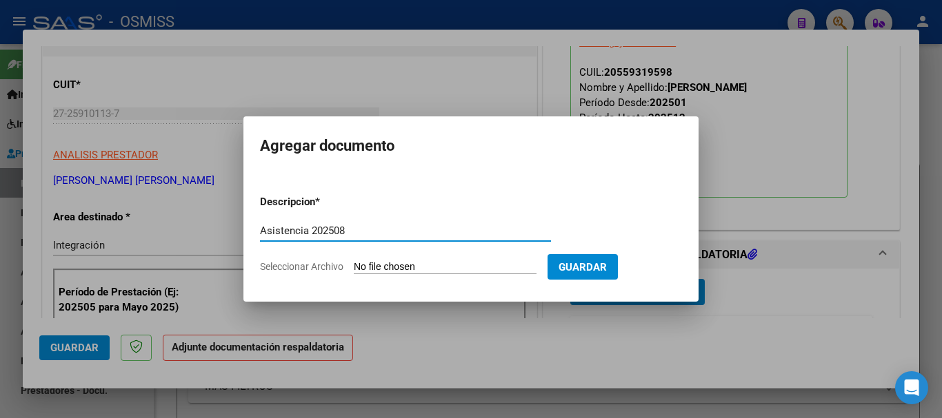
type input "Asistencia 202508"
click at [445, 278] on form "Descripcion * Asistencia 202508 Escriba aquí una descripcion Seleccionar Archiv…" at bounding box center [471, 234] width 422 height 101
click at [446, 272] on input "Seleccionar Archivo" at bounding box center [445, 267] width 183 height 13
type input "C:\fakepath\Li Causi. Asistencia 202508.pdf"
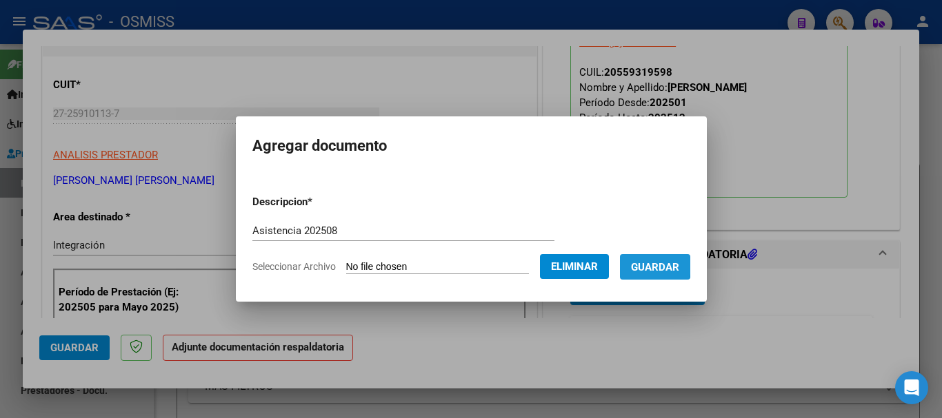
click at [647, 265] on span "Guardar" at bounding box center [655, 267] width 48 height 12
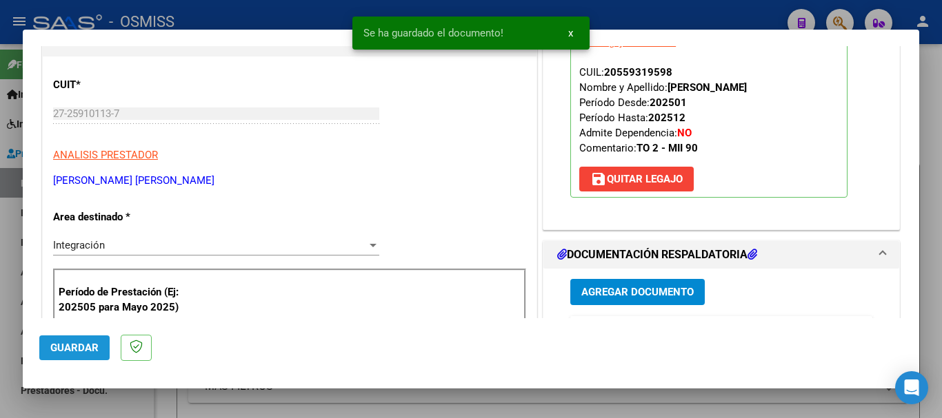
click at [88, 350] on span "Guardar" at bounding box center [74, 348] width 48 height 12
click at [91, 401] on div at bounding box center [471, 209] width 942 height 418
type input "$ 0,00"
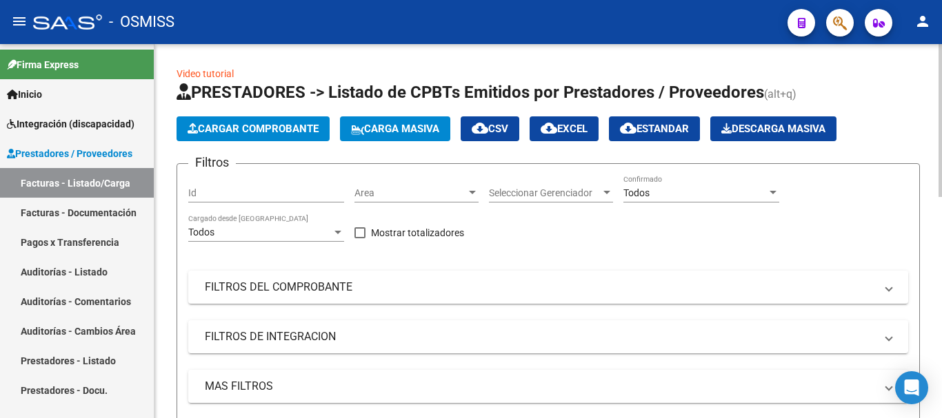
click at [216, 129] on span "Cargar Comprobante" at bounding box center [252, 129] width 131 height 12
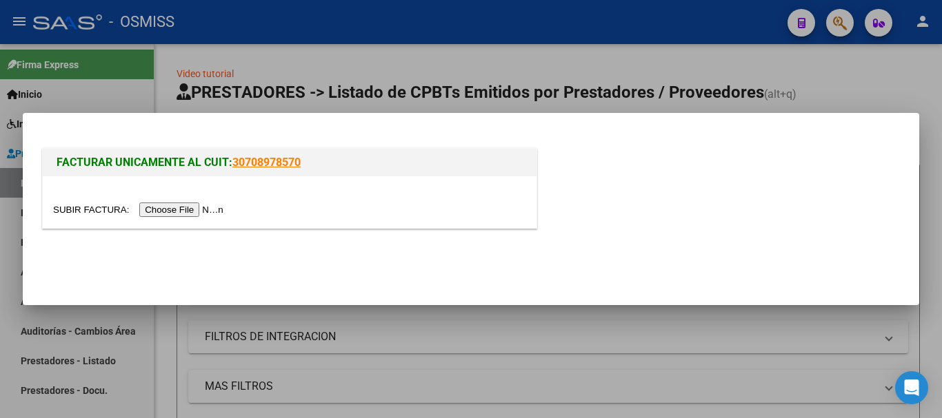
click at [208, 207] on input "file" at bounding box center [140, 210] width 174 height 14
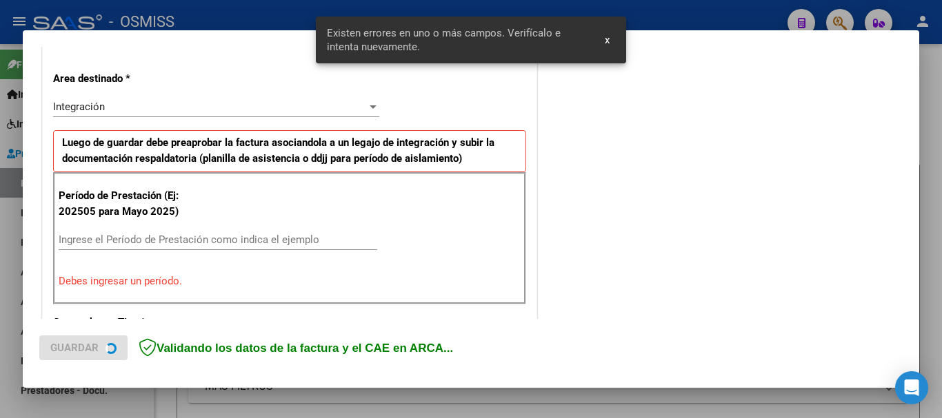
scroll to position [318, 0]
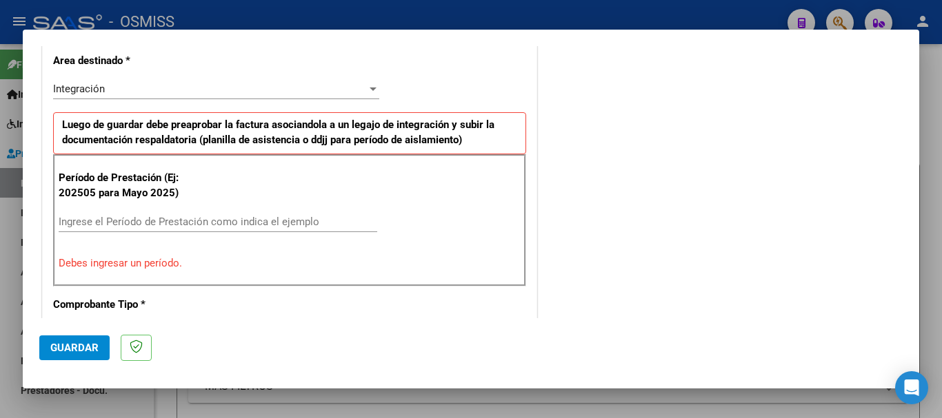
click at [117, 223] on input "Ingrese el Período de Prestación como indica el ejemplo" at bounding box center [218, 222] width 318 height 12
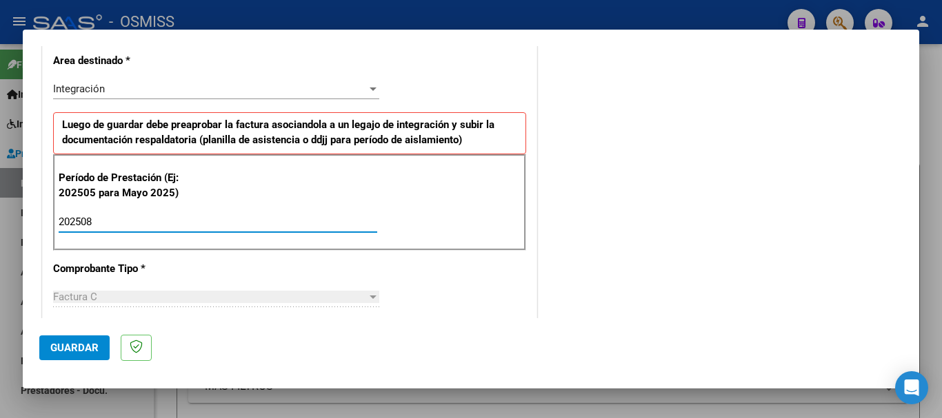
type input "202508"
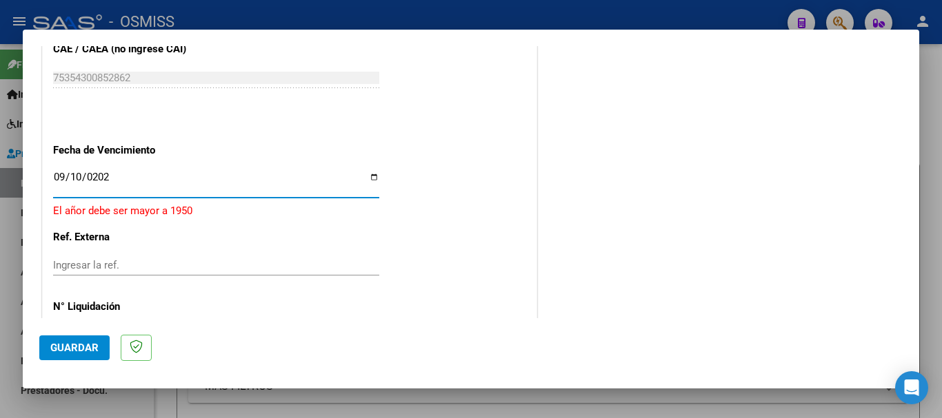
type input "2025-09-10"
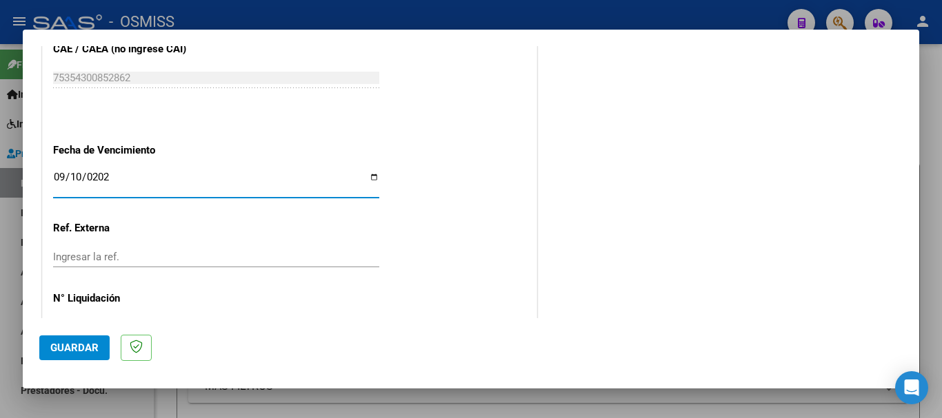
click at [88, 355] on button "Guardar" at bounding box center [74, 348] width 70 height 25
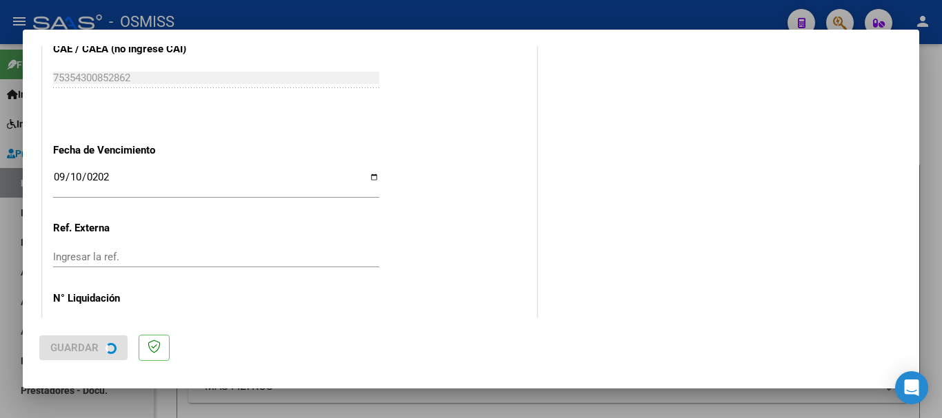
scroll to position [0, 0]
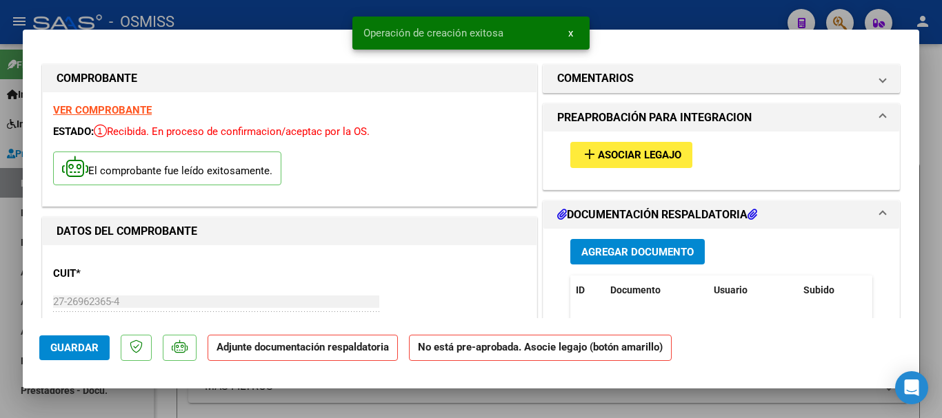
click at [589, 154] on mat-icon "add" at bounding box center [589, 154] width 17 height 17
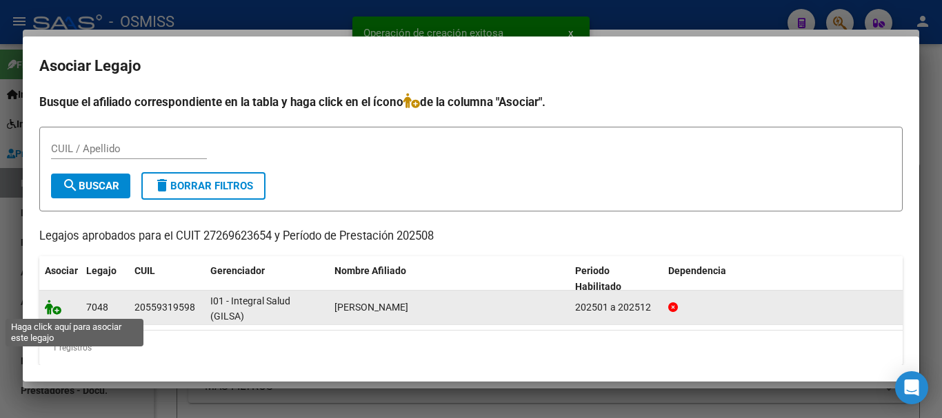
click at [48, 303] on icon at bounding box center [53, 307] width 17 height 15
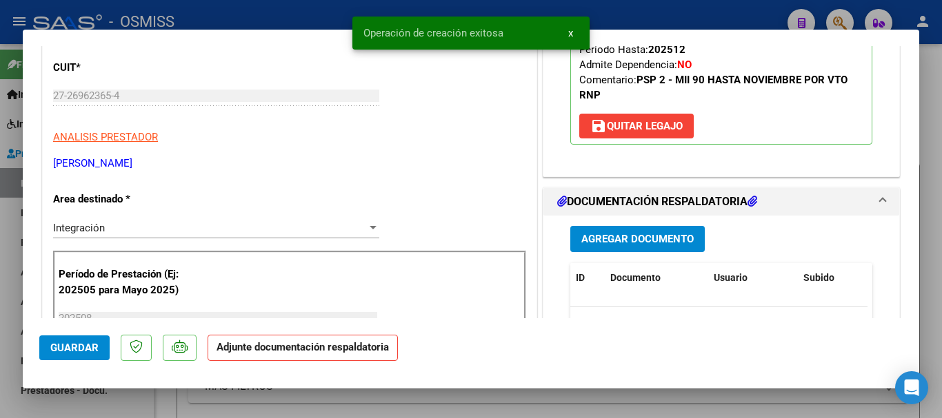
scroll to position [207, 0]
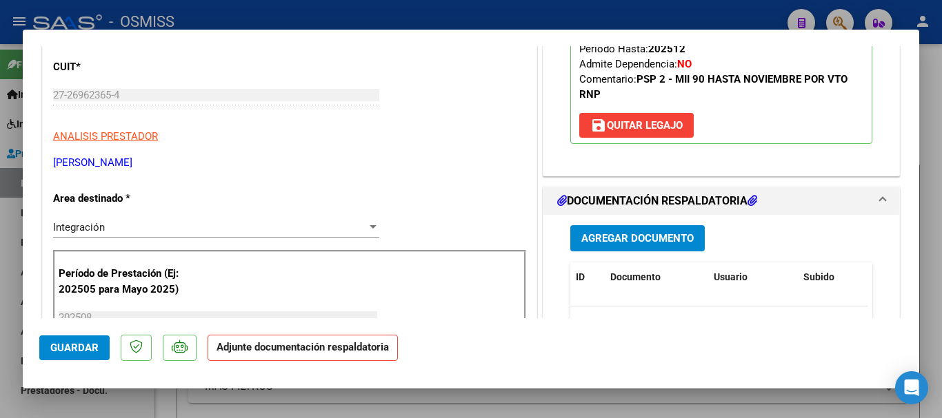
click at [617, 238] on span "Agregar Documento" at bounding box center [637, 239] width 112 height 12
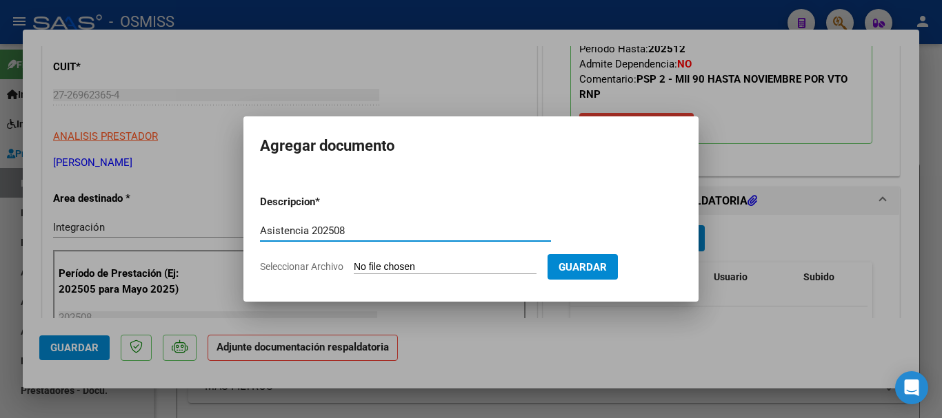
type input "Asistencia 202508"
click at [381, 266] on input "Seleccionar Archivo" at bounding box center [445, 267] width 183 height 13
type input "C:\fakepath\Marengo. Asistencia 202508.pdf"
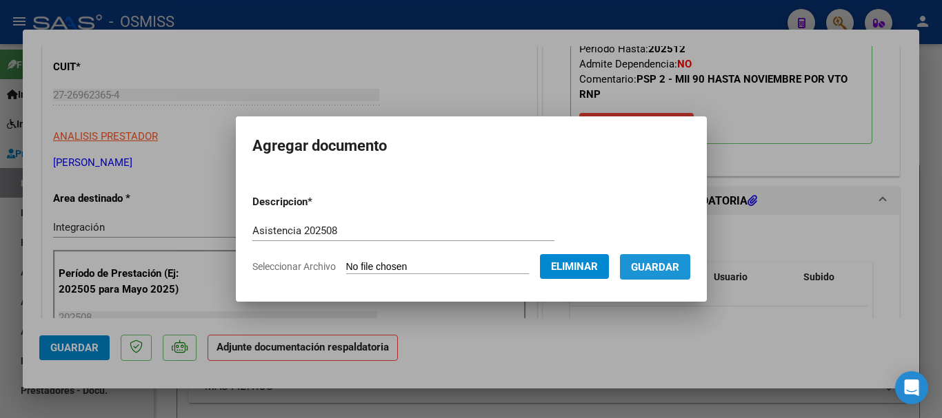
click at [679, 272] on span "Guardar" at bounding box center [655, 267] width 48 height 12
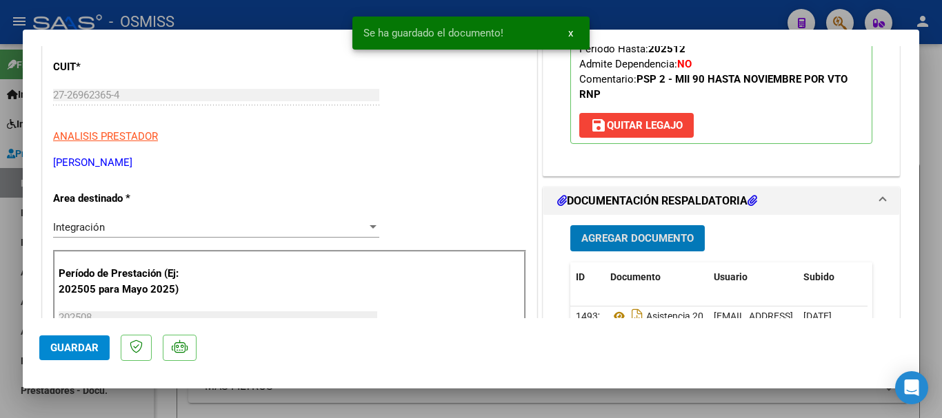
click at [54, 349] on span "Guardar" at bounding box center [74, 348] width 48 height 12
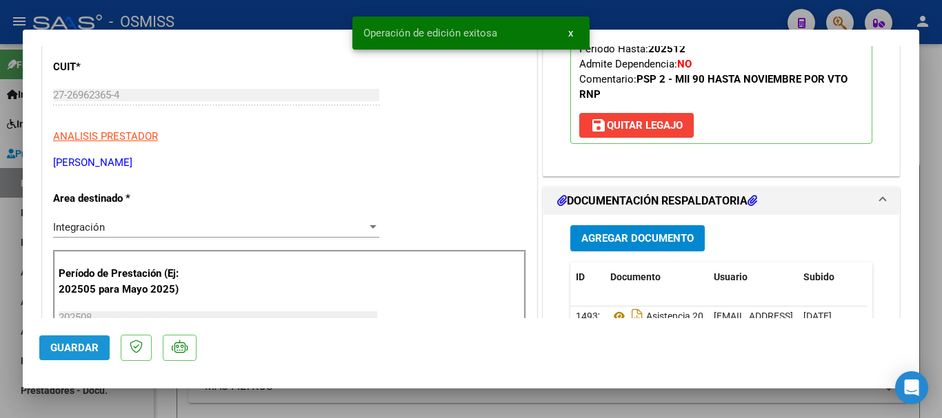
click at [54, 349] on span "Guardar" at bounding box center [74, 348] width 48 height 12
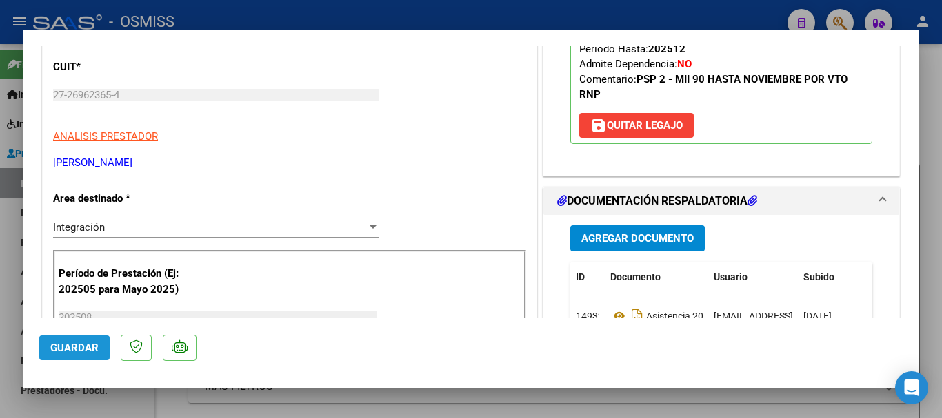
click at [70, 351] on span "Guardar" at bounding box center [74, 348] width 48 height 12
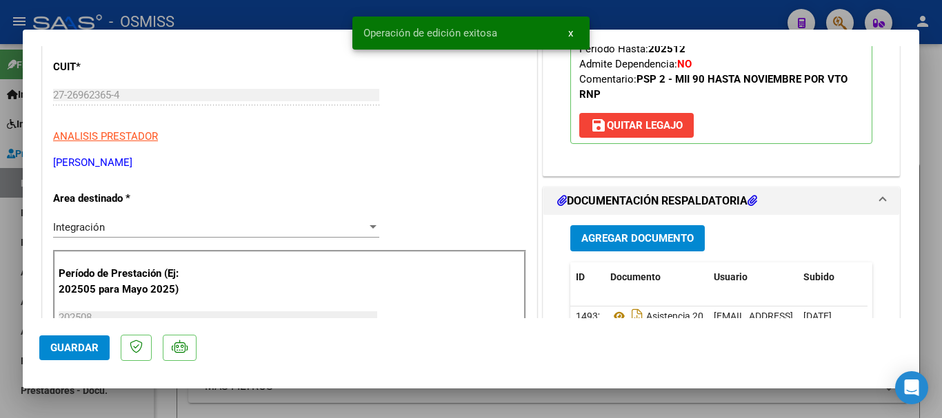
click at [70, 352] on span "Guardar" at bounding box center [74, 348] width 48 height 12
click at [105, 400] on div at bounding box center [471, 209] width 942 height 418
type input "$ 0,00"
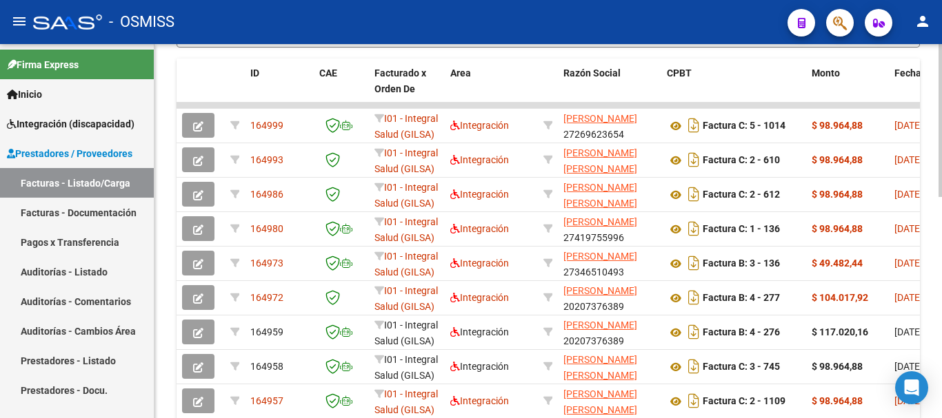
scroll to position [466, 0]
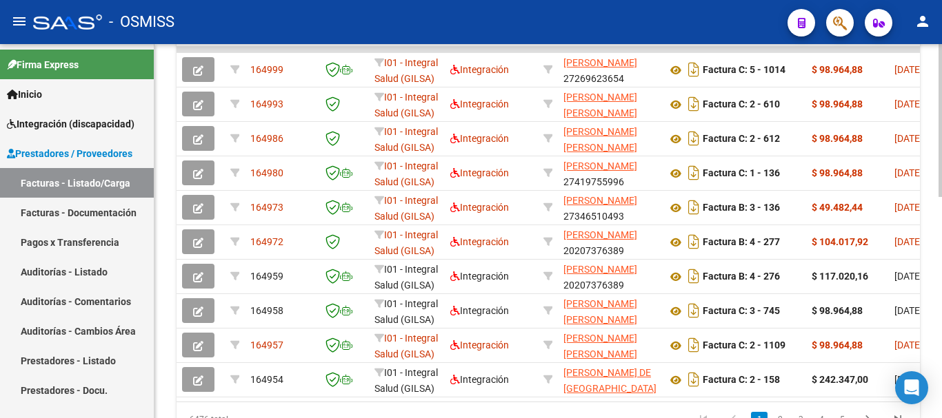
click at [941, 305] on div at bounding box center [939, 315] width 3 height 153
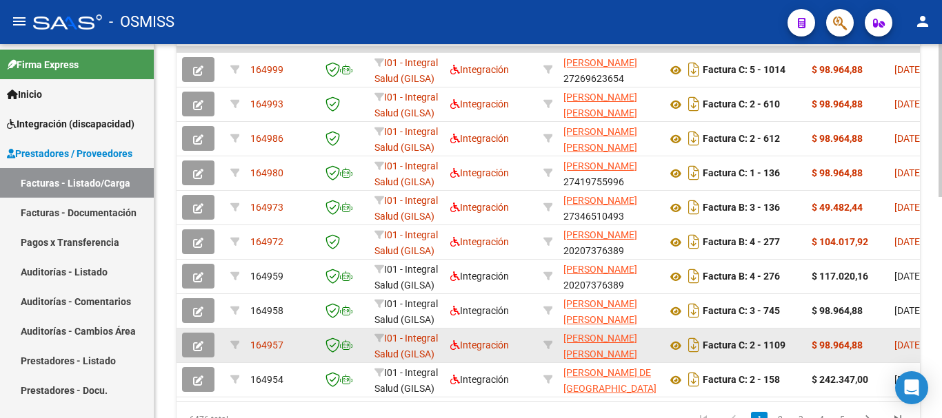
click at [199, 348] on icon "button" at bounding box center [198, 346] width 10 height 10
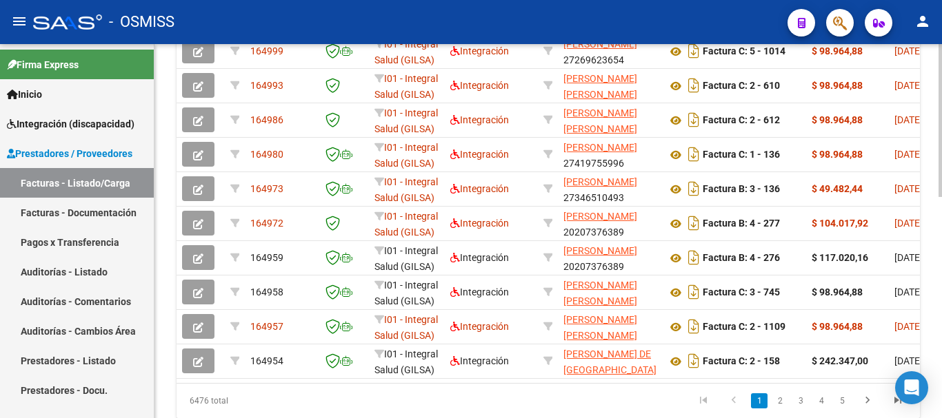
scroll to position [488, 0]
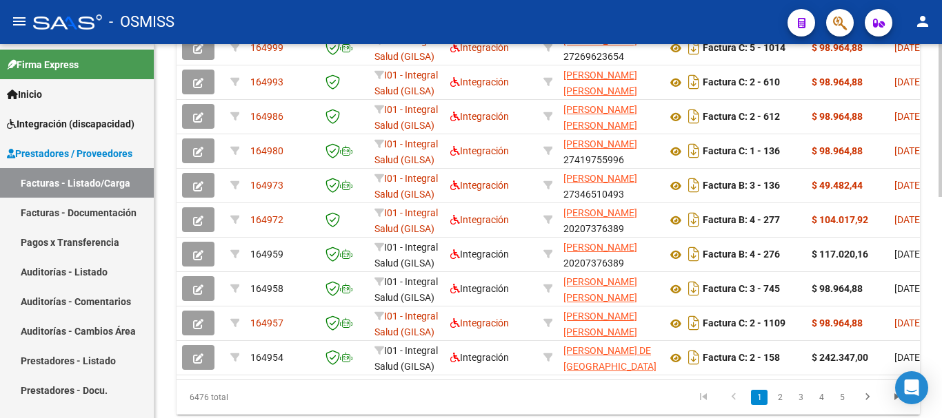
click at [941, 285] on div at bounding box center [939, 324] width 3 height 153
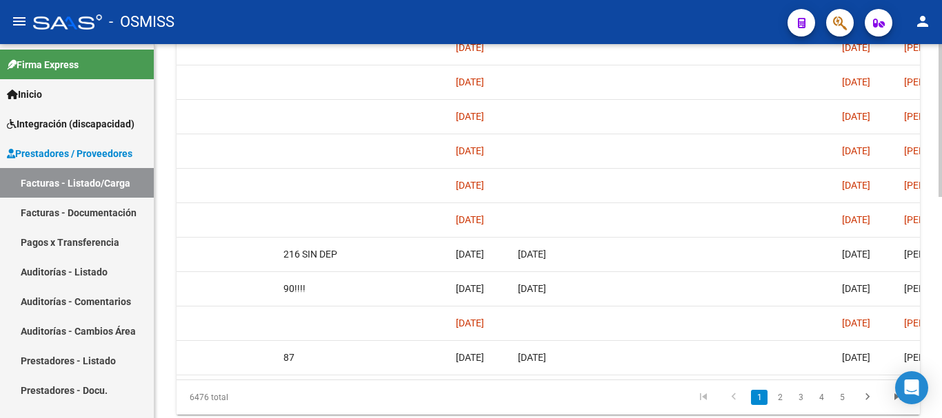
scroll to position [0, 2257]
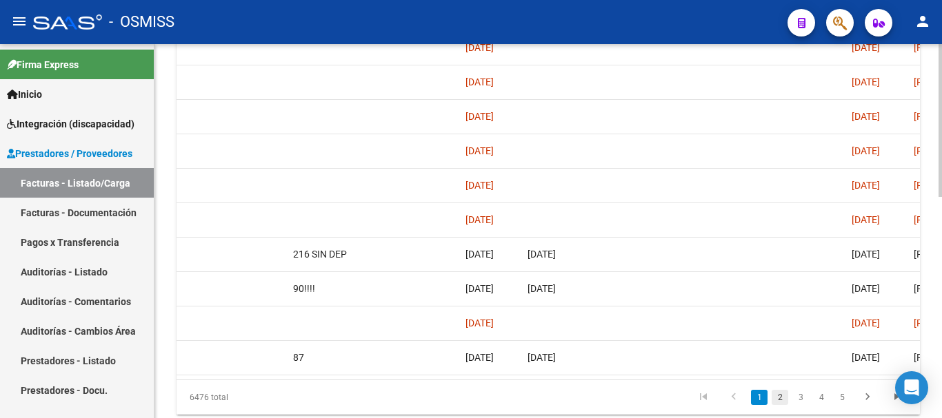
click at [780, 405] on link "2" at bounding box center [779, 397] width 17 height 15
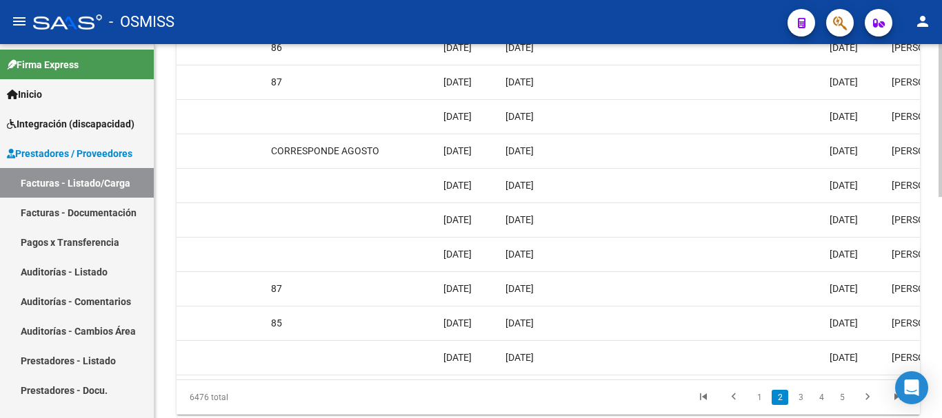
scroll to position [0, 2270]
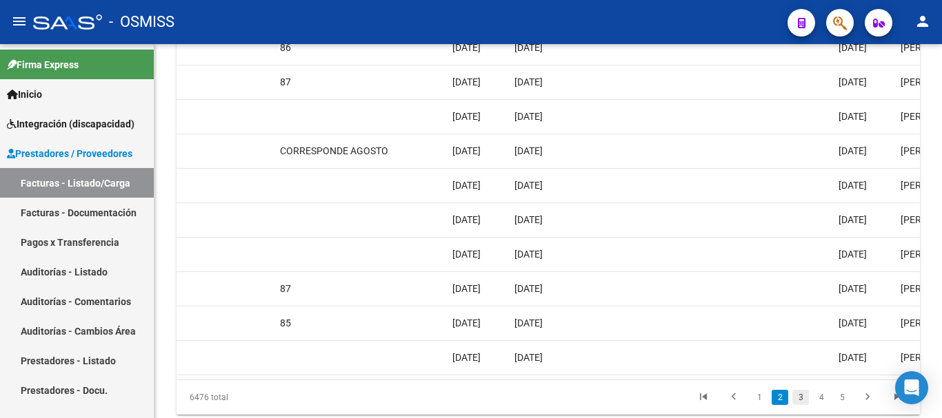
click at [799, 405] on link "3" at bounding box center [800, 397] width 17 height 15
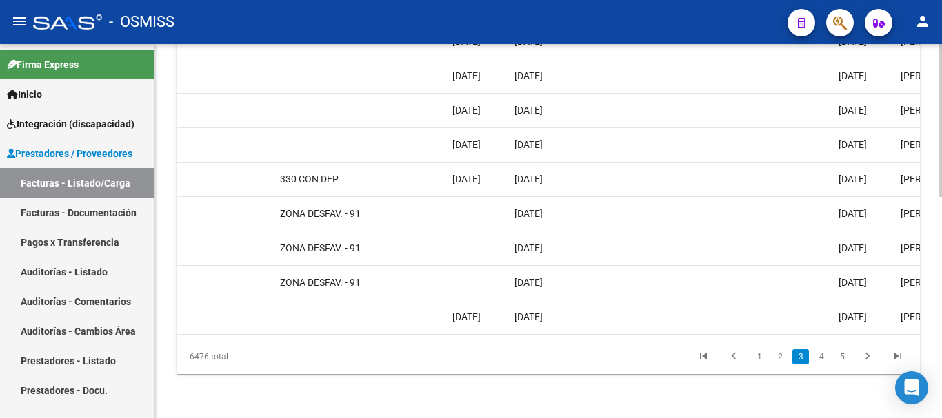
click at [941, 366] on div at bounding box center [939, 341] width 3 height 153
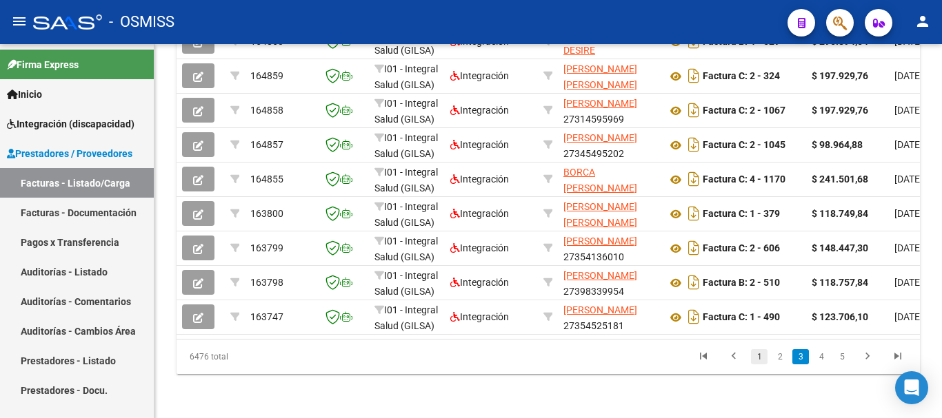
click at [755, 361] on link "1" at bounding box center [759, 356] width 17 height 15
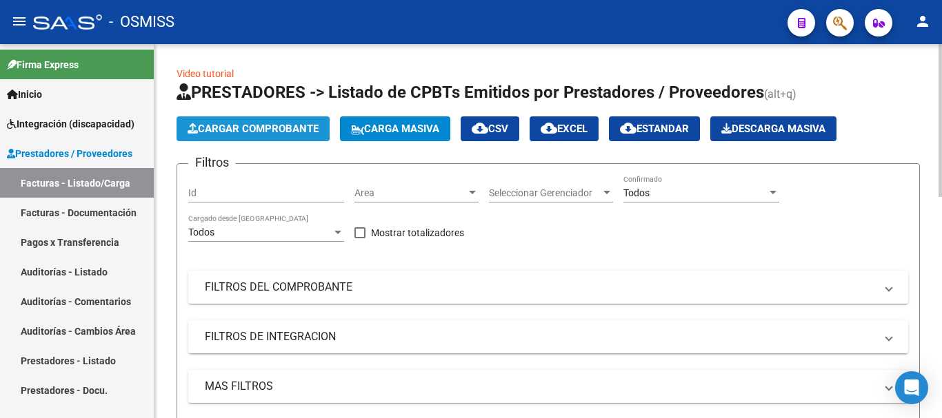
click at [229, 129] on span "Cargar Comprobante" at bounding box center [252, 129] width 131 height 12
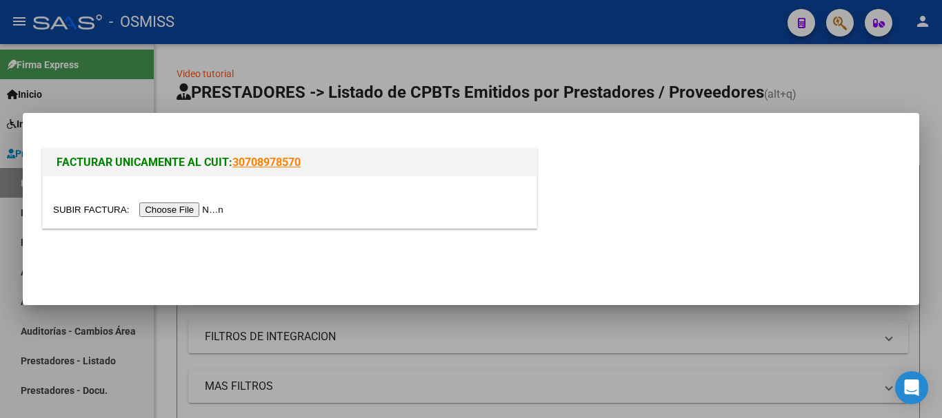
click at [187, 210] on input "file" at bounding box center [140, 210] width 174 height 14
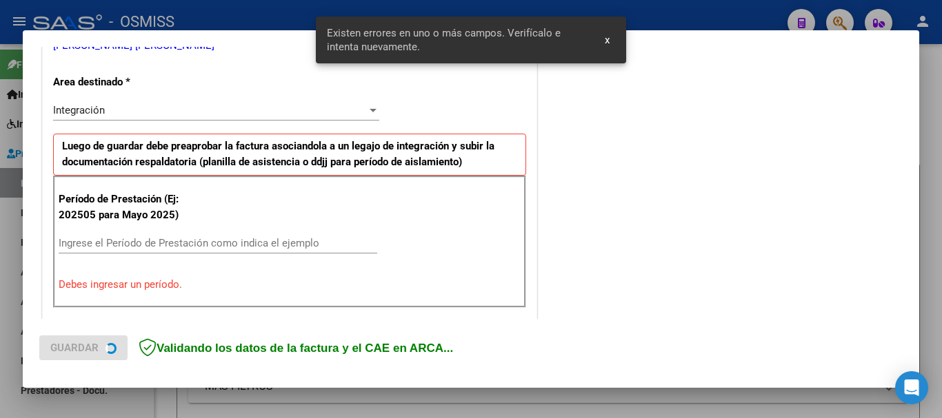
scroll to position [275, 0]
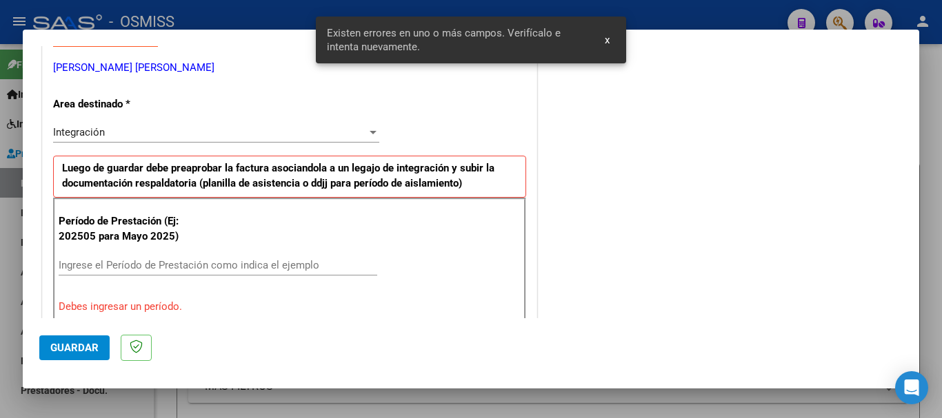
click at [197, 259] on input "Ingrese el Período de Prestación como indica el ejemplo" at bounding box center [218, 265] width 318 height 12
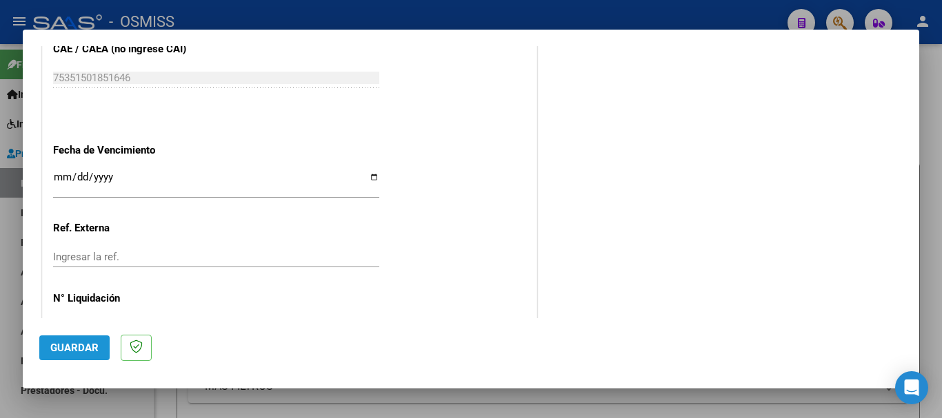
click at [86, 347] on span "Guardar" at bounding box center [74, 348] width 48 height 12
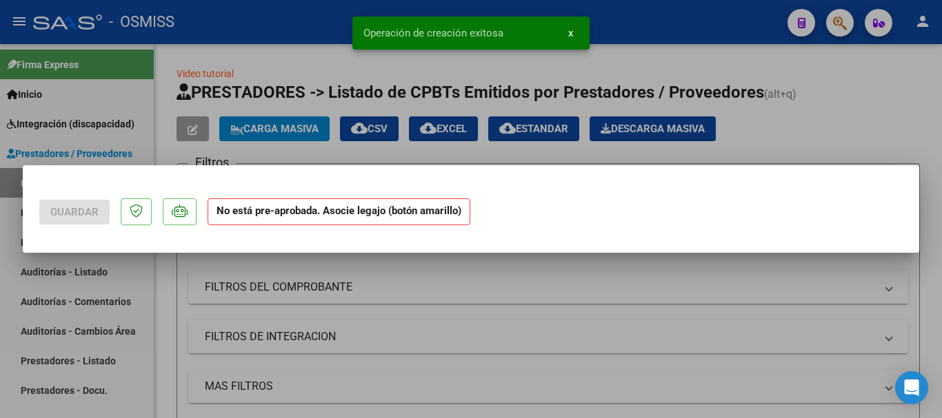
scroll to position [0, 0]
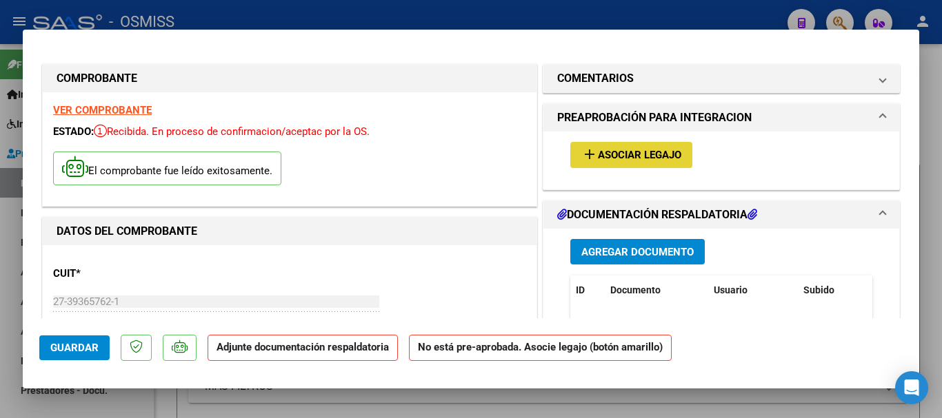
click at [648, 156] on span "Asociar Legajo" at bounding box center [639, 156] width 83 height 12
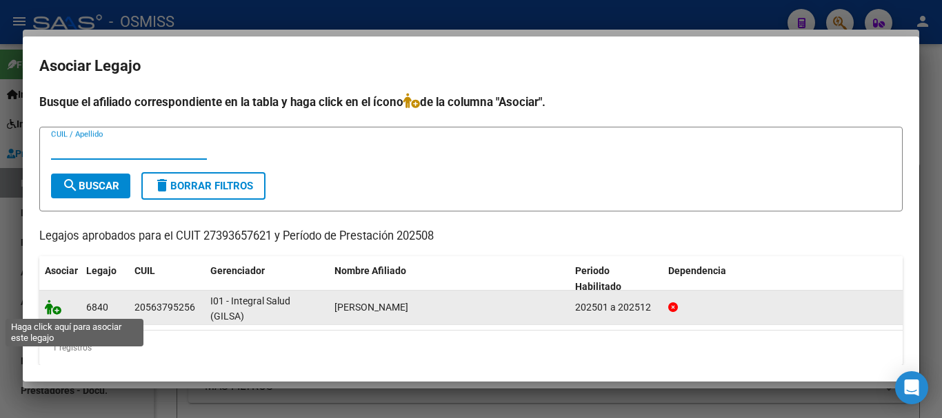
click at [48, 307] on icon at bounding box center [53, 307] width 17 height 15
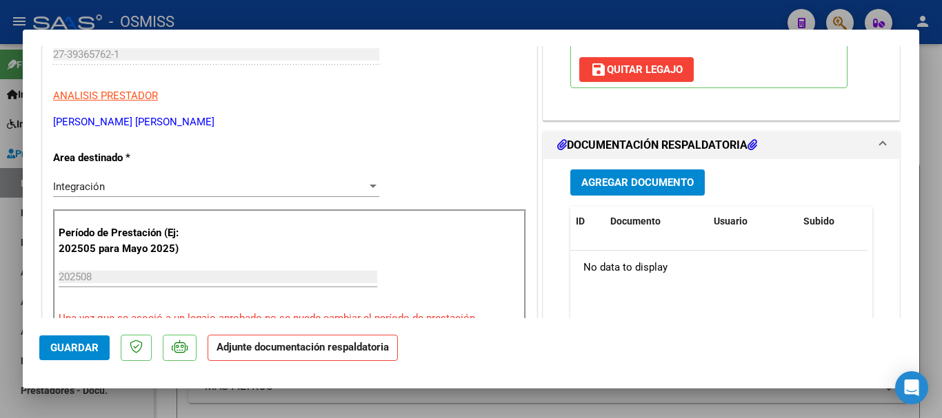
scroll to position [276, 0]
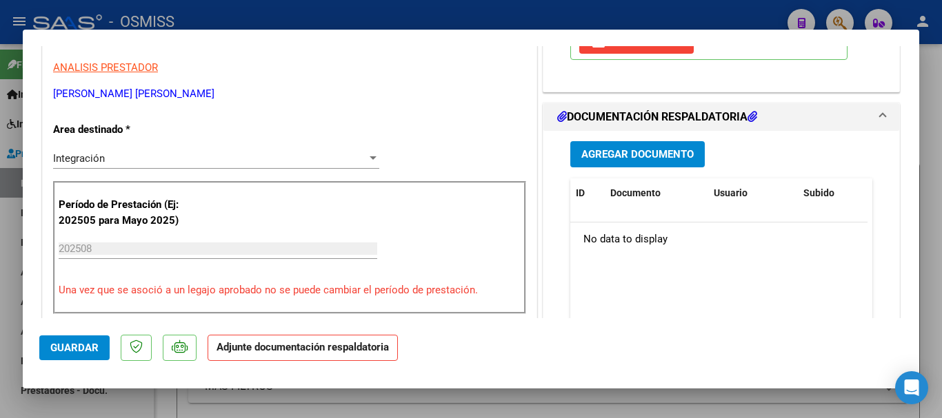
click at [620, 156] on span "Agregar Documento" at bounding box center [637, 155] width 112 height 12
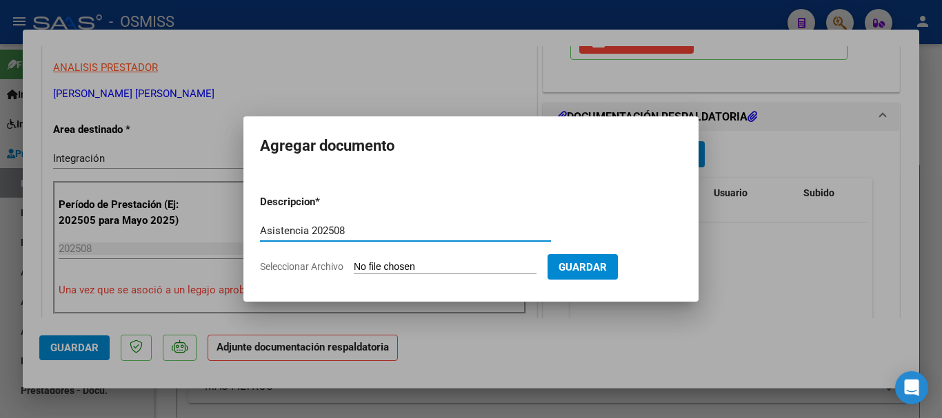
click at [401, 269] on input "Seleccionar Archivo" at bounding box center [445, 267] width 183 height 13
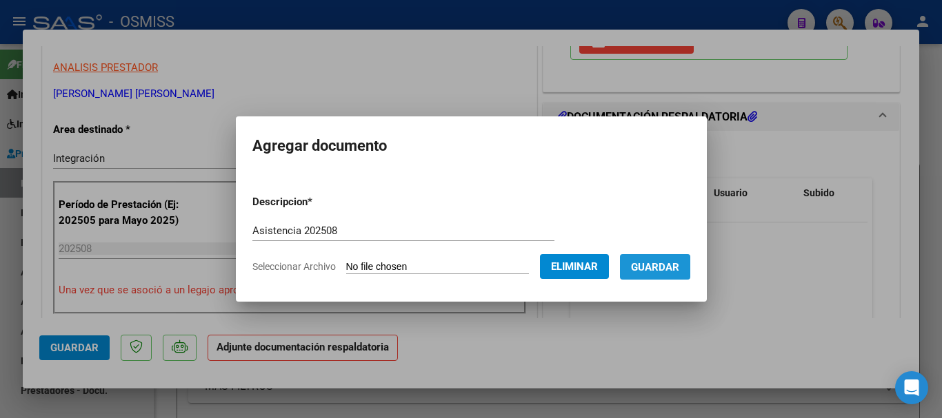
click at [666, 270] on span "Guardar" at bounding box center [655, 267] width 48 height 12
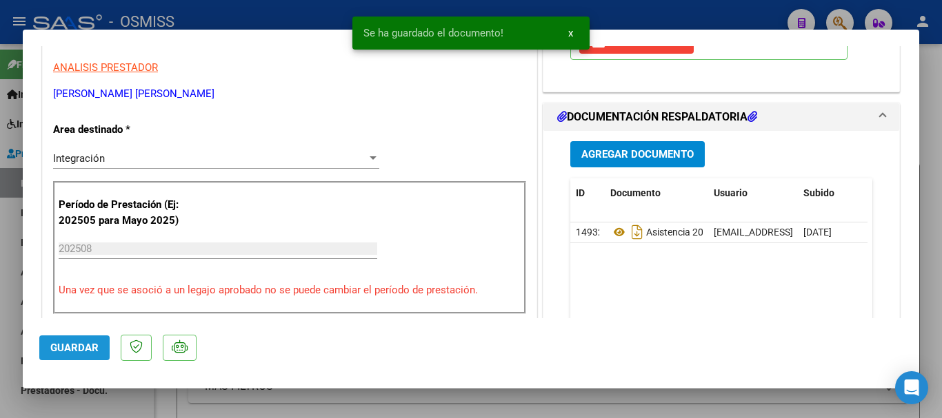
click at [76, 352] on span "Guardar" at bounding box center [74, 348] width 48 height 12
click at [72, 347] on span "Guardar" at bounding box center [74, 348] width 48 height 12
click at [77, 343] on span "Guardar" at bounding box center [74, 348] width 48 height 12
click at [115, 401] on div at bounding box center [471, 209] width 942 height 418
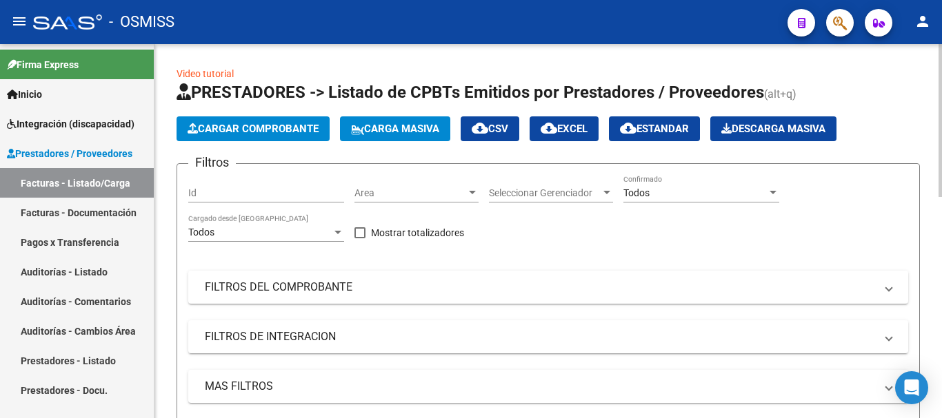
click at [246, 116] on button "Cargar Comprobante" at bounding box center [252, 128] width 153 height 25
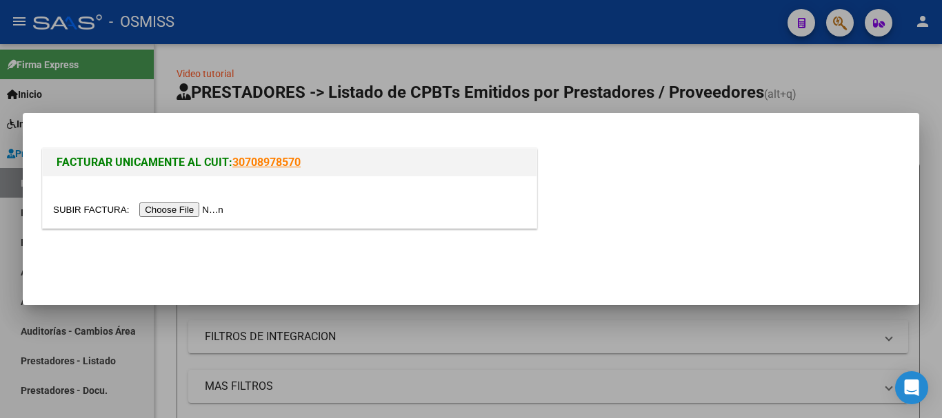
click at [203, 215] on input "file" at bounding box center [140, 210] width 174 height 14
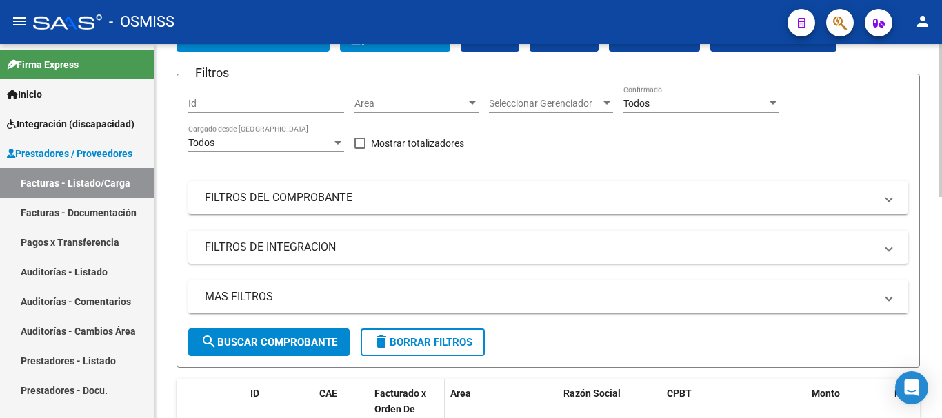
scroll to position [69, 0]
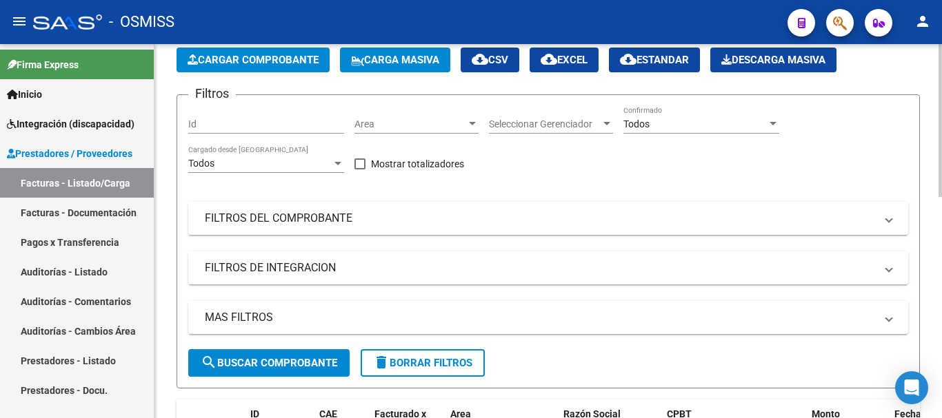
click at [476, 222] on mat-panel-title "FILTROS DEL COMPROBANTE" at bounding box center [540, 218] width 670 height 15
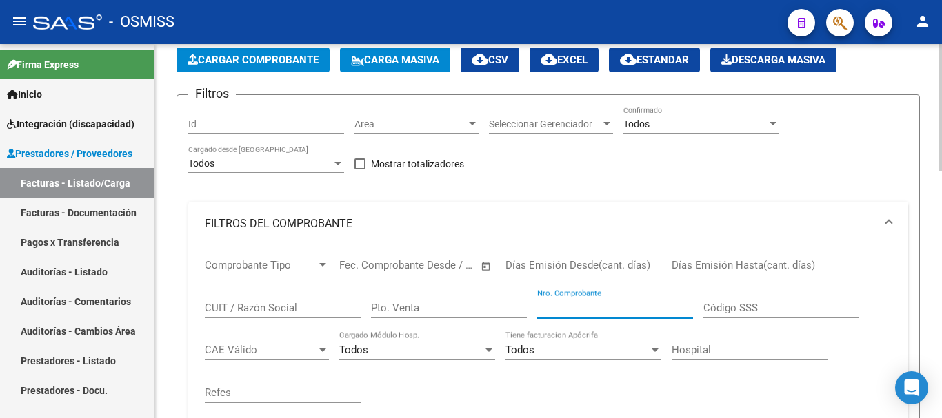
click at [561, 309] on input "Nro. Comprobante" at bounding box center [615, 308] width 156 height 12
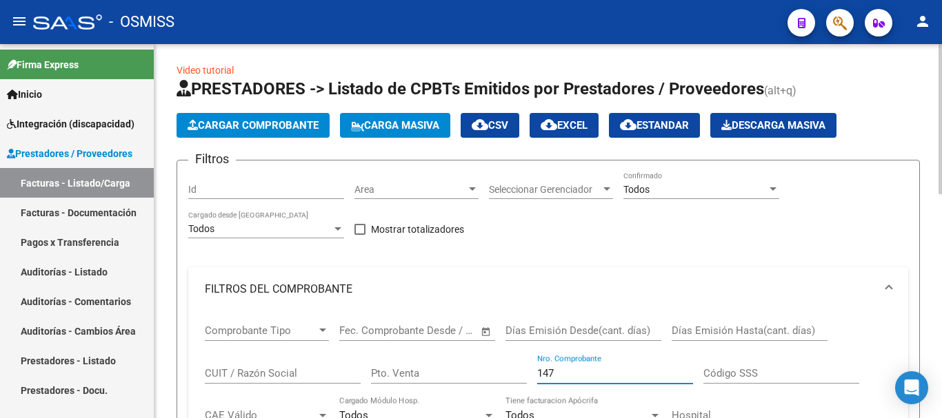
scroll to position [0, 0]
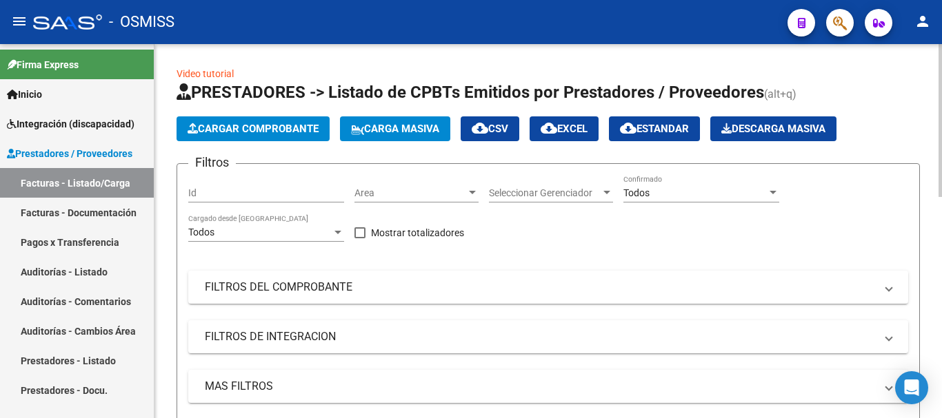
click at [247, 130] on span "Cargar Comprobante" at bounding box center [252, 129] width 131 height 12
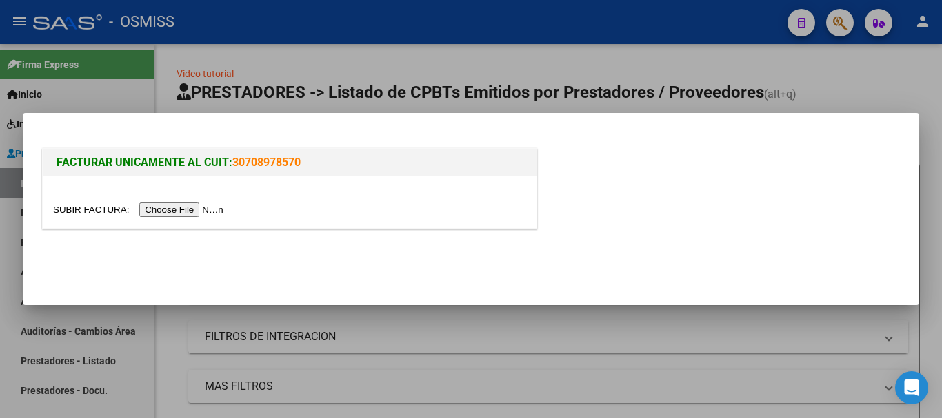
click at [190, 208] on input "file" at bounding box center [140, 210] width 174 height 14
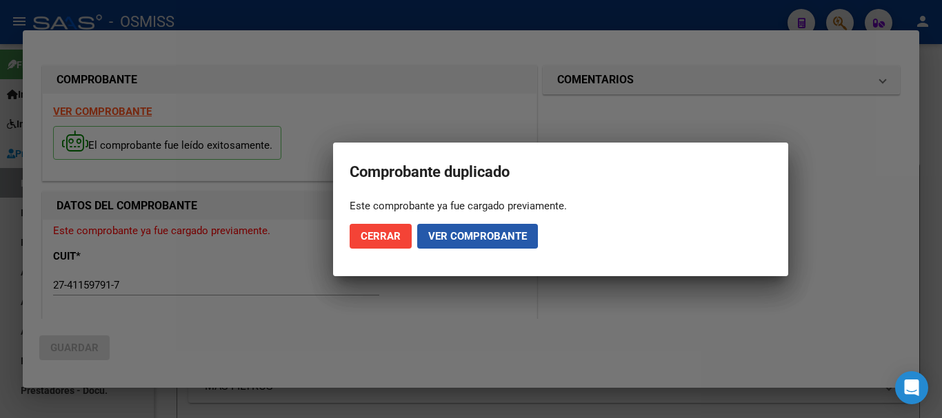
click at [451, 233] on span "Ver comprobante" at bounding box center [477, 236] width 99 height 12
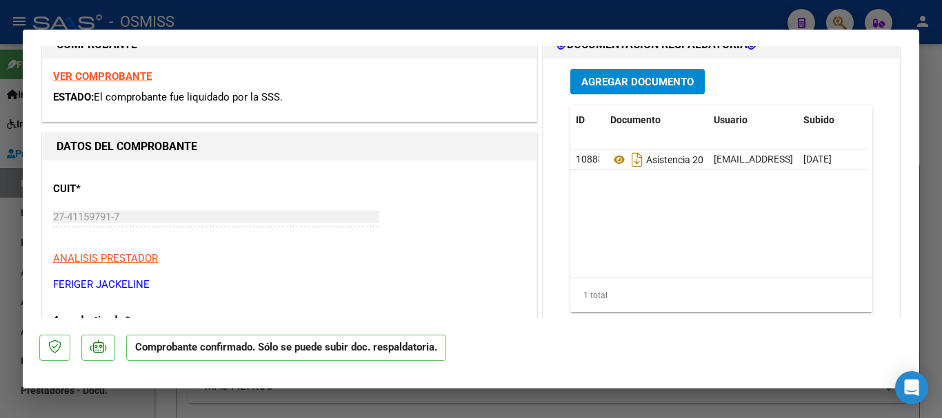
scroll to position [138, 0]
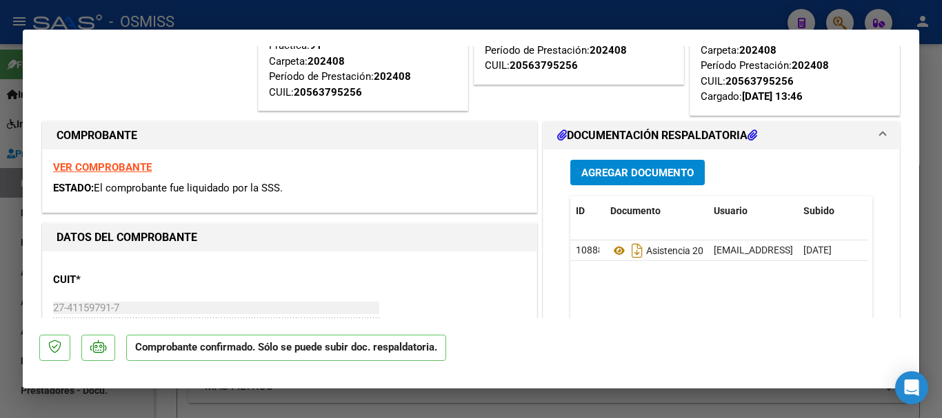
click at [136, 170] on strong "VER COMPROBANTE" at bounding box center [102, 167] width 99 height 12
type input "$ 0,00"
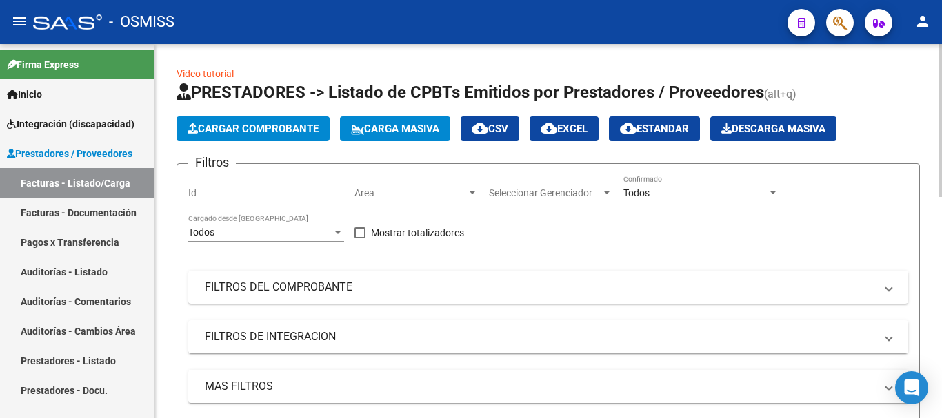
click at [235, 128] on span "Cargar Comprobante" at bounding box center [252, 129] width 131 height 12
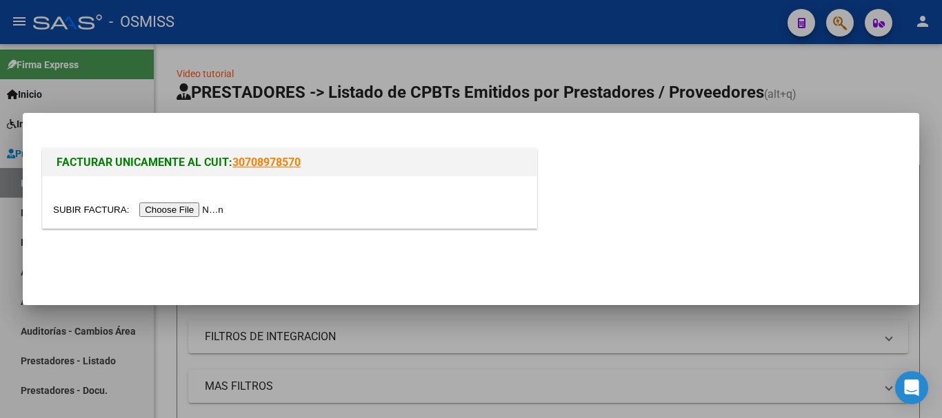
click at [170, 212] on input "file" at bounding box center [140, 210] width 174 height 14
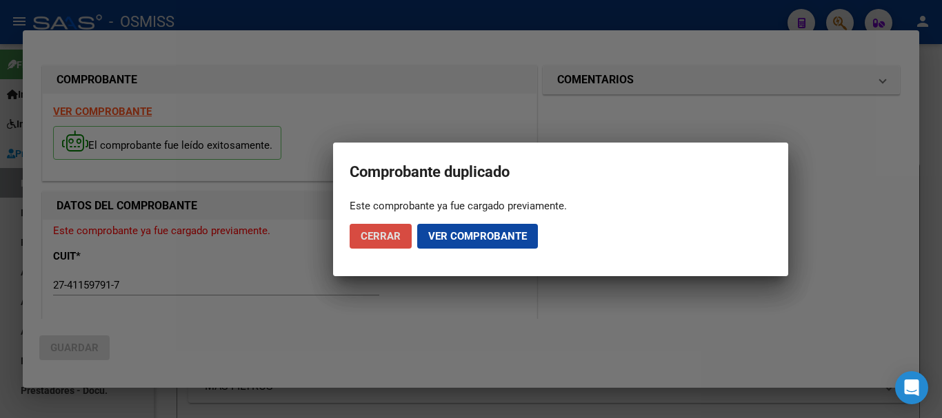
click at [392, 236] on span "Cerrar" at bounding box center [380, 236] width 40 height 12
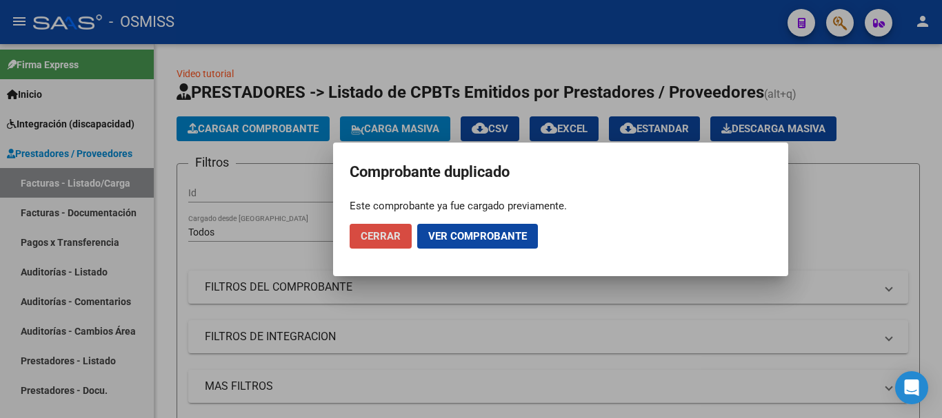
click at [385, 236] on span "Cerrar" at bounding box center [380, 236] width 40 height 12
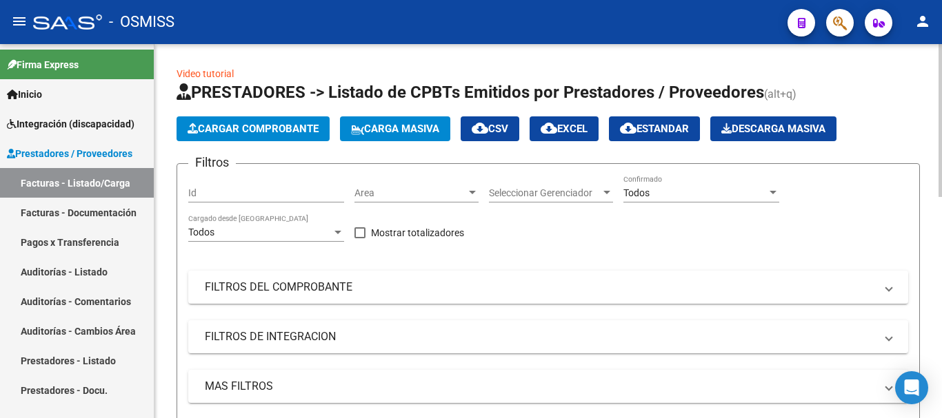
click at [205, 135] on button "Cargar Comprobante" at bounding box center [252, 128] width 153 height 25
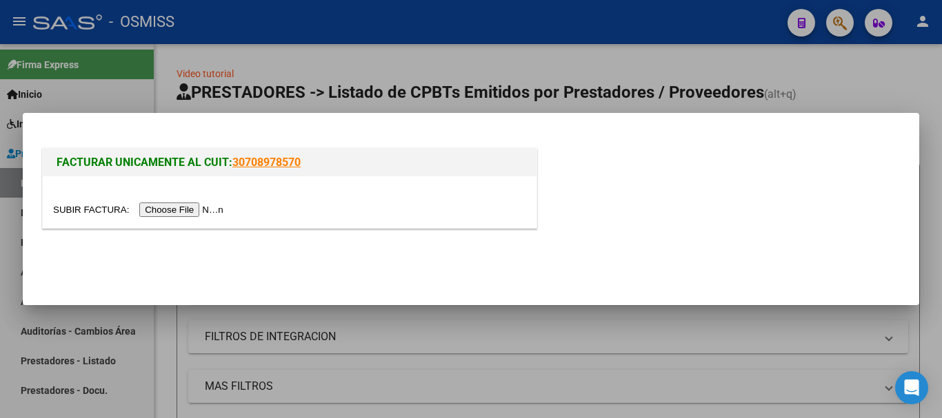
click at [207, 212] on input "file" at bounding box center [140, 210] width 174 height 14
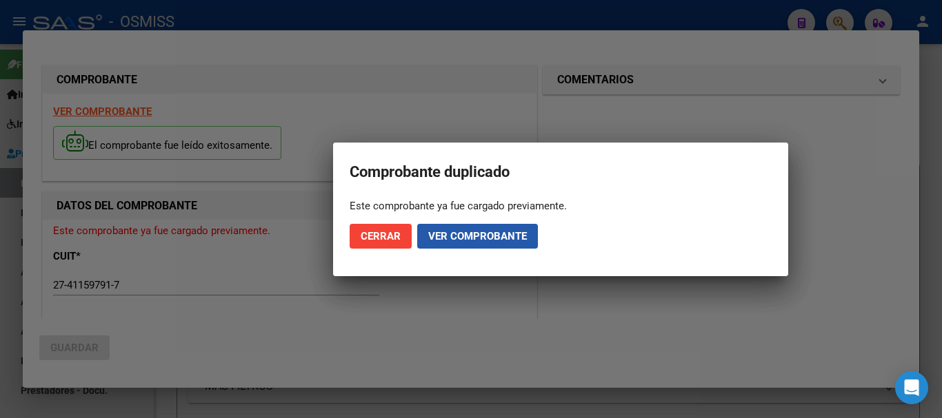
click at [448, 237] on span "Ver comprobante" at bounding box center [477, 236] width 99 height 12
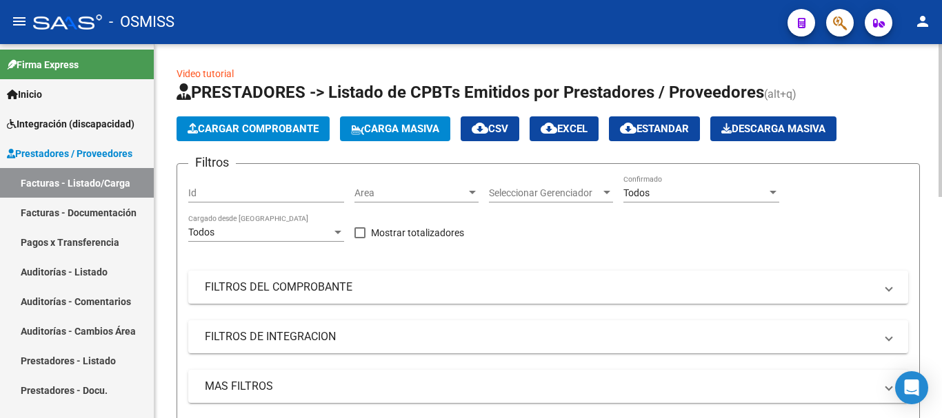
click at [221, 134] on span "Cargar Comprobante" at bounding box center [252, 129] width 131 height 12
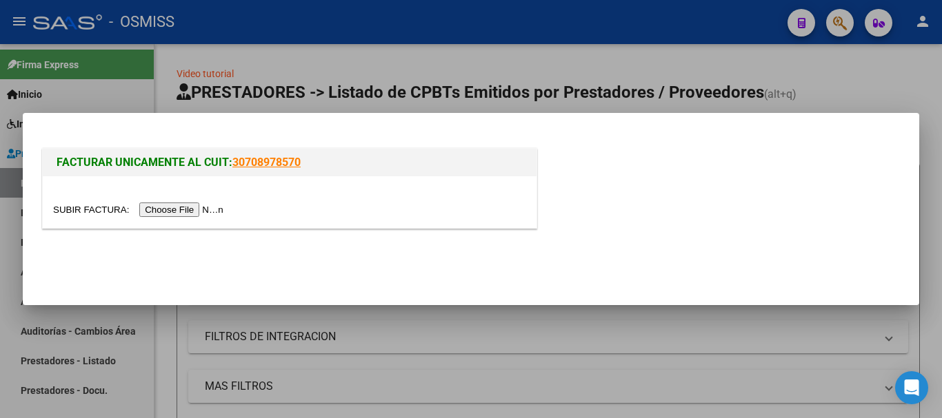
click at [201, 206] on input "file" at bounding box center [140, 210] width 174 height 14
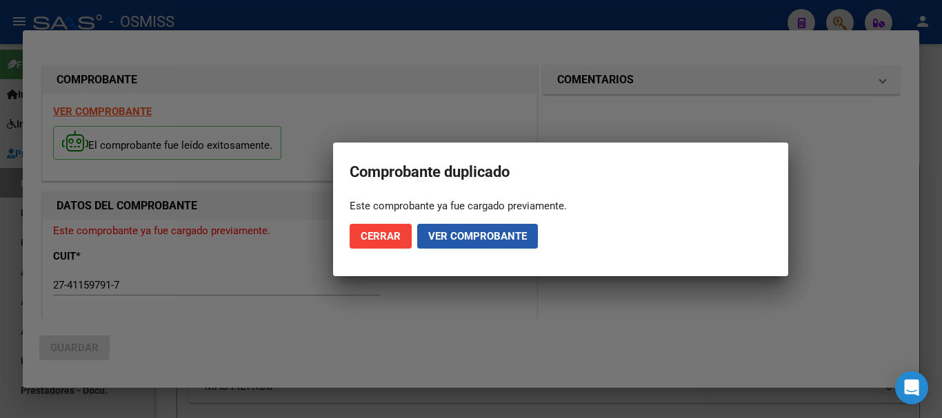
click at [451, 230] on span "Ver comprobante" at bounding box center [477, 236] width 99 height 12
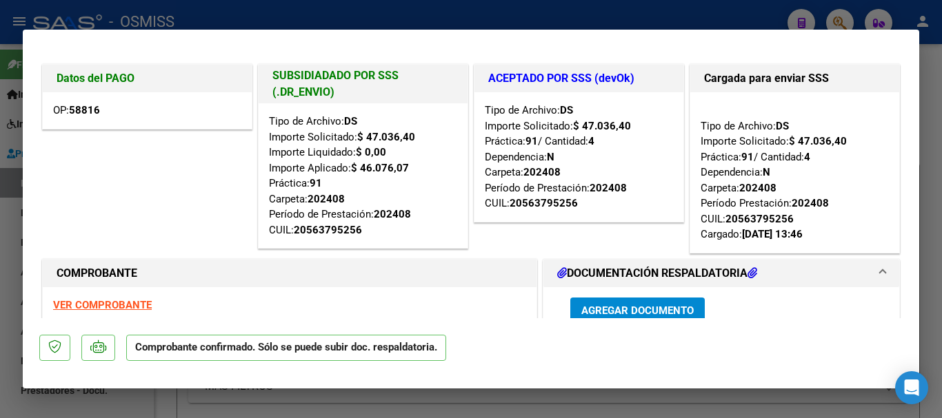
type input "$ 0,00"
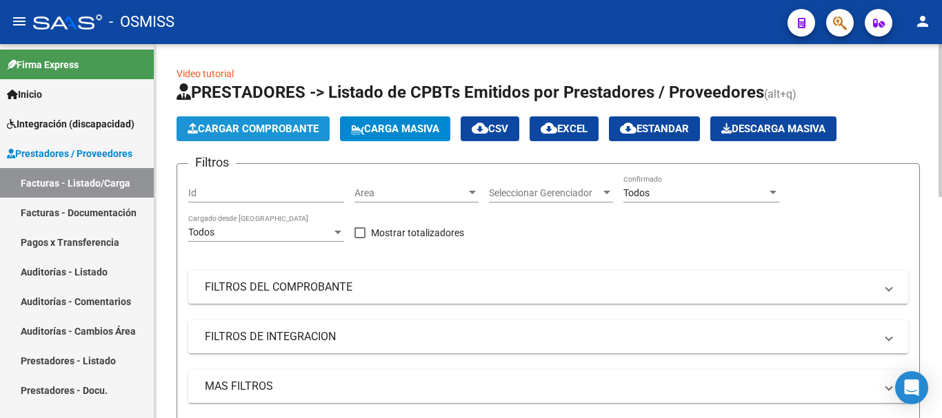
click at [271, 130] on span "Cargar Comprobante" at bounding box center [252, 129] width 131 height 12
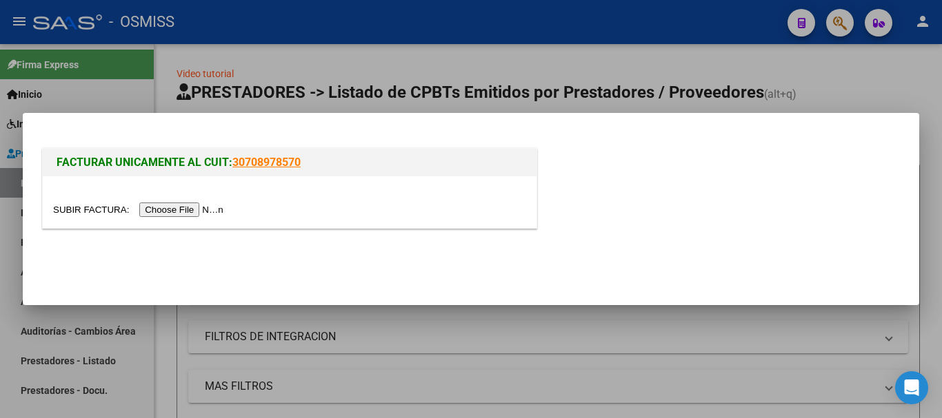
click at [218, 210] on input "file" at bounding box center [140, 210] width 174 height 14
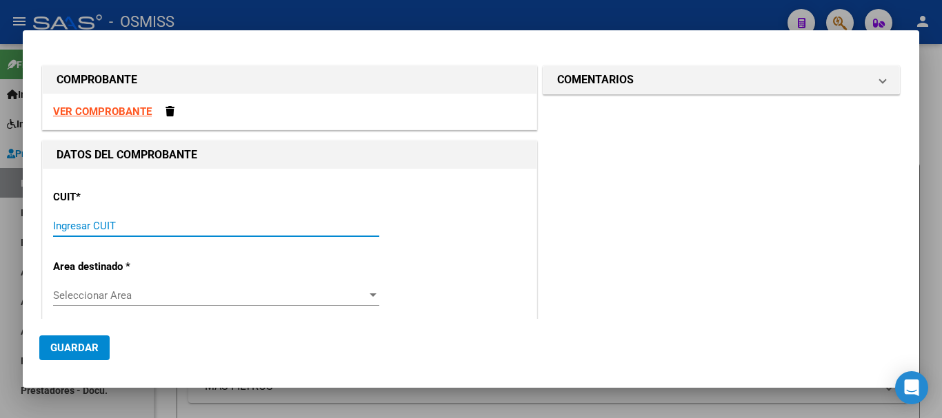
click at [159, 221] on input "Ingresar CUIT" at bounding box center [216, 226] width 326 height 12
type input "27-41159791-7"
type input "1"
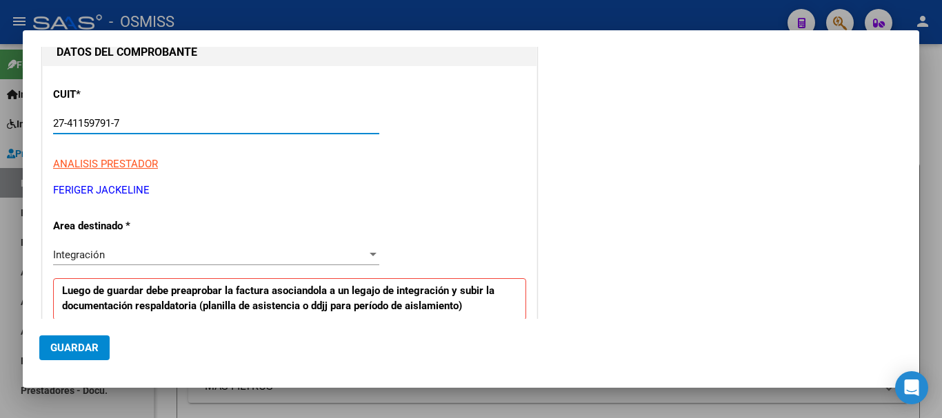
scroll to position [138, 0]
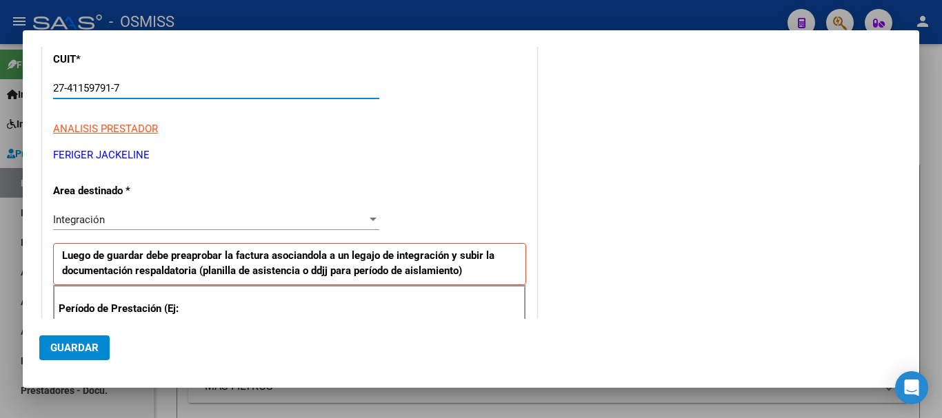
type input "27-41159791-7"
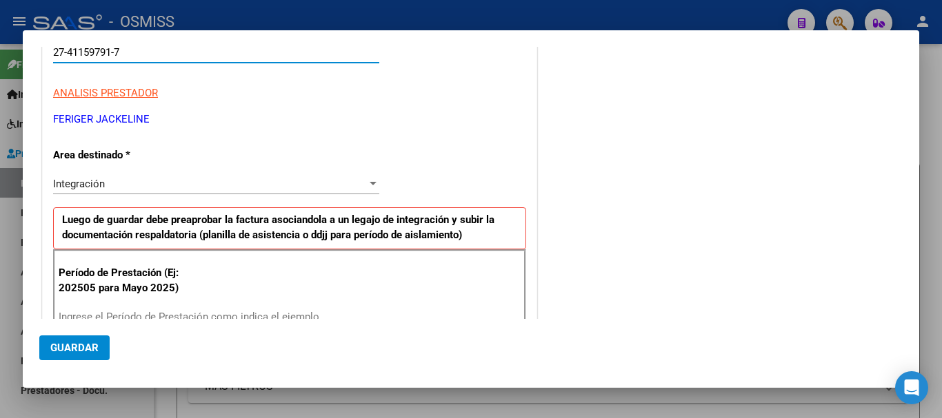
scroll to position [207, 0]
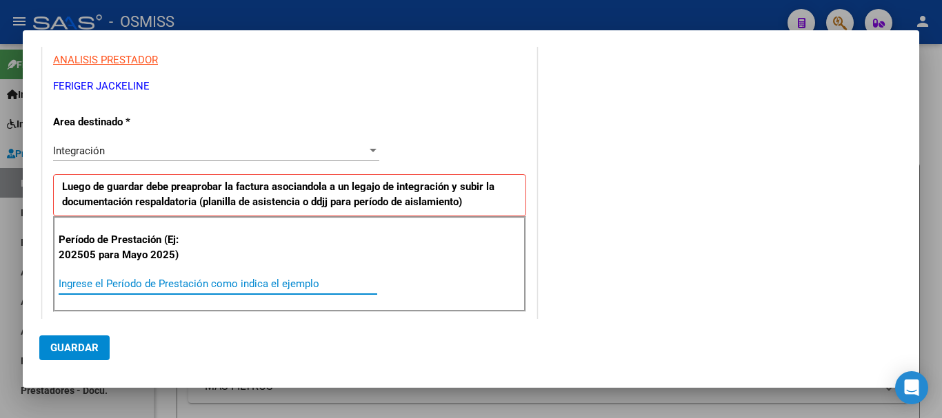
click at [212, 281] on input "Ingrese el Período de Prestación como indica el ejemplo" at bounding box center [218, 284] width 318 height 12
type input "202508"
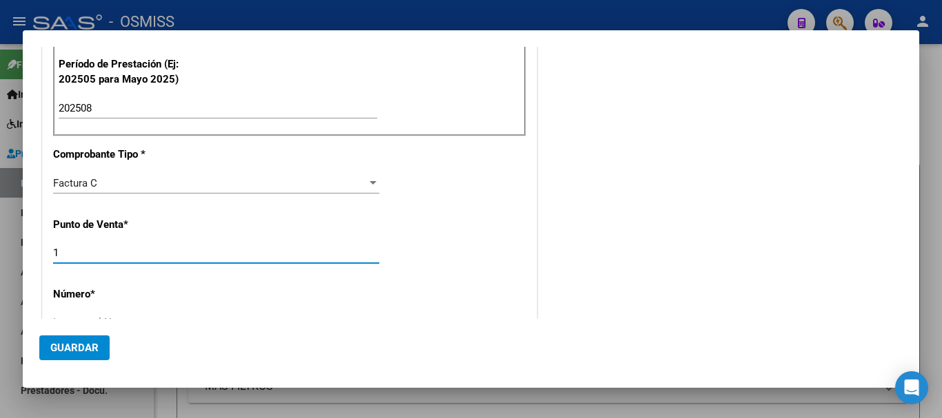
scroll to position [393, 0]
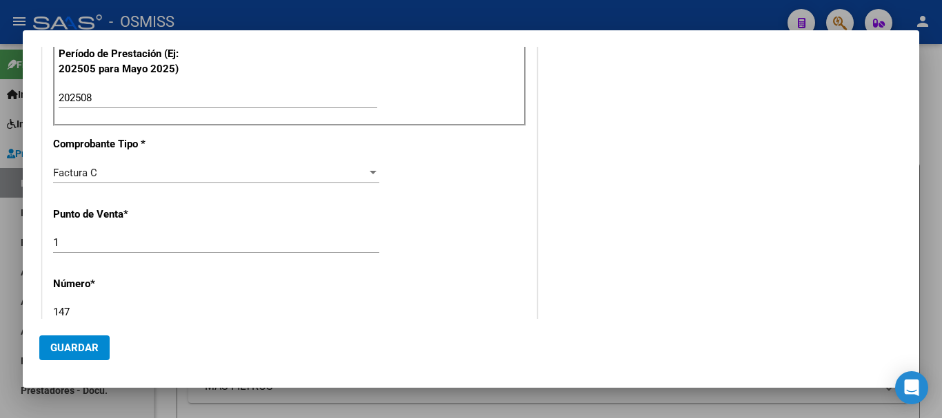
type input "147"
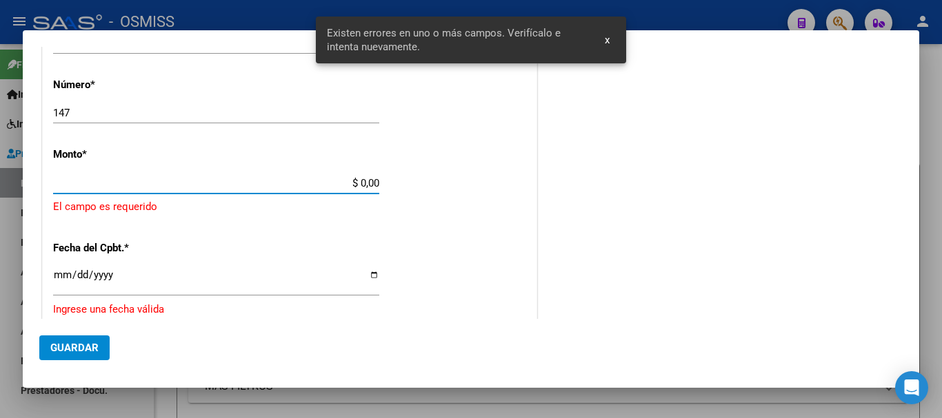
scroll to position [586, 0]
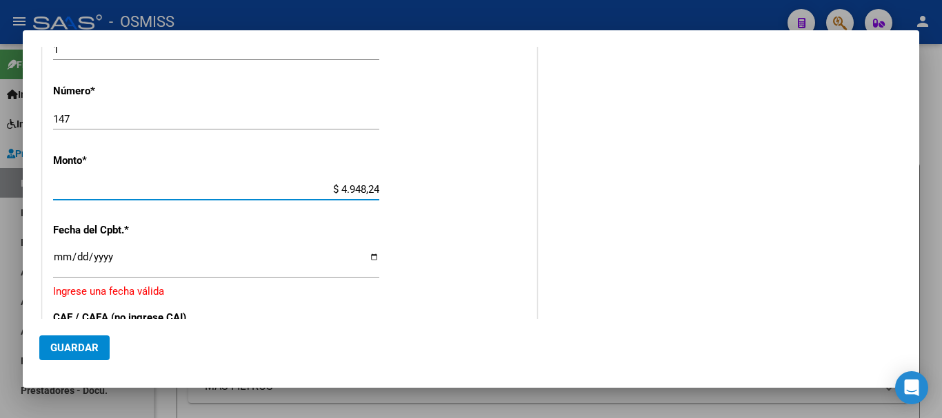
type input "$ 49.482,44"
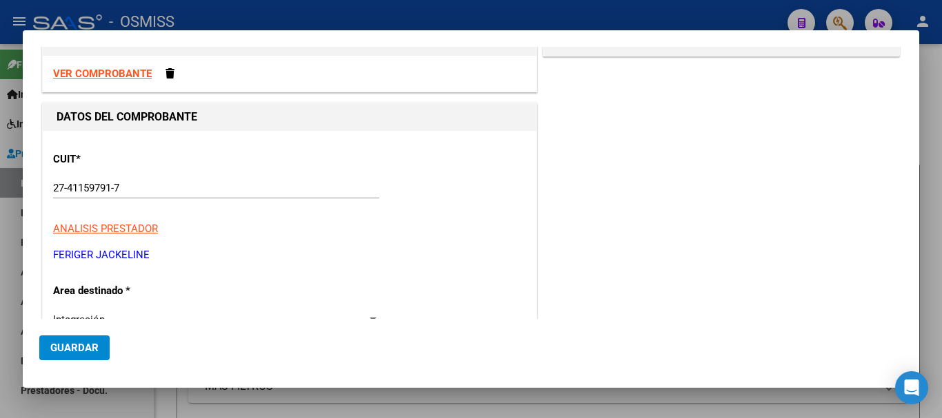
scroll to position [34, 0]
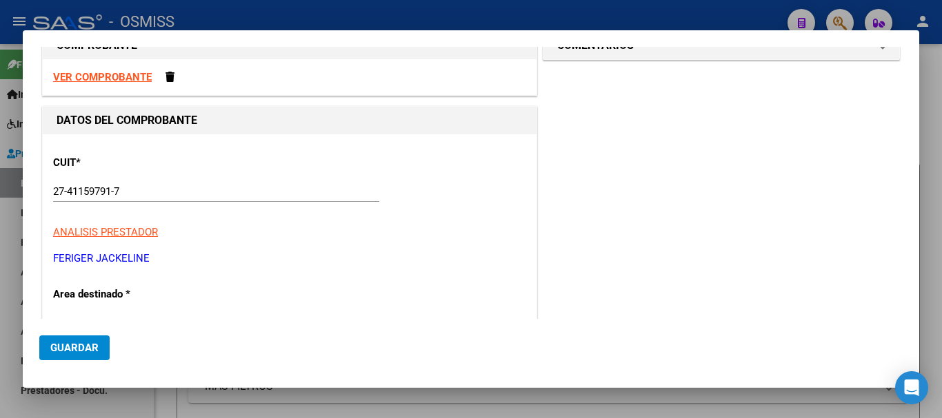
click at [109, 72] on strong "VER COMPROBANTE" at bounding box center [102, 77] width 99 height 12
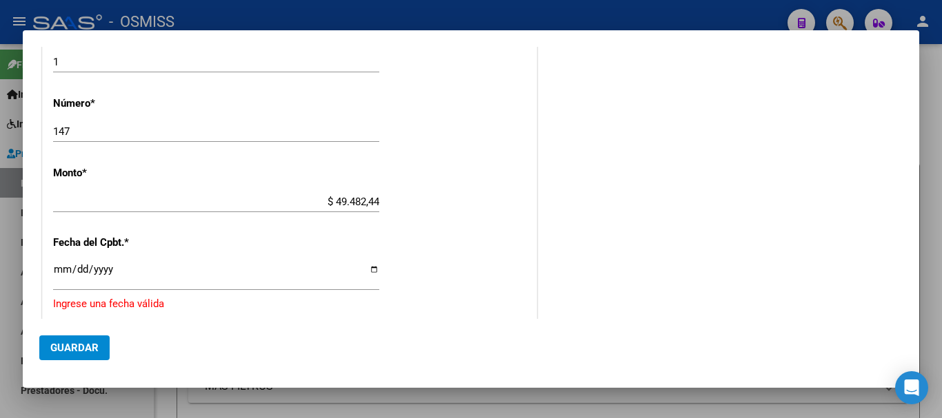
scroll to position [586, 0]
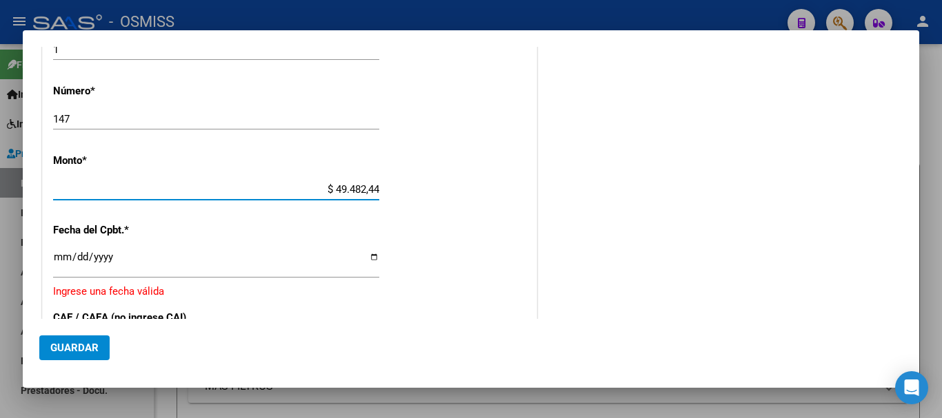
click at [374, 184] on input "$ 49.482,44" at bounding box center [216, 189] width 326 height 12
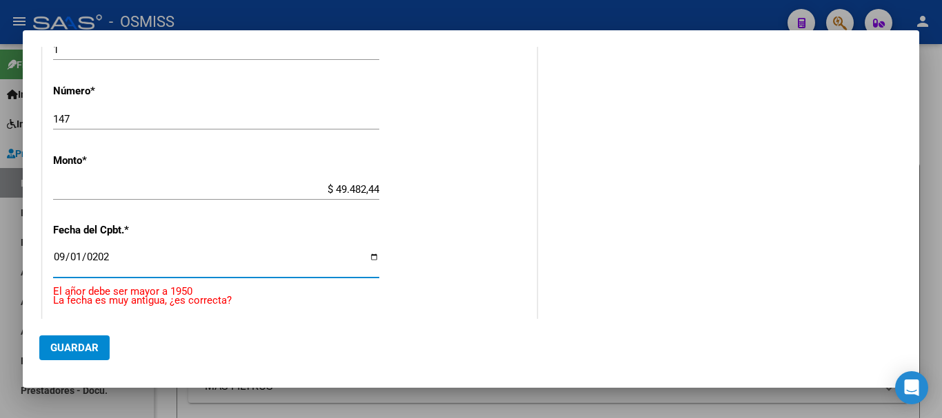
type input "[DATE]"
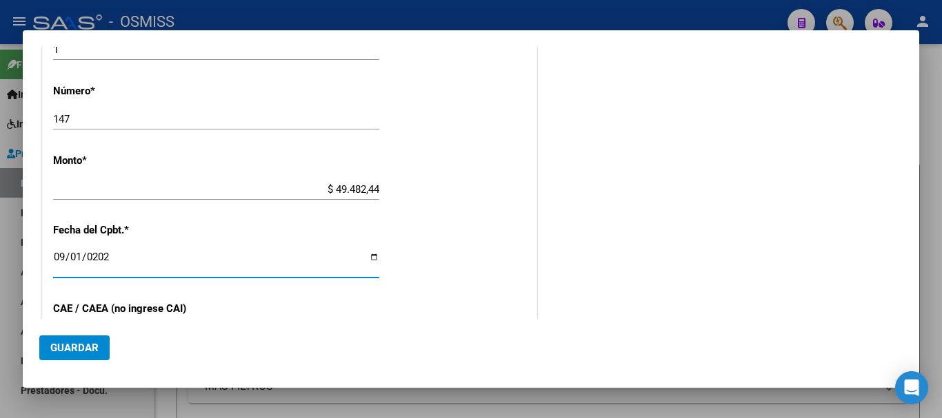
scroll to position [740, 0]
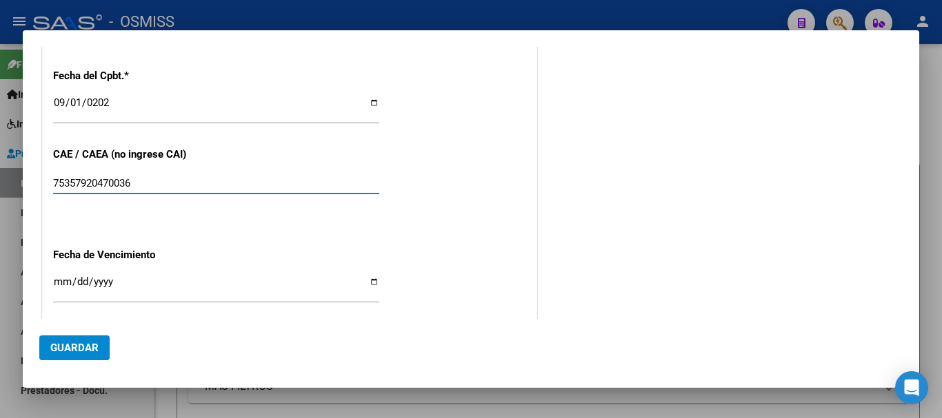
type input "75357920470036"
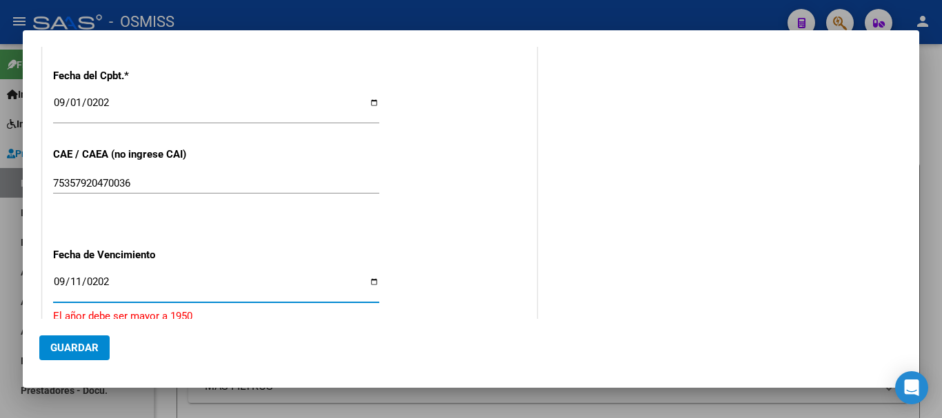
type input "[DATE]"
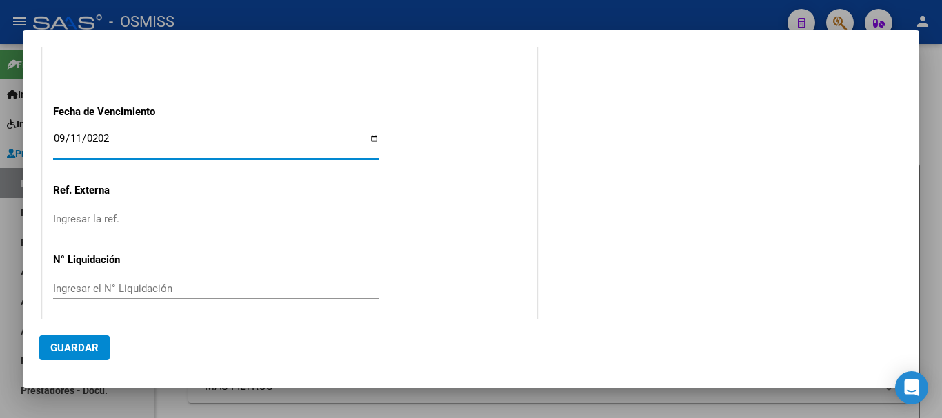
scroll to position [891, 0]
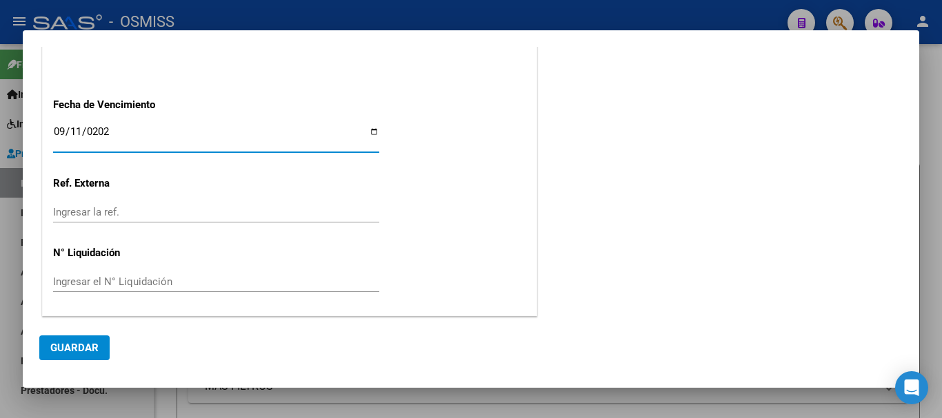
click at [61, 349] on span "Guardar" at bounding box center [74, 348] width 48 height 12
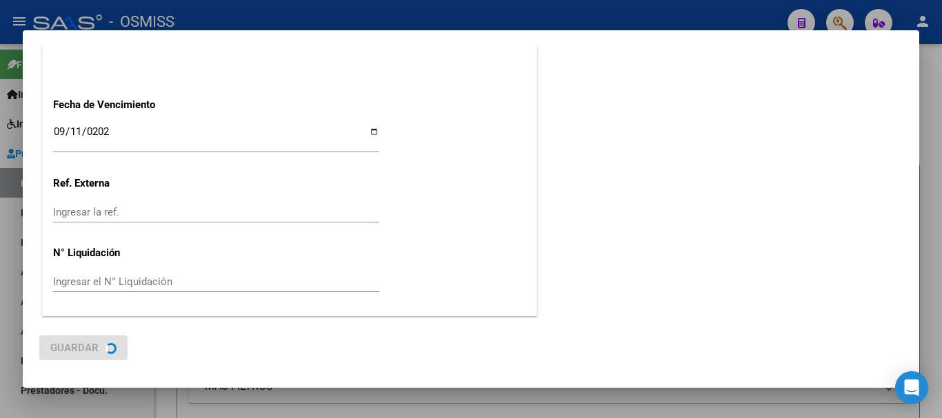
scroll to position [0, 0]
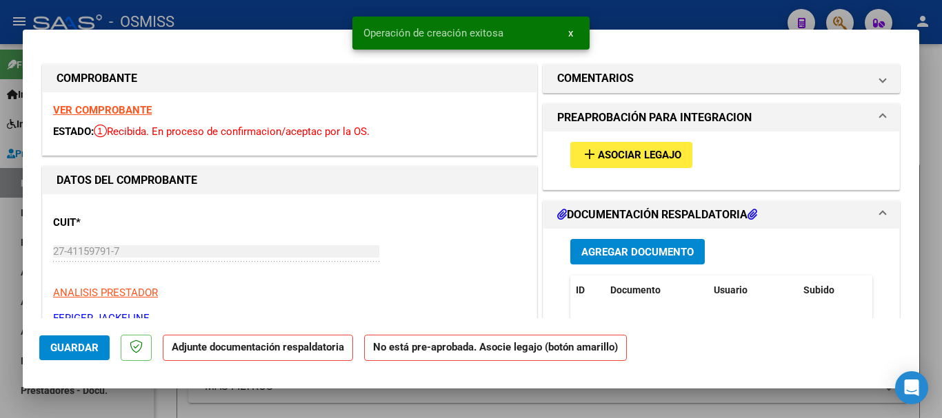
click at [647, 160] on span "Asociar Legajo" at bounding box center [639, 156] width 83 height 12
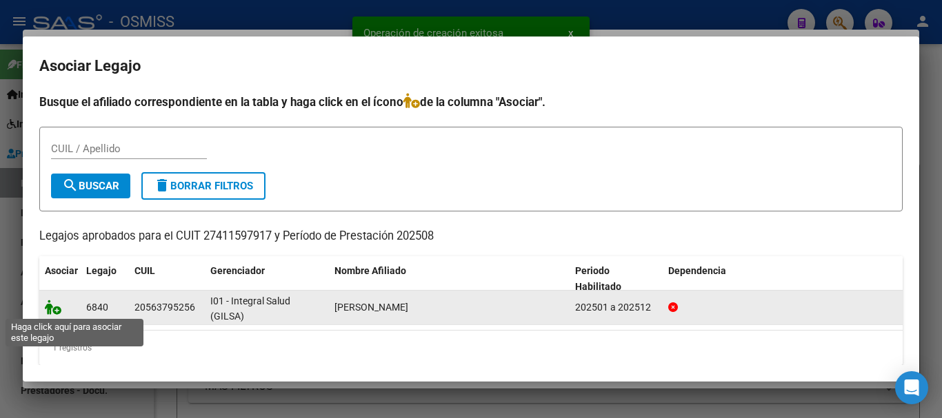
click at [57, 309] on icon at bounding box center [53, 307] width 17 height 15
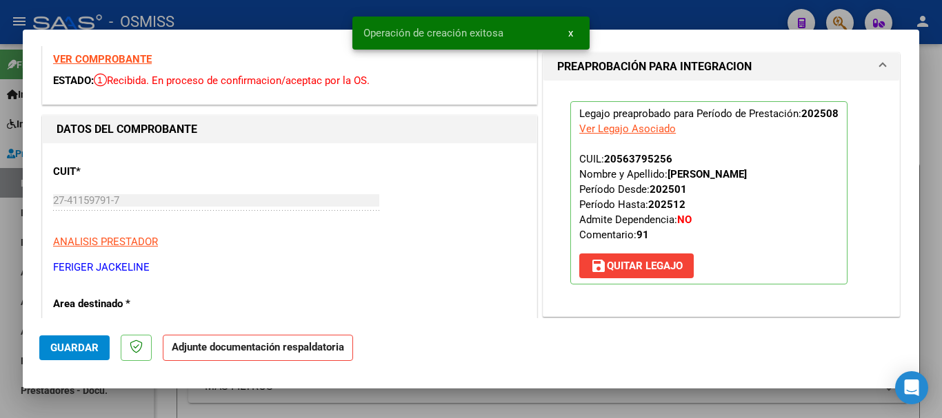
scroll to position [276, 0]
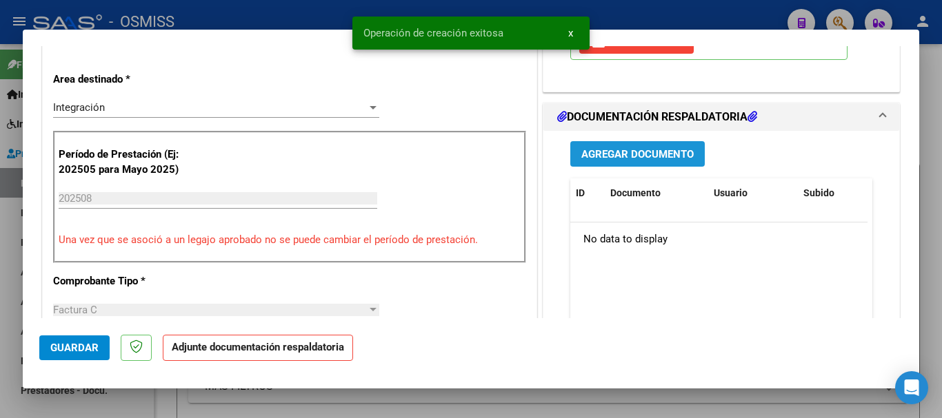
click at [610, 159] on span "Agregar Documento" at bounding box center [637, 155] width 112 height 12
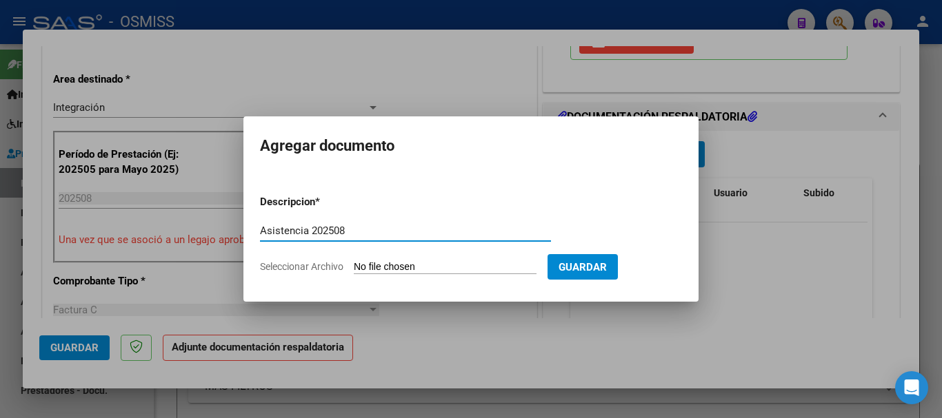
type input "Asistencia 202508"
click at [415, 255] on form "Descripcion * Asistencia 202508 Escriba aquí una descripcion Seleccionar Archiv…" at bounding box center [471, 234] width 422 height 101
click at [416, 266] on input "Seleccionar Archivo" at bounding box center [445, 267] width 183 height 13
type input "C:\fakepath\Feriger. Asistencia 202508.pdf"
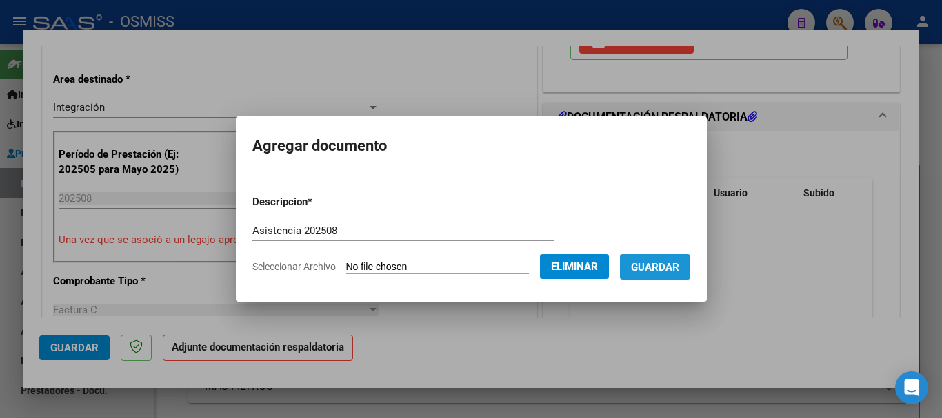
click at [664, 269] on span "Guardar" at bounding box center [655, 267] width 48 height 12
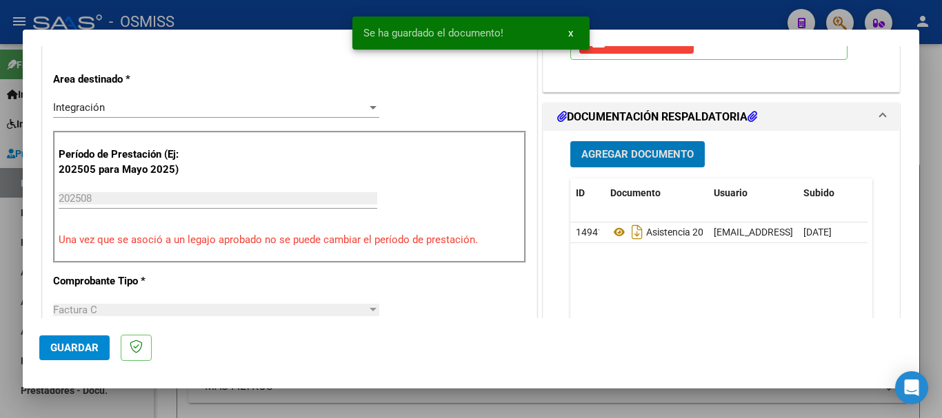
click at [86, 353] on span "Guardar" at bounding box center [74, 348] width 48 height 12
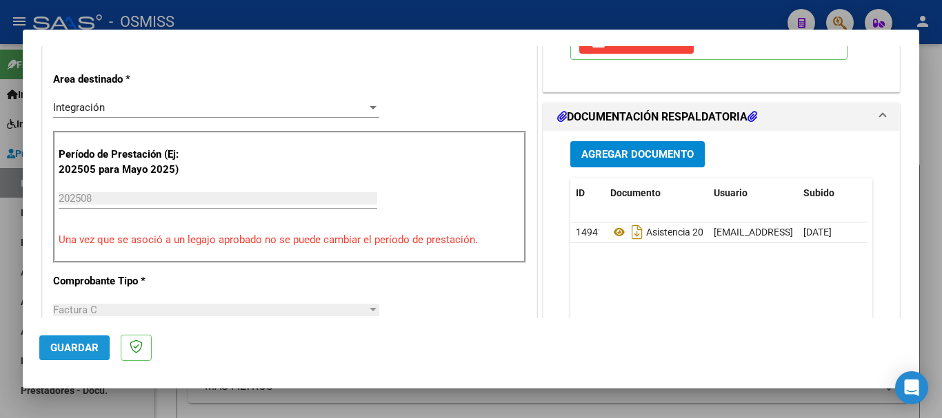
click at [73, 349] on span "Guardar" at bounding box center [74, 348] width 48 height 12
click at [97, 409] on div at bounding box center [471, 209] width 942 height 418
type input "$ 0,00"
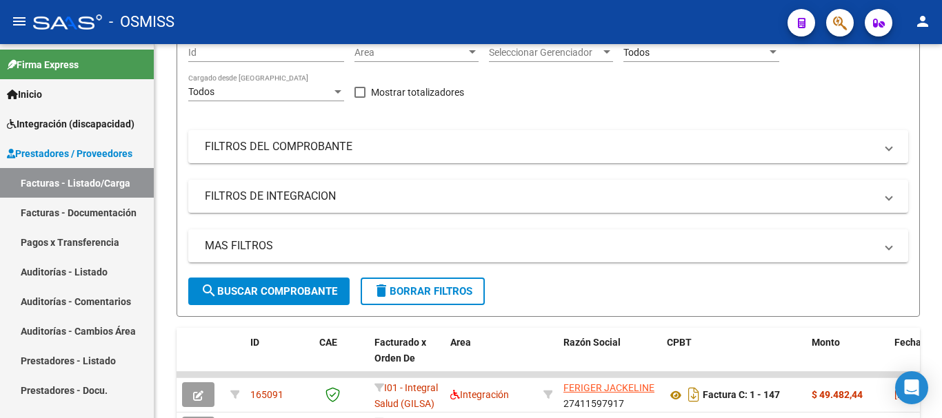
scroll to position [0, 0]
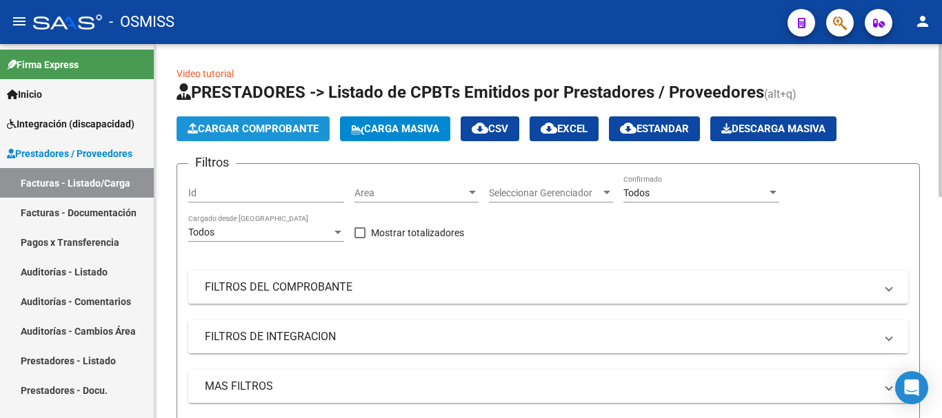
click at [241, 132] on span "Cargar Comprobante" at bounding box center [252, 129] width 131 height 12
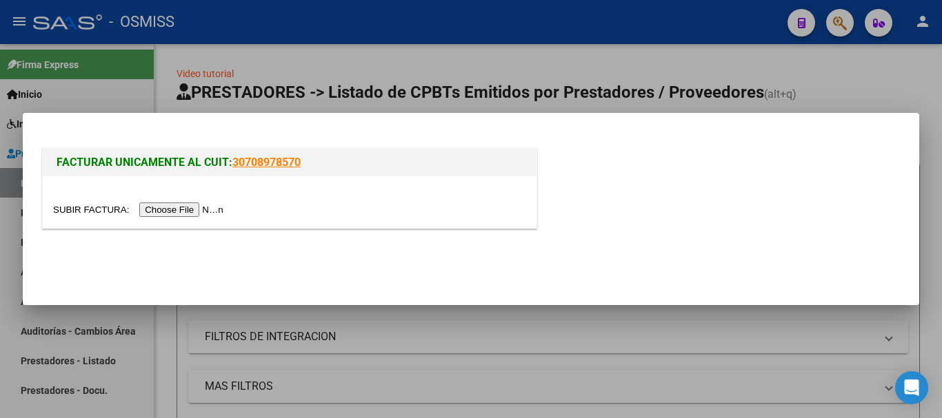
click at [205, 210] on input "file" at bounding box center [140, 210] width 174 height 14
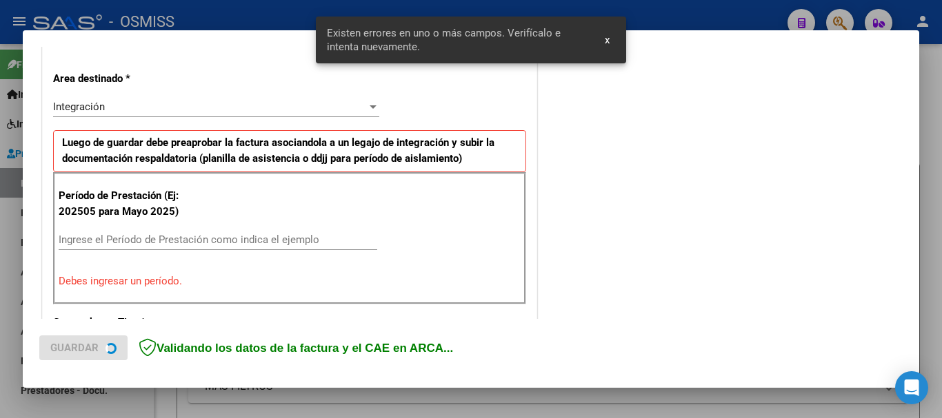
scroll to position [318, 0]
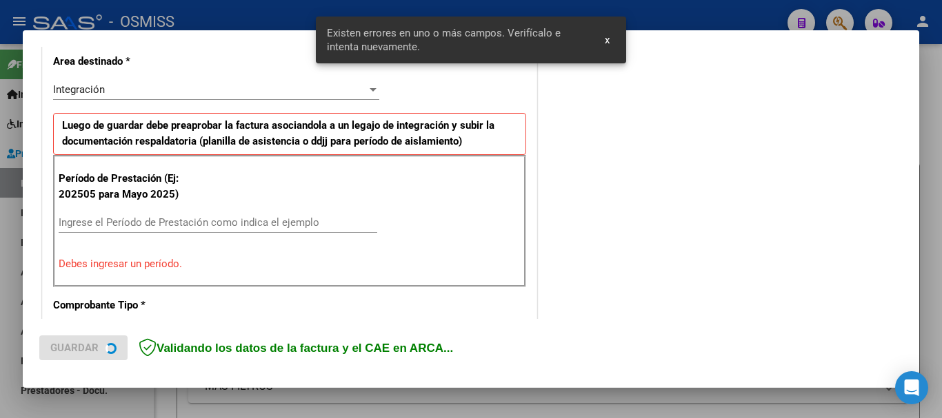
drag, startPoint x: 187, startPoint y: 223, endPoint x: 190, endPoint y: 214, distance: 9.0
click at [187, 222] on input "Ingrese el Período de Prestación como indica el ejemplo" at bounding box center [218, 222] width 318 height 12
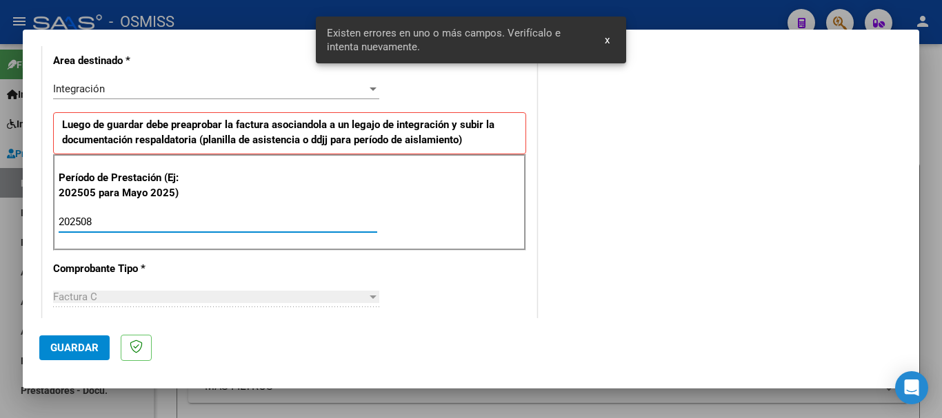
type input "202508"
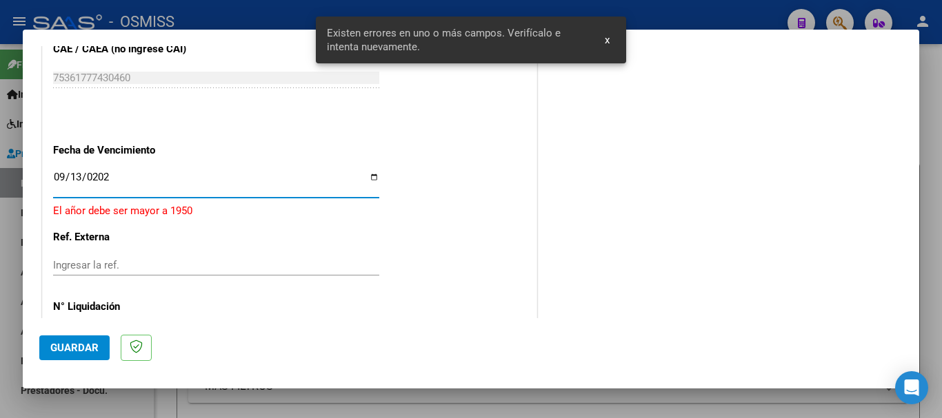
type input "[DATE]"
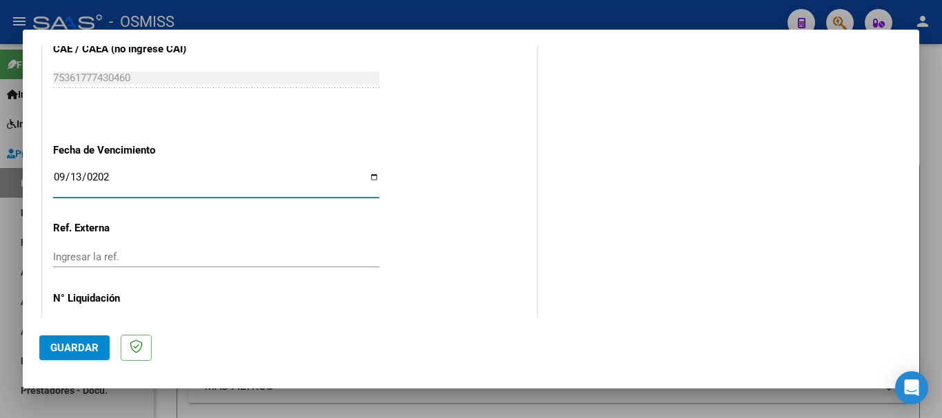
click at [60, 355] on button "Guardar" at bounding box center [74, 348] width 70 height 25
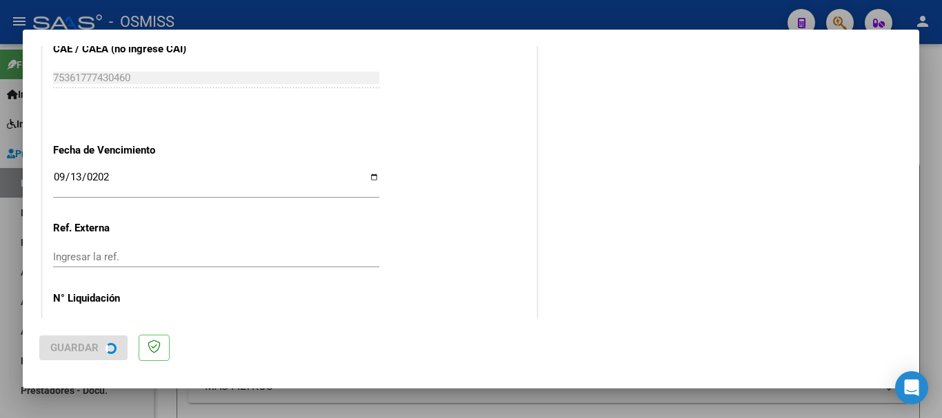
scroll to position [0, 0]
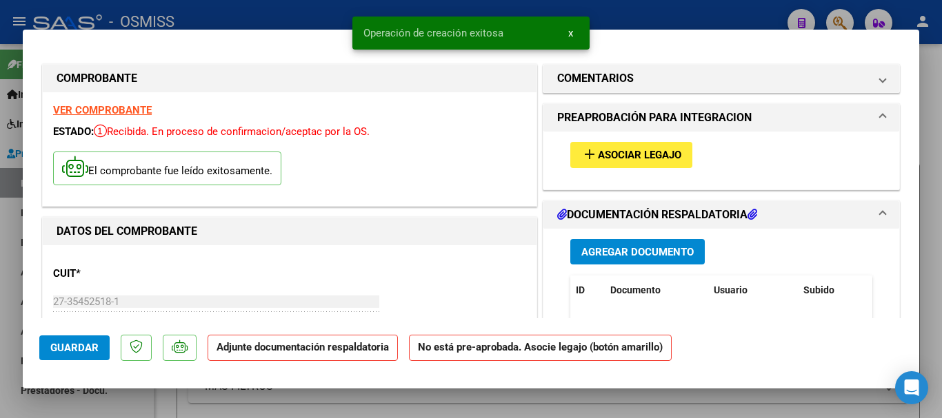
click at [671, 150] on span "Asociar Legajo" at bounding box center [639, 156] width 83 height 12
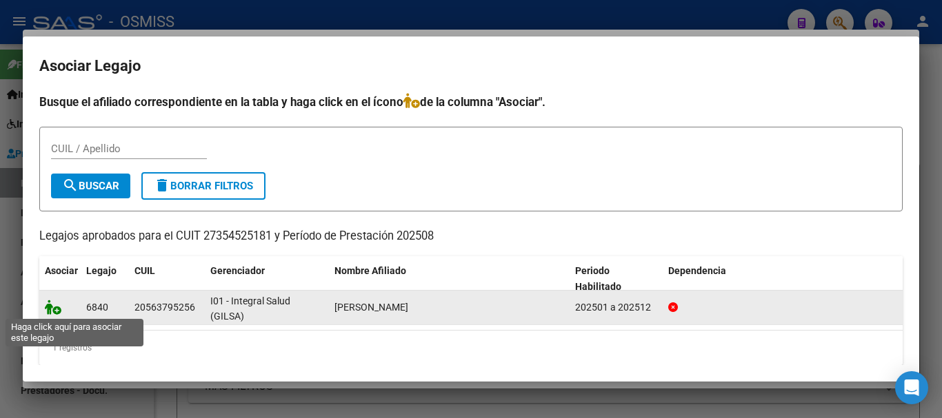
click at [49, 308] on icon at bounding box center [53, 307] width 17 height 15
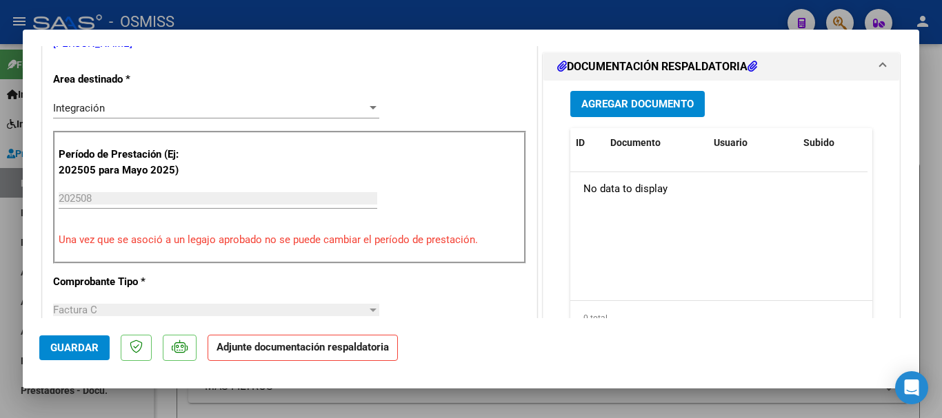
scroll to position [345, 0]
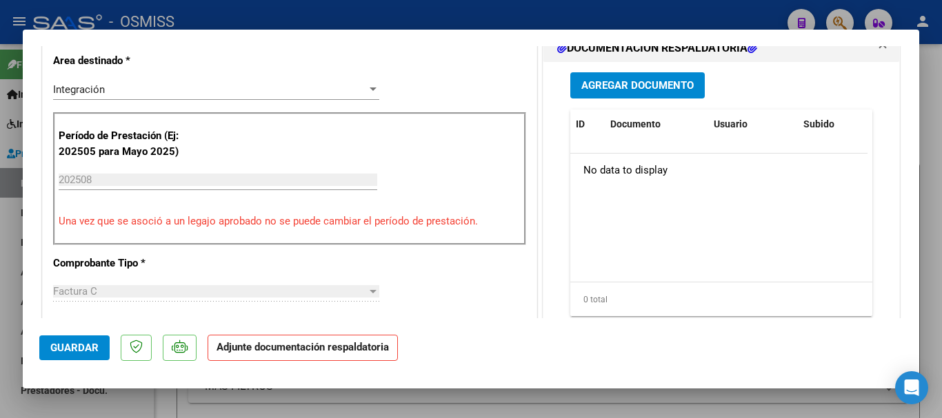
click at [600, 100] on div "Agregar Documento ID Documento Usuario Subido Acción No data to display 0 total…" at bounding box center [721, 199] width 323 height 275
click at [600, 92] on span "Agregar Documento" at bounding box center [637, 86] width 112 height 12
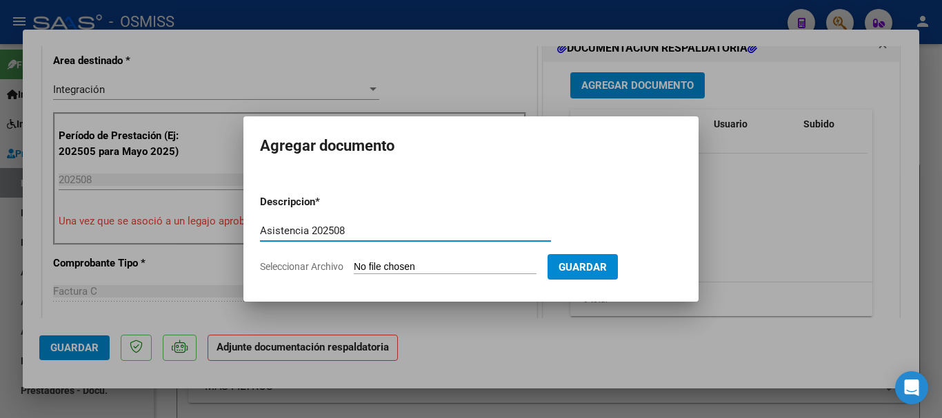
type input "Asistencia 202508"
click at [389, 264] on input "Seleccionar Archivo" at bounding box center [445, 267] width 183 height 13
type input "C:\fakepath\[PERSON_NAME]. Asistencia 202508.pdf"
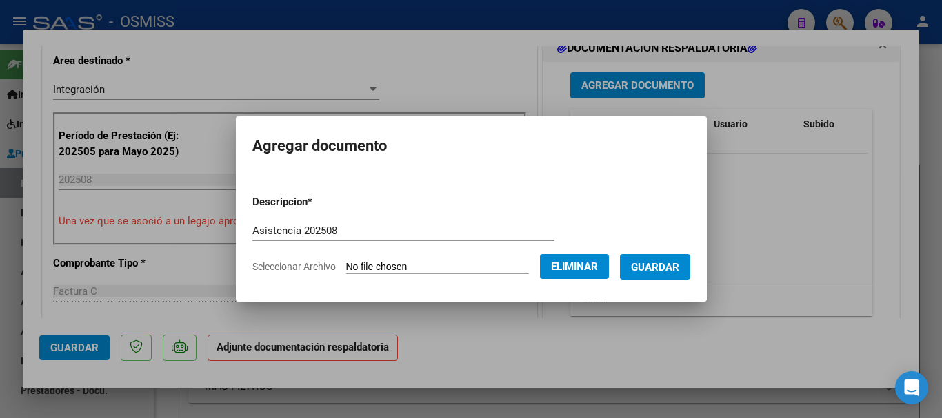
click at [679, 264] on span "Guardar" at bounding box center [655, 267] width 48 height 12
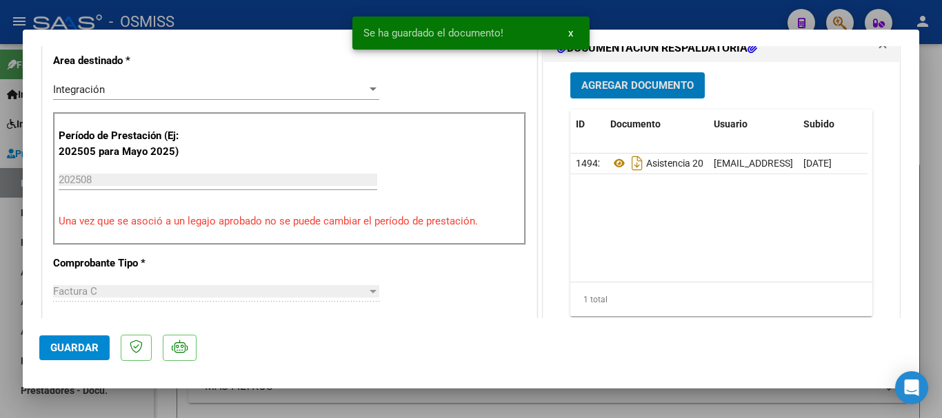
click at [87, 342] on span "Guardar" at bounding box center [74, 348] width 48 height 12
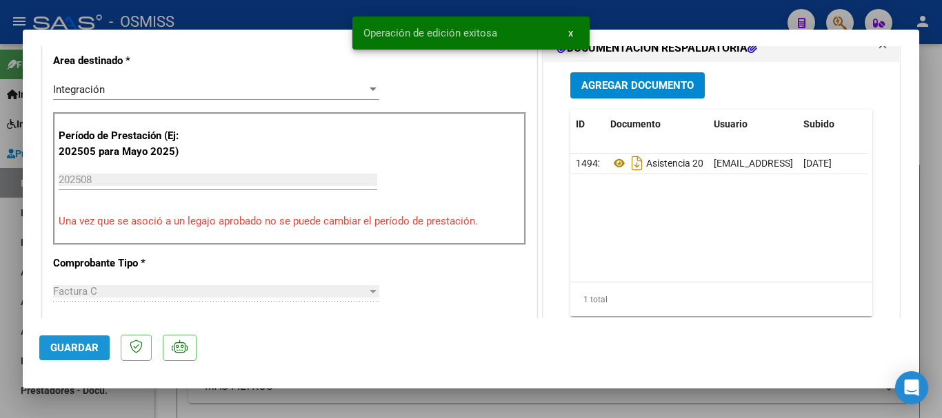
click at [88, 342] on span "Guardar" at bounding box center [74, 348] width 48 height 12
click at [85, 353] on span "Guardar" at bounding box center [74, 348] width 48 height 12
click at [83, 351] on span "Guardar" at bounding box center [74, 348] width 48 height 12
drag, startPoint x: 103, startPoint y: 399, endPoint x: 93, endPoint y: 21, distance: 377.9
click at [104, 399] on div at bounding box center [471, 209] width 942 height 418
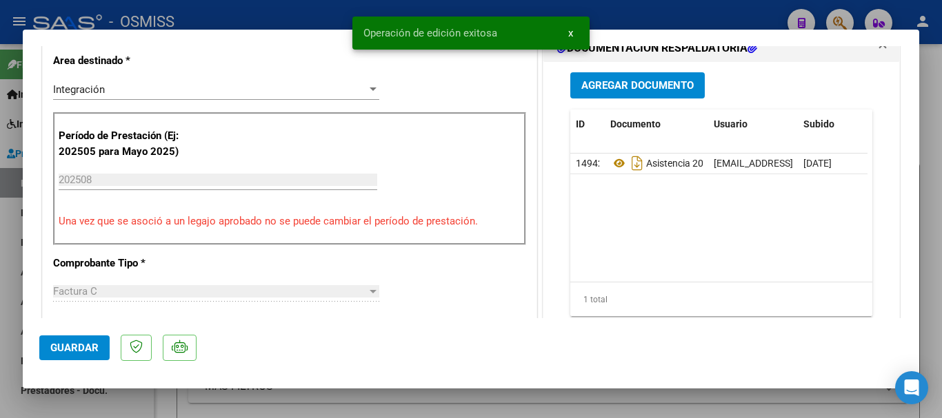
type input "$ 0,00"
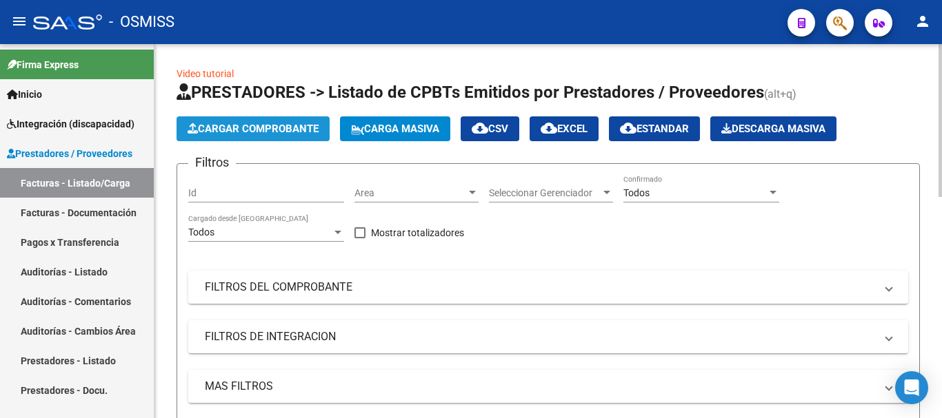
click at [235, 132] on span "Cargar Comprobante" at bounding box center [252, 129] width 131 height 12
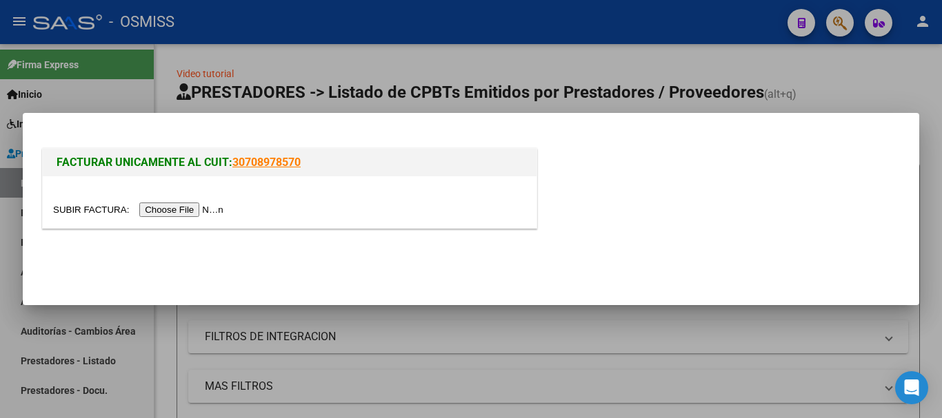
click at [193, 211] on input "file" at bounding box center [140, 210] width 174 height 14
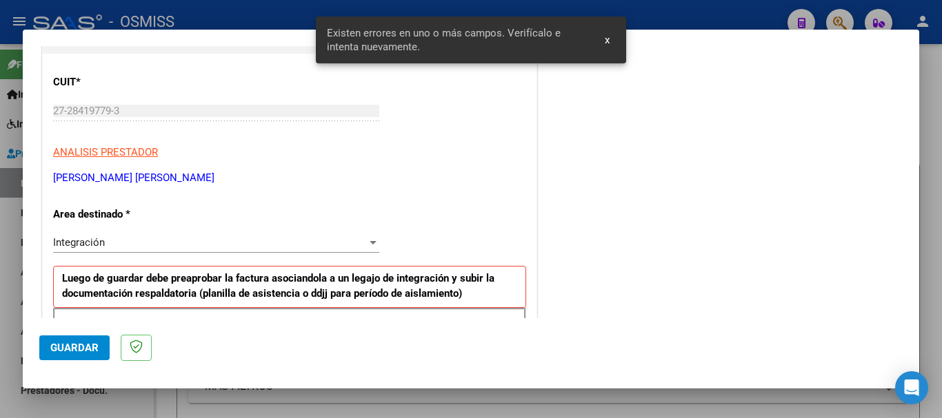
scroll to position [318, 0]
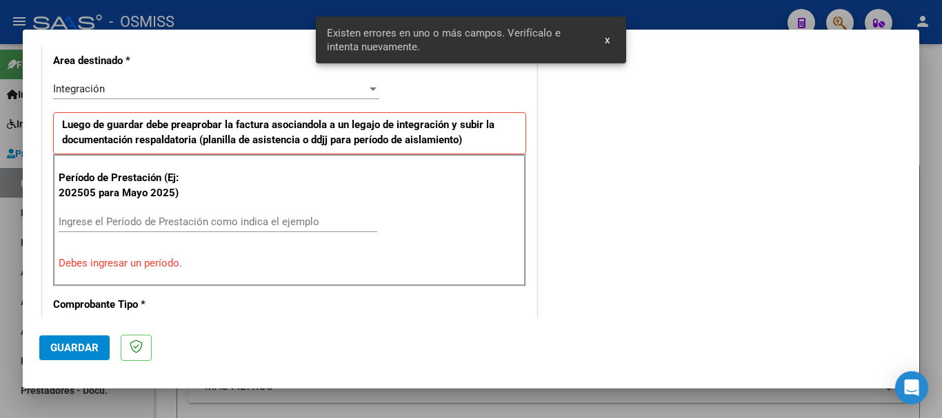
click at [217, 224] on input "Ingrese el Período de Prestación como indica el ejemplo" at bounding box center [218, 222] width 318 height 12
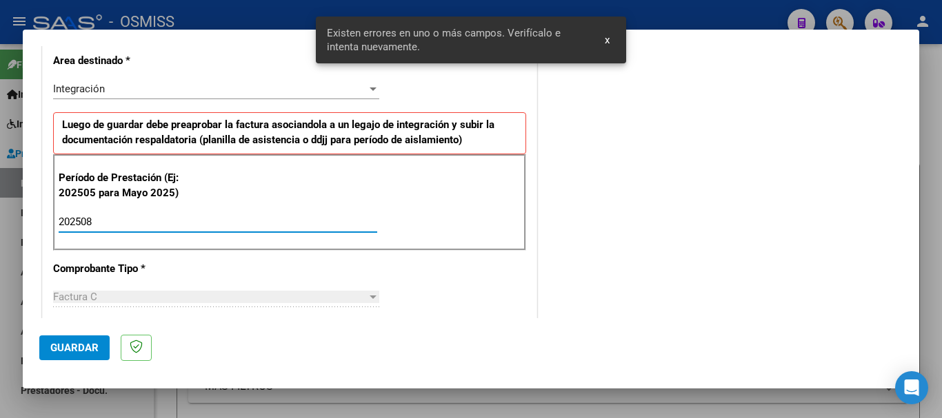
type input "202508"
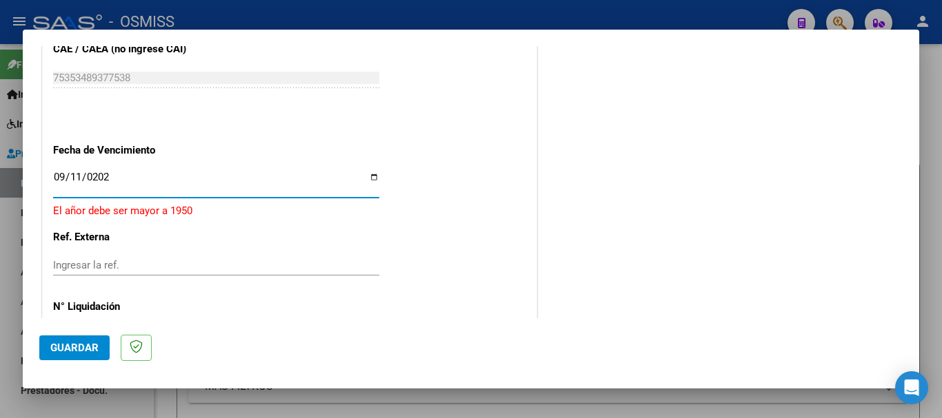
type input "[DATE]"
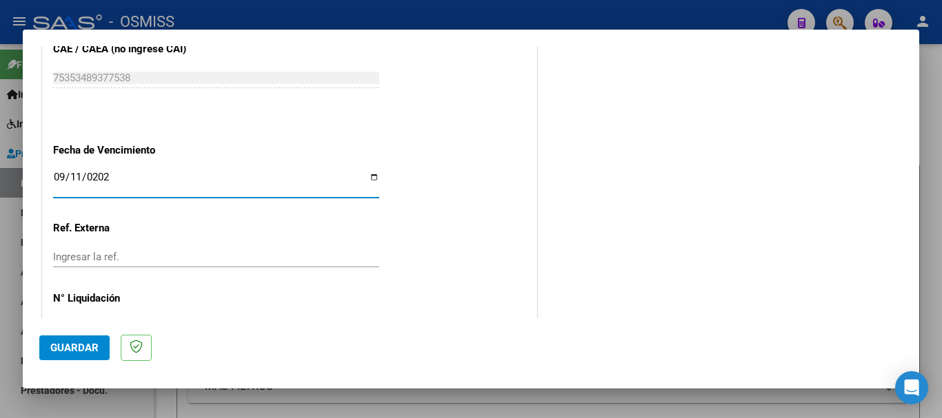
click at [75, 349] on span "Guardar" at bounding box center [74, 348] width 48 height 12
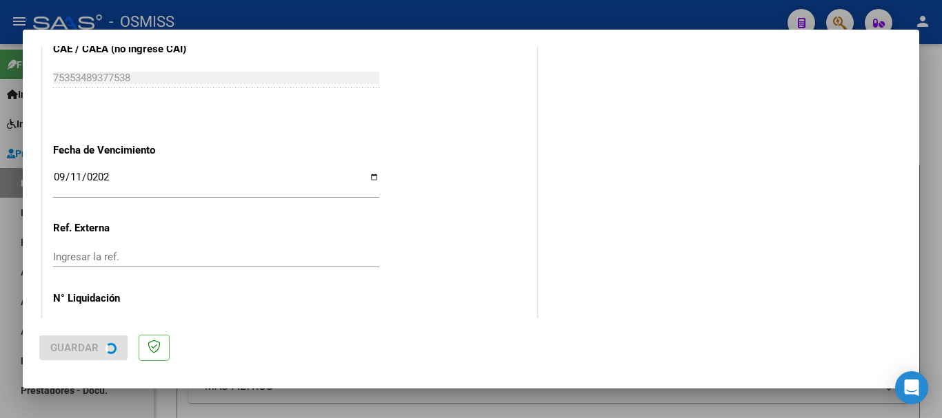
scroll to position [0, 0]
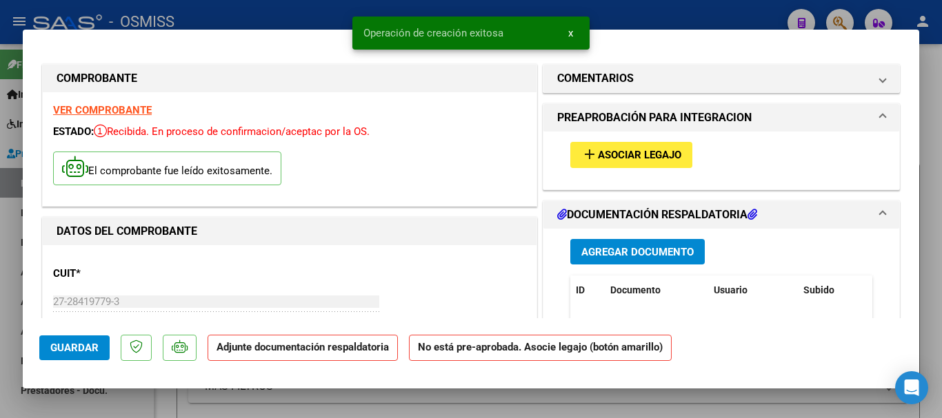
click at [628, 153] on span "Asociar Legajo" at bounding box center [639, 156] width 83 height 12
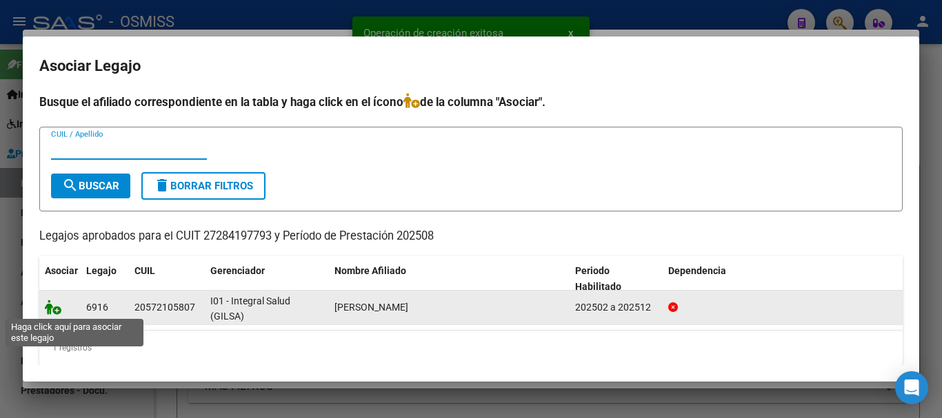
click at [50, 305] on icon at bounding box center [53, 307] width 17 height 15
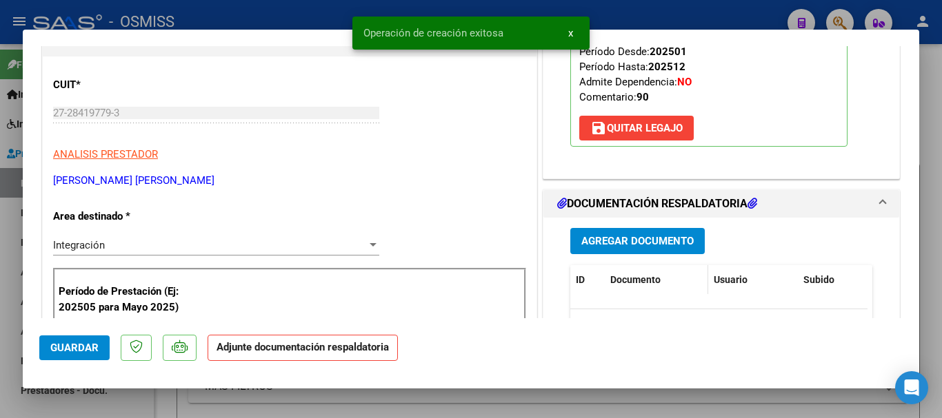
scroll to position [207, 0]
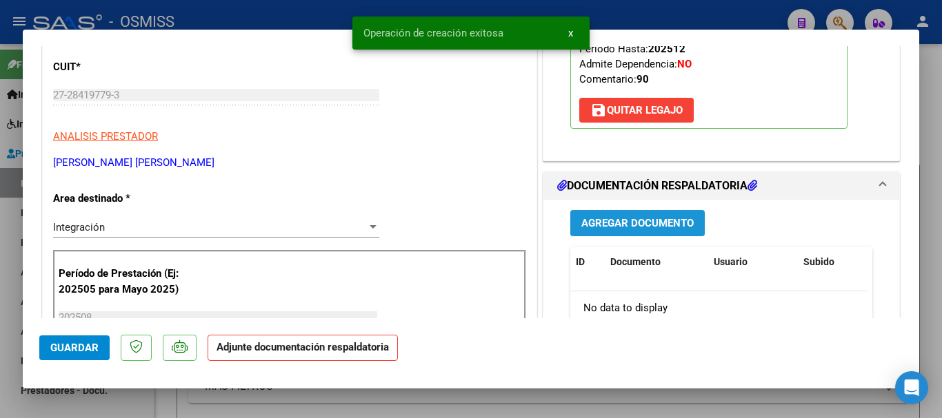
click at [656, 229] on span "Agregar Documento" at bounding box center [637, 224] width 112 height 12
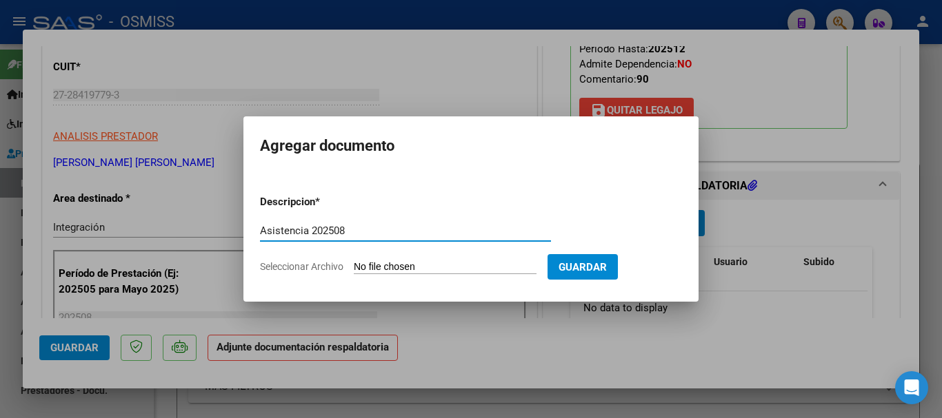
type input "Asistencia 202508"
click at [471, 271] on input "Seleccionar Archivo" at bounding box center [445, 267] width 183 height 13
type input "C:\fakepath\[PERSON_NAME]. Asistencia 202508.pdf"
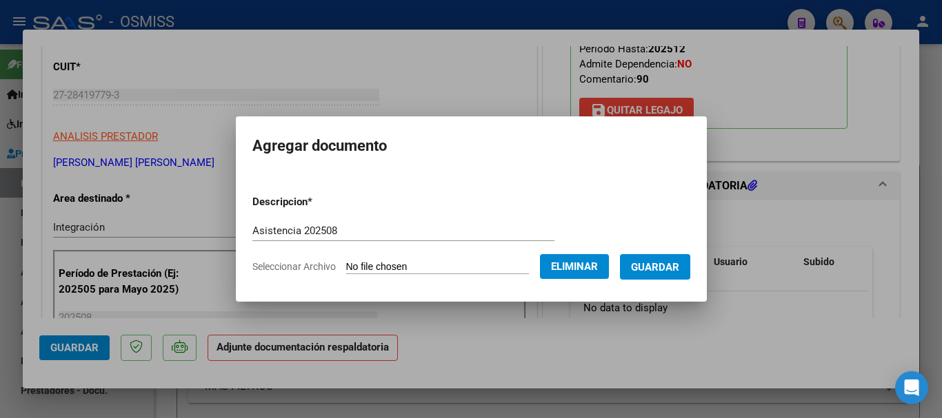
click at [670, 270] on span "Guardar" at bounding box center [655, 267] width 48 height 12
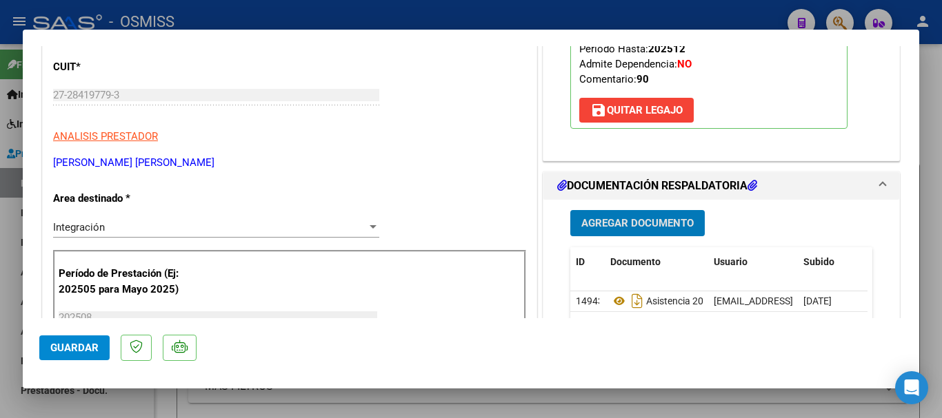
click at [79, 342] on span "Guardar" at bounding box center [74, 348] width 48 height 12
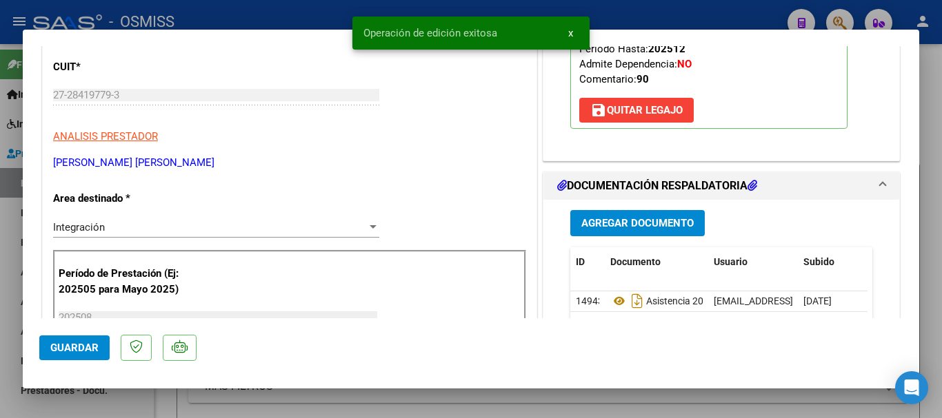
click at [80, 343] on span "Guardar" at bounding box center [74, 348] width 48 height 12
click at [128, 411] on div at bounding box center [471, 209] width 942 height 418
type input "$ 0,00"
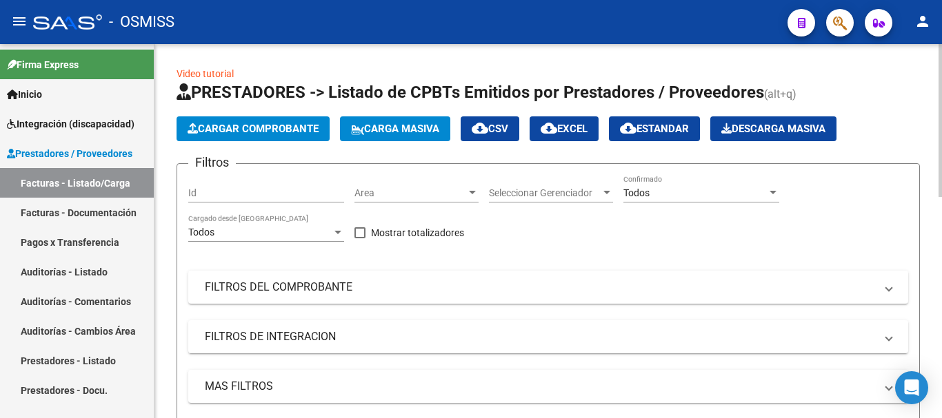
click at [241, 136] on button "Cargar Comprobante" at bounding box center [252, 128] width 153 height 25
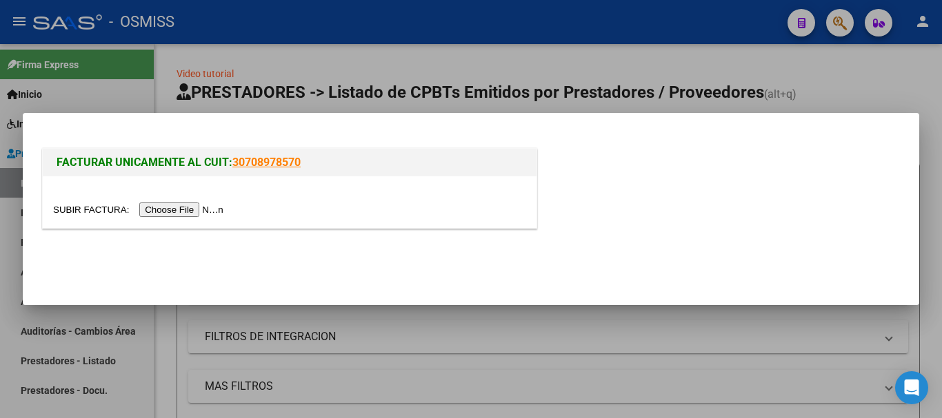
click at [214, 210] on input "file" at bounding box center [140, 210] width 174 height 14
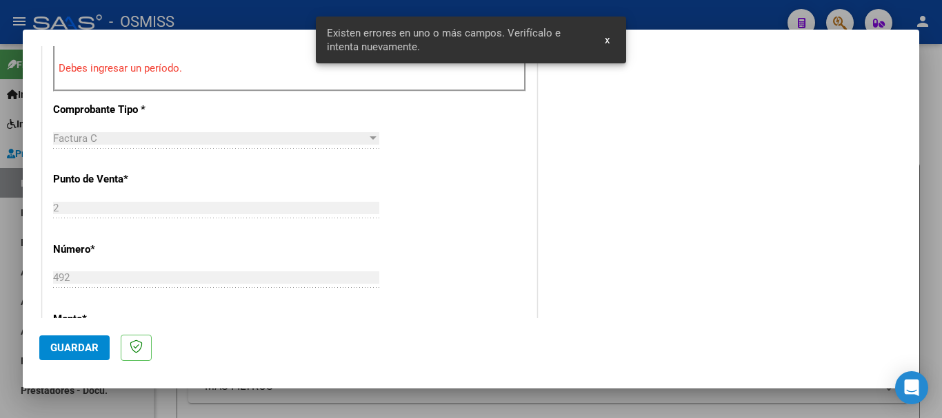
scroll to position [482, 0]
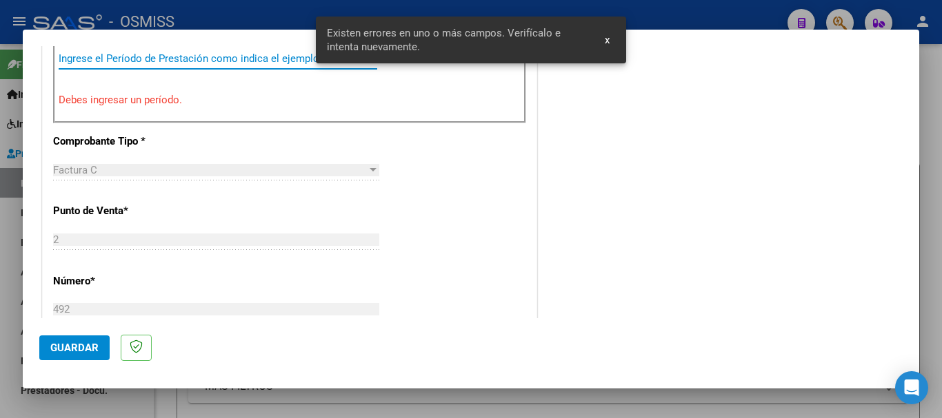
click at [175, 60] on input "Ingrese el Período de Prestación como indica el ejemplo" at bounding box center [218, 58] width 318 height 12
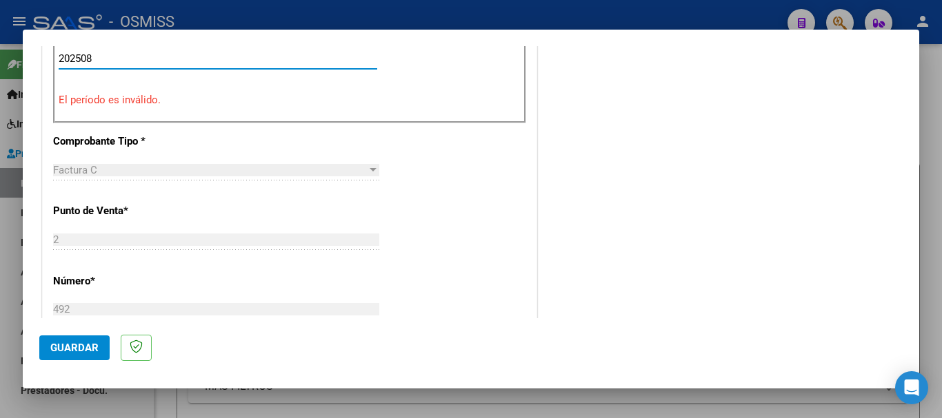
type input "202508"
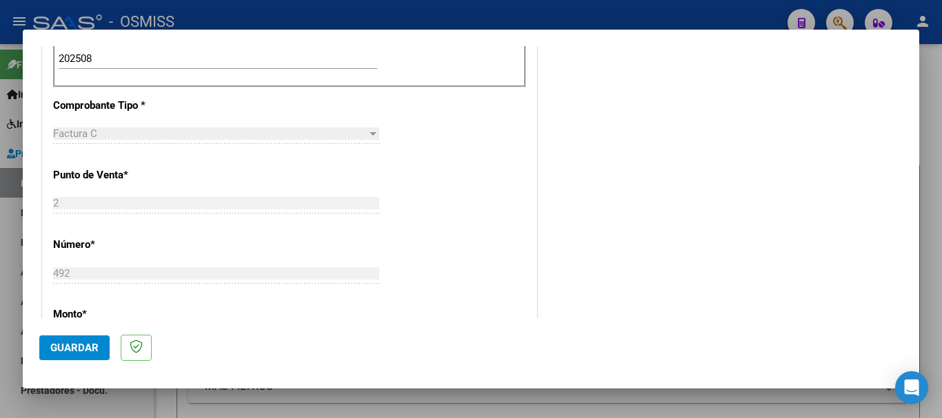
scroll to position [895, 0]
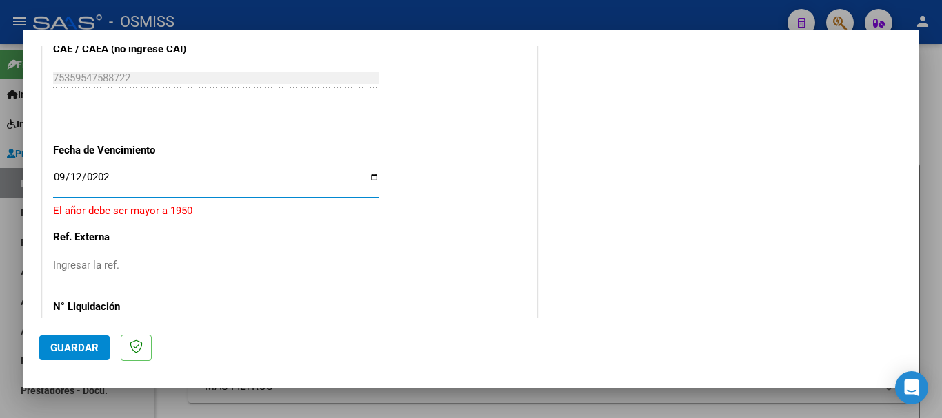
type input "[DATE]"
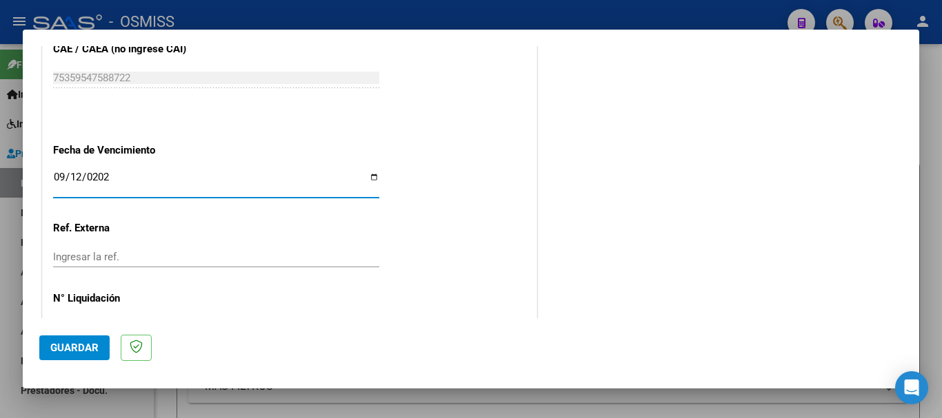
click at [70, 342] on span "Guardar" at bounding box center [74, 348] width 48 height 12
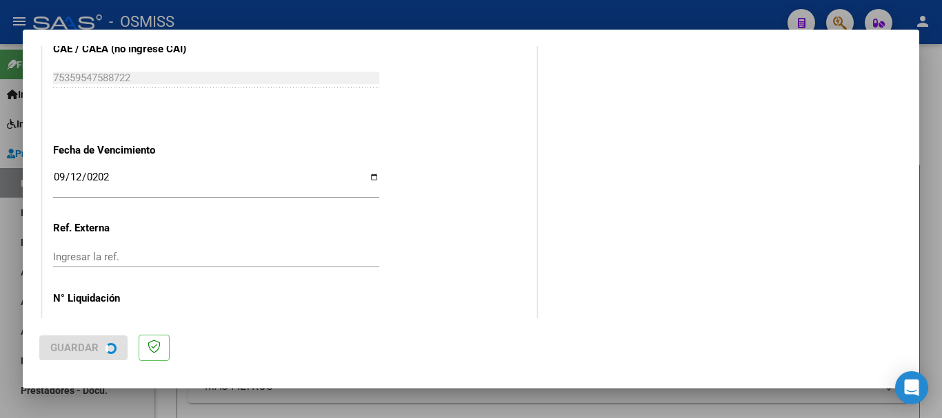
scroll to position [0, 0]
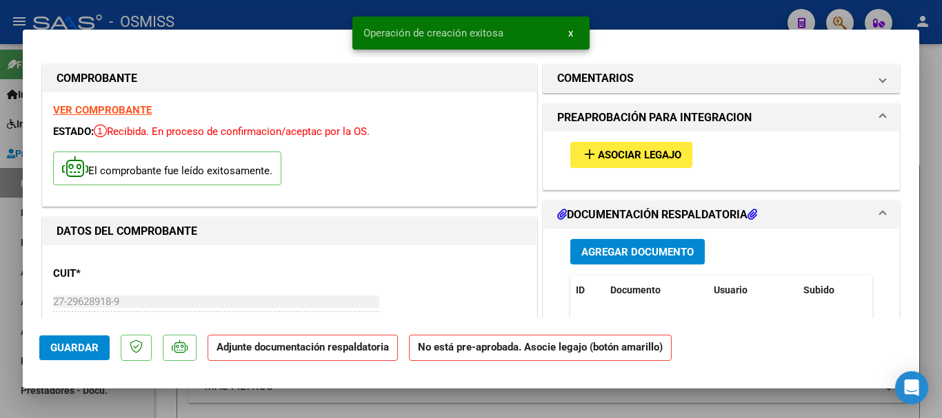
click at [614, 169] on div "add Asociar Legajo" at bounding box center [721, 155] width 323 height 46
click at [615, 162] on button "add Asociar Legajo" at bounding box center [631, 155] width 122 height 26
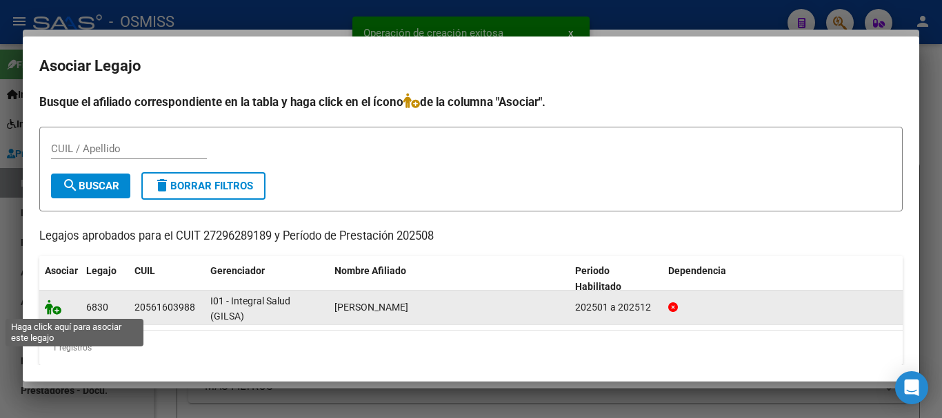
click at [57, 308] on icon at bounding box center [53, 307] width 17 height 15
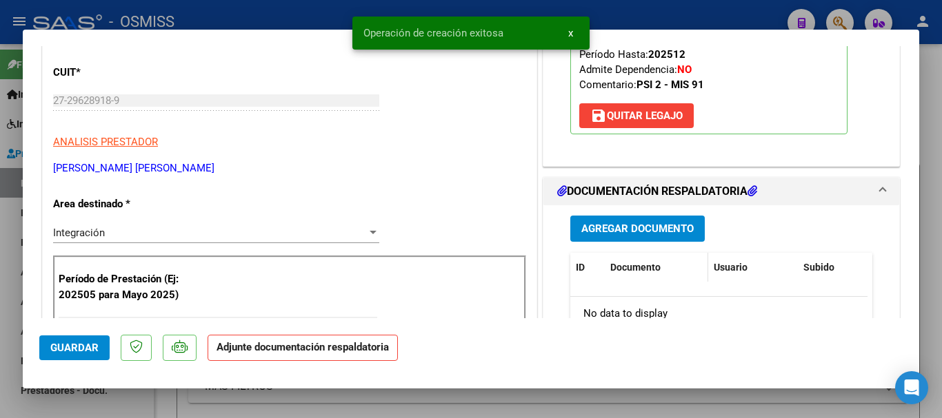
scroll to position [207, 0]
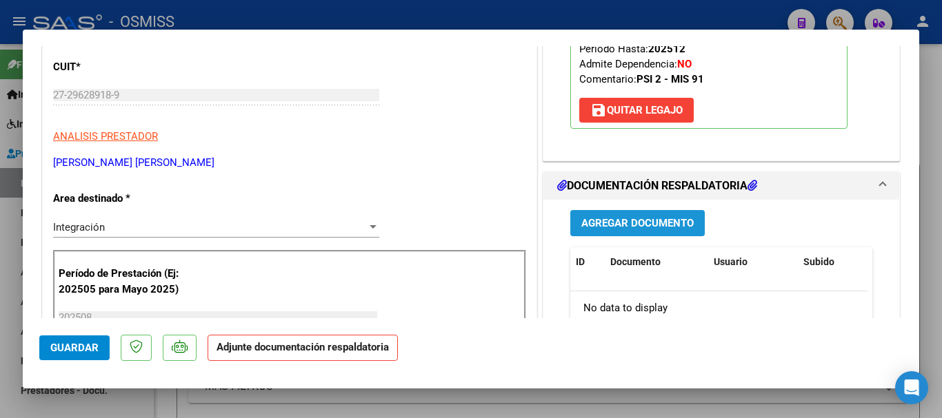
click at [633, 229] on span "Agregar Documento" at bounding box center [637, 224] width 112 height 12
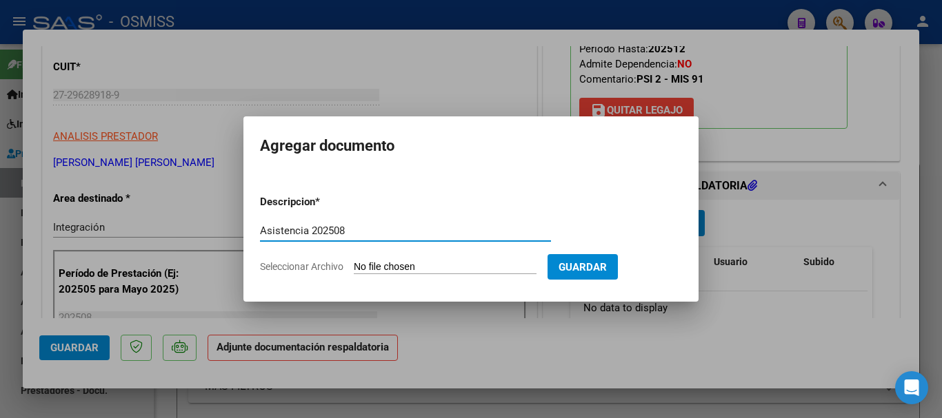
type input "Asistencia 202508"
click at [418, 267] on input "Seleccionar Archivo" at bounding box center [445, 267] width 183 height 13
type input "C:\fakepath\[PERSON_NAME]. Asistencia 202508.pdf"
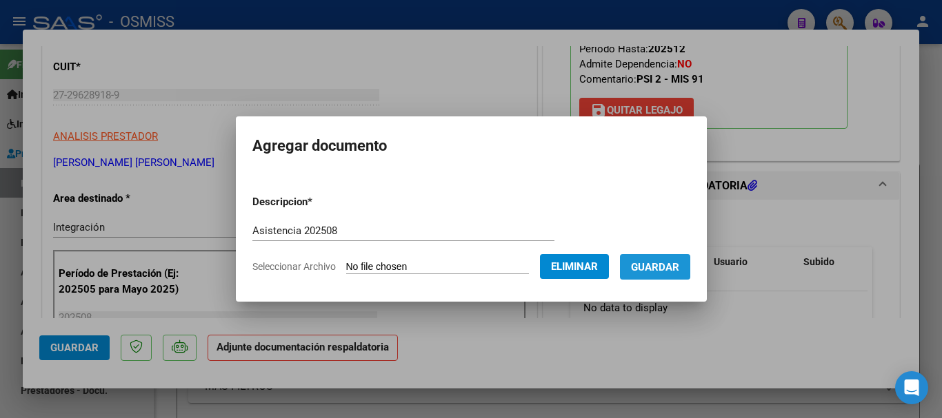
click at [679, 263] on span "Guardar" at bounding box center [655, 267] width 48 height 12
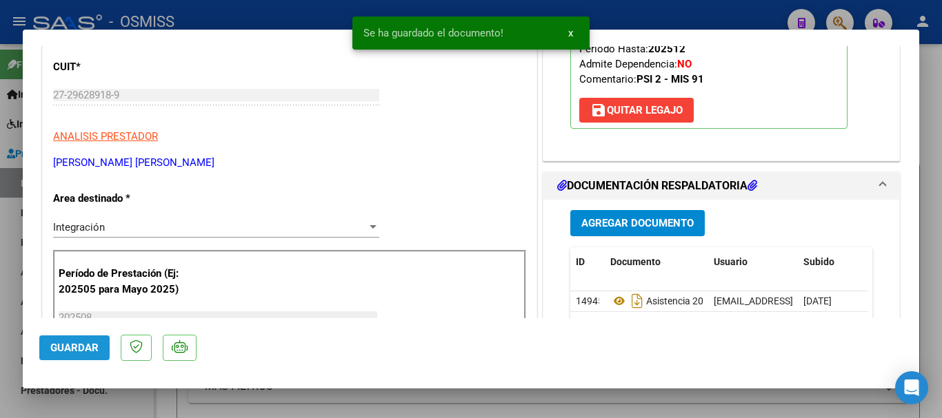
click at [65, 340] on button "Guardar" at bounding box center [74, 348] width 70 height 25
click at [68, 348] on span "Guardar" at bounding box center [74, 348] width 48 height 12
click at [91, 403] on div at bounding box center [471, 209] width 942 height 418
type input "$ 0,00"
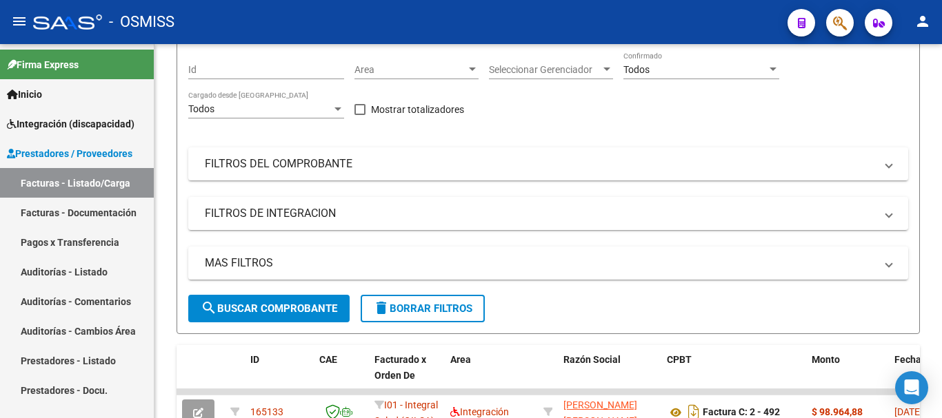
scroll to position [69, 0]
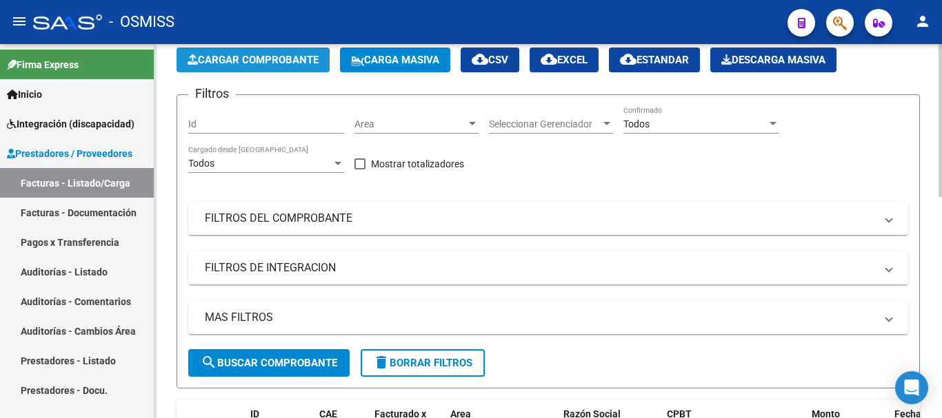
click at [247, 59] on span "Cargar Comprobante" at bounding box center [252, 60] width 131 height 12
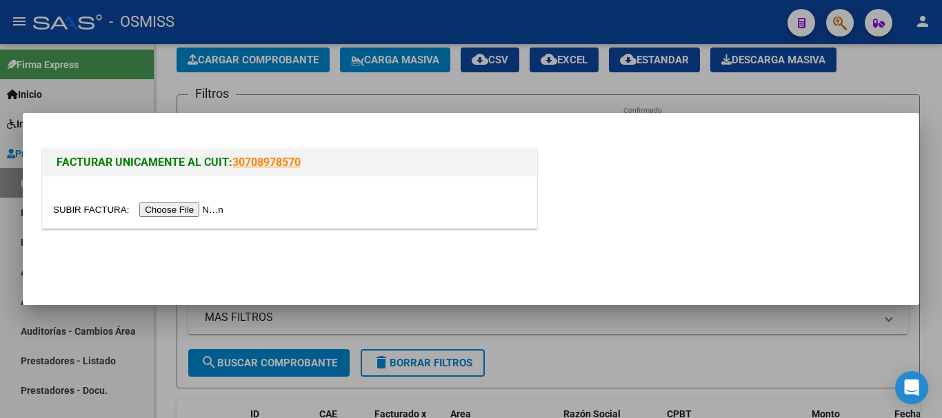
click at [203, 207] on input "file" at bounding box center [140, 210] width 174 height 14
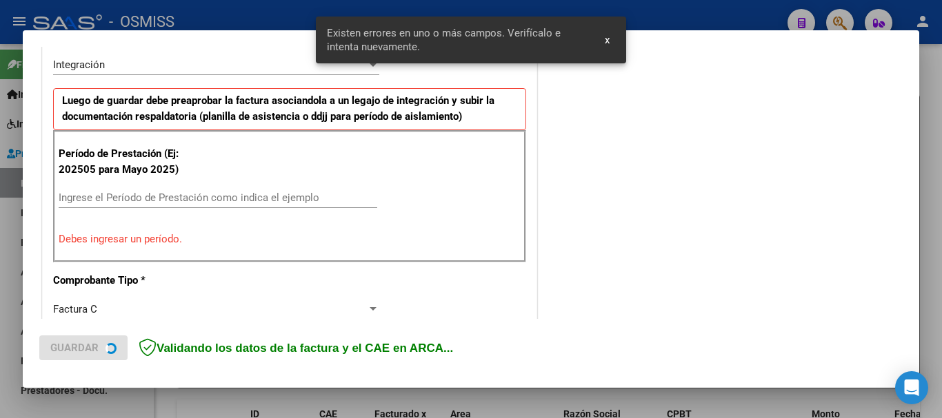
scroll to position [344, 0]
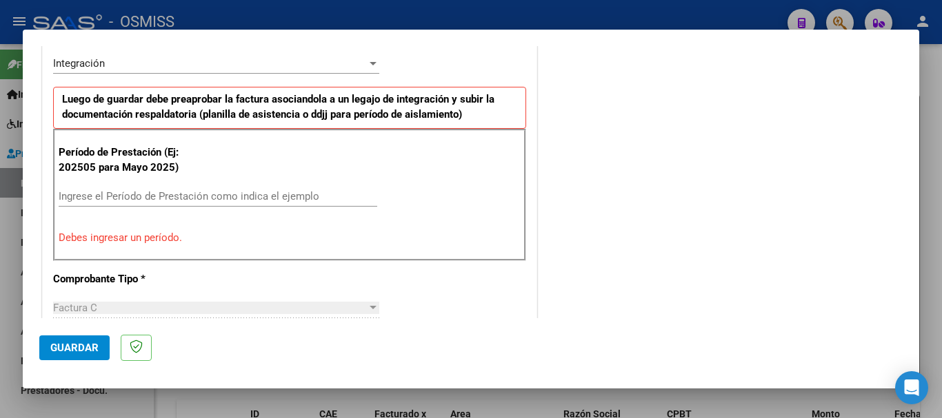
click at [203, 200] on input "Ingrese el Período de Prestación como indica el ejemplo" at bounding box center [218, 196] width 318 height 12
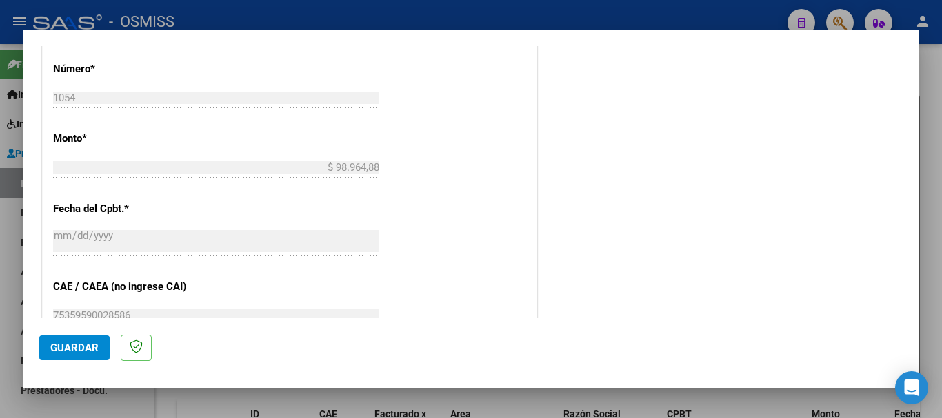
scroll to position [895, 0]
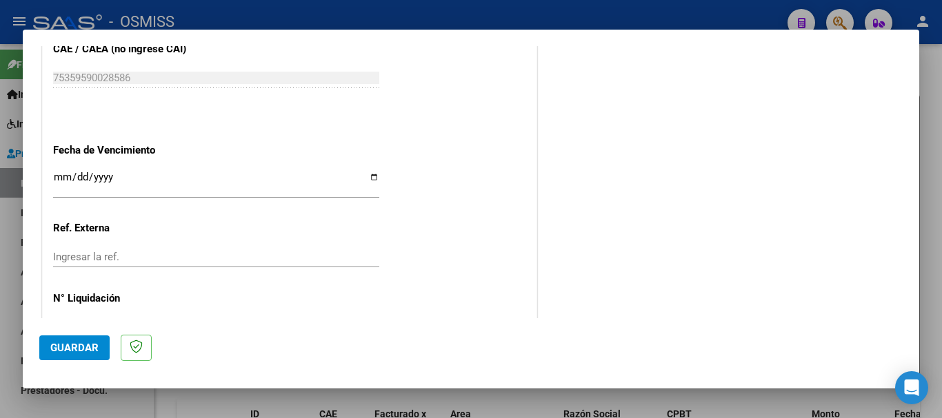
type input "202508"
click at [129, 172] on input "Ingresar la fecha" at bounding box center [216, 183] width 326 height 22
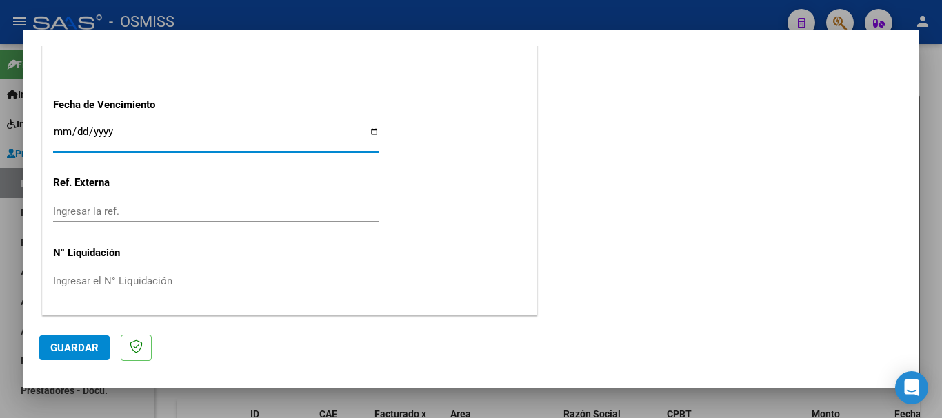
click at [71, 132] on input "Ingresar la fecha" at bounding box center [216, 137] width 326 height 22
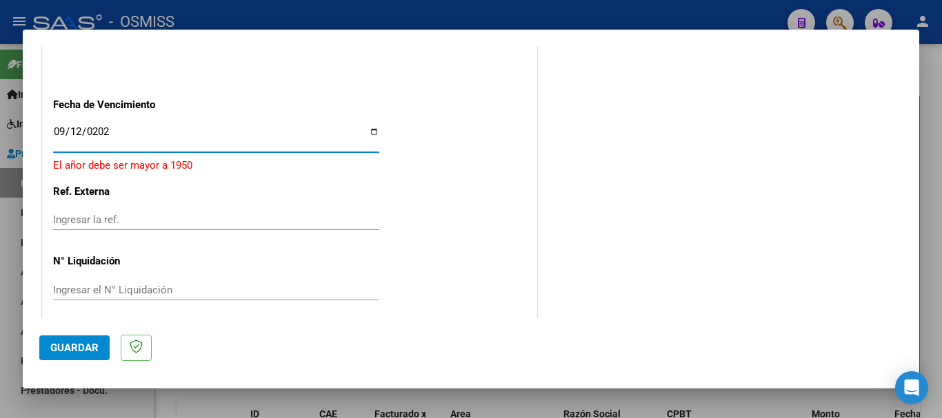
type input "[DATE]"
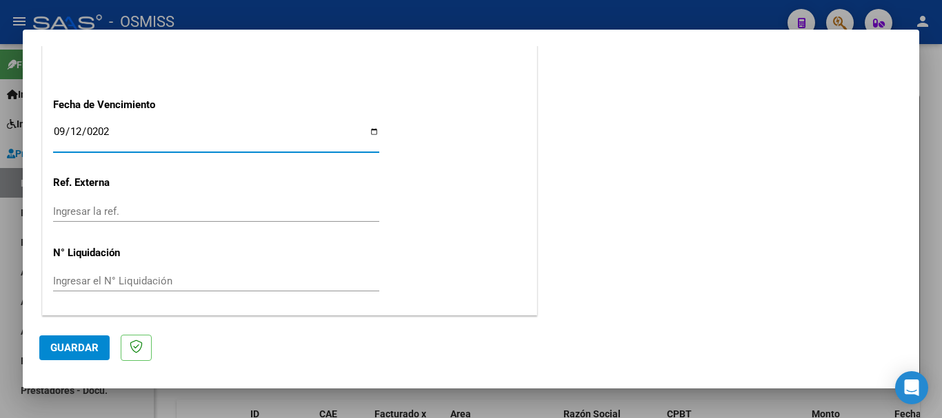
click at [61, 354] on span "Guardar" at bounding box center [74, 348] width 48 height 12
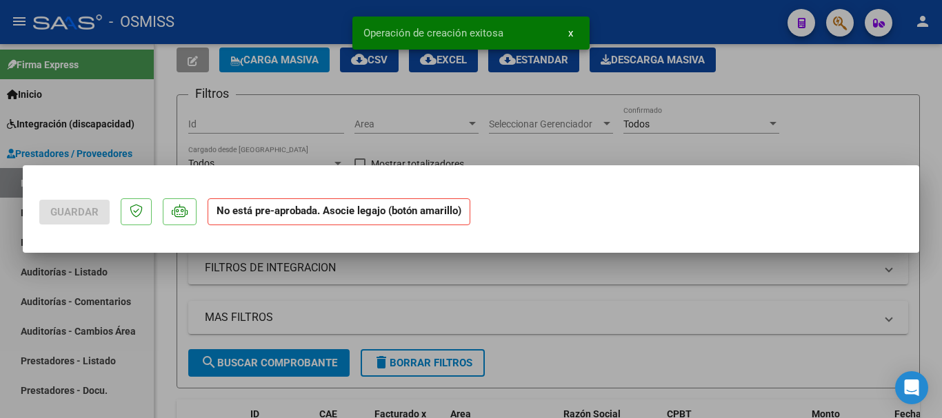
scroll to position [0, 0]
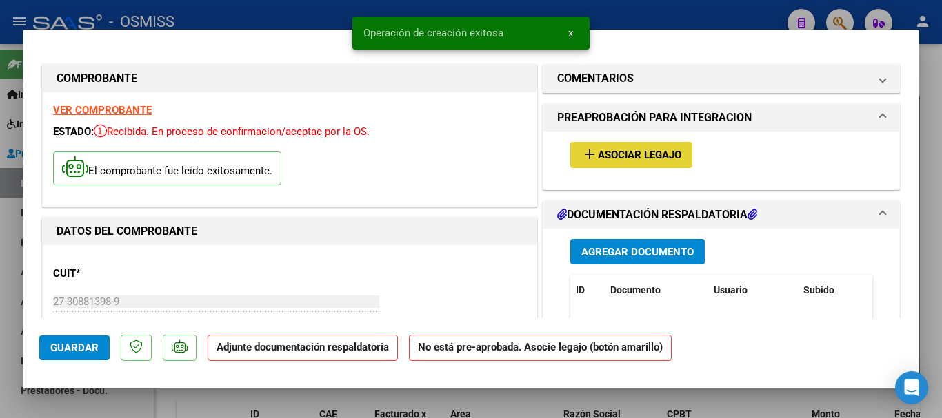
click at [616, 147] on button "add Asociar Legajo" at bounding box center [631, 155] width 122 height 26
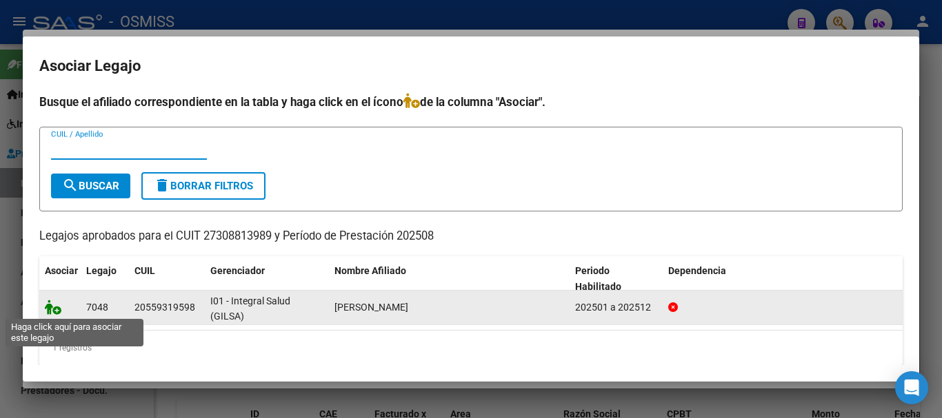
click at [52, 305] on icon at bounding box center [53, 307] width 17 height 15
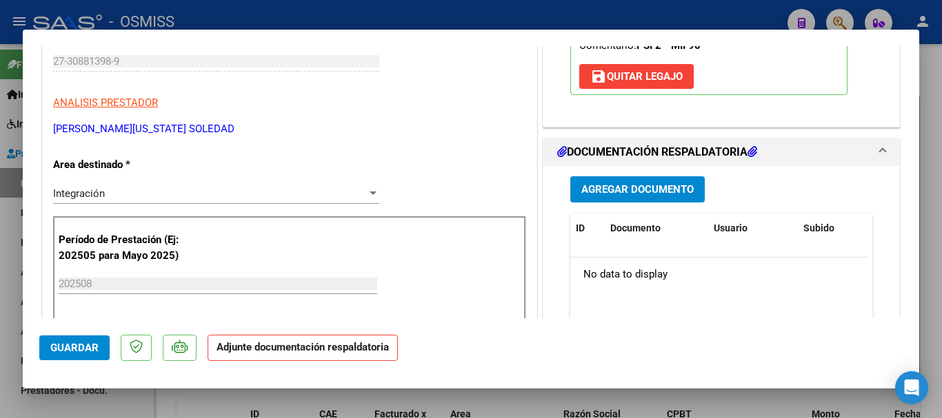
scroll to position [276, 0]
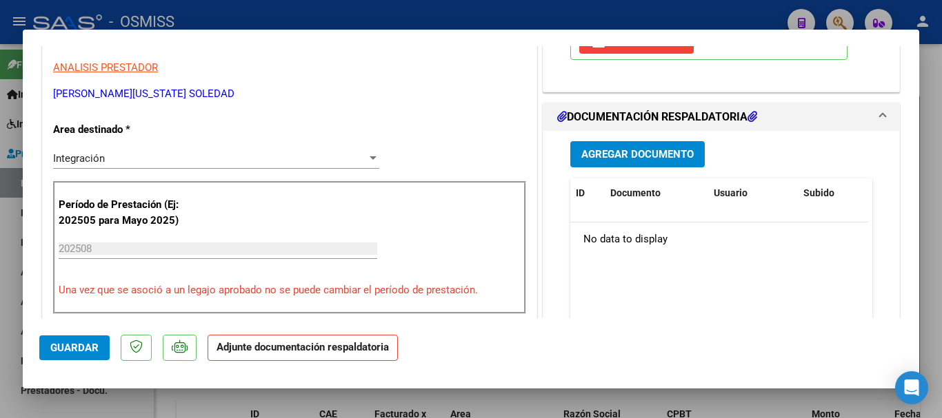
click at [613, 146] on button "Agregar Documento" at bounding box center [637, 154] width 134 height 26
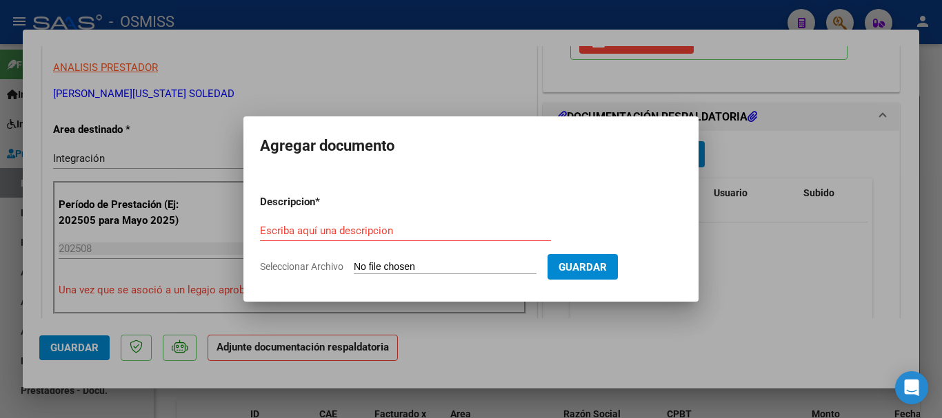
click at [383, 266] on input "Seleccionar Archivo" at bounding box center [445, 267] width 183 height 13
type input "C:\fakepath\Schnell. Asistencia 202508.pdf"
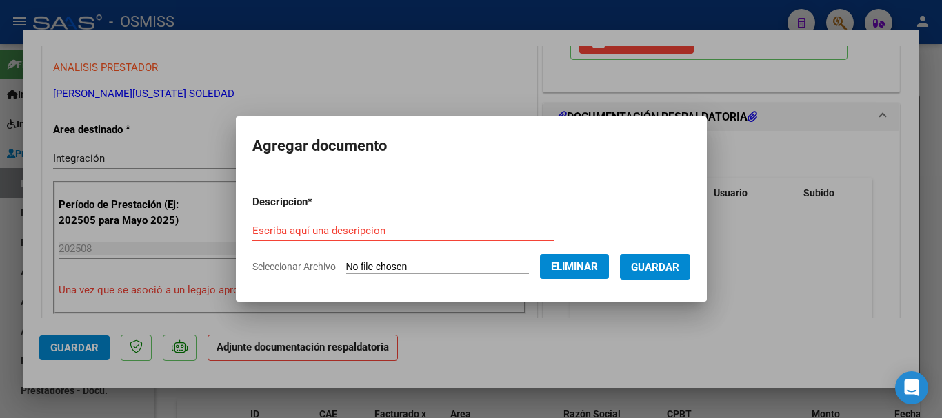
click at [341, 214] on form "Descripcion * Escriba aquí una descripcion Seleccionar Archivo Eliminar Guardar" at bounding box center [471, 234] width 438 height 101
click at [340, 229] on input "Escriba aquí una descripcion" at bounding box center [403, 231] width 302 height 12
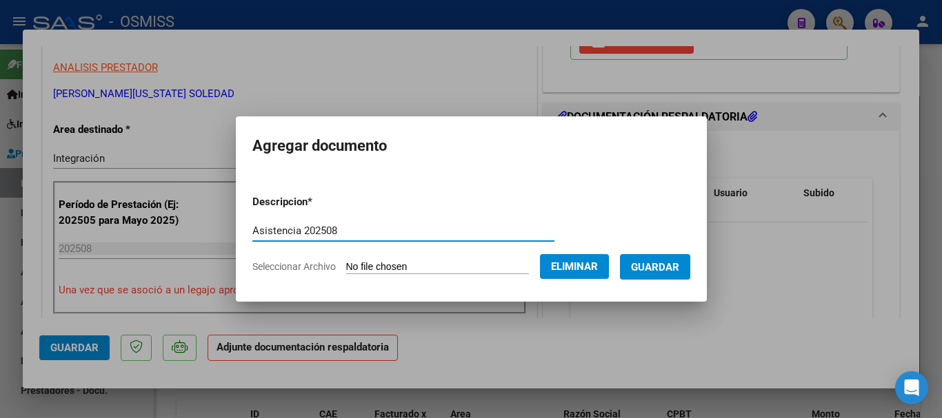
type input "Asistencia 202508"
click at [653, 270] on span "Guardar" at bounding box center [655, 267] width 48 height 12
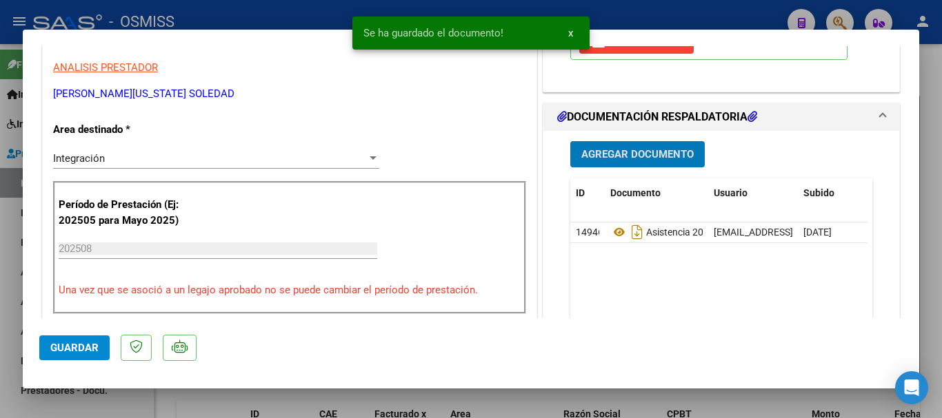
click at [57, 351] on span "Guardar" at bounding box center [74, 348] width 48 height 12
click at [59, 348] on span "Guardar" at bounding box center [74, 348] width 48 height 12
click at [62, 400] on div at bounding box center [471, 209] width 942 height 418
type input "$ 0,00"
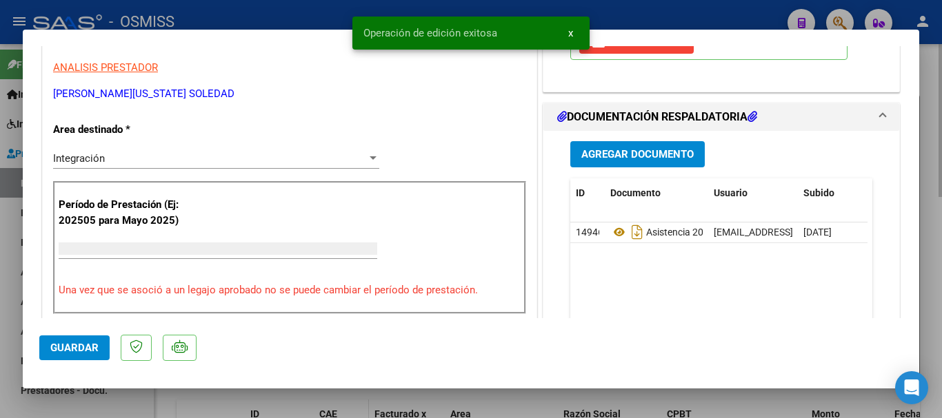
scroll to position [0, 0]
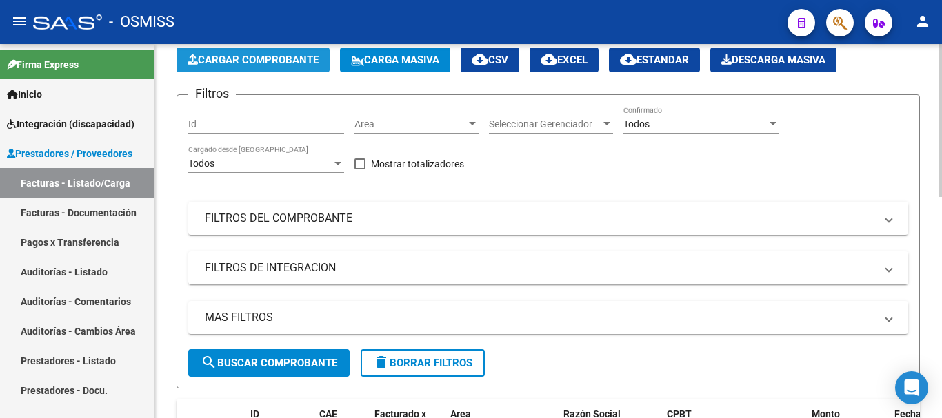
click at [246, 63] on span "Cargar Comprobante" at bounding box center [252, 60] width 131 height 12
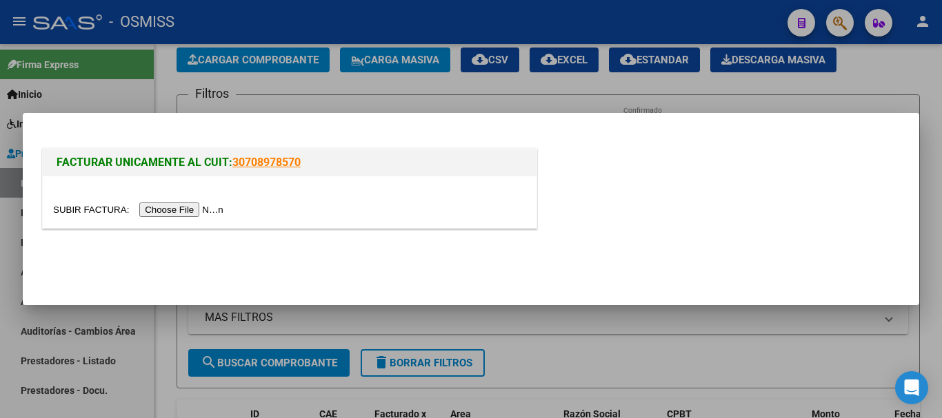
click at [205, 207] on input "file" at bounding box center [140, 210] width 174 height 14
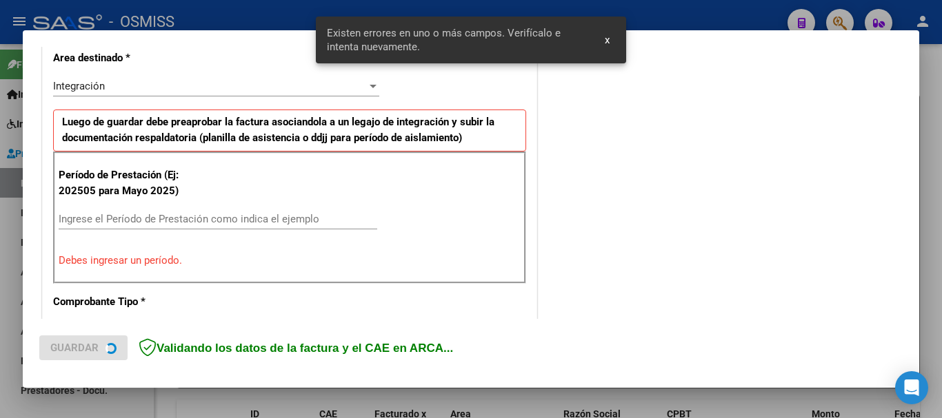
scroll to position [344, 0]
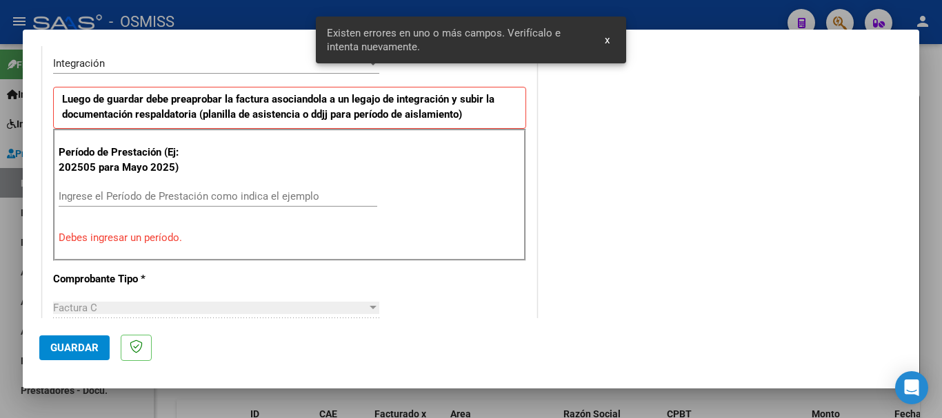
click at [192, 194] on input "Ingrese el Período de Prestación como indica el ejemplo" at bounding box center [218, 196] width 318 height 12
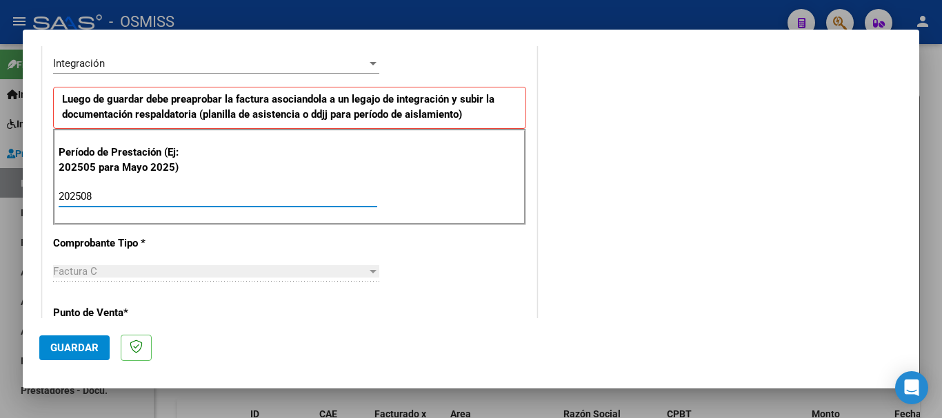
type input "202508"
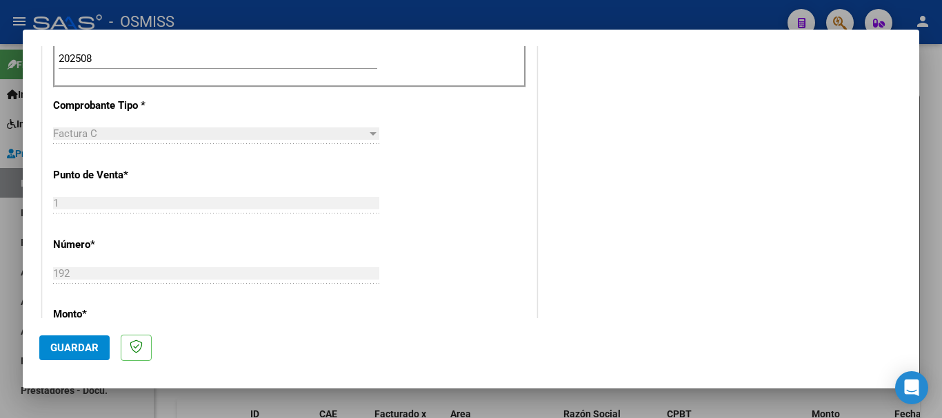
scroll to position [895, 0]
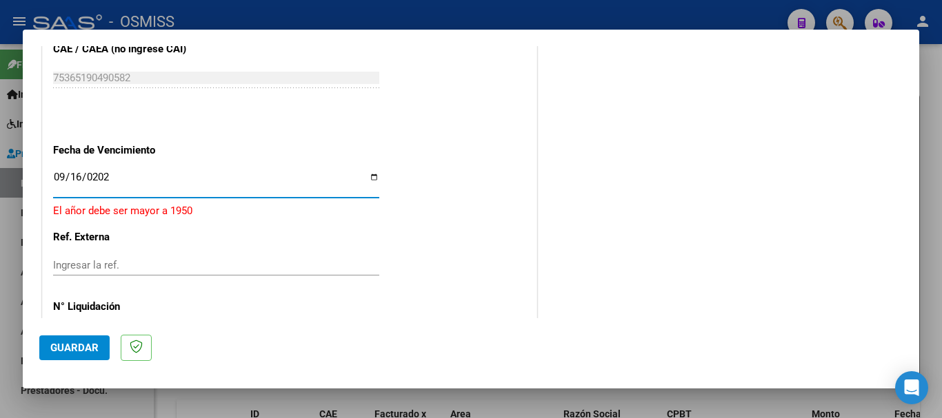
type input "[DATE]"
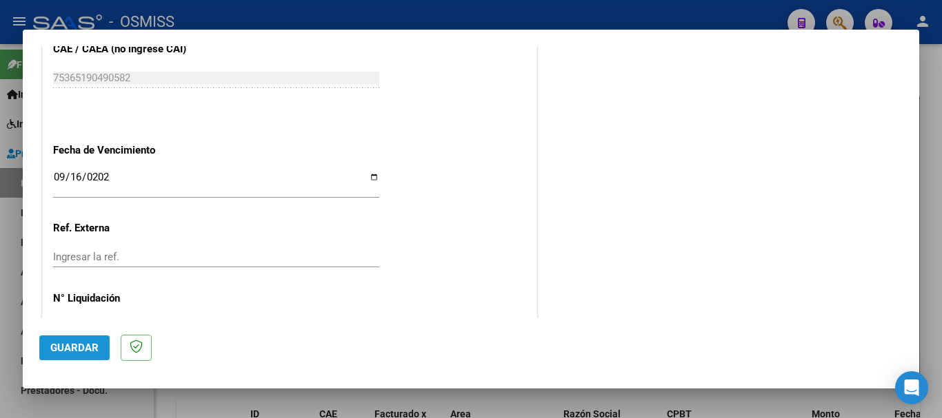
click at [106, 338] on button "Guardar" at bounding box center [74, 348] width 70 height 25
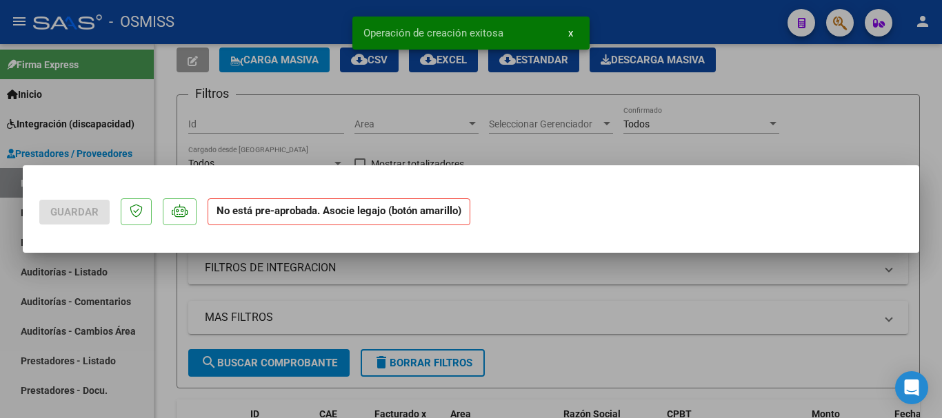
scroll to position [0, 0]
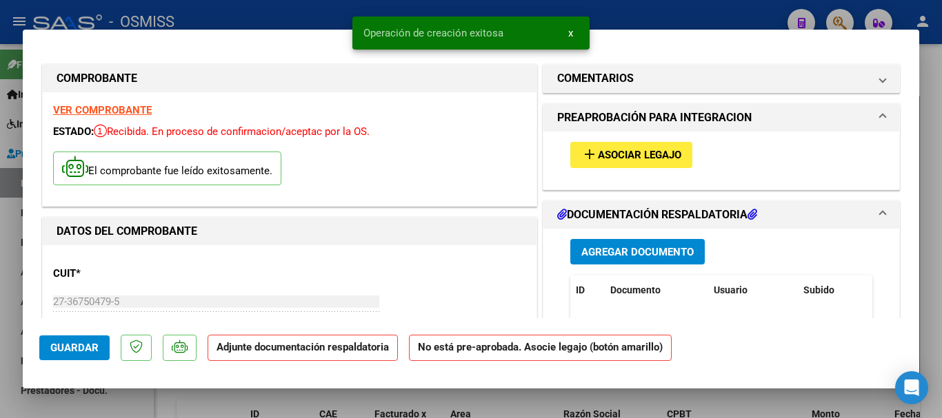
click at [609, 157] on span "Asociar Legajo" at bounding box center [639, 156] width 83 height 12
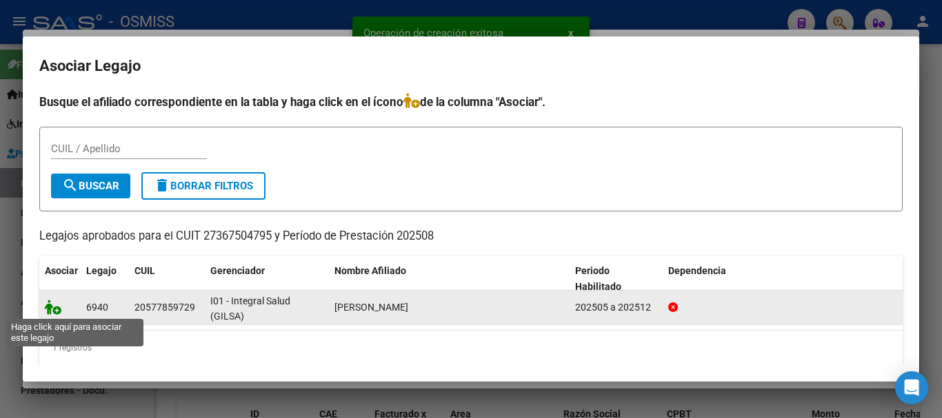
click at [48, 303] on icon at bounding box center [53, 307] width 17 height 15
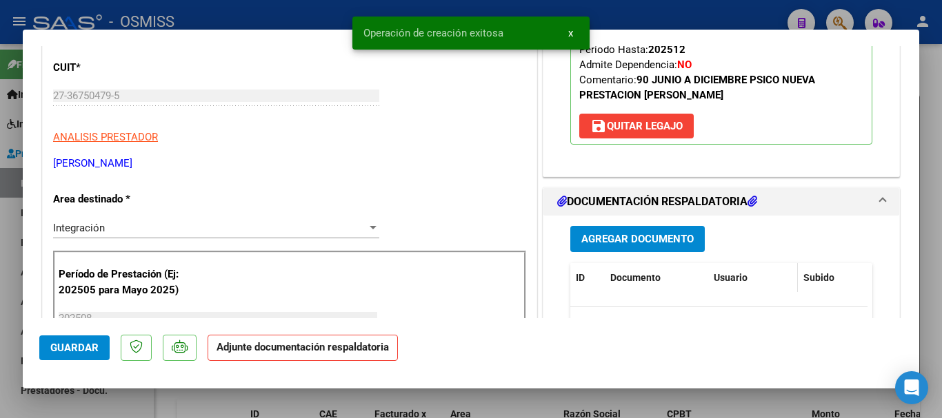
scroll to position [207, 0]
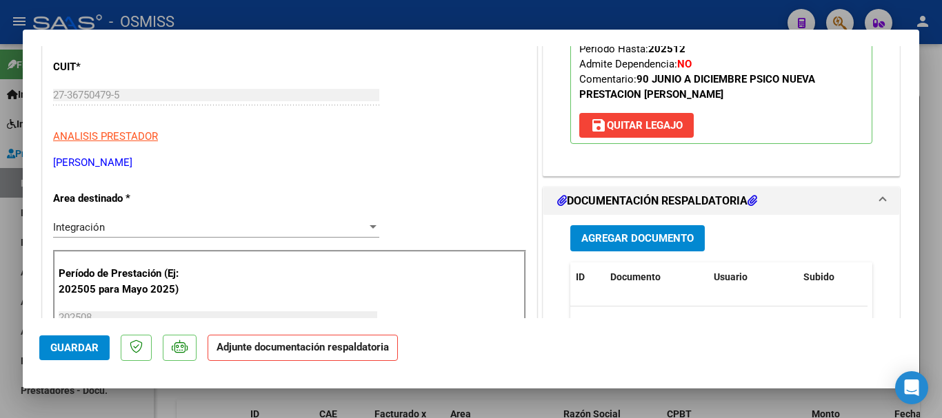
click at [641, 233] on span "Agregar Documento" at bounding box center [637, 239] width 112 height 12
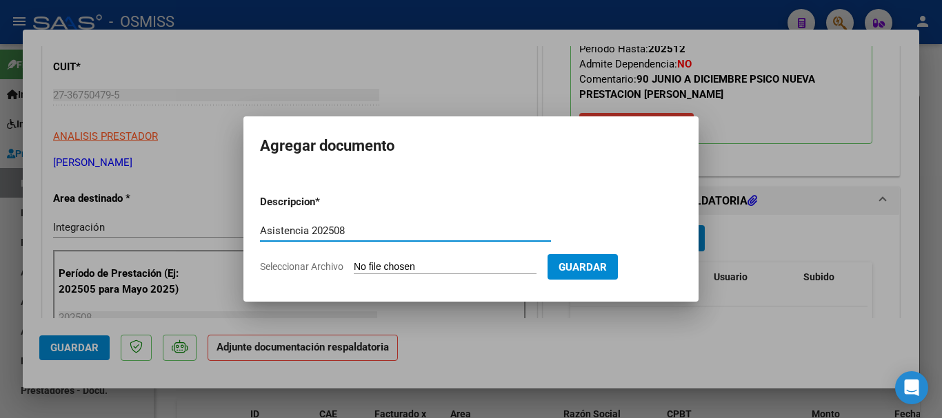
type input "Asistencia 202508"
click at [465, 263] on input "Seleccionar Archivo" at bounding box center [445, 267] width 183 height 13
type input "C:\fakepath\[PERSON_NAME]. Asistencia 202508.pdf"
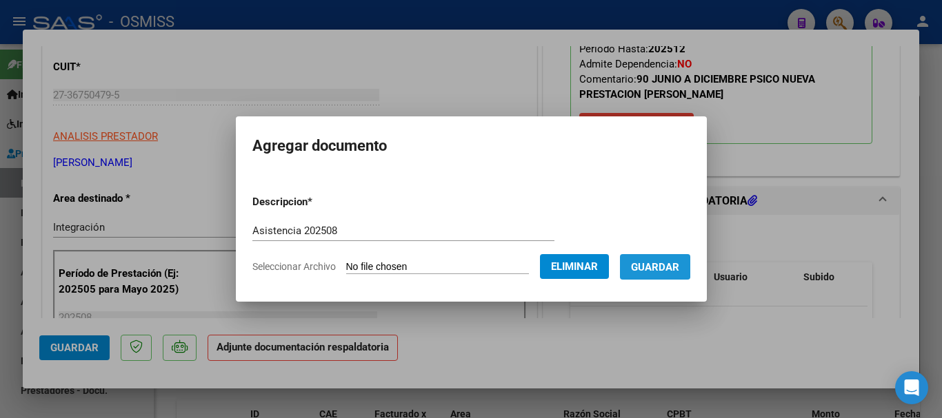
click at [661, 265] on span "Guardar" at bounding box center [655, 267] width 48 height 12
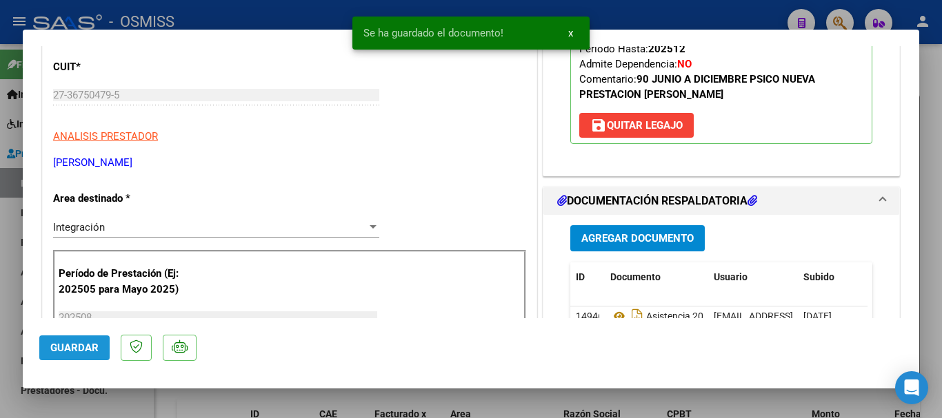
click at [66, 351] on span "Guardar" at bounding box center [74, 348] width 48 height 12
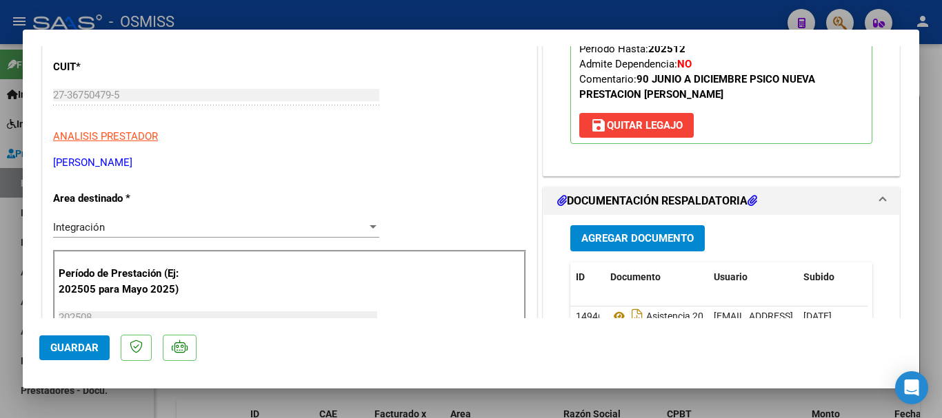
click at [83, 342] on span "Guardar" at bounding box center [74, 348] width 48 height 12
click at [68, 348] on span "Guardar" at bounding box center [74, 348] width 48 height 12
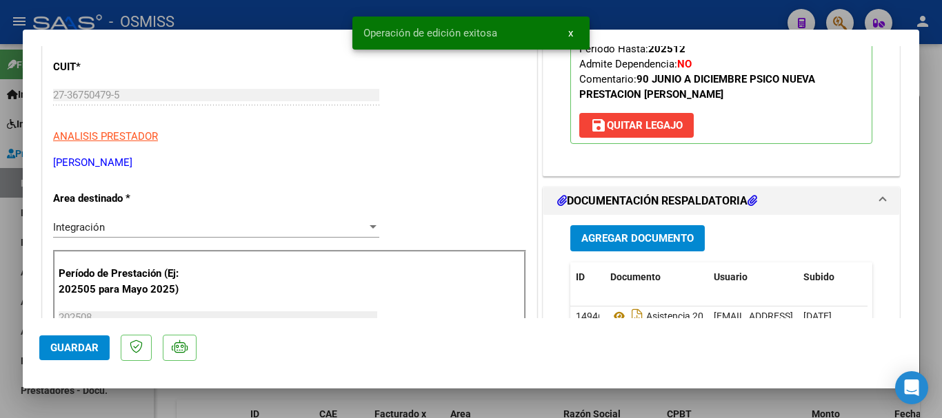
click at [68, 348] on span "Guardar" at bounding box center [74, 348] width 48 height 12
click at [86, 406] on div at bounding box center [471, 209] width 942 height 418
type input "$ 0,00"
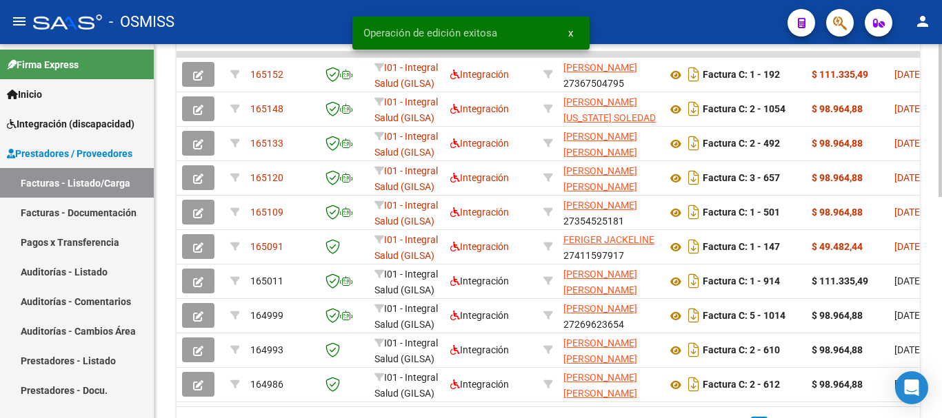
scroll to position [476, 0]
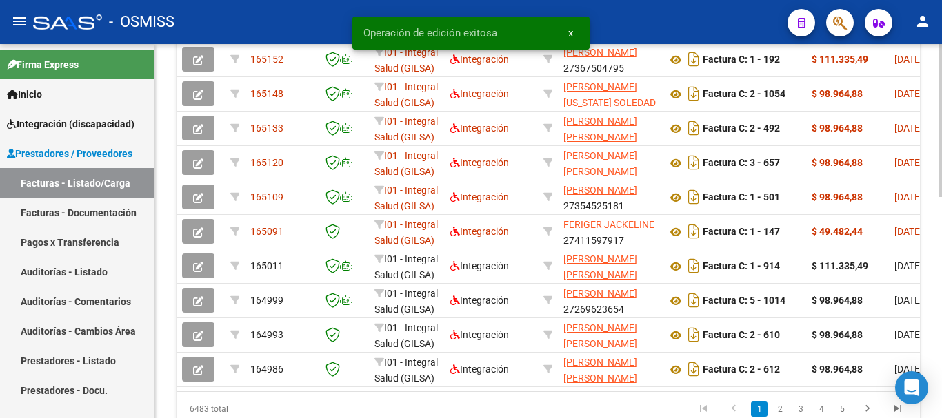
click at [941, 310] on div at bounding box center [939, 319] width 3 height 153
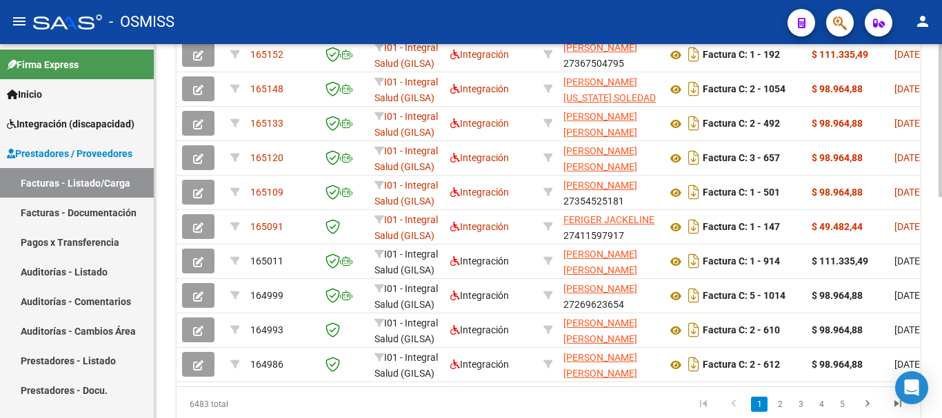
scroll to position [483, 0]
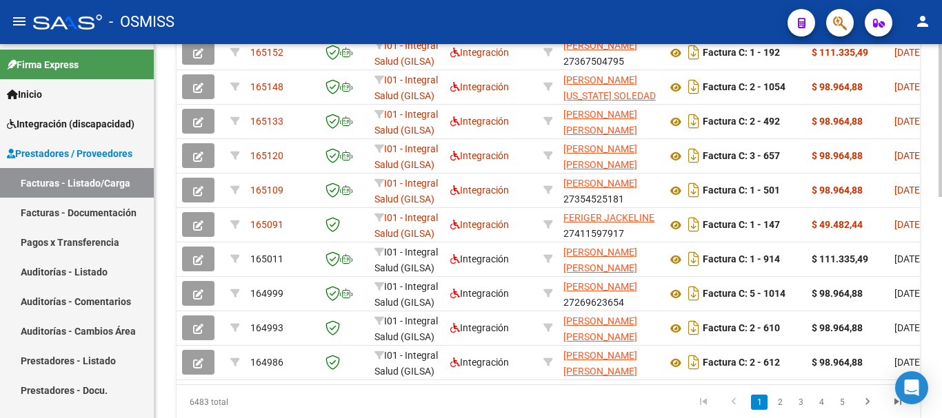
click at [939, 263] on div at bounding box center [939, 322] width 3 height 153
click at [779, 410] on link "2" at bounding box center [779, 402] width 17 height 15
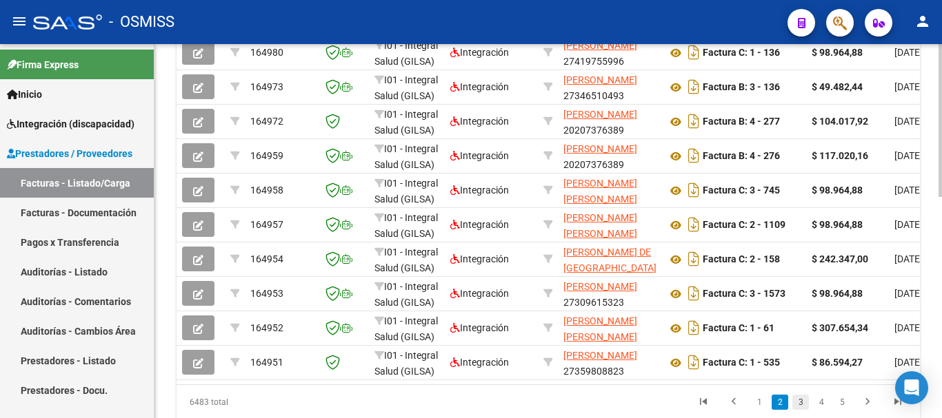
click at [800, 407] on link "3" at bounding box center [800, 402] width 17 height 15
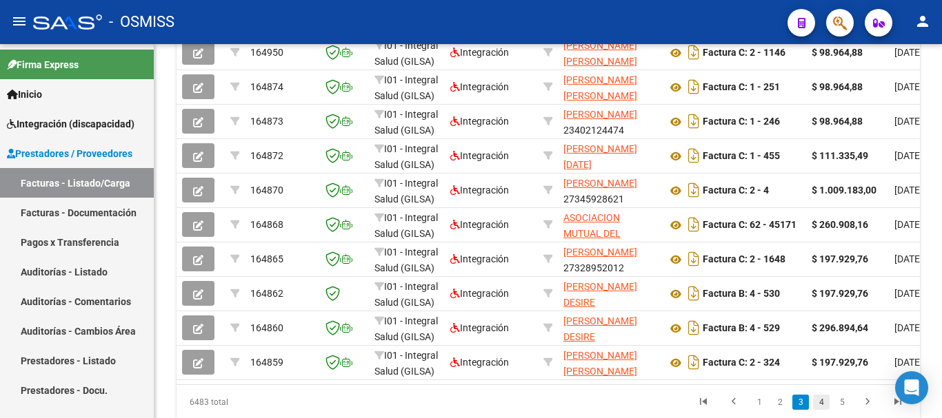
click at [819, 410] on link "4" at bounding box center [821, 402] width 17 height 15
